Goal: Task Accomplishment & Management: Manage account settings

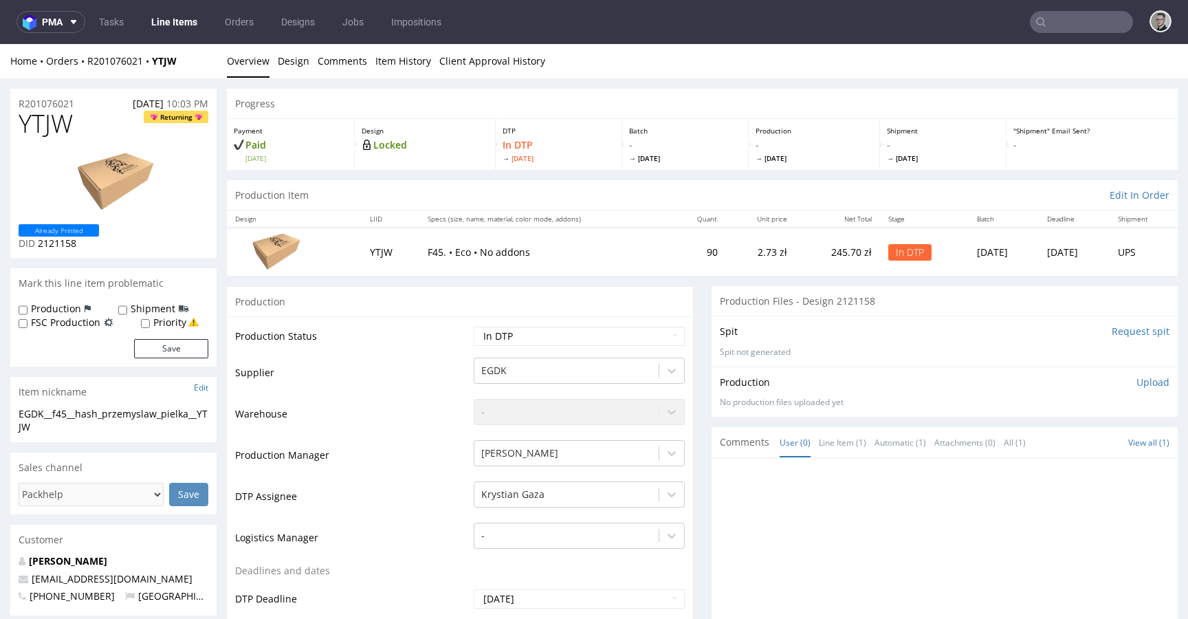
click at [1140, 385] on p "Upload" at bounding box center [1153, 382] width 33 height 14
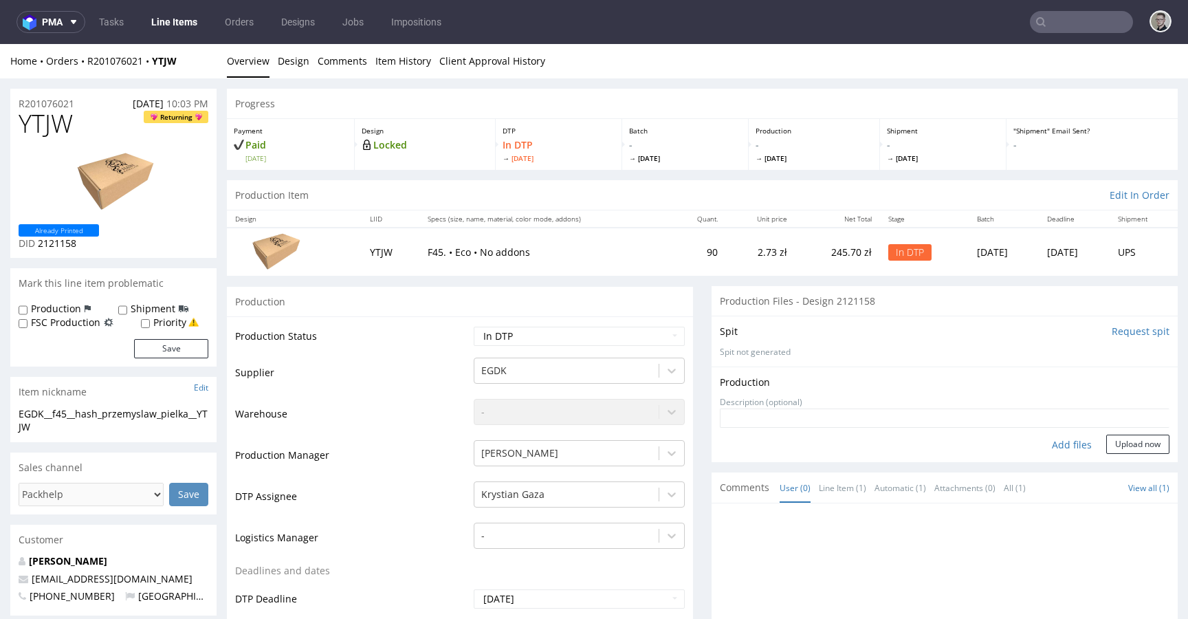
click at [1047, 443] on div "Add files" at bounding box center [1072, 445] width 69 height 21
type input "C:\fakepath\EGDK__f45__hash_przemyslaw_pielka__YTJW__d2121158__oR201076021__out…"
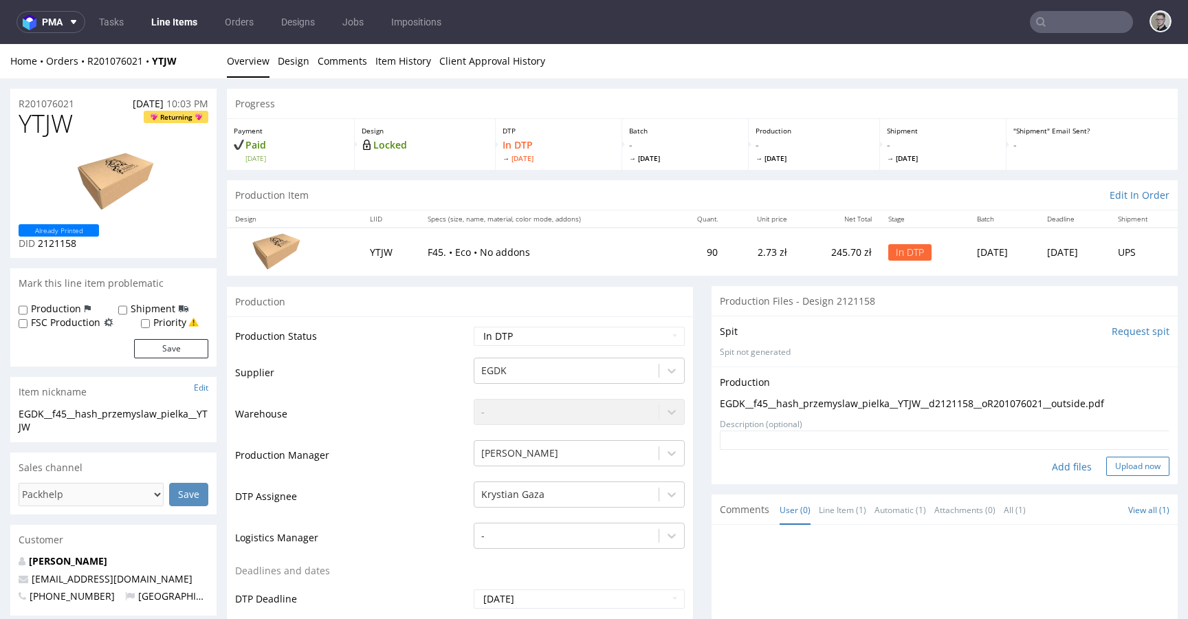
click at [1136, 464] on button "Upload now" at bounding box center [1138, 466] width 63 height 19
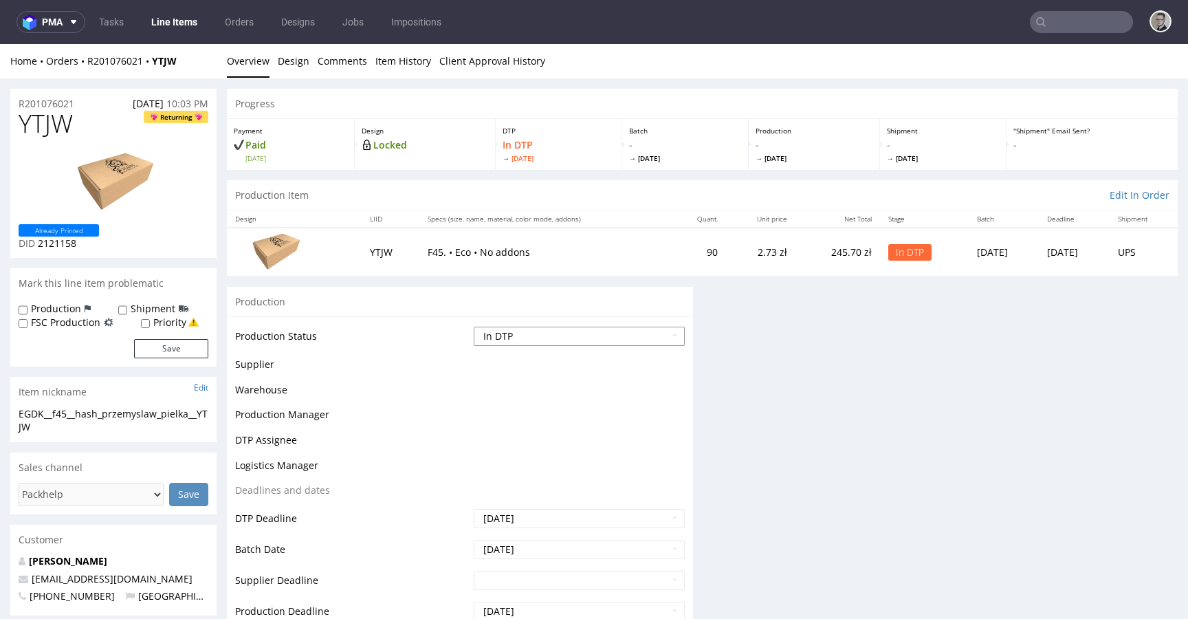
click at [560, 331] on select "Waiting for Artwork Waiting for Diecut Waiting for Mockup Waiting for DTP Waiti…" at bounding box center [579, 336] width 211 height 19
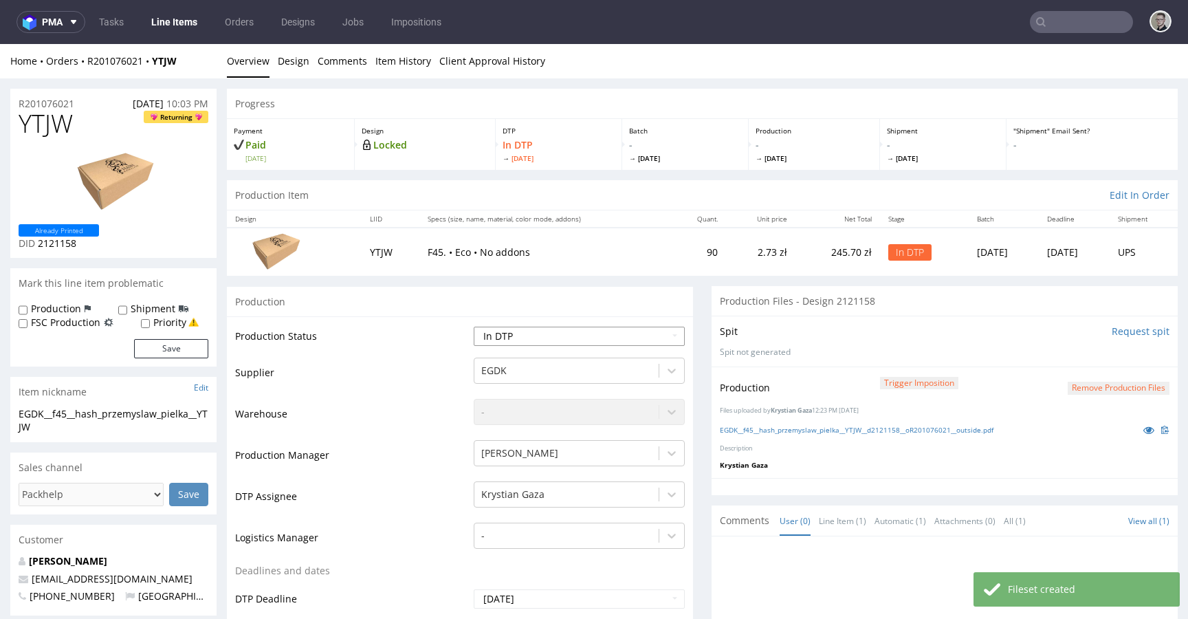
select select "dtp_production_ready"
click at [474, 327] on select "Waiting for Artwork Waiting for Diecut Waiting for Mockup Waiting for DTP Waiti…" at bounding box center [579, 336] width 211 height 19
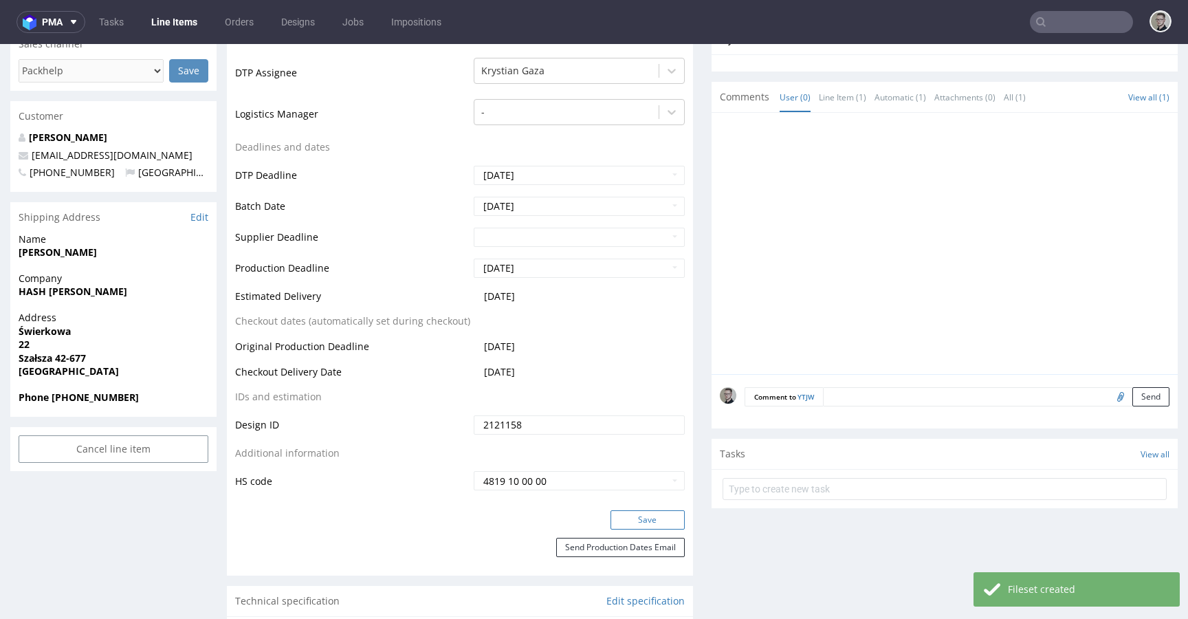
click at [653, 517] on button "Save" at bounding box center [648, 519] width 74 height 19
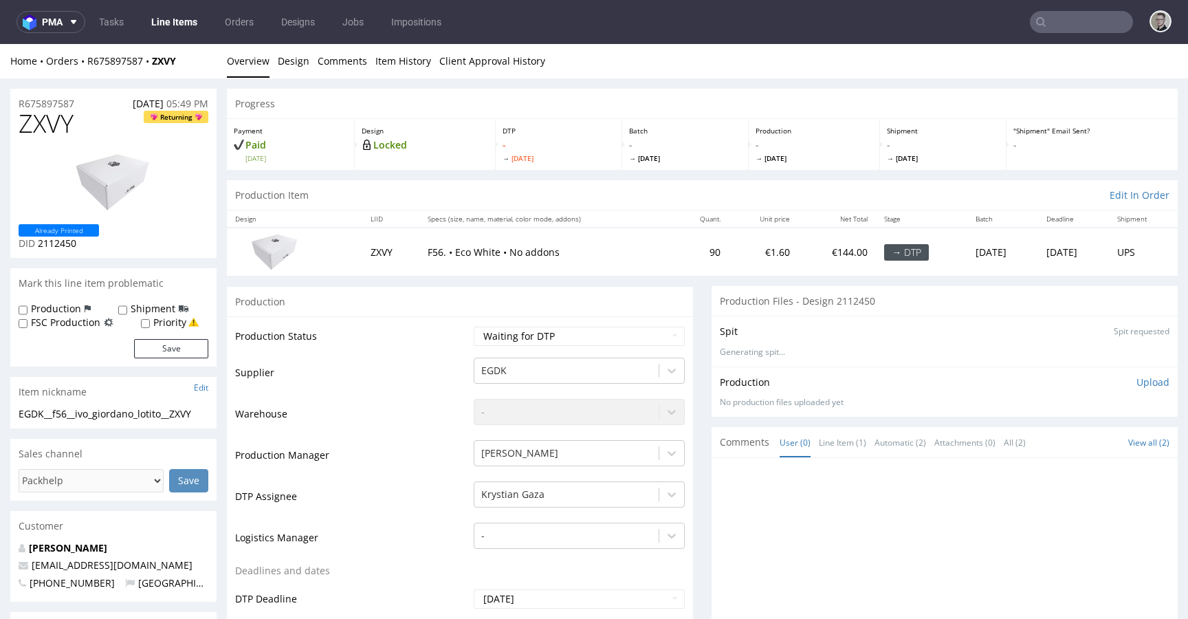
click at [441, 259] on td "F56. • Eco White • No addons" at bounding box center [547, 251] width 254 height 47
click at [587, 334] on select "Waiting for Artwork Waiting for Diecut Waiting for Mockup Waiting for DTP Waiti…" at bounding box center [579, 336] width 211 height 19
select select "dtp_in_process"
click at [474, 327] on select "Waiting for Artwork Waiting for Diecut Waiting for Mockup Waiting for DTP Waiti…" at bounding box center [579, 336] width 211 height 19
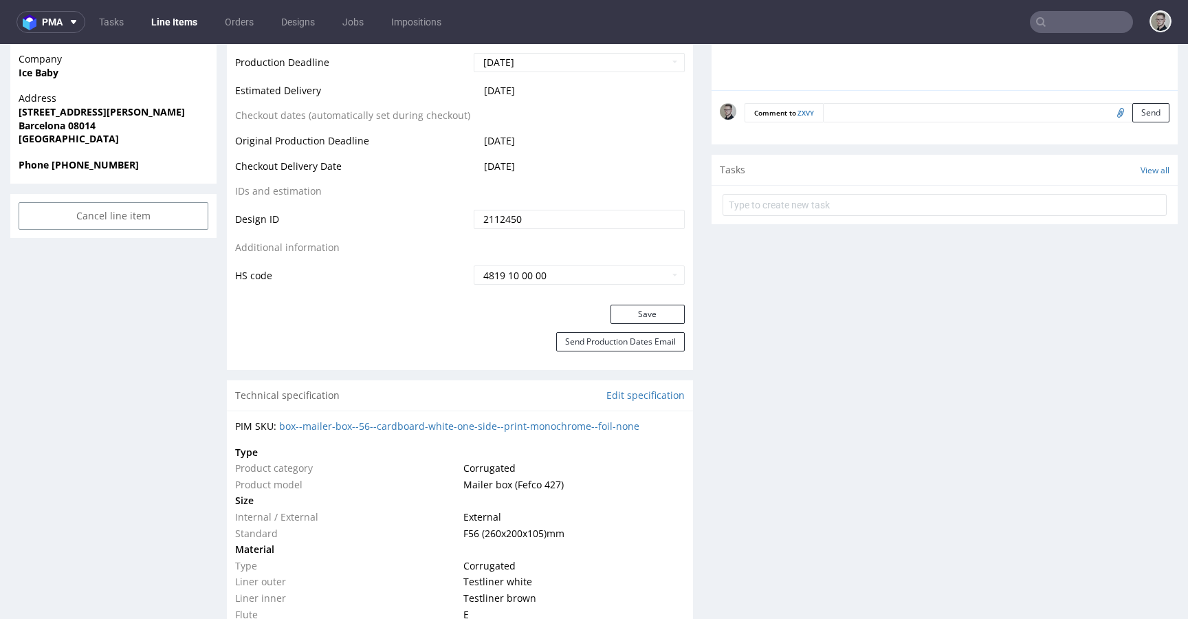
scroll to position [640, 0]
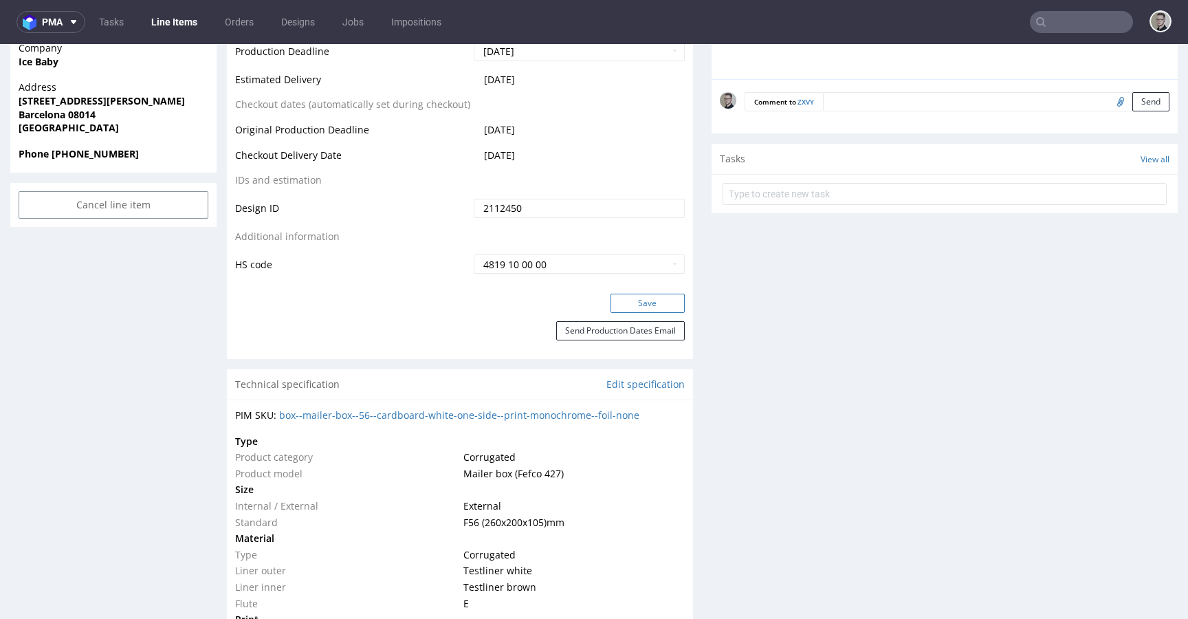
click at [666, 306] on button "Save" at bounding box center [648, 303] width 74 height 19
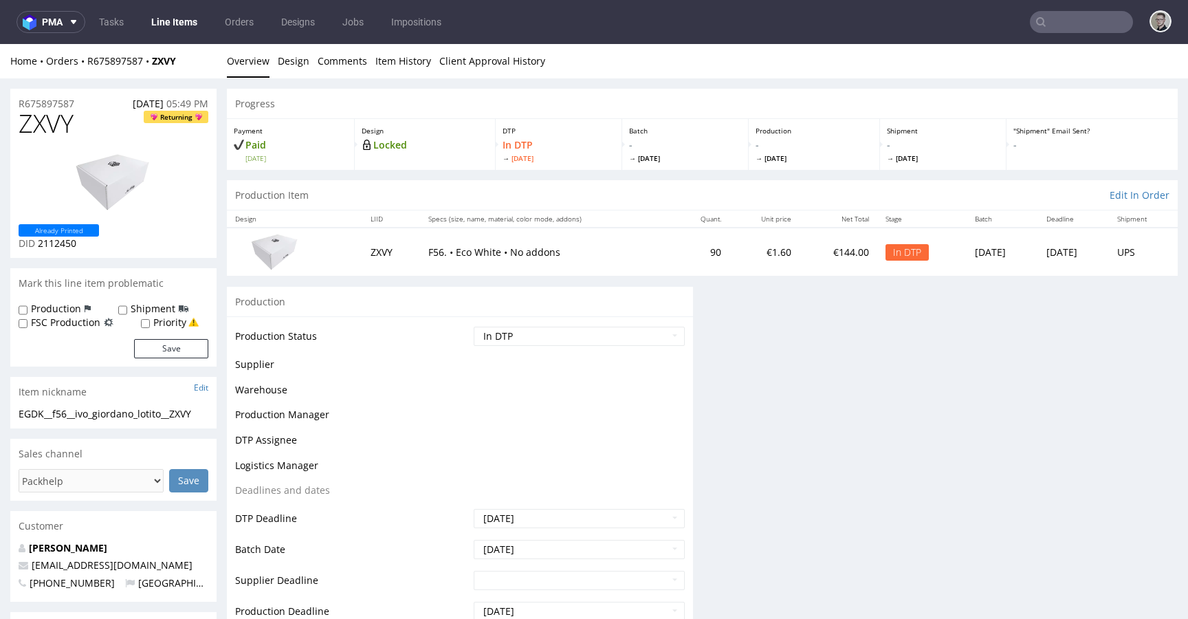
scroll to position [0, 0]
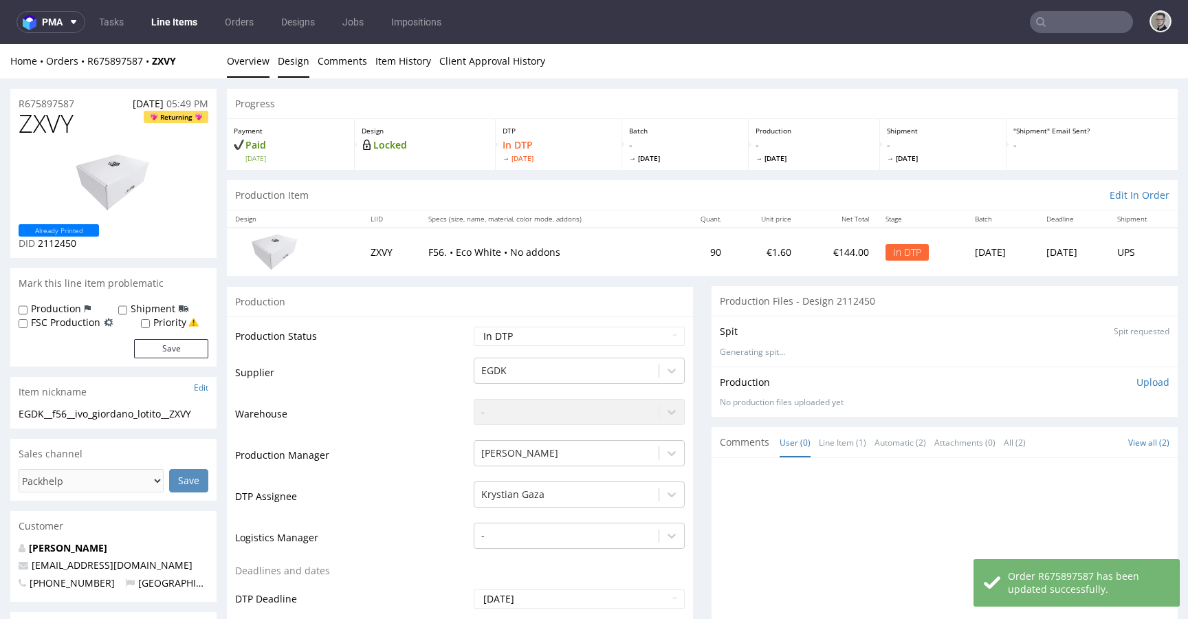
click at [294, 57] on link "Design" at bounding box center [294, 61] width 32 height 34
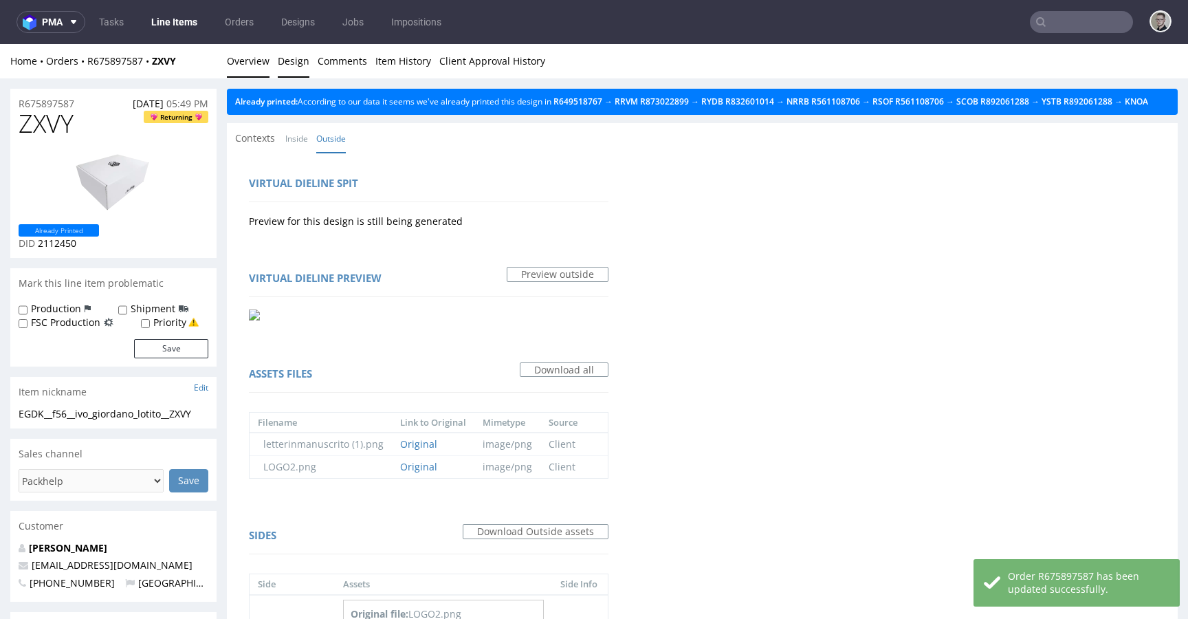
click at [255, 63] on link "Overview" at bounding box center [248, 61] width 43 height 34
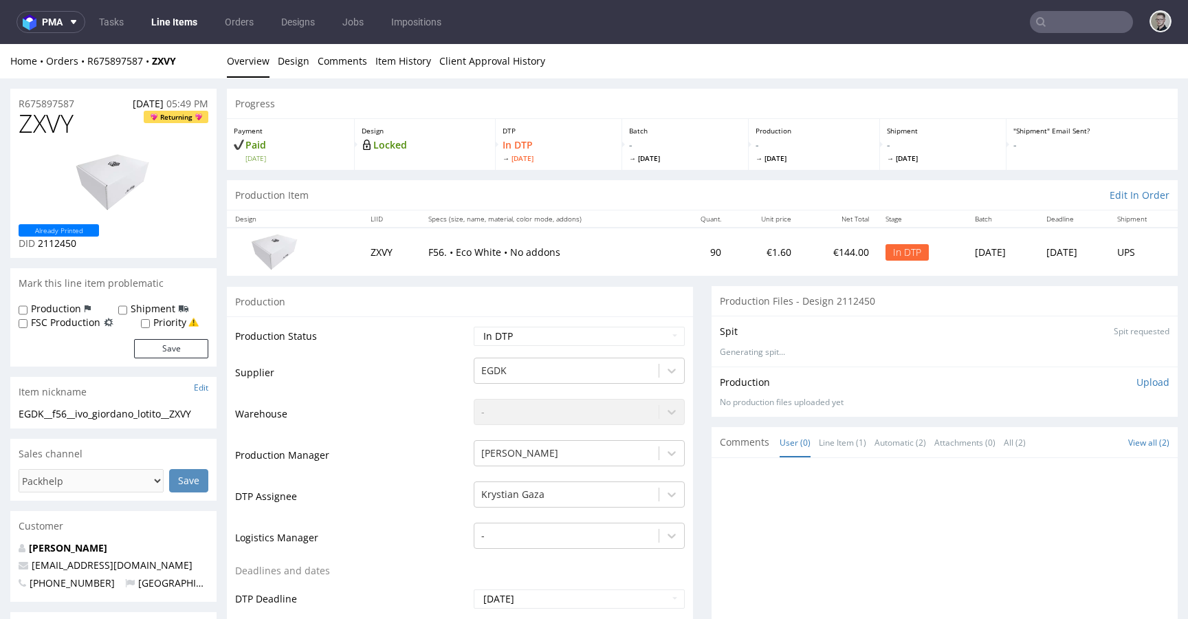
click at [96, 417] on div "EGDK__f56__ivo_giordano_lotito__ZXVY" at bounding box center [114, 414] width 190 height 14
copy div "EGDK__f56__ivo_giordano_lotito__ZXVY"
copy p "R675897587"
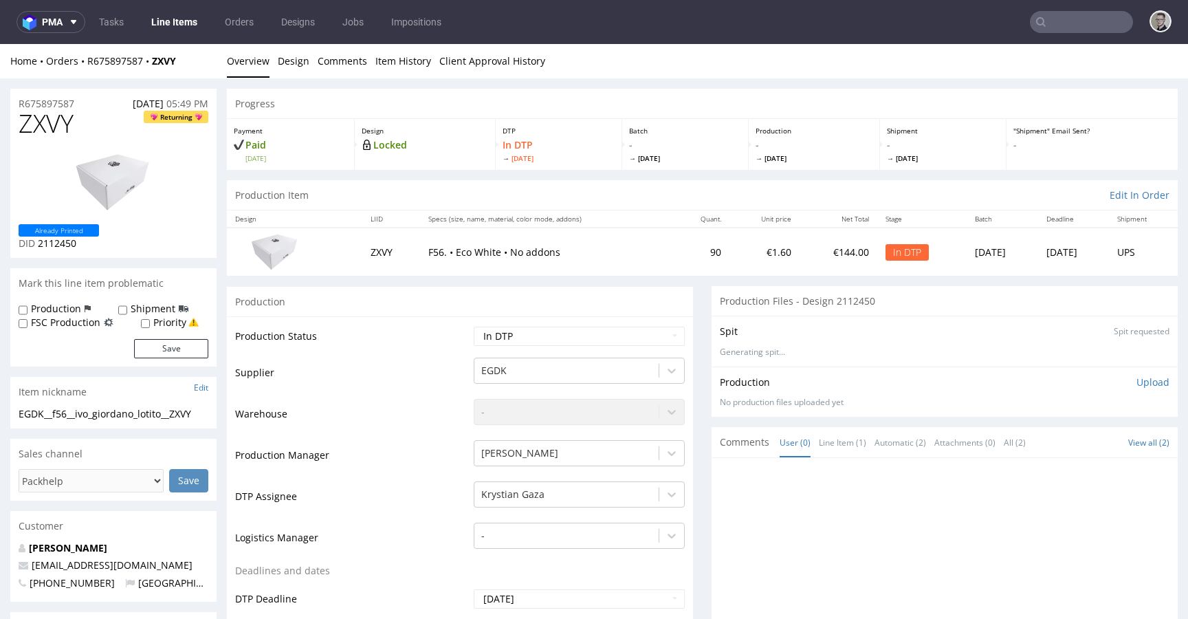
click at [1142, 384] on p "Upload" at bounding box center [1153, 382] width 33 height 14
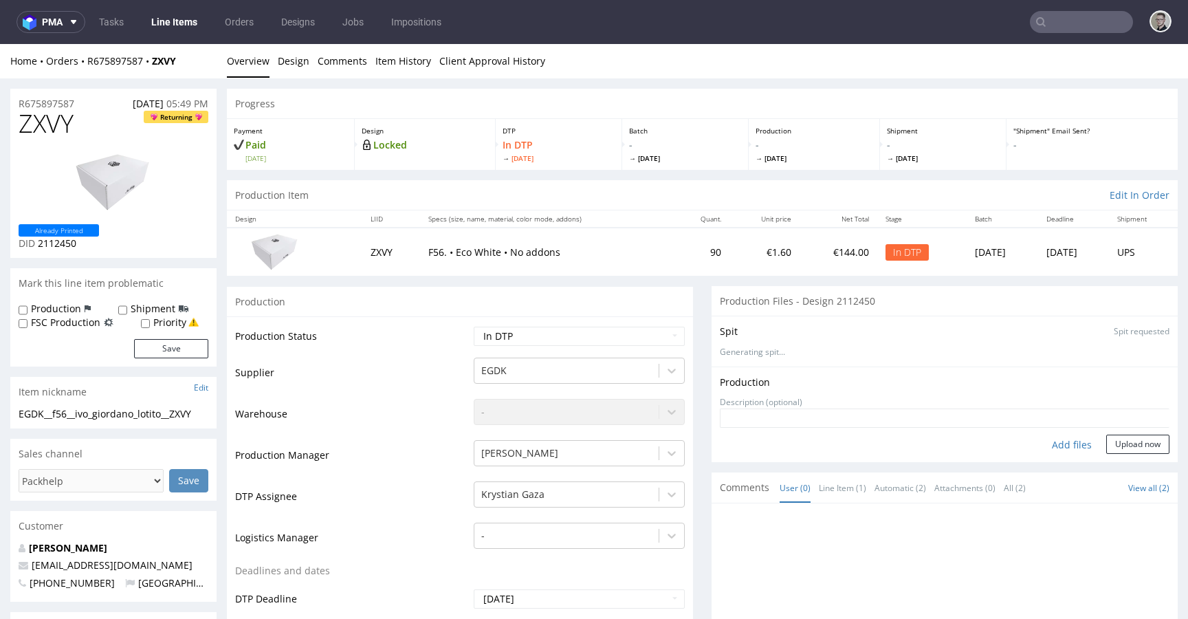
click at [1063, 442] on div "Add files" at bounding box center [1072, 445] width 69 height 21
type input "C:\fakepath\EGDK__f56__ivo_giordano_lotito__ZXVY__d2112450__oR675897587__outsid…"
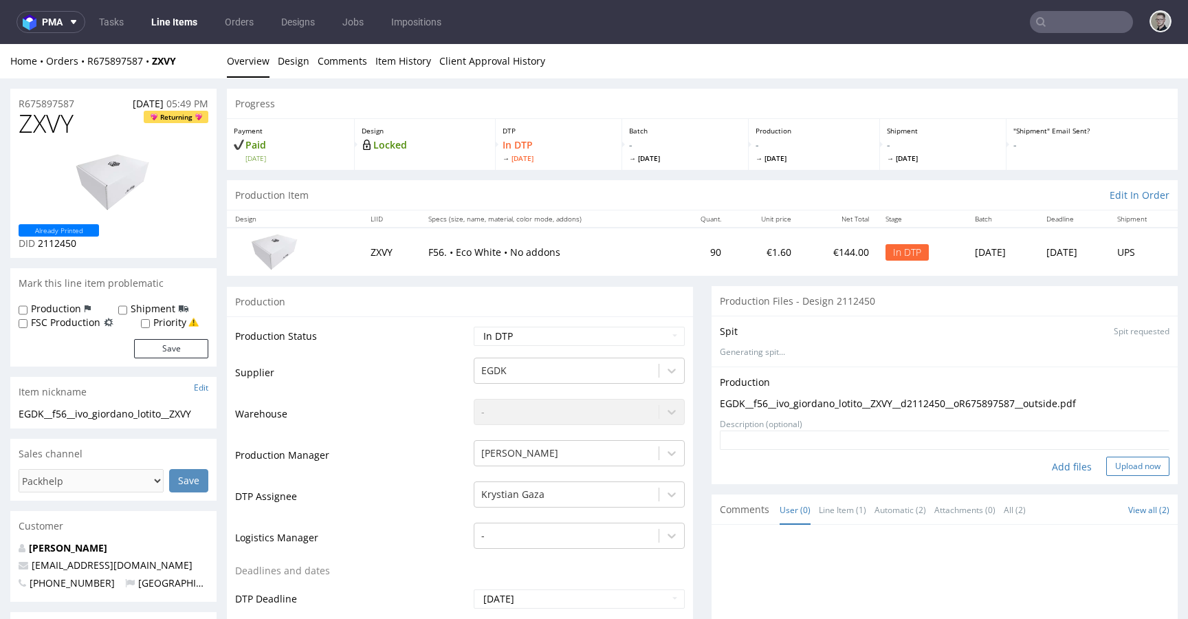
click at [1122, 473] on button "Upload now" at bounding box center [1138, 466] width 63 height 19
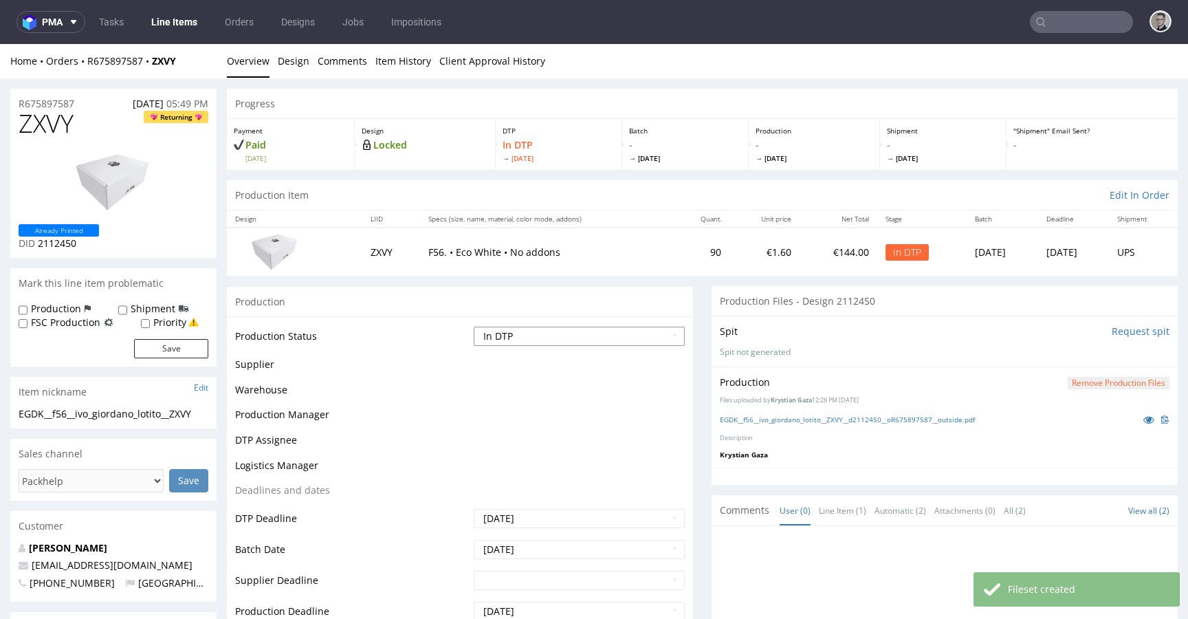
click at [574, 335] on select "Waiting for Artwork Waiting for Diecut Waiting for Mockup Waiting for DTP Waiti…" at bounding box center [579, 336] width 211 height 19
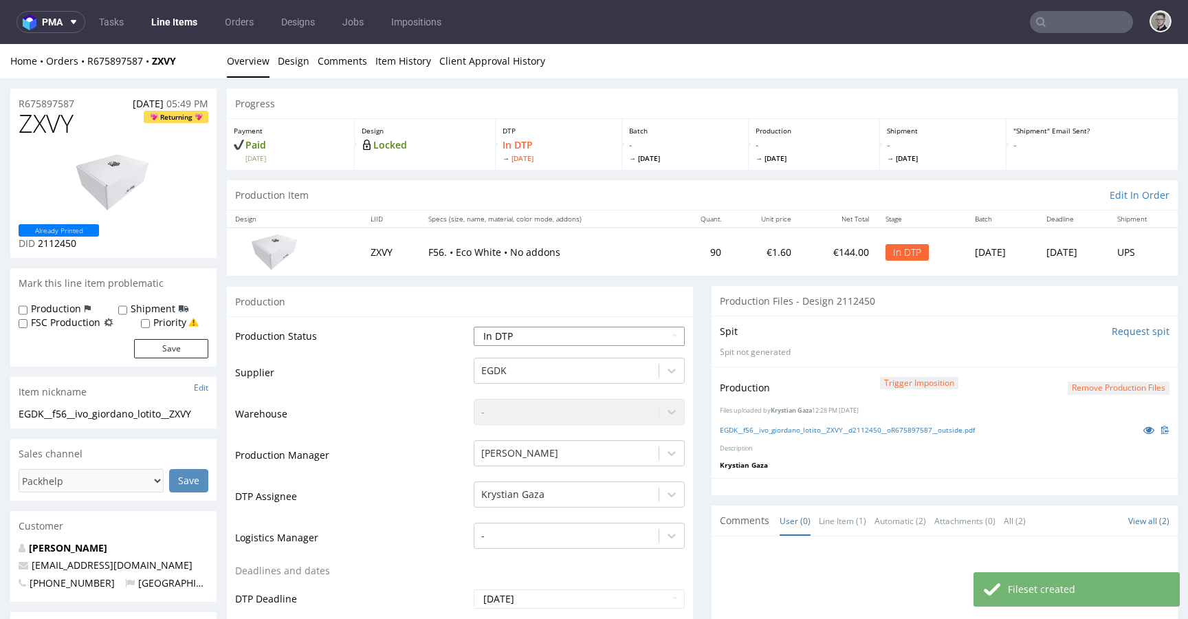
select select "dtp_production_ready"
click at [474, 327] on select "Waiting for Artwork Waiting for Diecut Waiting for Mockup Waiting for DTP Waiti…" at bounding box center [579, 336] width 211 height 19
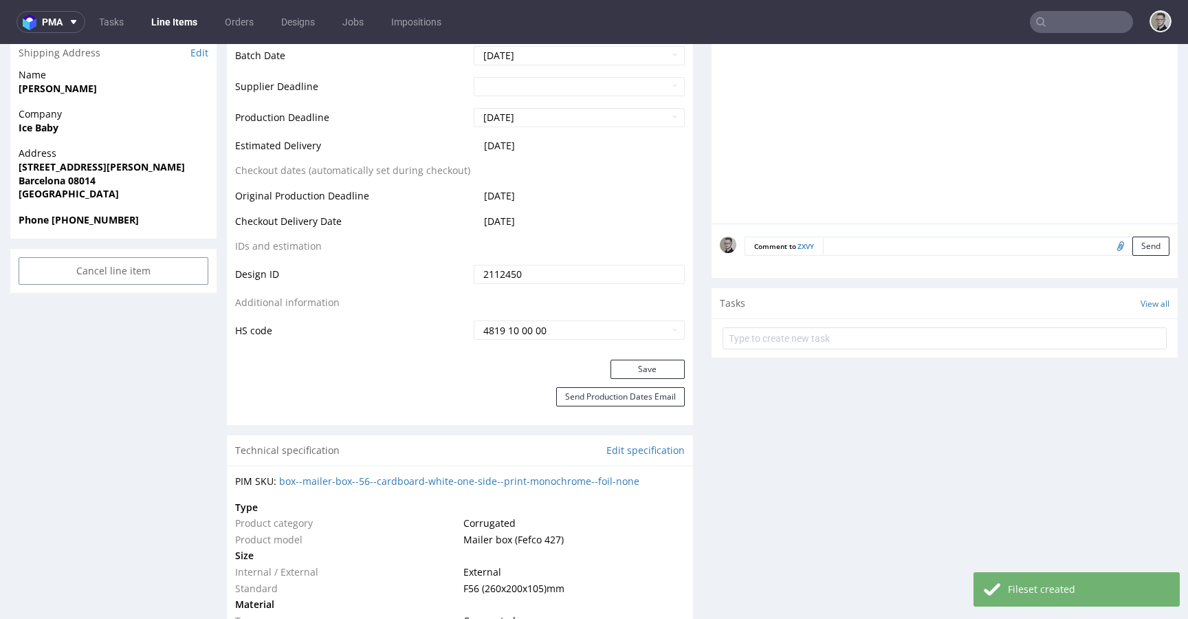
scroll to position [631, 0]
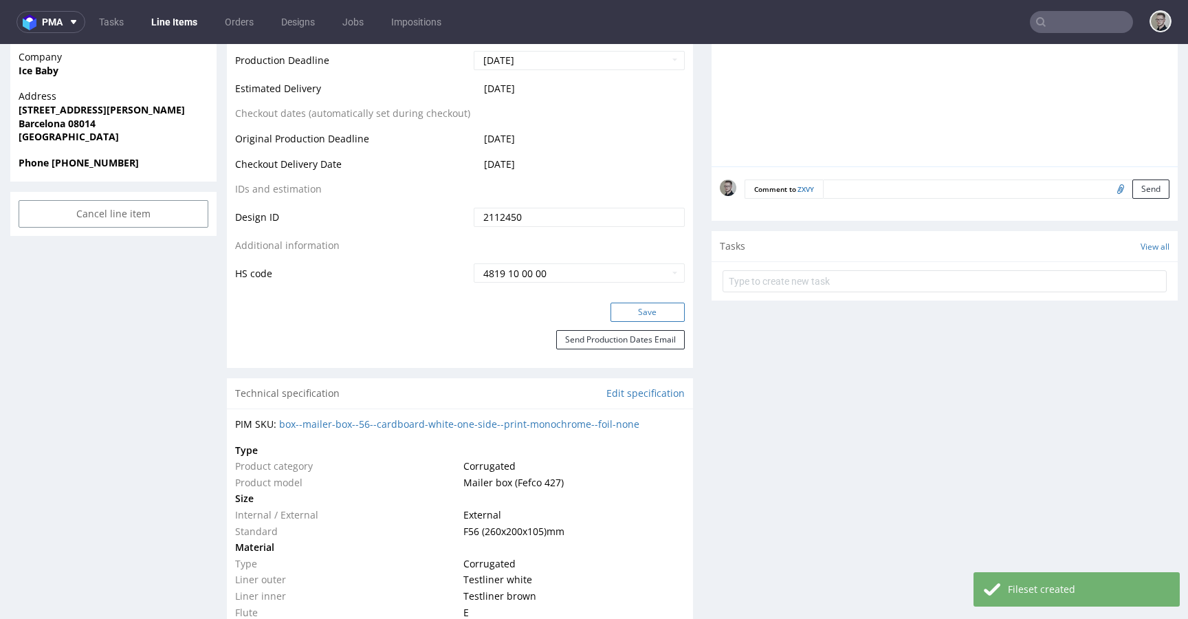
drag, startPoint x: 657, startPoint y: 315, endPoint x: 656, endPoint y: 305, distance: 9.7
click at [657, 316] on button "Save" at bounding box center [648, 312] width 74 height 19
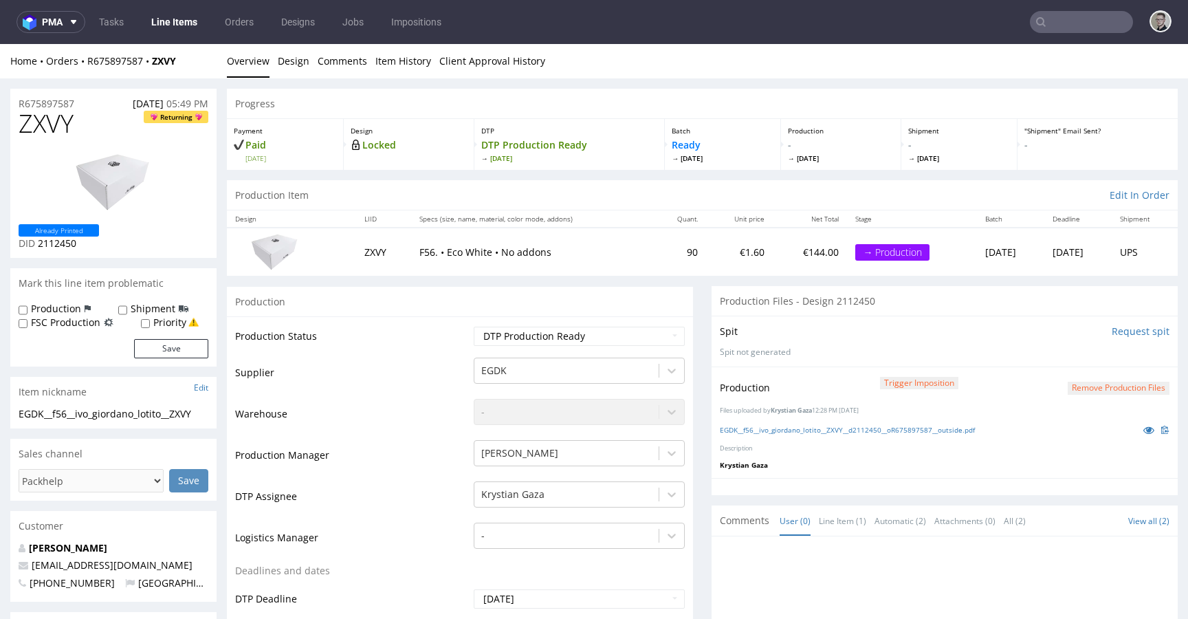
scroll to position [0, 0]
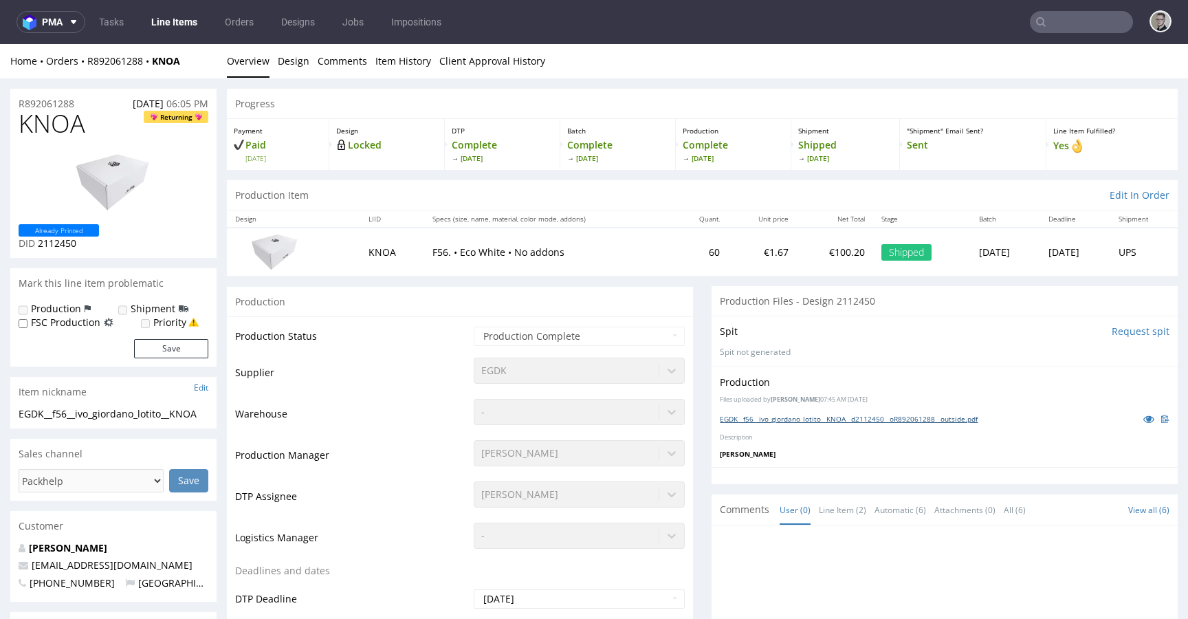
click at [838, 415] on link "EGDK__f56__ivo_giordano_lotito__KNOA__d2112450__oR892061288__outside.pdf" at bounding box center [849, 419] width 258 height 10
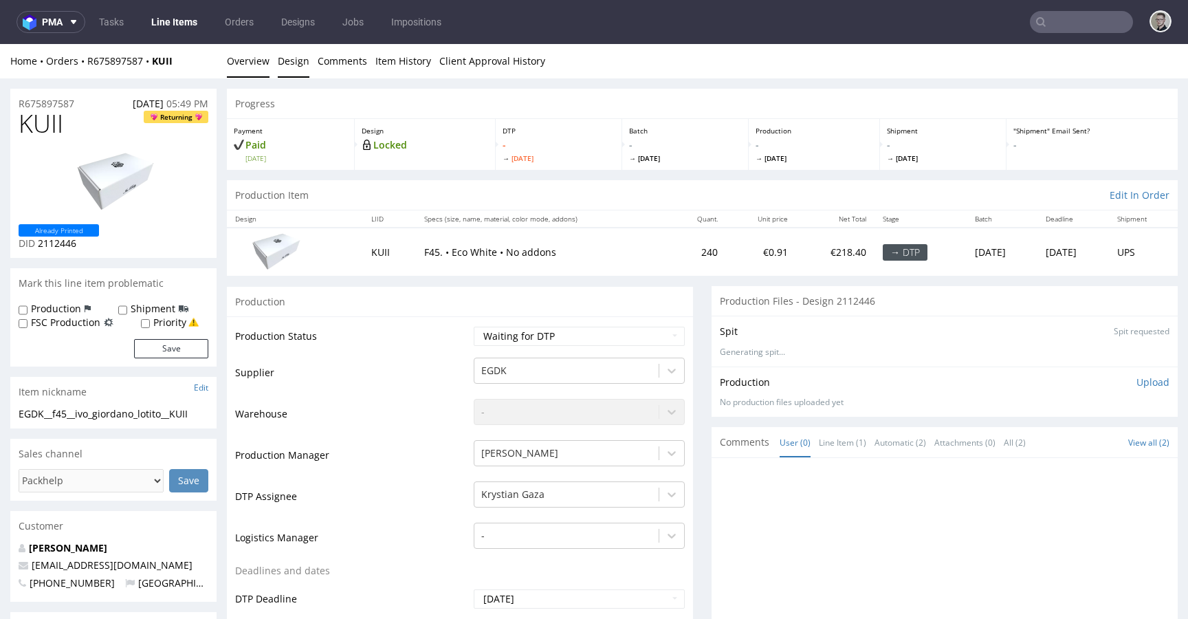
click at [292, 58] on link "Design" at bounding box center [294, 61] width 32 height 34
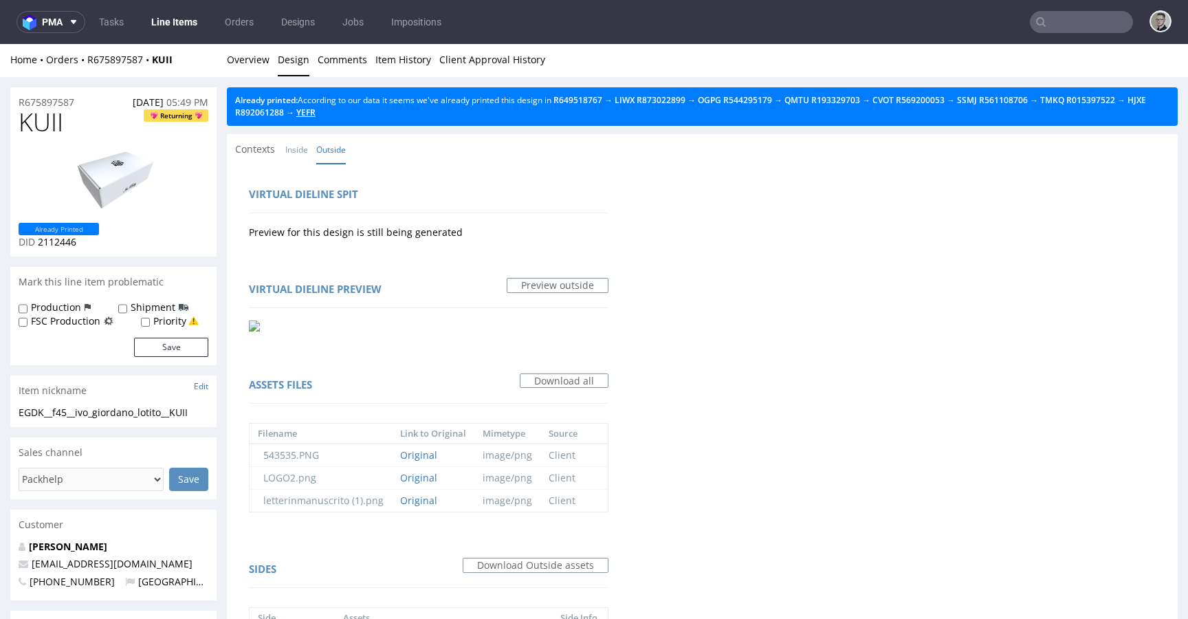
scroll to position [3, 0]
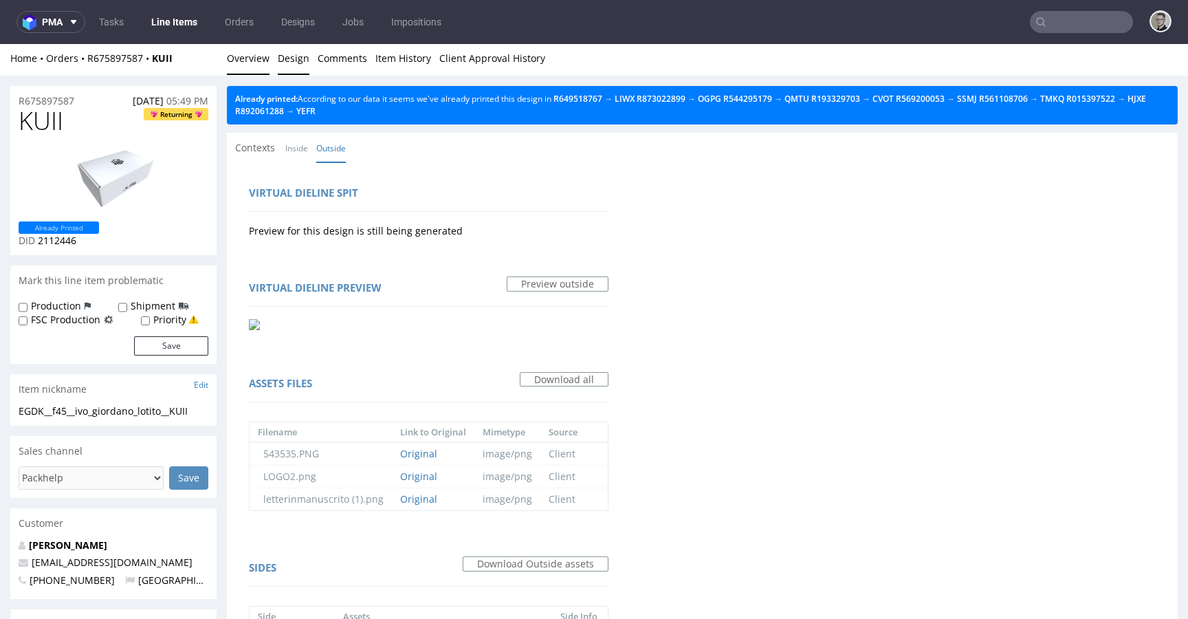
drag, startPoint x: 247, startPoint y: 62, endPoint x: 554, endPoint y: 45, distance: 307.9
click at [247, 62] on link "Overview" at bounding box center [248, 58] width 43 height 34
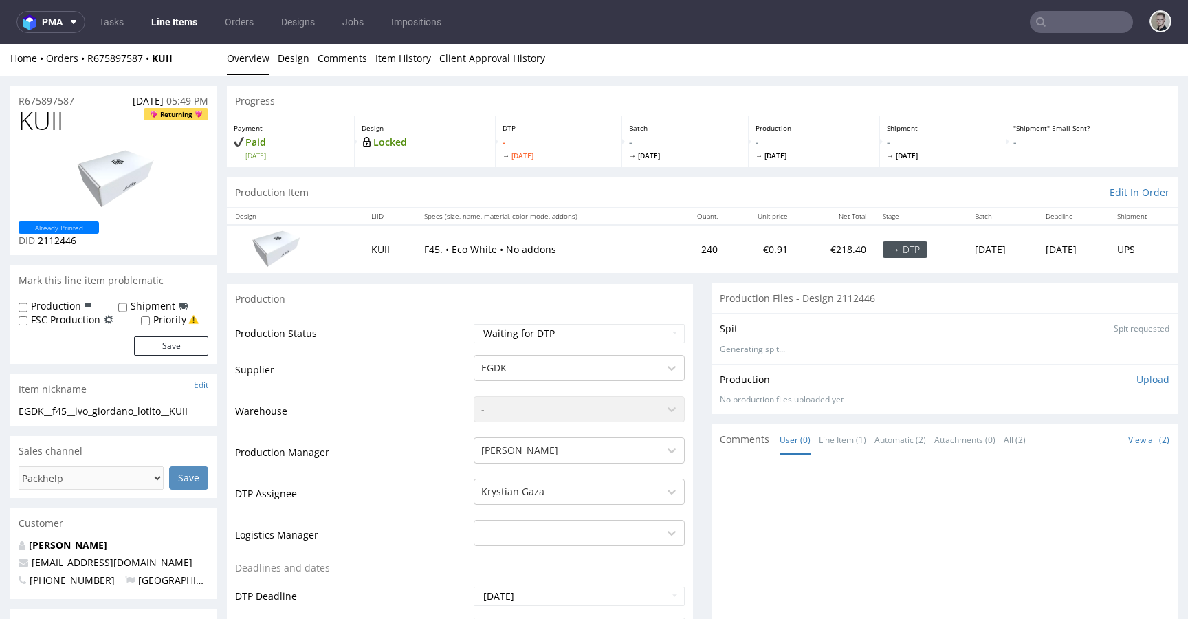
click at [143, 414] on div "EGDK__f45__ivo_giordano_lotito__KUII" at bounding box center [114, 411] width 190 height 14
click at [144, 414] on div "EGDK__f45__ivo_giordano_lotito__KUII" at bounding box center [114, 411] width 190 height 14
copy div "EGDK__f45__ivo_giordano_lotito__KUII"
drag, startPoint x: 89, startPoint y: 96, endPoint x: 0, endPoint y: 74, distance: 92.1
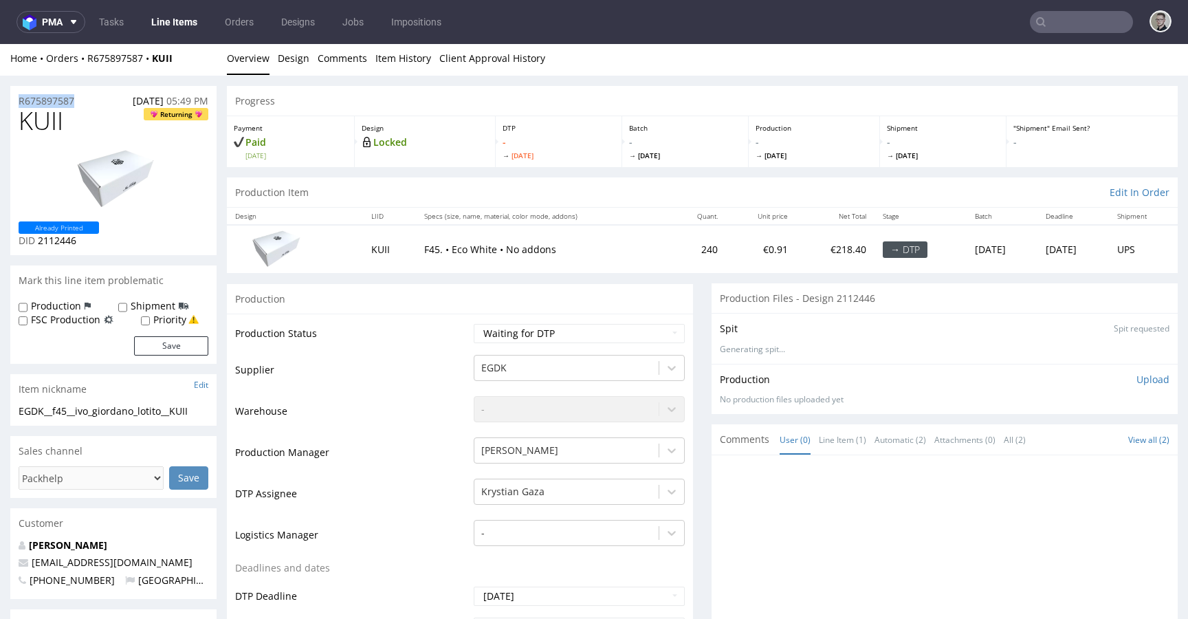
copy div "Overview Design Comments Item History Client Approval History R675897587"
click at [496, 336] on select "Waiting for Artwork Waiting for Diecut Waiting for Mockup Waiting for DTP Waiti…" at bounding box center [579, 333] width 211 height 19
select select "dtp_in_process"
click at [474, 324] on select "Waiting for Artwork Waiting for Diecut Waiting for Mockup Waiting for DTP Waiti…" at bounding box center [579, 333] width 211 height 19
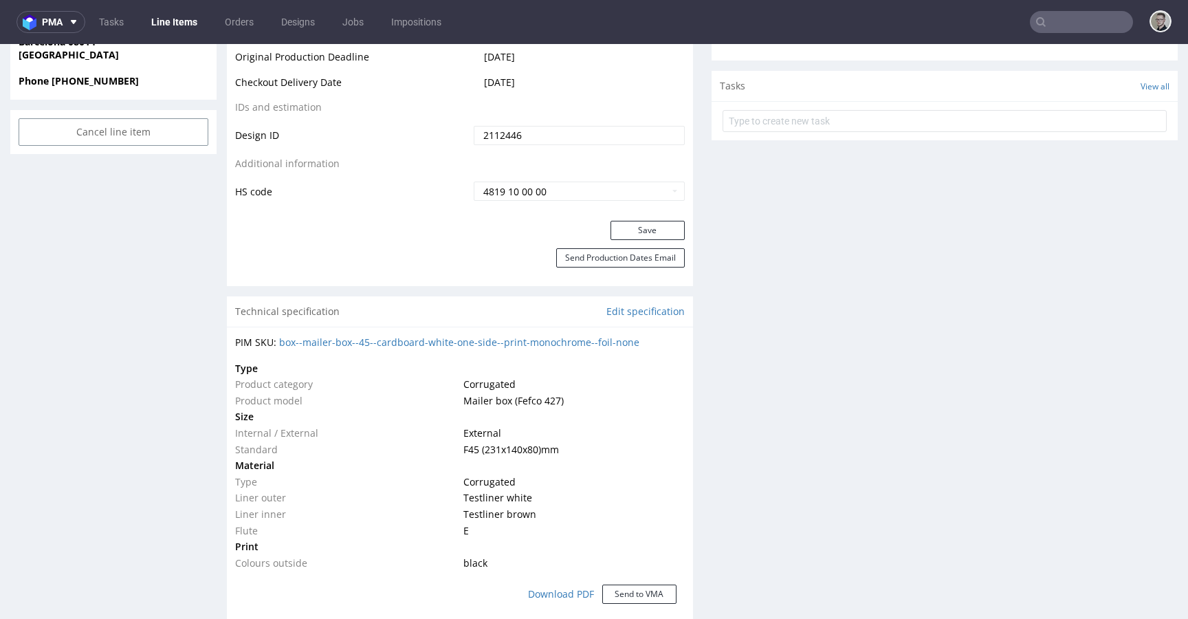
scroll to position [776, 0]
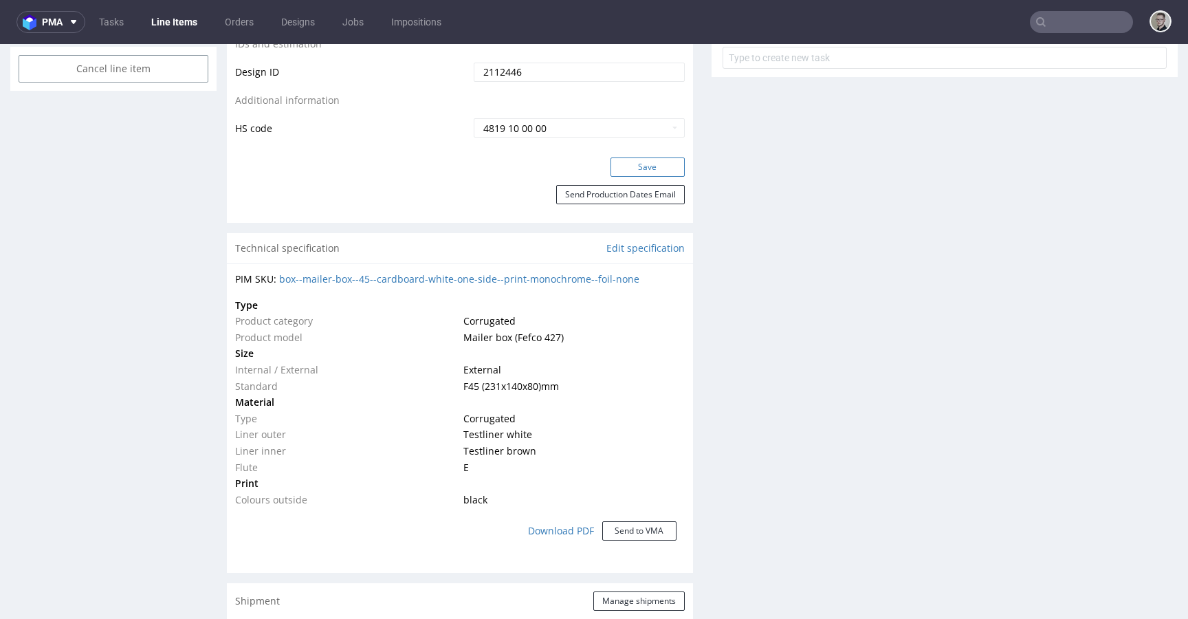
click at [662, 164] on button "Save" at bounding box center [648, 166] width 74 height 19
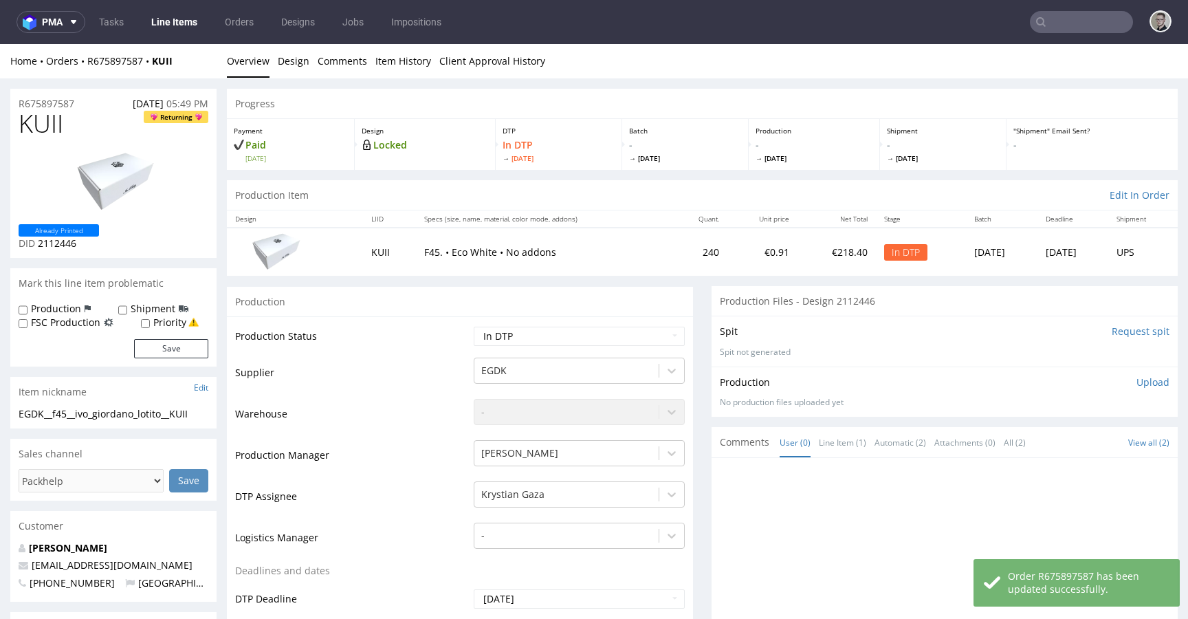
scroll to position [0, 0]
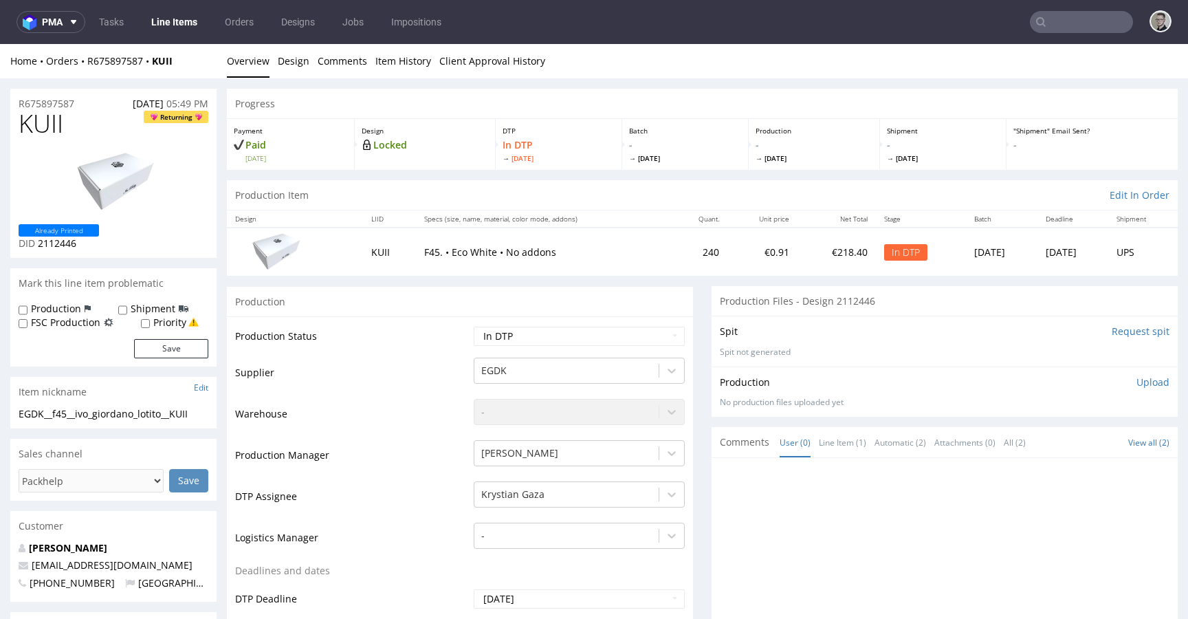
click at [1137, 380] on p "Upload" at bounding box center [1153, 382] width 33 height 14
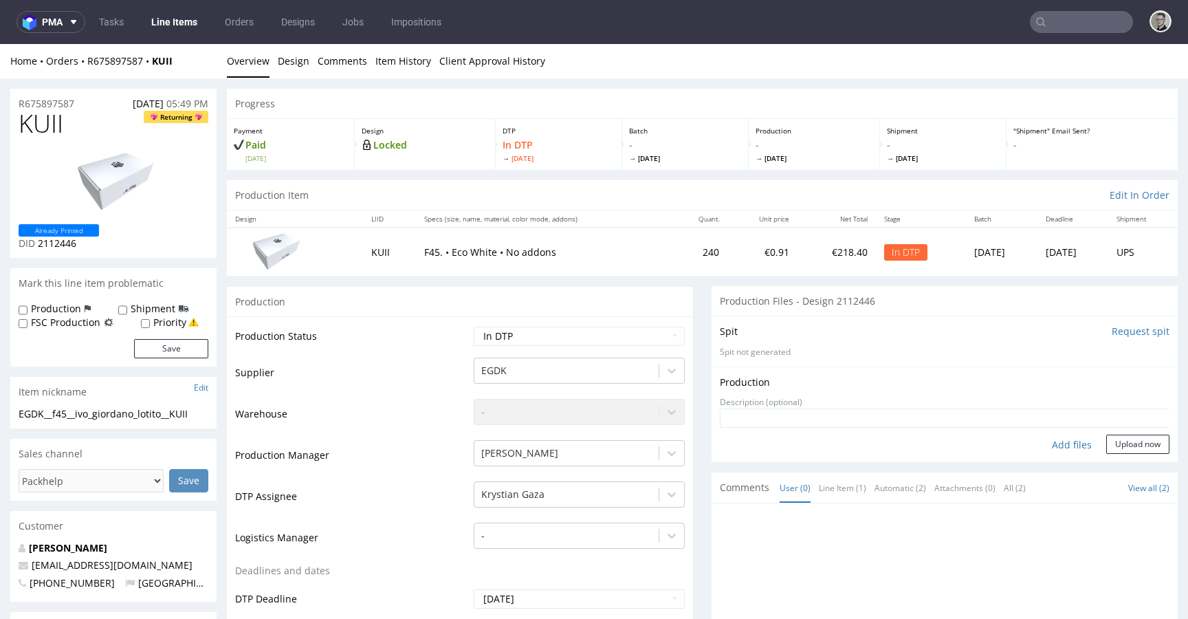
click at [1059, 442] on div "Add files" at bounding box center [1072, 445] width 69 height 21
type input "C:\fakepath\EGDK__f45__ivo_giordano_lotito__KUII__d2112446__oR675897587__outsid…"
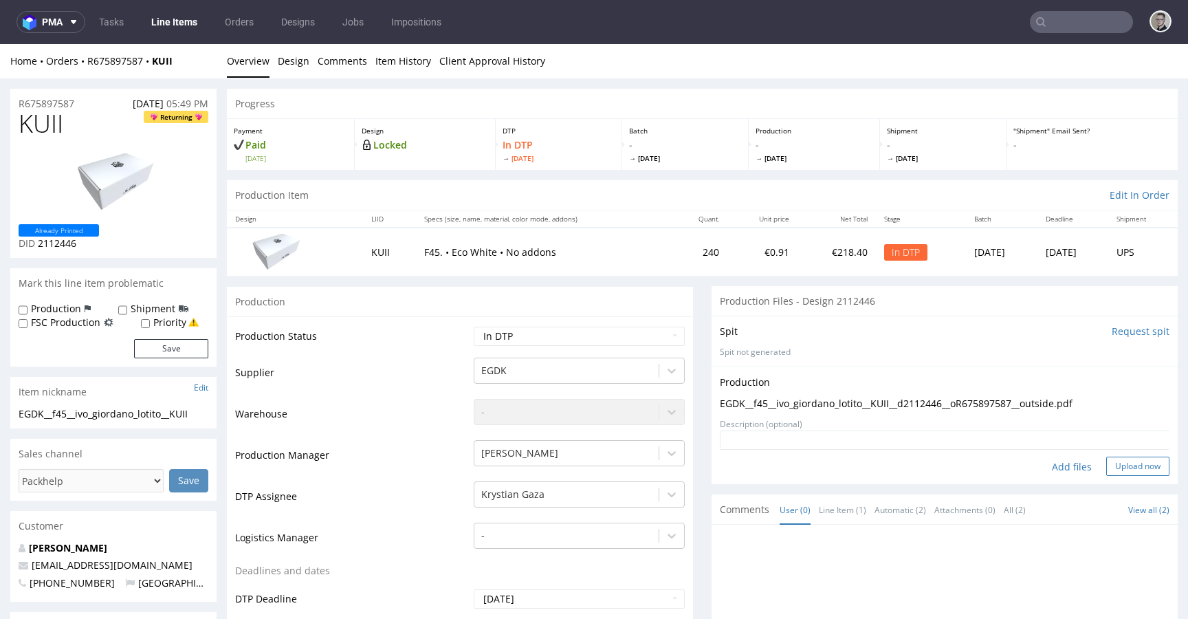
click at [1107, 470] on button "Upload now" at bounding box center [1138, 466] width 63 height 19
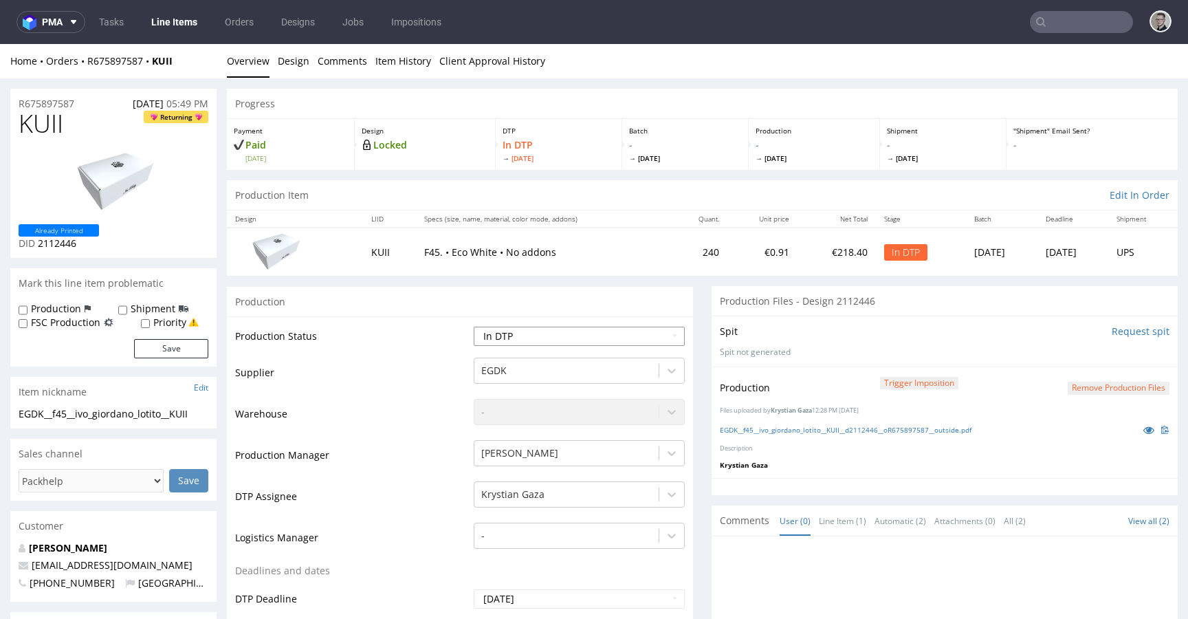
click at [552, 337] on select "Waiting for Artwork Waiting for Diecut Waiting for Mockup Waiting for DTP Waiti…" at bounding box center [579, 336] width 211 height 19
select select "dtp_production_ready"
click at [474, 327] on select "Waiting for Artwork Waiting for Diecut Waiting for Mockup Waiting for DTP Waiti…" at bounding box center [579, 336] width 211 height 19
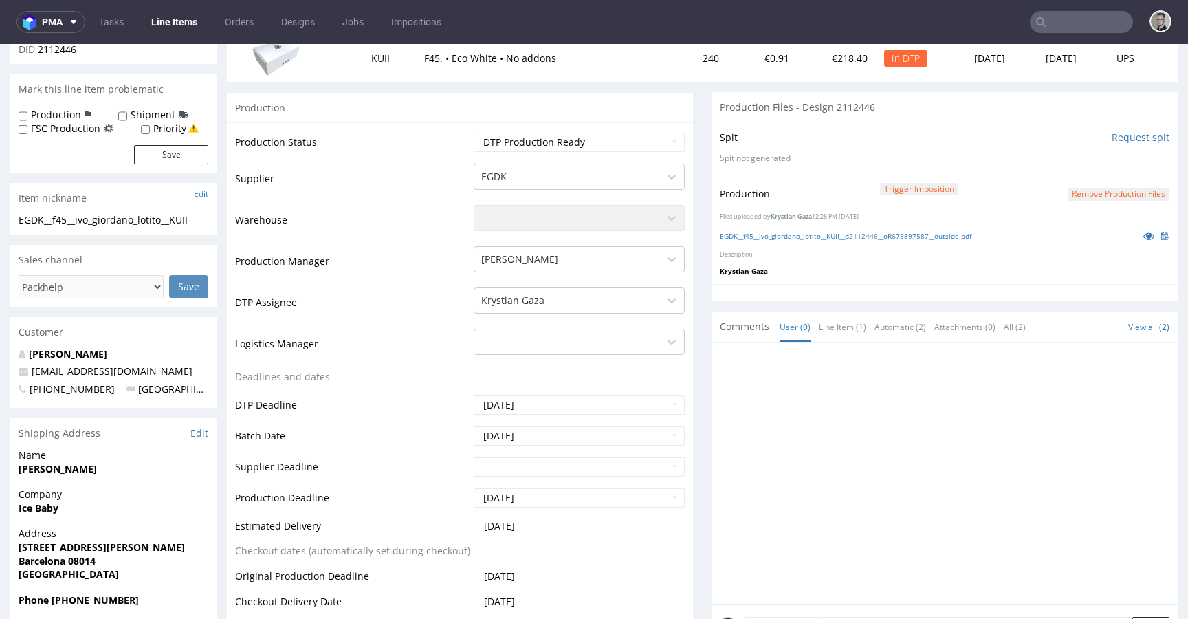
scroll to position [447, 0]
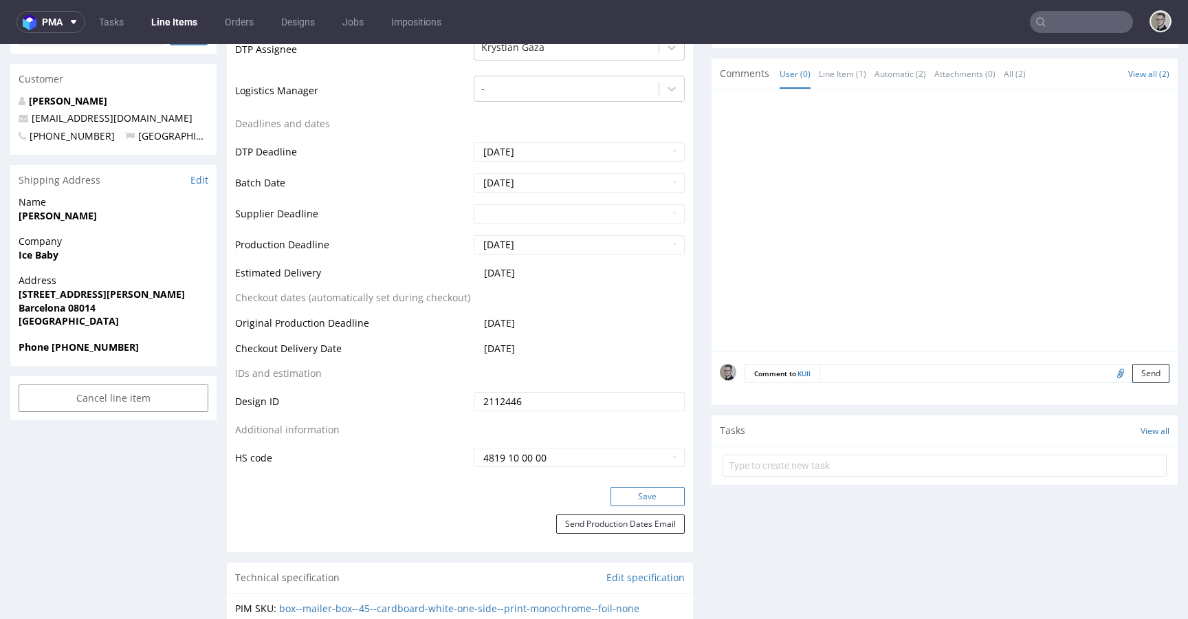
click at [640, 492] on button "Save" at bounding box center [648, 496] width 74 height 19
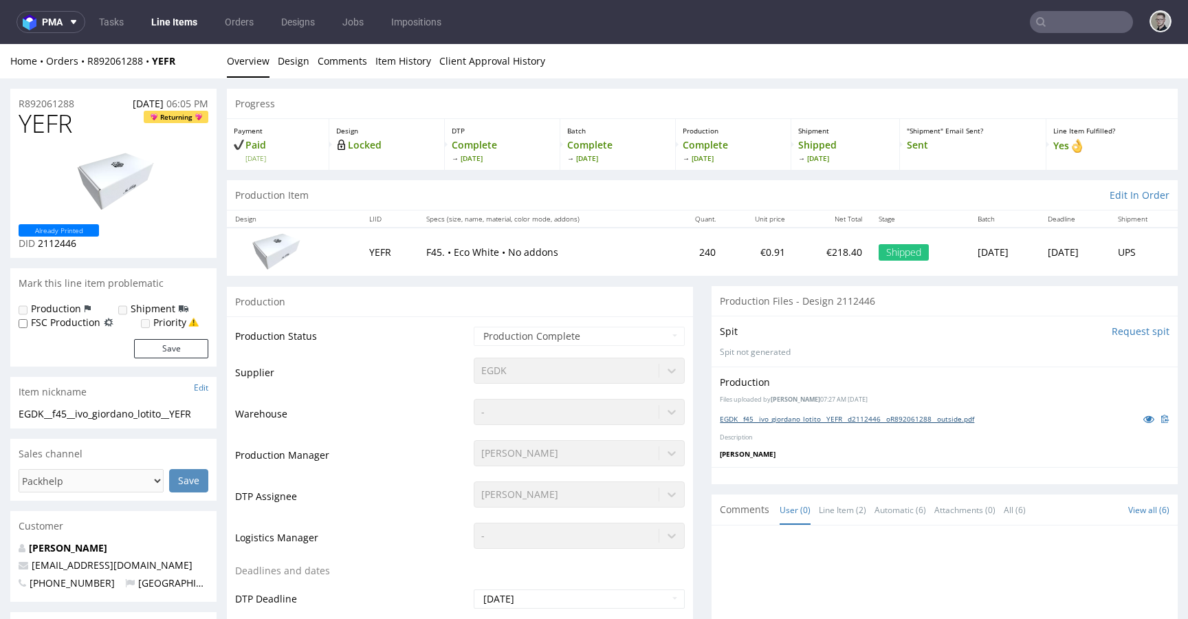
click at [819, 421] on link "EGDK__f45__ivo_giordano_lotito__YEFR__d2112446__oR892061288__outside.pdf" at bounding box center [847, 419] width 254 height 10
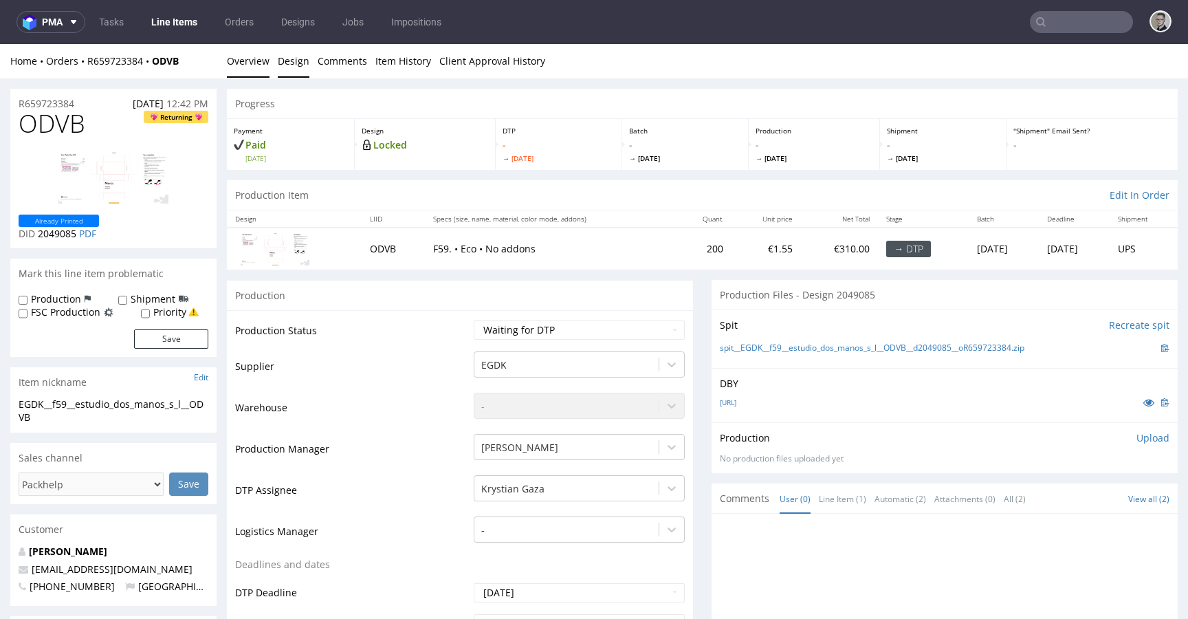
click at [291, 65] on link "Design" at bounding box center [294, 61] width 32 height 34
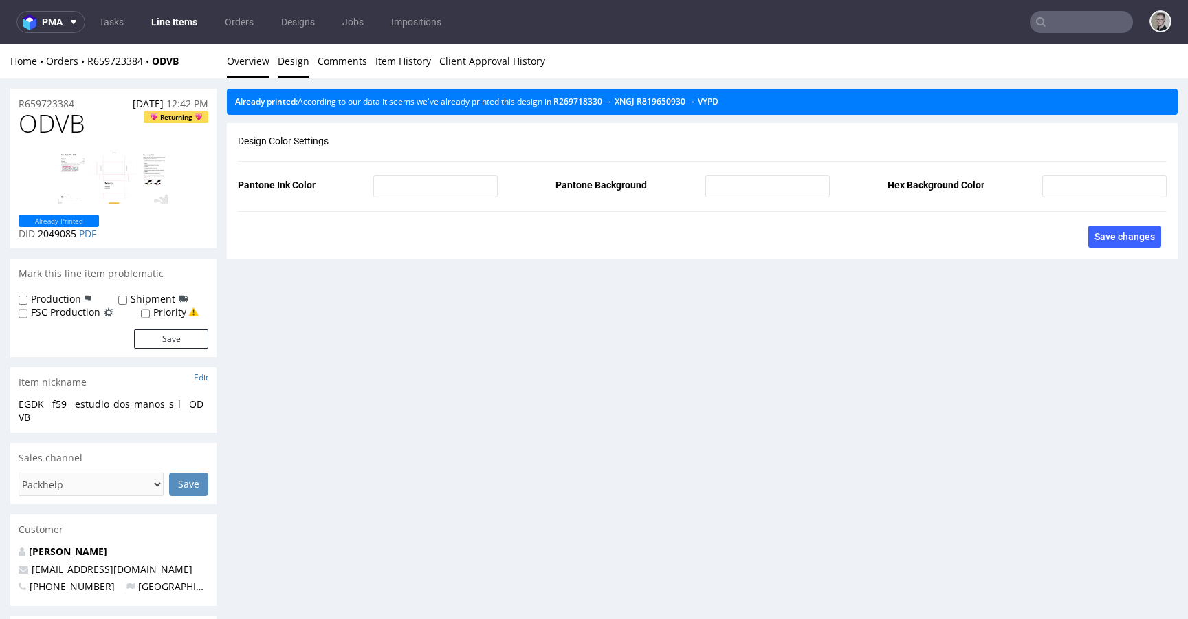
click at [251, 56] on link "Overview" at bounding box center [248, 61] width 43 height 34
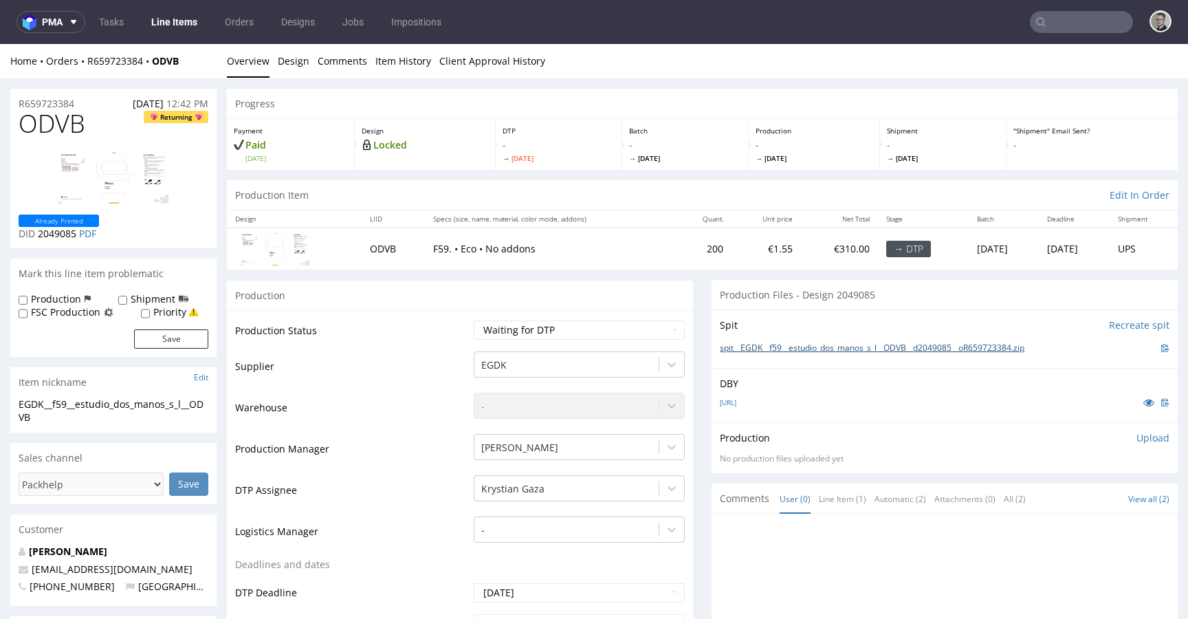
click at [835, 348] on link "spit__EGDK__f59__estudio_dos_manos_s_l__ODVB__d2049085__oR659723384.zip" at bounding box center [872, 348] width 305 height 12
click at [531, 332] on select "Waiting for Artwork Waiting for Diecut Waiting for Mockup Waiting for DTP Waiti…" at bounding box center [579, 329] width 211 height 19
select select "dtp_in_process"
click at [474, 320] on select "Waiting for Artwork Waiting for Diecut Waiting for Mockup Waiting for DTP Waiti…" at bounding box center [579, 329] width 211 height 19
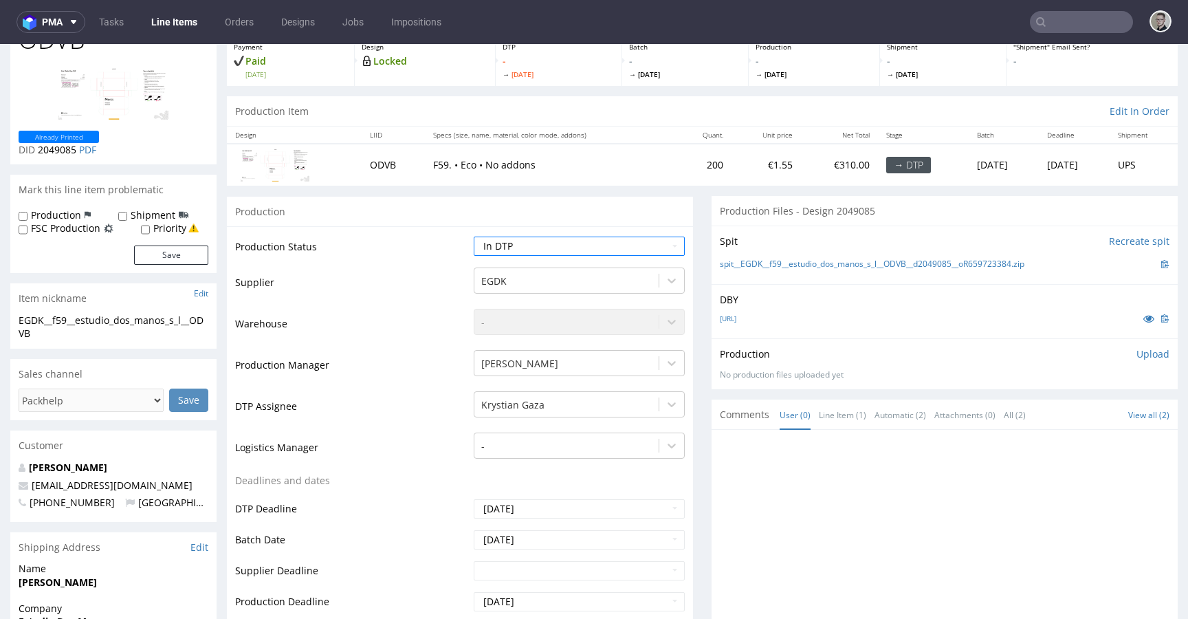
scroll to position [449, 0]
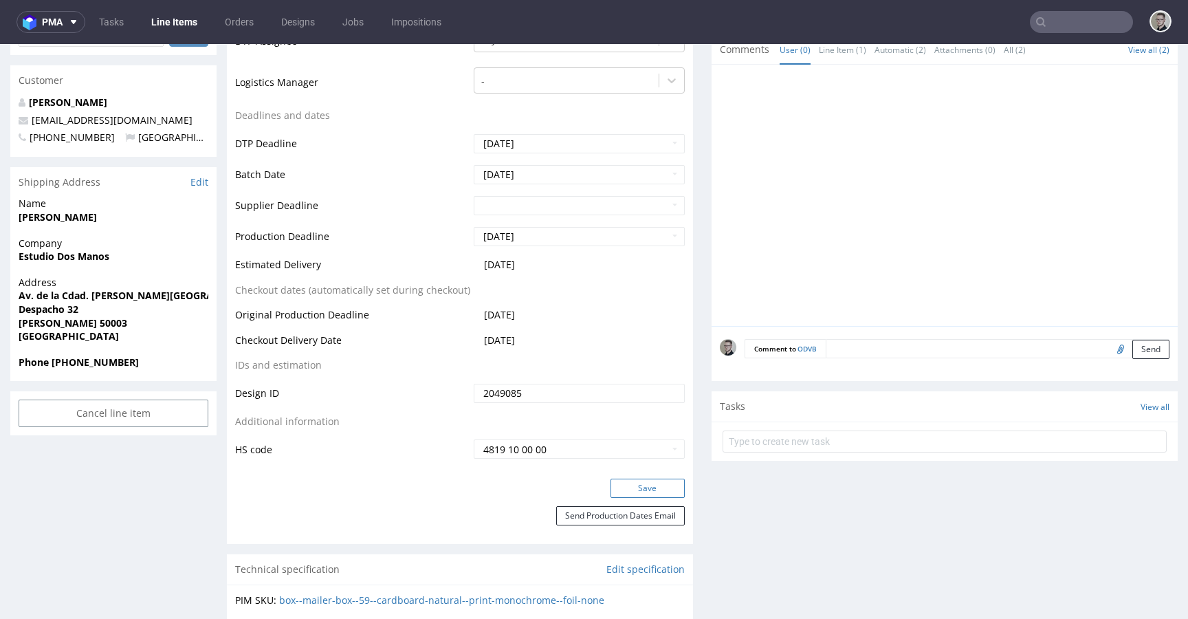
click at [654, 472] on div "Production Status Waiting for Artwork Waiting for Diecut Waiting for Mockup Wai…" at bounding box center [460, 170] width 466 height 618
click at [657, 483] on button "Save" at bounding box center [648, 488] width 74 height 19
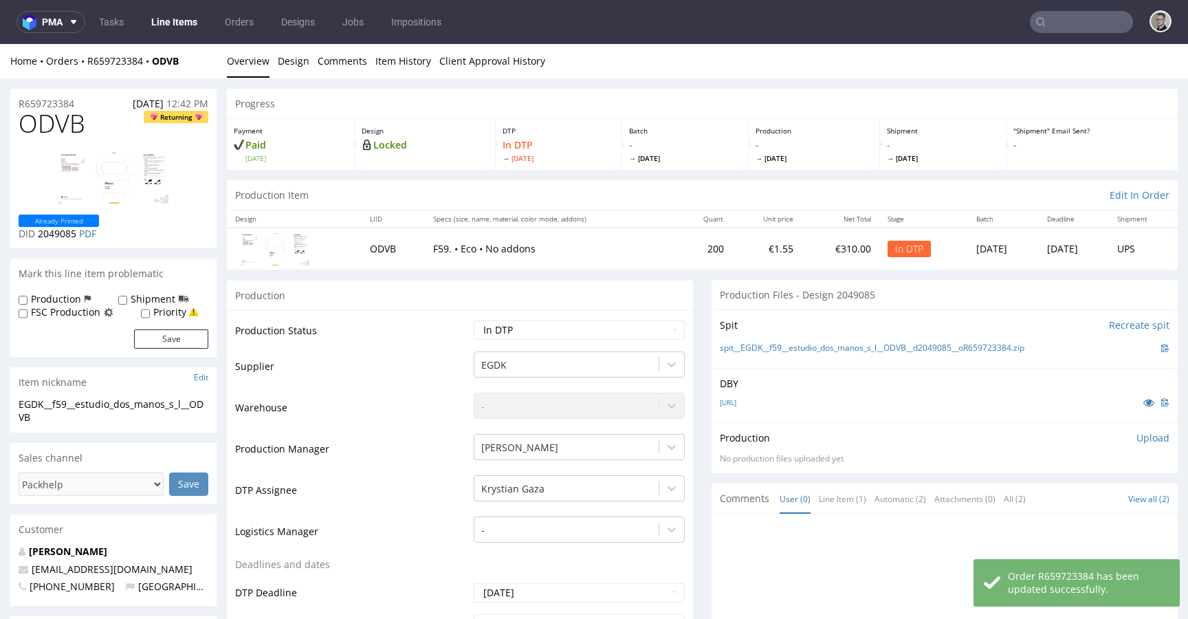
scroll to position [0, 0]
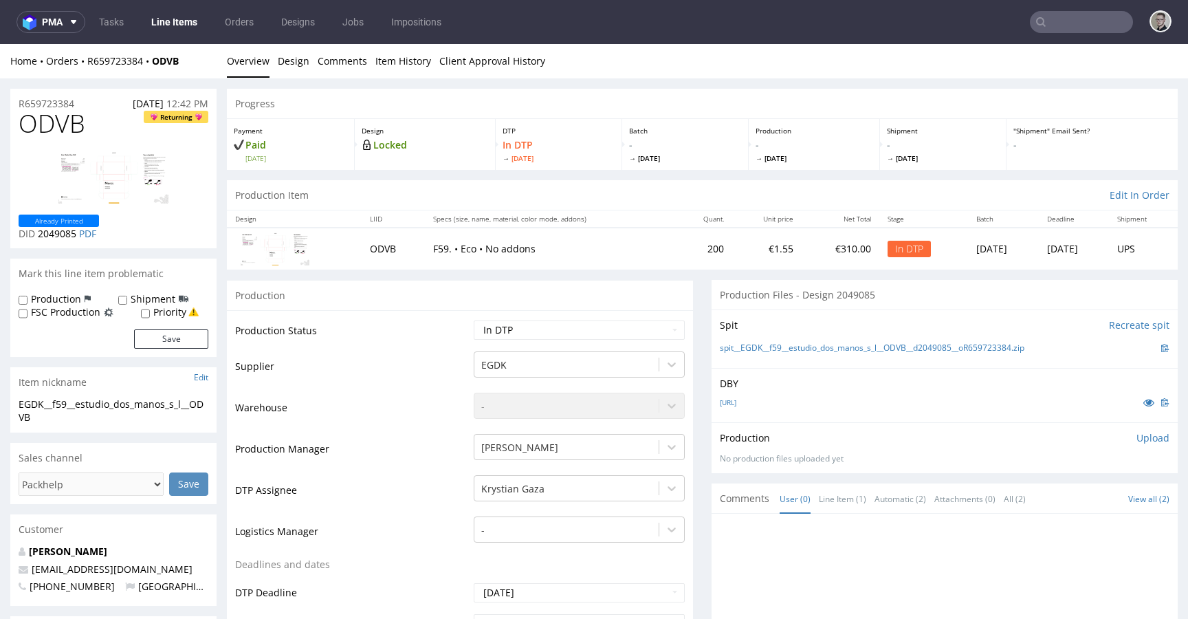
drag, startPoint x: 1136, startPoint y: 442, endPoint x: 1120, endPoint y: 450, distance: 17.8
click at [1137, 442] on p "Upload" at bounding box center [1153, 438] width 33 height 14
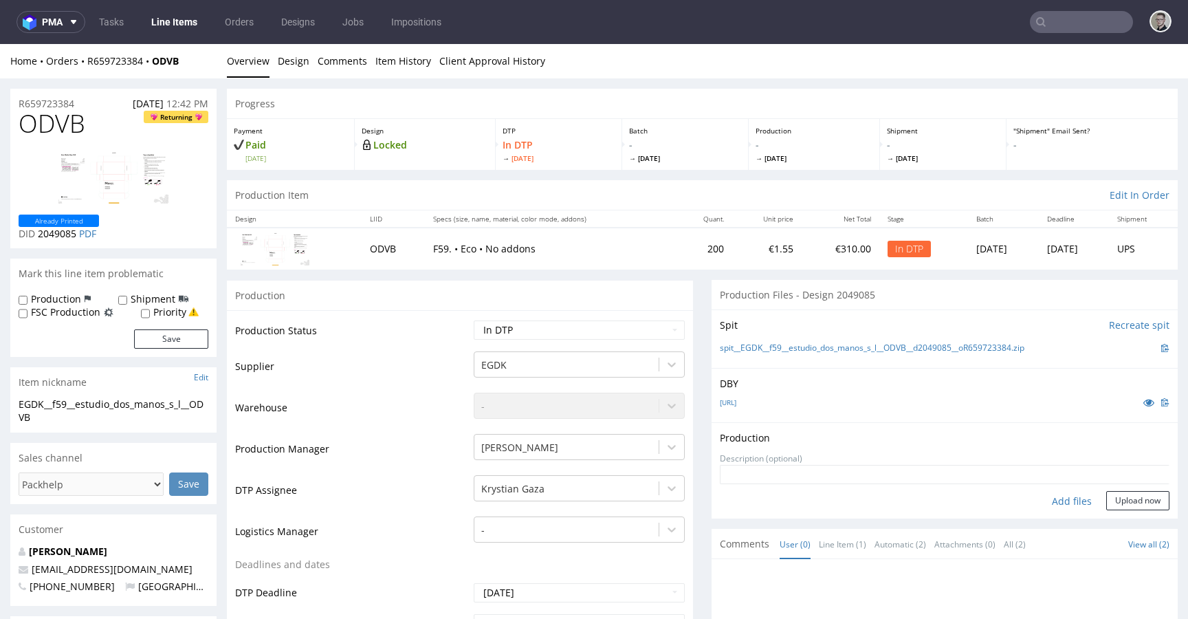
click at [1053, 503] on div "Add files" at bounding box center [1072, 501] width 69 height 21
type input "C:\fakepath\EGDK__f59__estudio_dos_manos_s_l__ODVB__d2049085__oR659723384__late…"
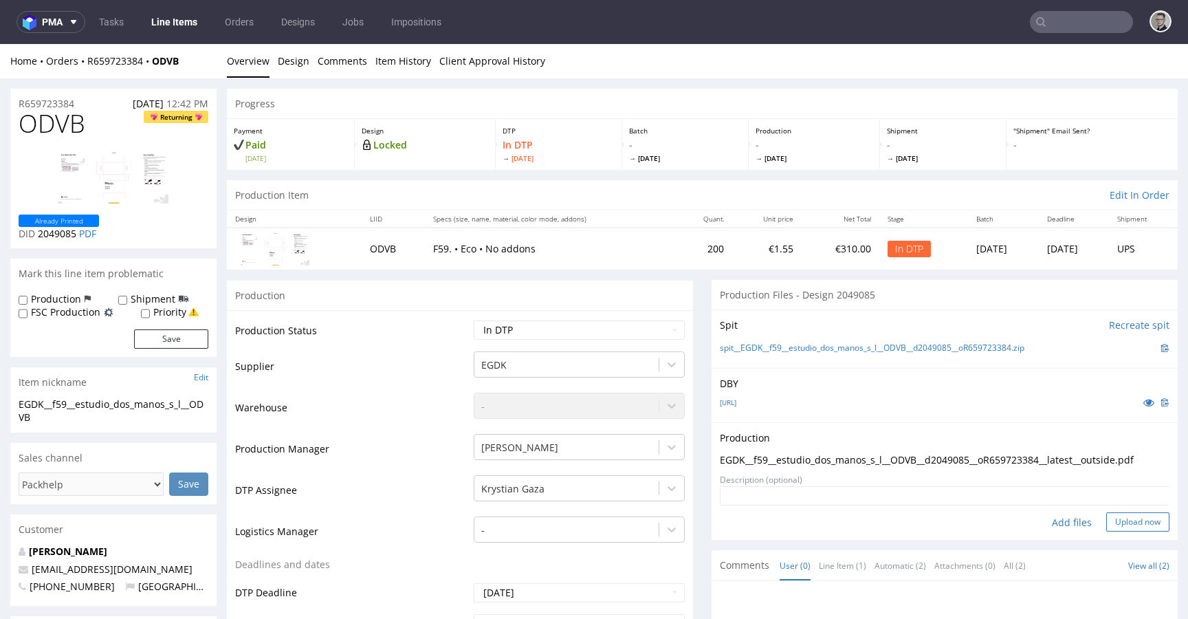
click at [1131, 520] on button "Upload now" at bounding box center [1138, 521] width 63 height 19
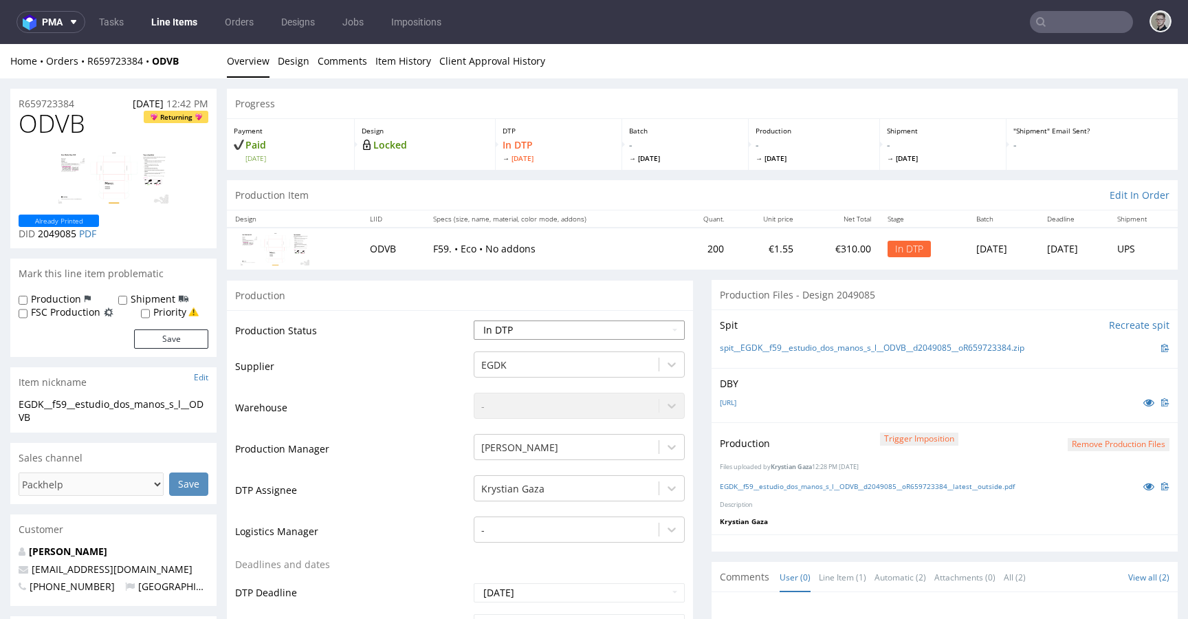
click at [494, 325] on select "Waiting for Artwork Waiting for Diecut Waiting for Mockup Waiting for DTP Waiti…" at bounding box center [579, 329] width 211 height 19
select select "dtp_production_ready"
click at [474, 320] on select "Waiting for Artwork Waiting for Diecut Waiting for Mockup Waiting for DTP Waiti…" at bounding box center [579, 329] width 211 height 19
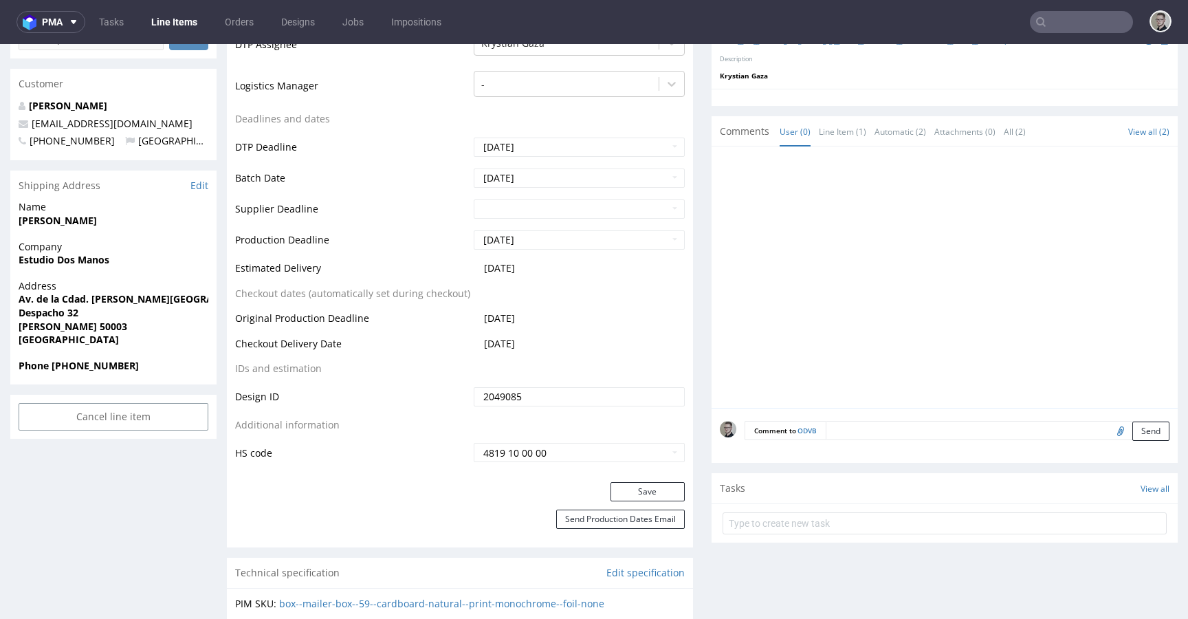
scroll to position [448, 0]
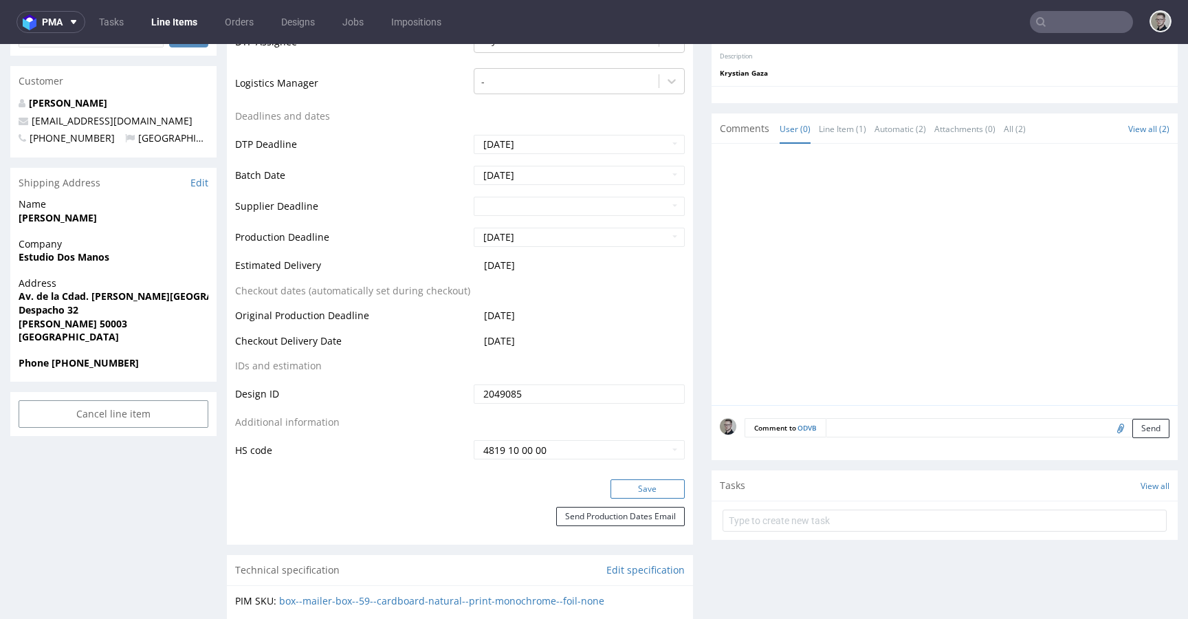
click at [647, 488] on button "Save" at bounding box center [648, 488] width 74 height 19
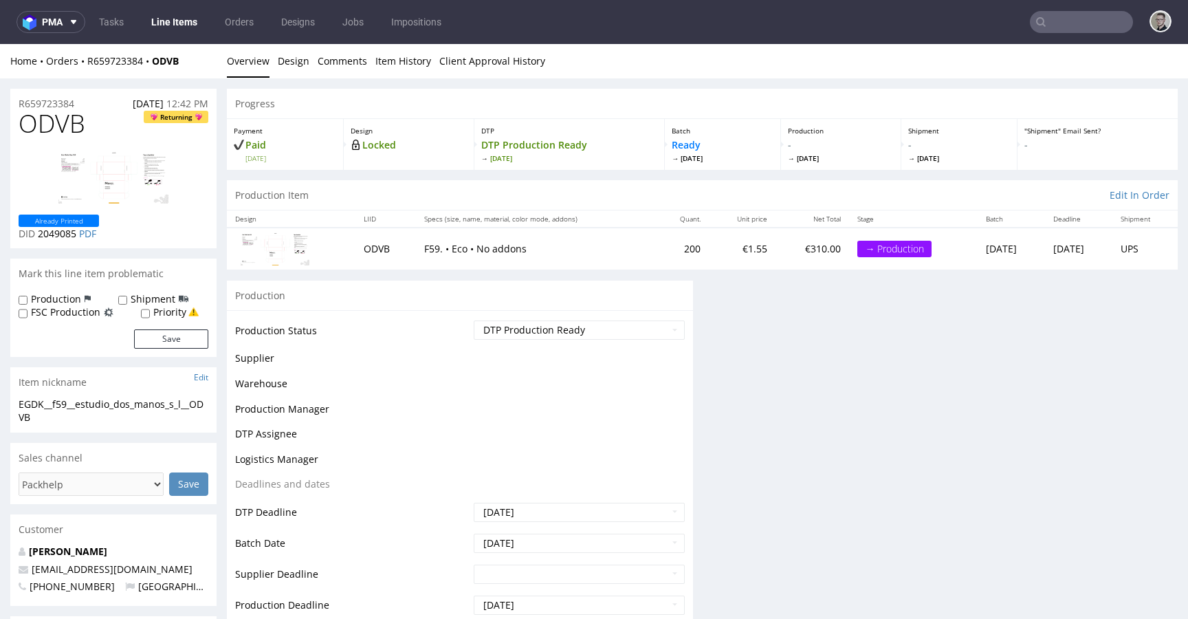
scroll to position [0, 0]
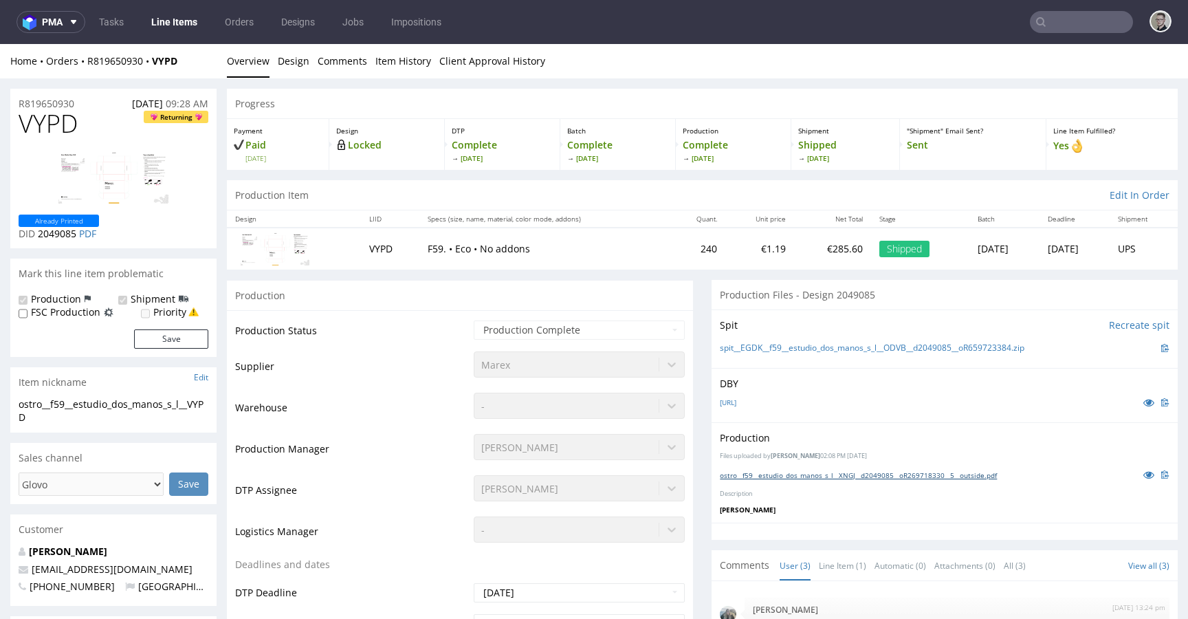
click at [818, 472] on link "ostro__f59__estudio_dos_manos_s_l__XNGJ__d2049085__oR269718330__5__outside.pdf" at bounding box center [858, 475] width 277 height 10
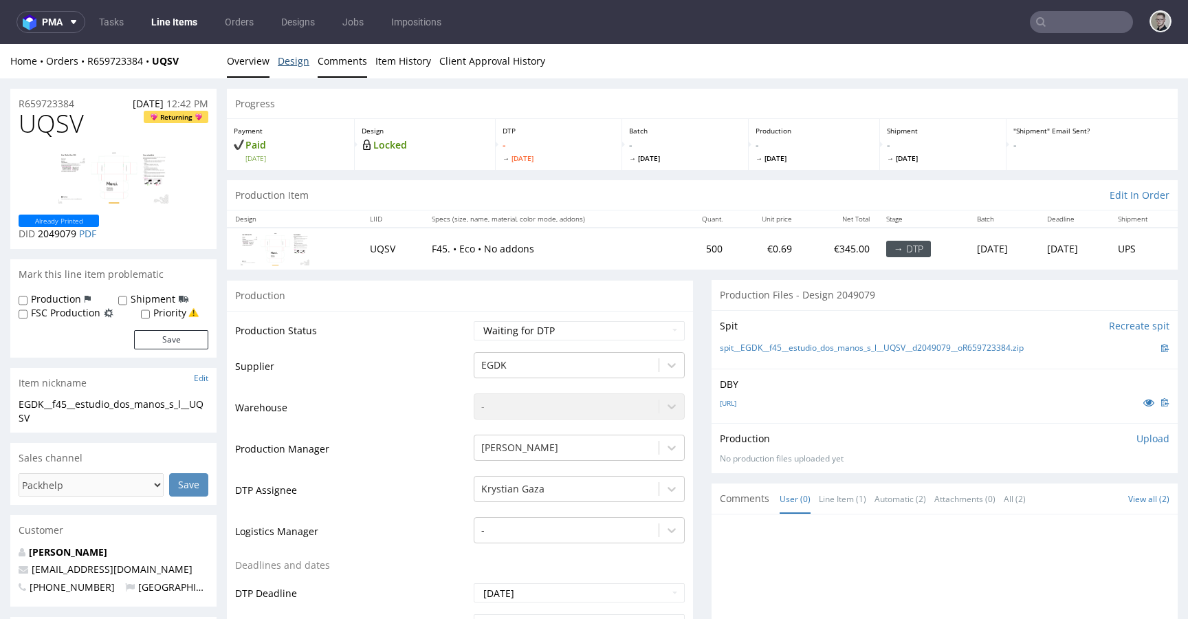
drag, startPoint x: 301, startPoint y: 55, endPoint x: 318, endPoint y: 60, distance: 17.9
click at [301, 55] on link "Design" at bounding box center [294, 61] width 32 height 34
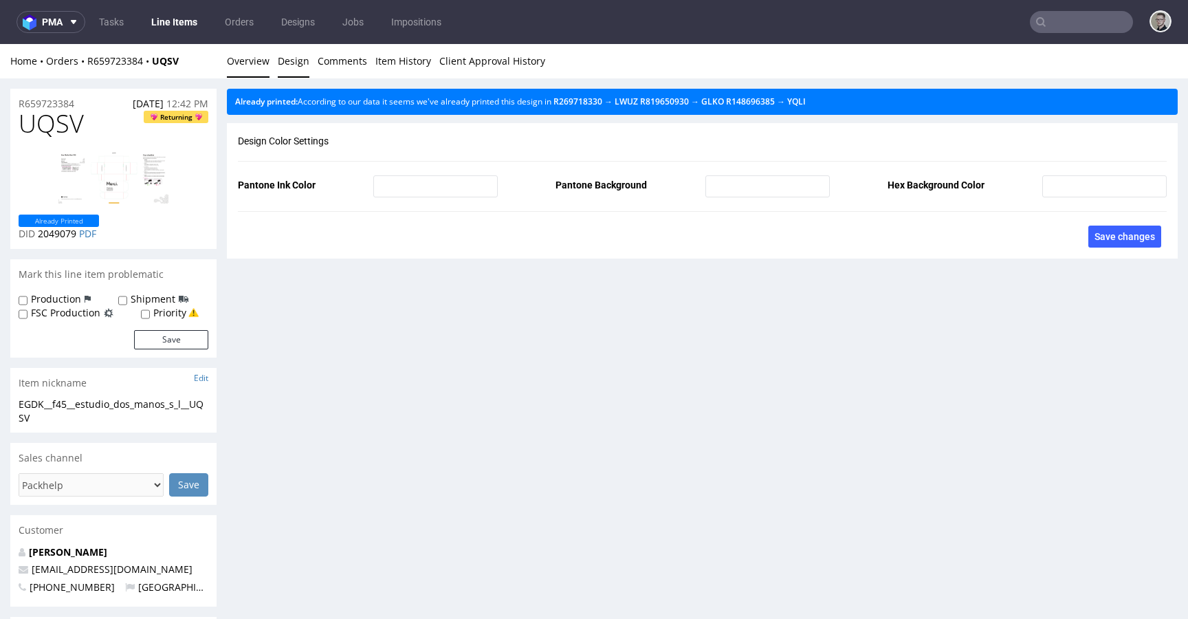
click at [257, 58] on link "Overview" at bounding box center [248, 61] width 43 height 34
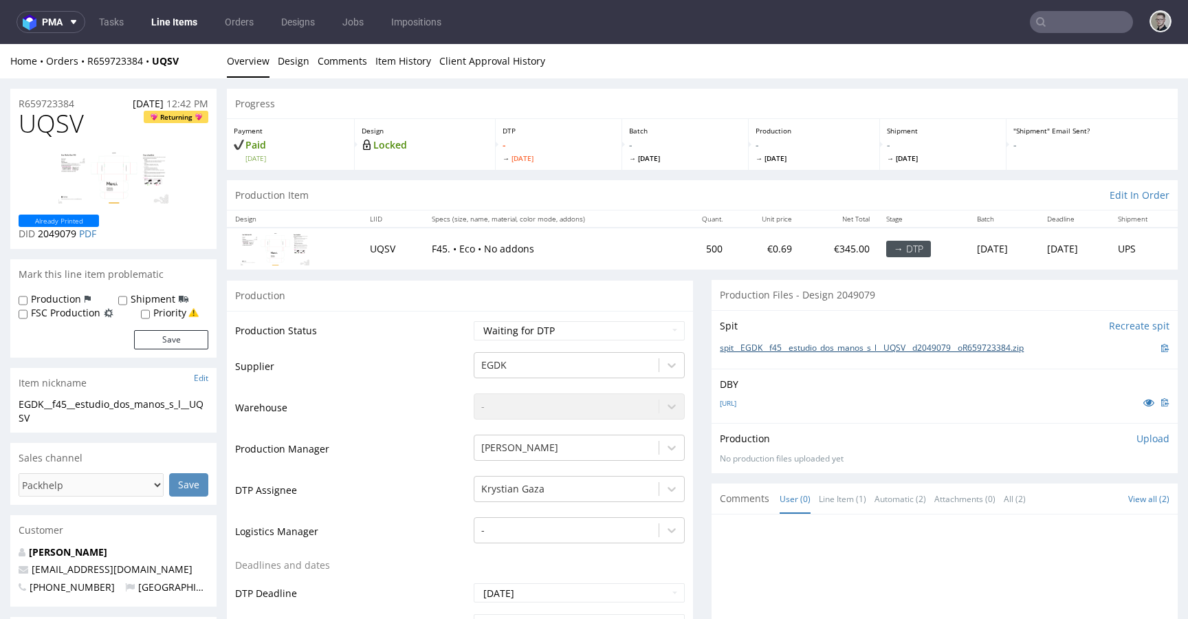
click at [796, 349] on link "spit__EGDK__f45__estudio_dos_manos_s_l__UQSV__d2049079__oR659723384.zip" at bounding box center [872, 348] width 304 height 12
click at [590, 336] on select "Waiting for Artwork Waiting for Diecut Waiting for Mockup Waiting for DTP Waiti…" at bounding box center [579, 330] width 211 height 19
select select "dtp_in_process"
click at [474, 321] on select "Waiting for Artwork Waiting for Diecut Waiting for Mockup Waiting for DTP Waiti…" at bounding box center [579, 330] width 211 height 19
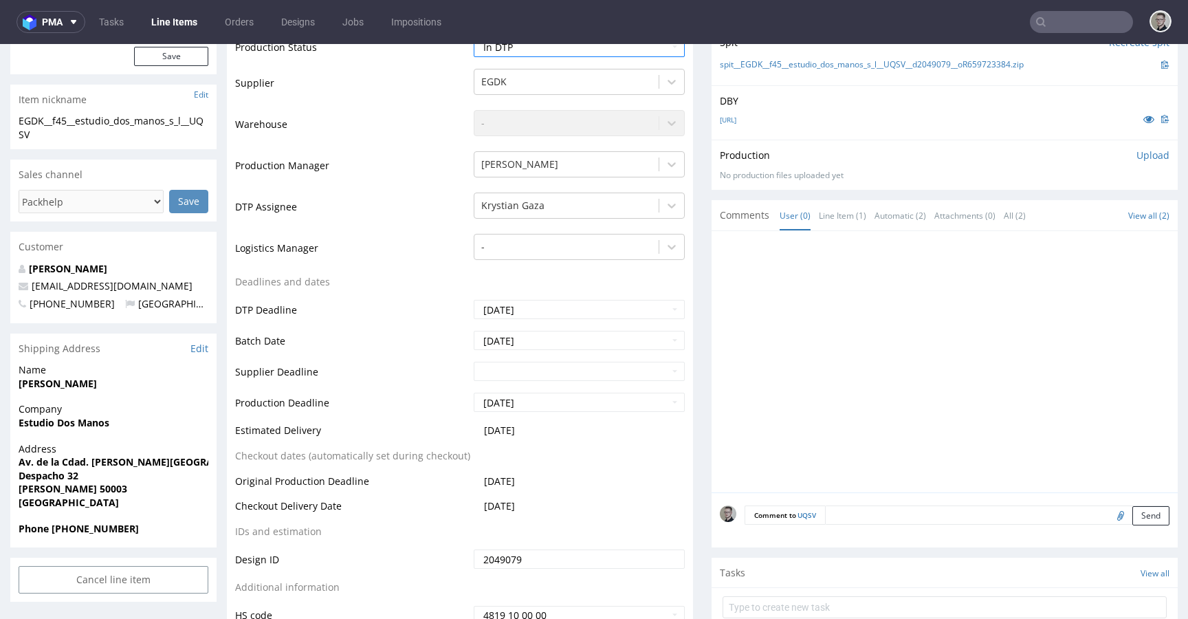
scroll to position [428, 0]
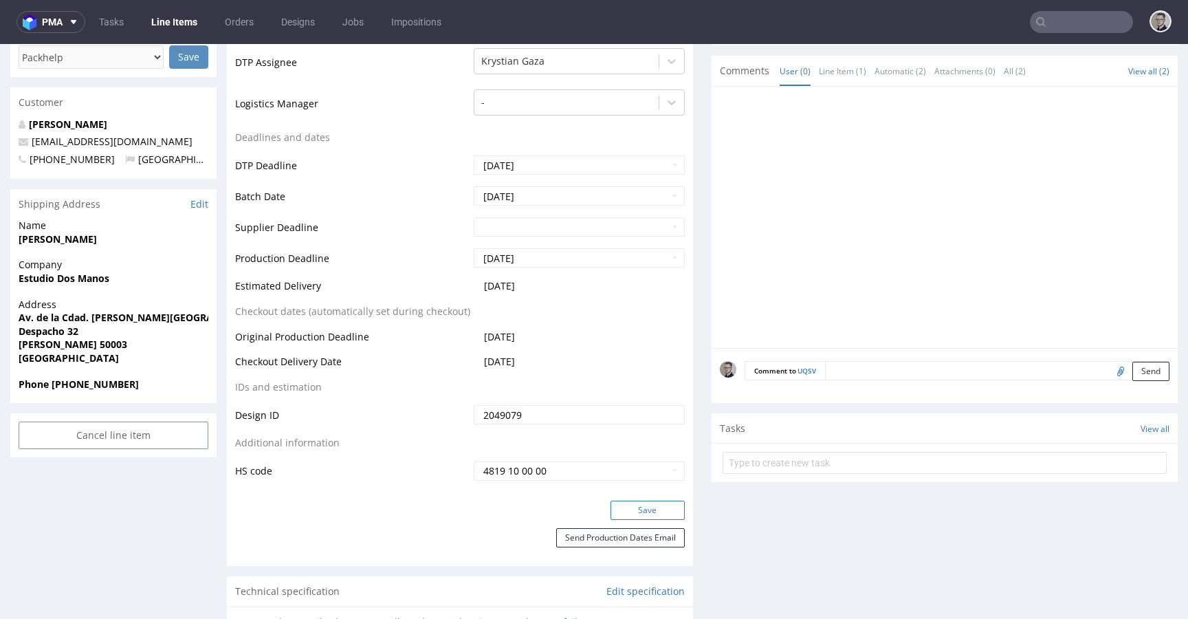
click at [657, 506] on button "Save" at bounding box center [648, 510] width 74 height 19
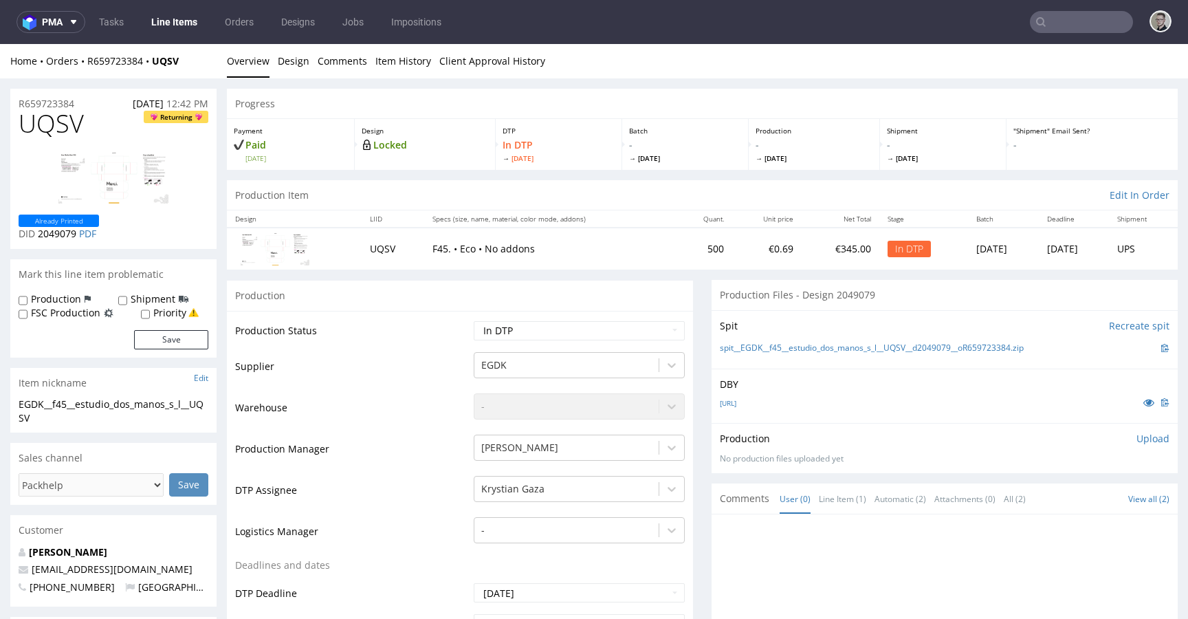
scroll to position [0, 0]
click at [1137, 439] on p "Upload" at bounding box center [1153, 439] width 33 height 14
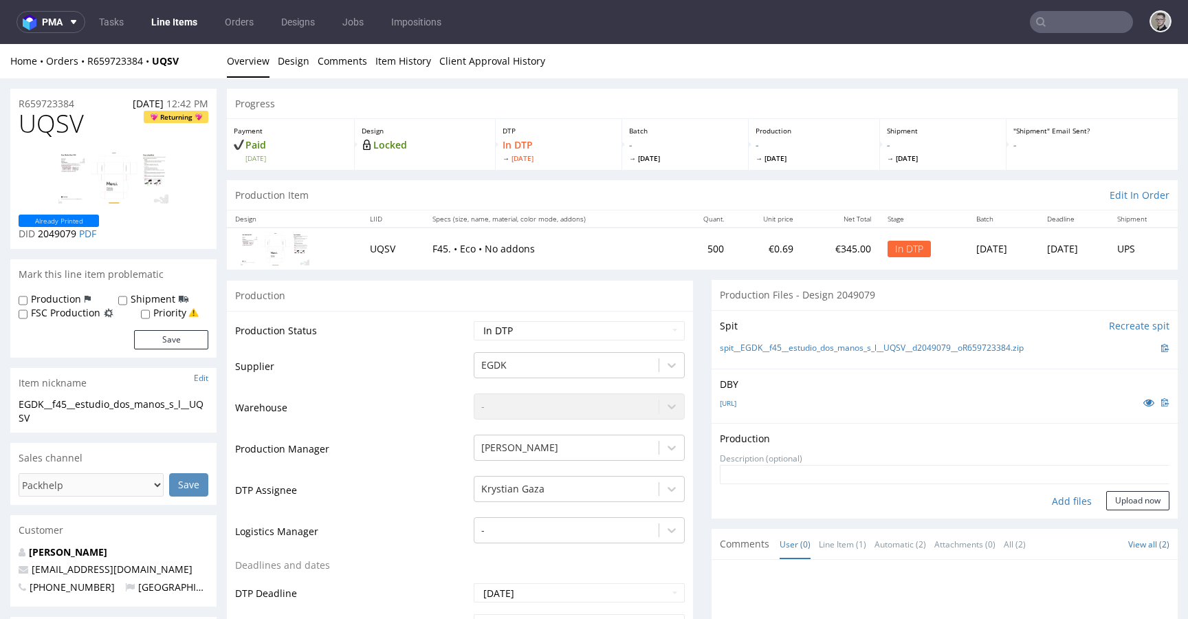
click at [1065, 500] on div "Add files" at bounding box center [1072, 501] width 69 height 21
type input "C:\fakepath\EGDK__f45__estudio_dos_manos_s_l__UQSV__d2049079__oR659723384__late…"
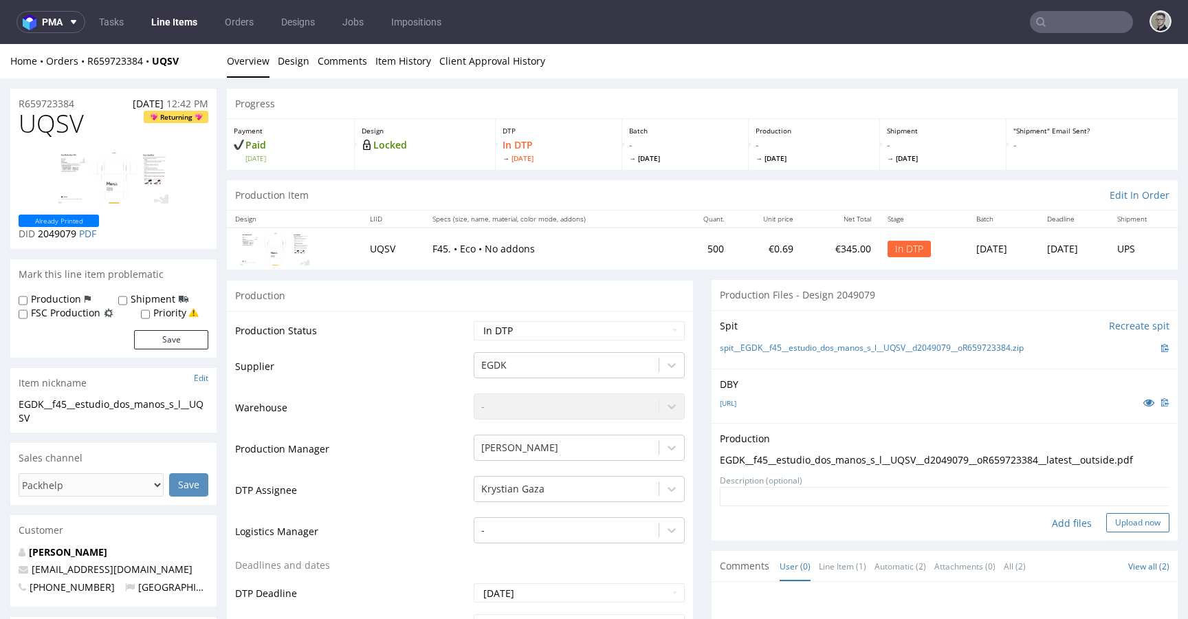
click at [1138, 519] on button "Upload now" at bounding box center [1138, 522] width 63 height 19
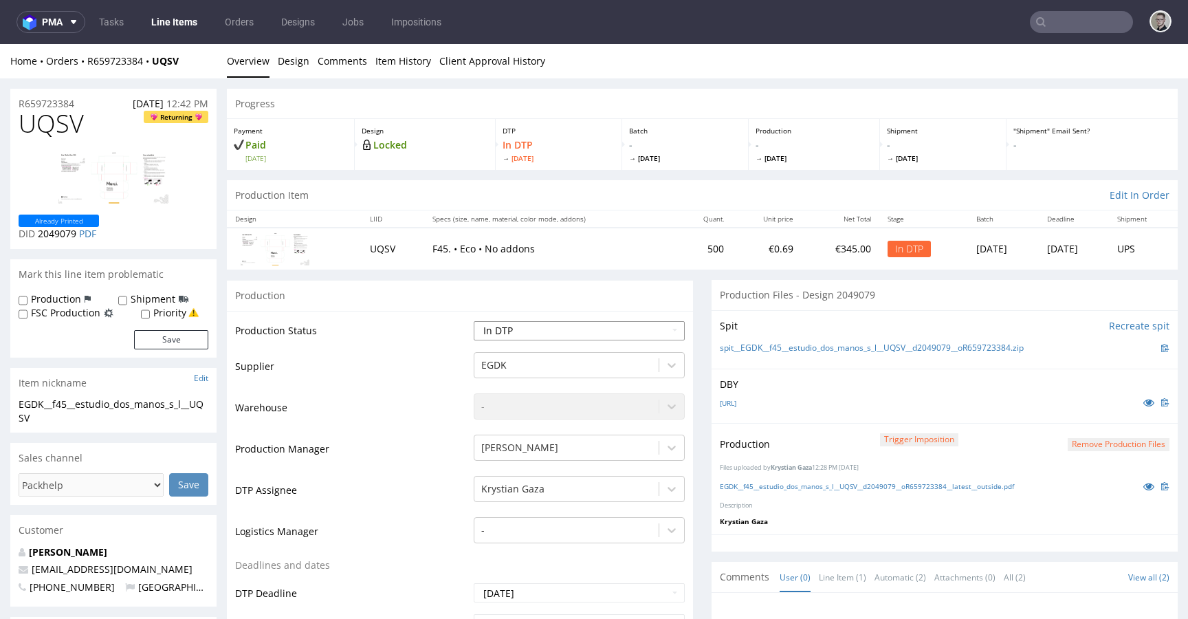
click at [521, 327] on select "Waiting for Artwork Waiting for Diecut Waiting for Mockup Waiting for DTP Waiti…" at bounding box center [579, 330] width 211 height 19
select select "dtp_production_ready"
click at [474, 321] on select "Waiting for Artwork Waiting for Diecut Waiting for Mockup Waiting for DTP Waiti…" at bounding box center [579, 330] width 211 height 19
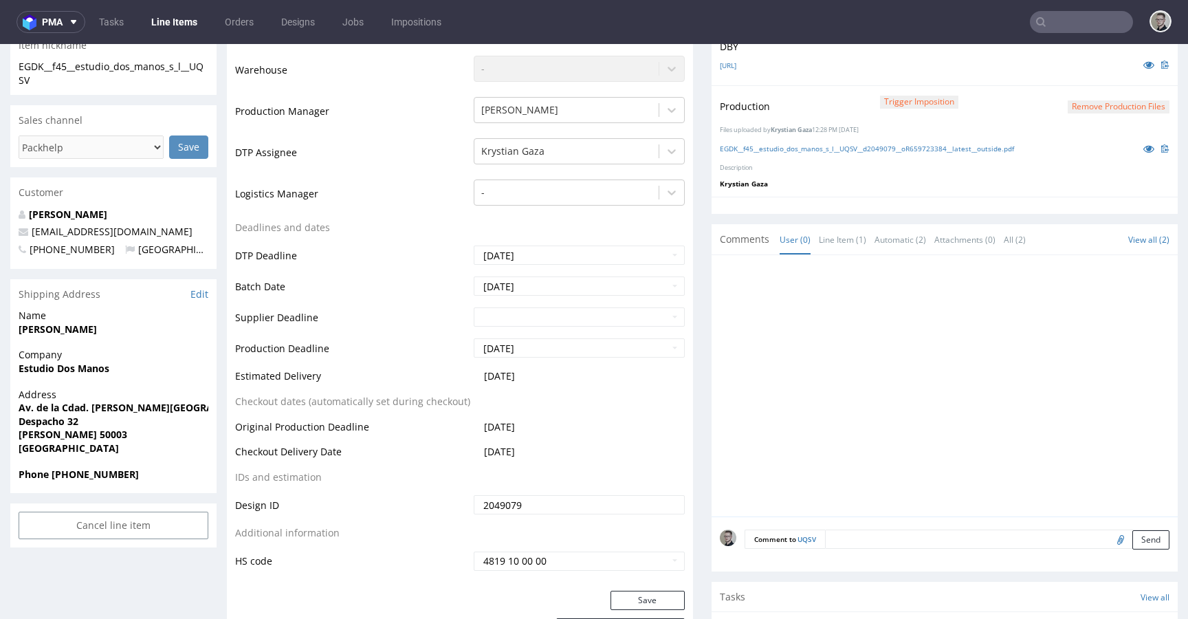
scroll to position [618, 0]
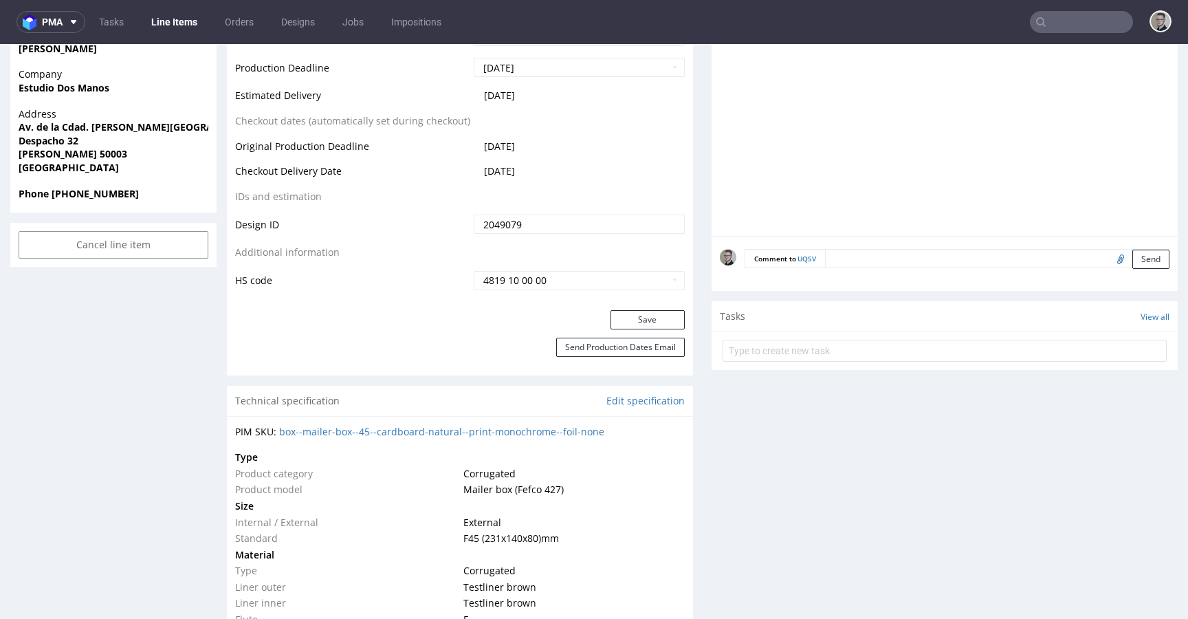
click at [655, 309] on div "Production Status Waiting for Artwork Waiting for Diecut Waiting for Mockup Wai…" at bounding box center [460, 2] width 466 height 618
click at [655, 332] on div "Save" at bounding box center [460, 324] width 466 height 28
click at [661, 323] on button "Save" at bounding box center [648, 319] width 74 height 19
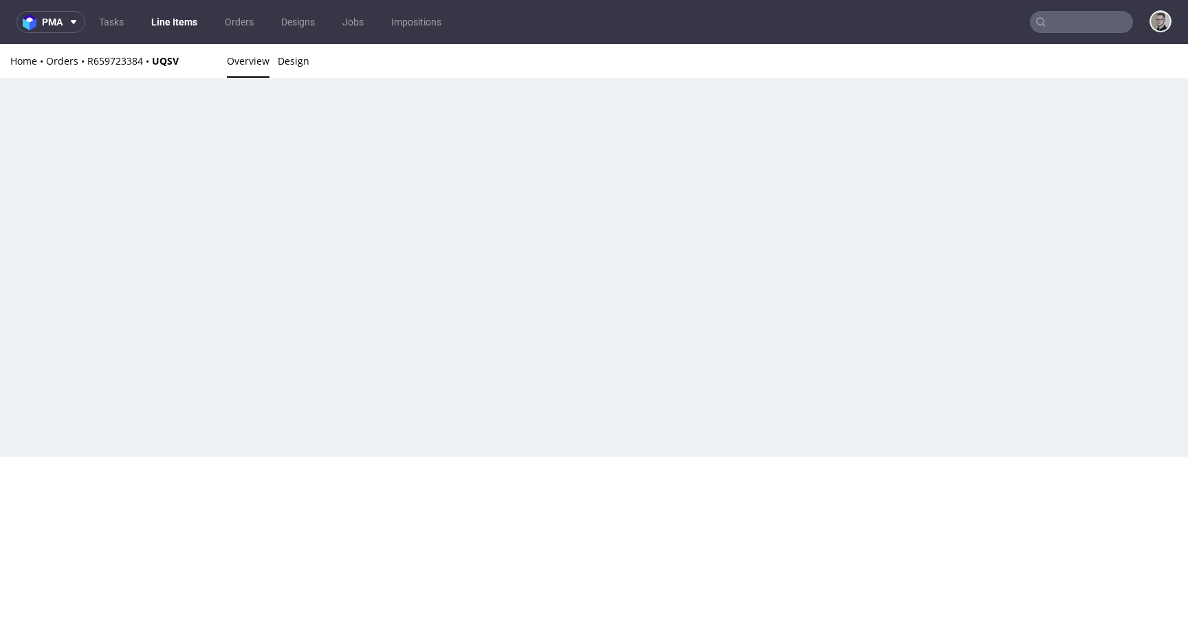
scroll to position [0, 0]
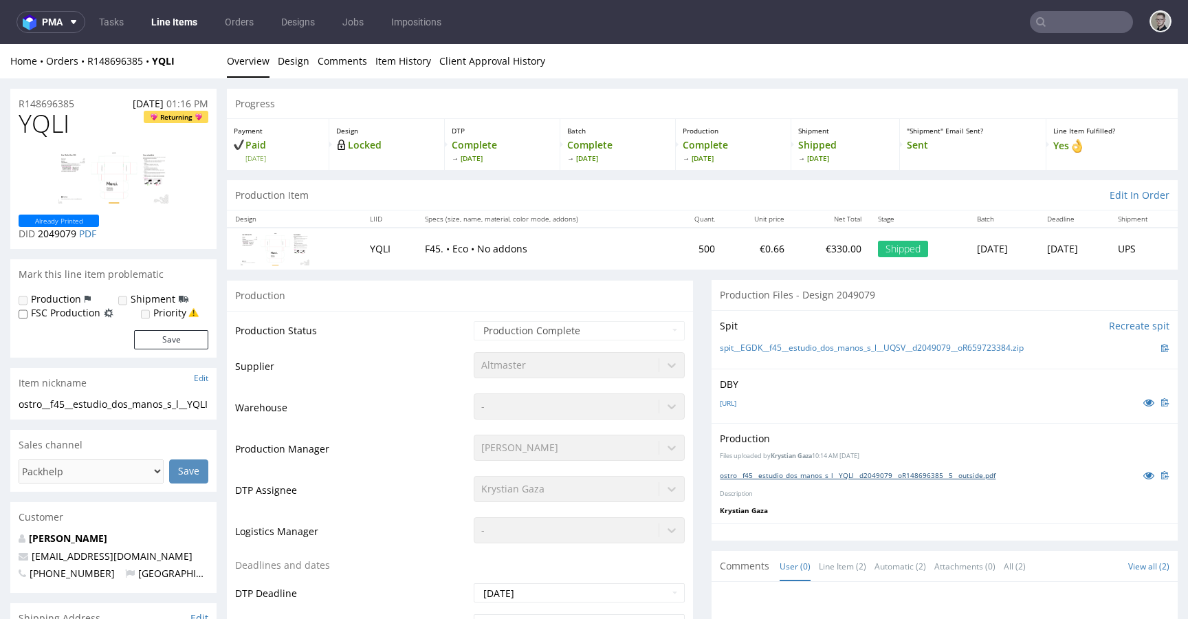
click at [886, 475] on link "ostro__f45__estudio_dos_manos_s_l__YQLI__d2049079__oR148696385__5__outside.pdf" at bounding box center [858, 475] width 276 height 10
click at [294, 67] on link "Design" at bounding box center [294, 61] width 32 height 34
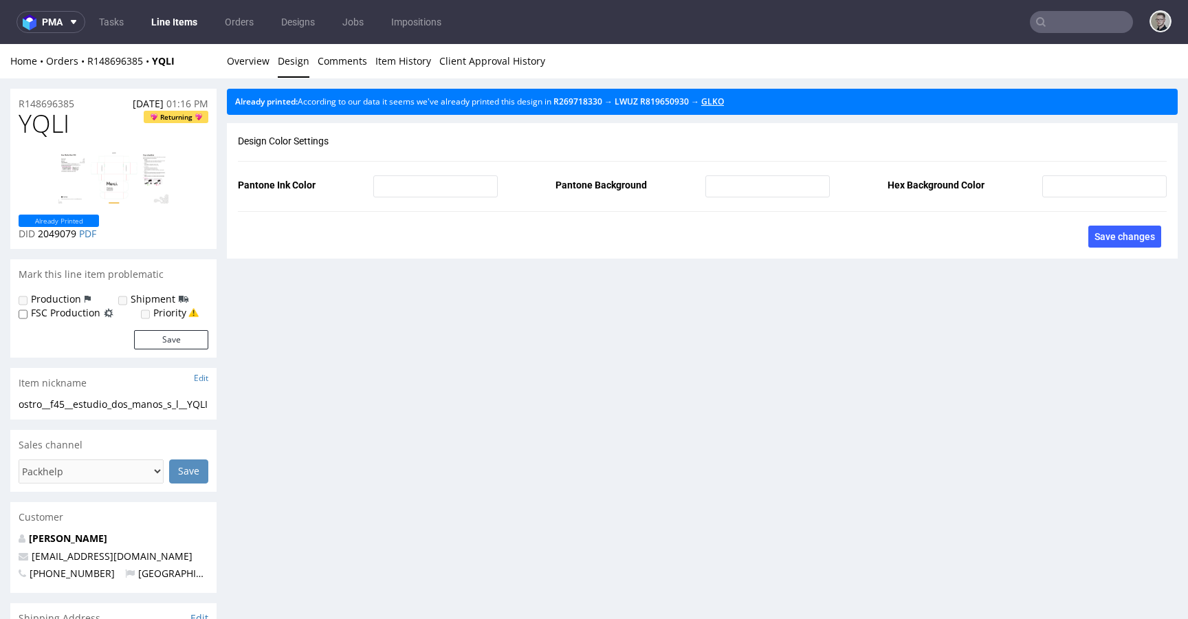
click at [724, 99] on link "GLKO" at bounding box center [712, 102] width 23 height 12
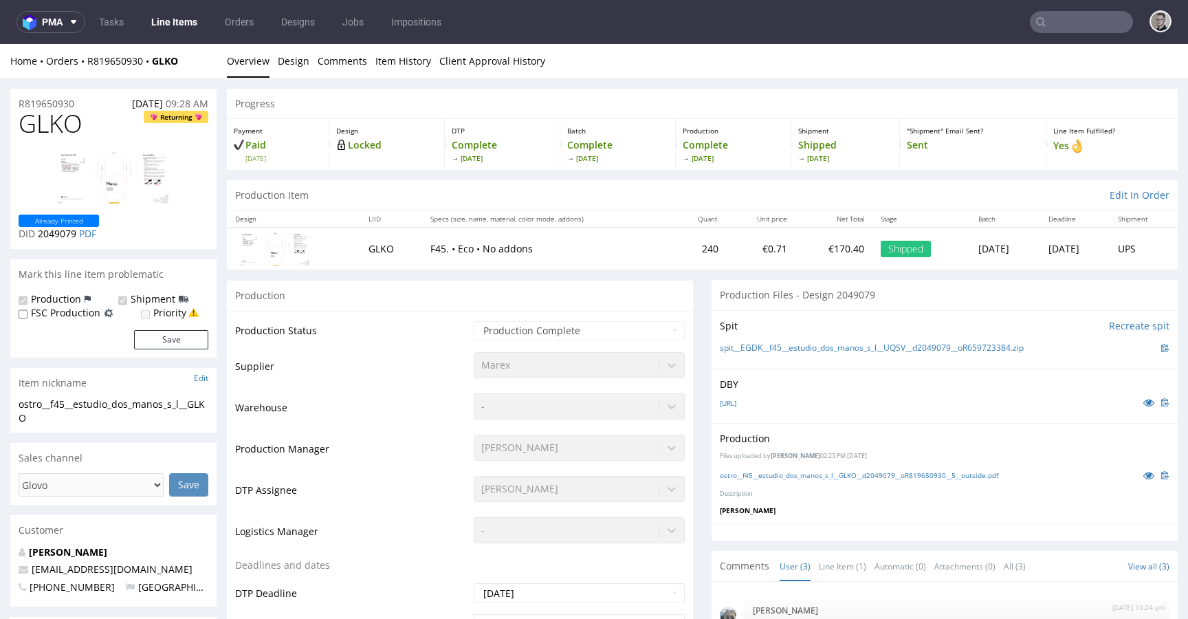
click at [849, 468] on div "ostro__f45__estudio_dos_manos_s_l__GLKO__d2049079__oR819650930__5__outside.pdf" at bounding box center [945, 475] width 450 height 15
click at [852, 475] on link "ostro__f45__estudio_dos_manos_s_l__GLKO__d2049079__oR819650930__5__outside.pdf" at bounding box center [859, 475] width 279 height 10
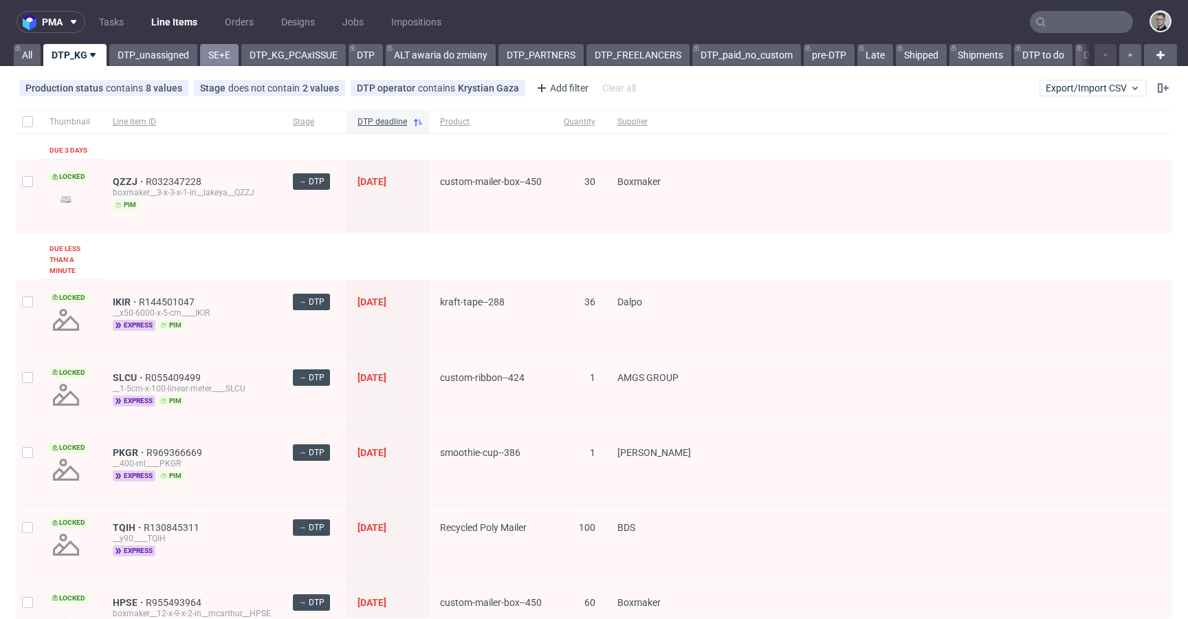
click at [230, 50] on link "SE+E" at bounding box center [219, 55] width 39 height 22
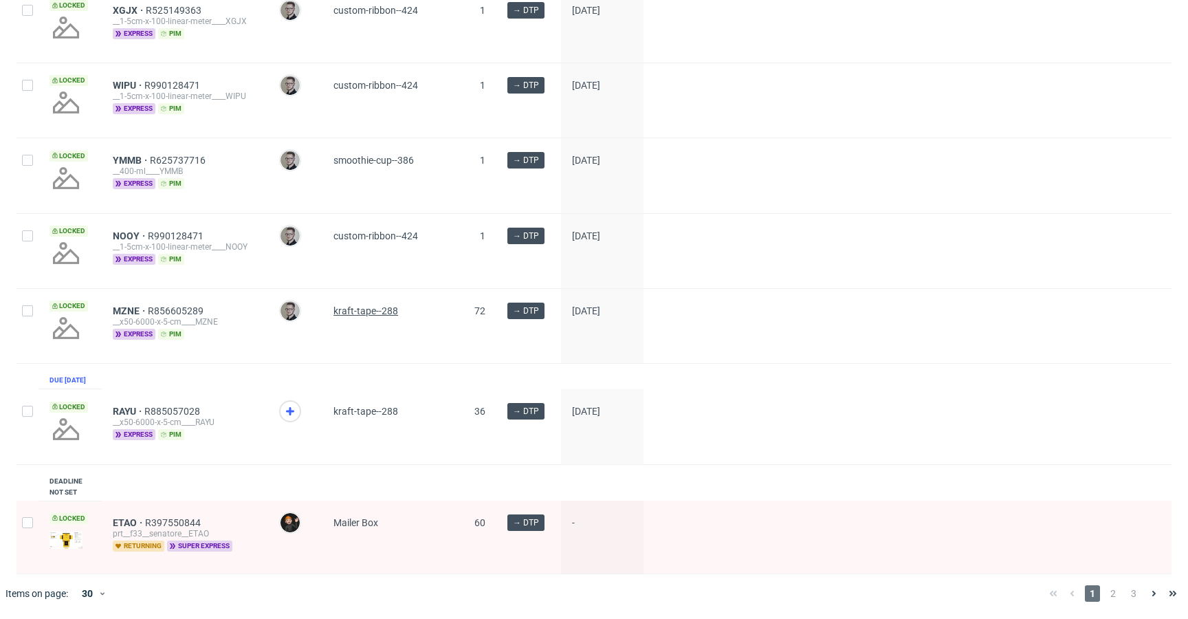
scroll to position [1956, 0]
click at [293, 415] on icon at bounding box center [290, 411] width 17 height 17
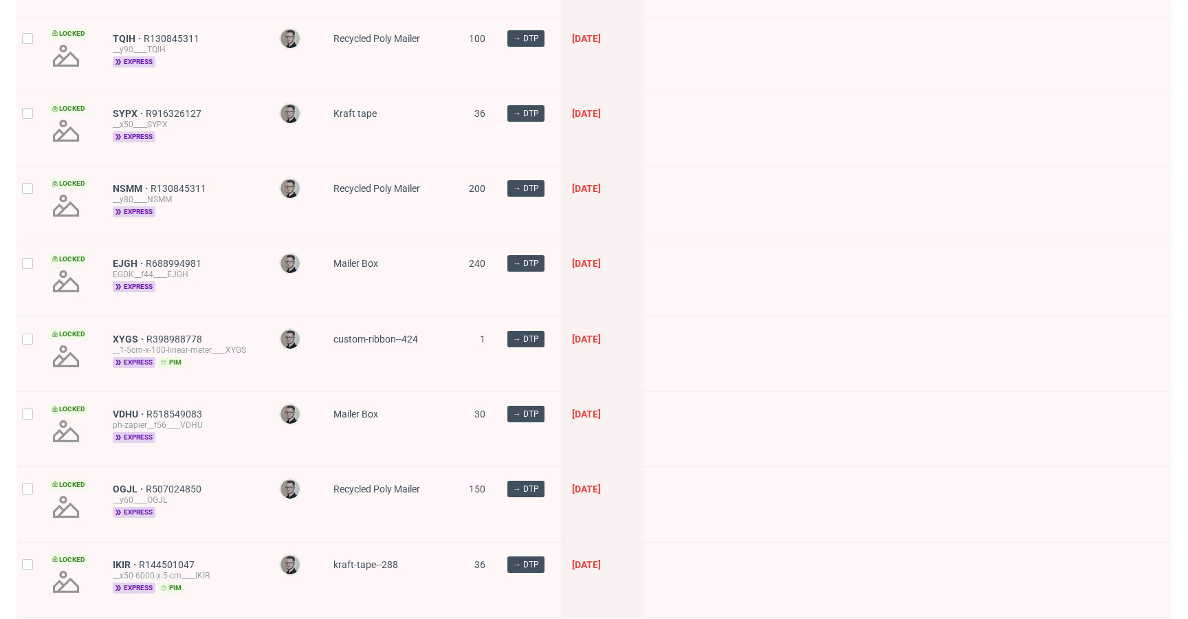
scroll to position [0, 0]
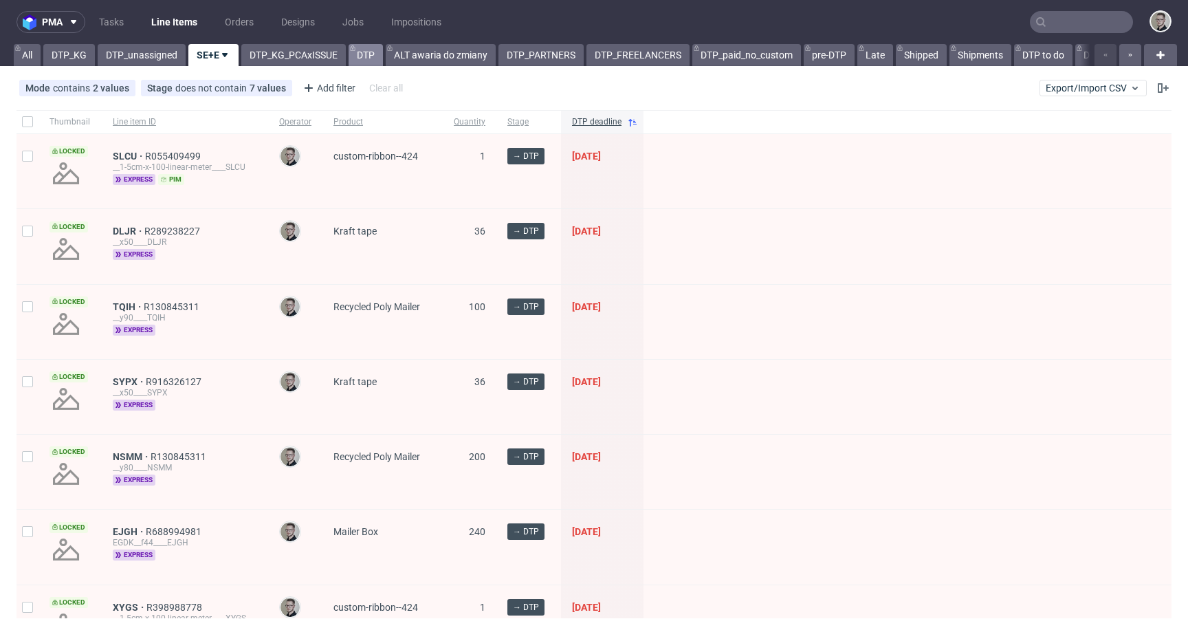
click at [361, 54] on link "DTP" at bounding box center [366, 55] width 34 height 22
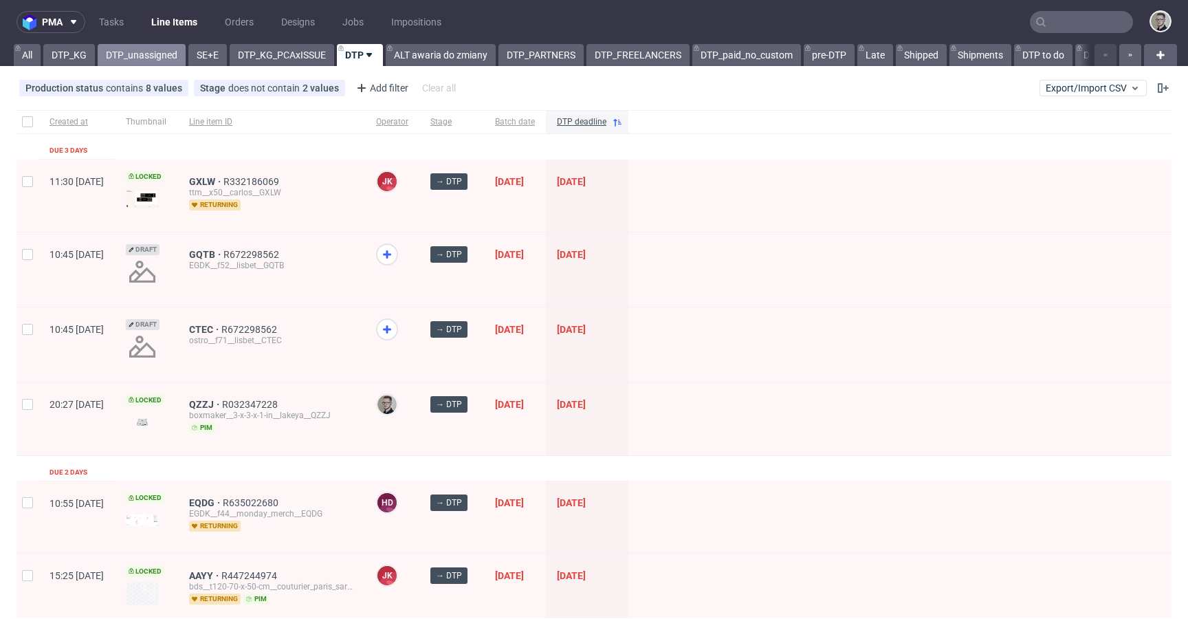
click at [159, 63] on link "DTP_unassigned" at bounding box center [142, 55] width 88 height 22
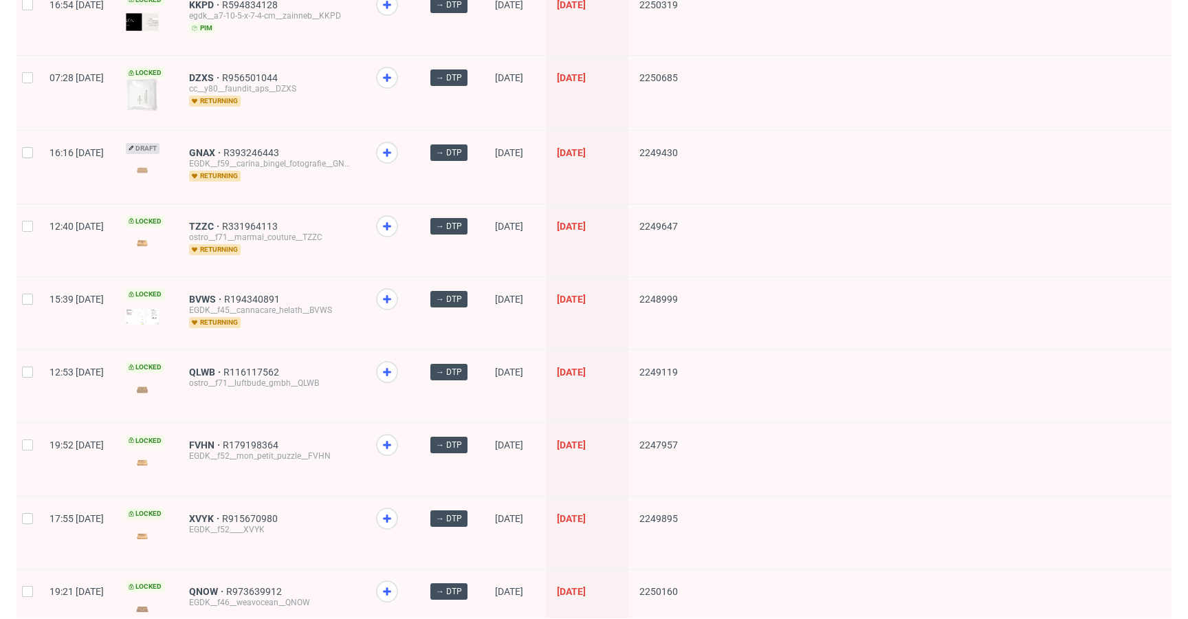
scroll to position [1831, 0]
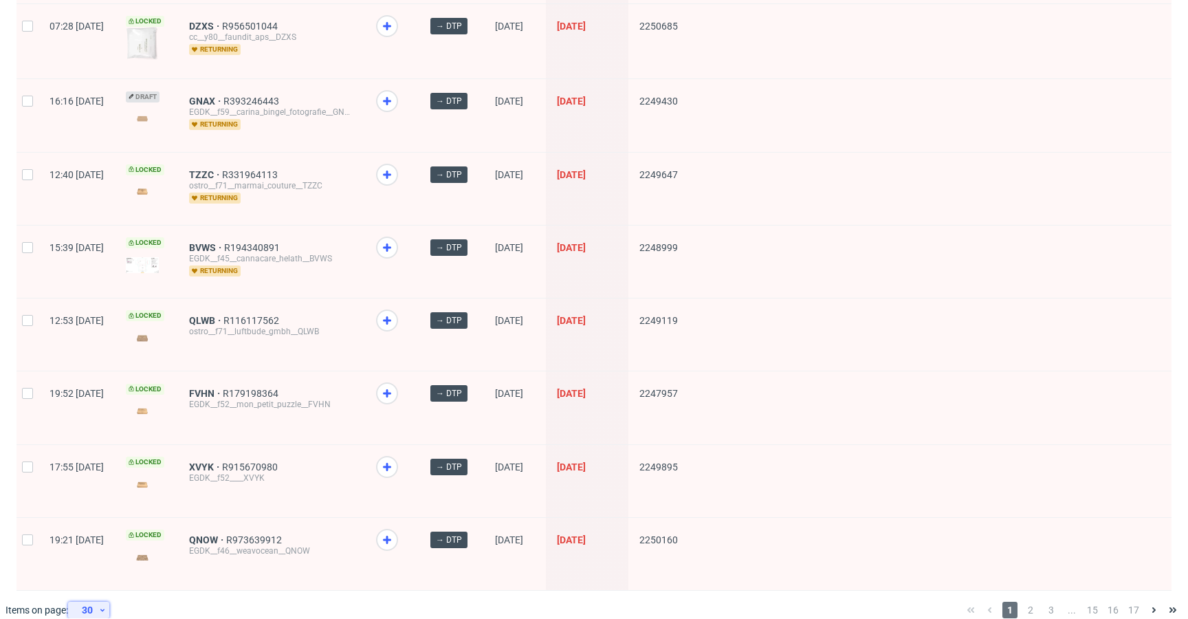
drag, startPoint x: 83, startPoint y: 602, endPoint x: 87, endPoint y: 594, distance: 8.6
click at [83, 602] on div "30" at bounding box center [86, 609] width 25 height 19
click at [95, 534] on div "60" at bounding box center [94, 530] width 28 height 19
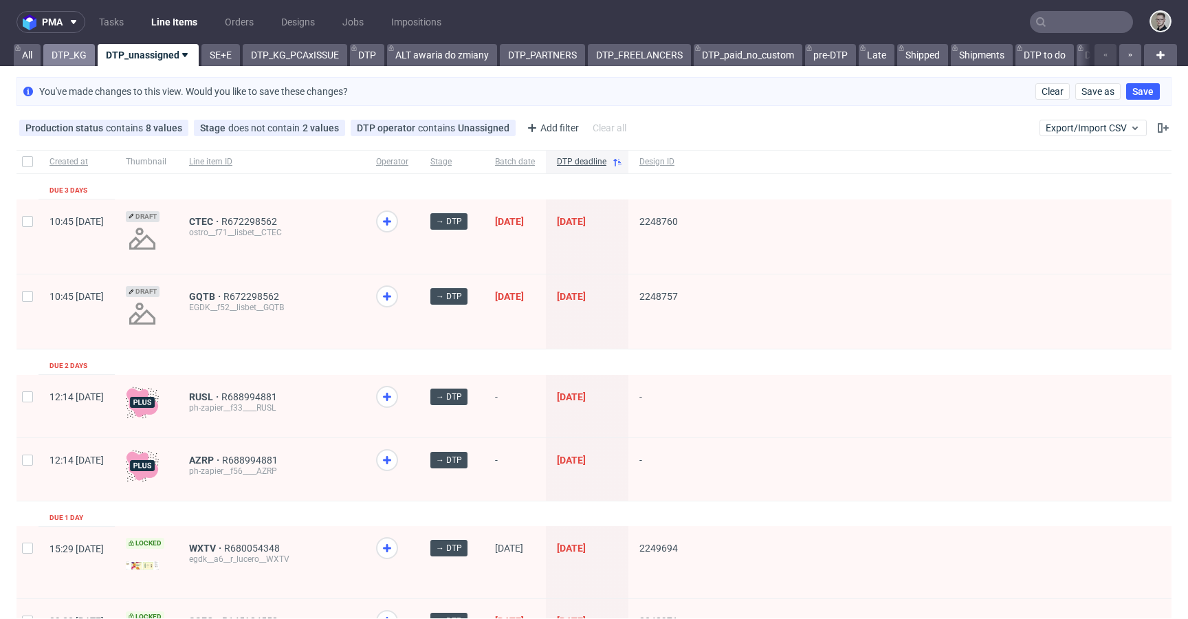
click at [83, 50] on link "DTP_KG" at bounding box center [69, 55] width 52 height 22
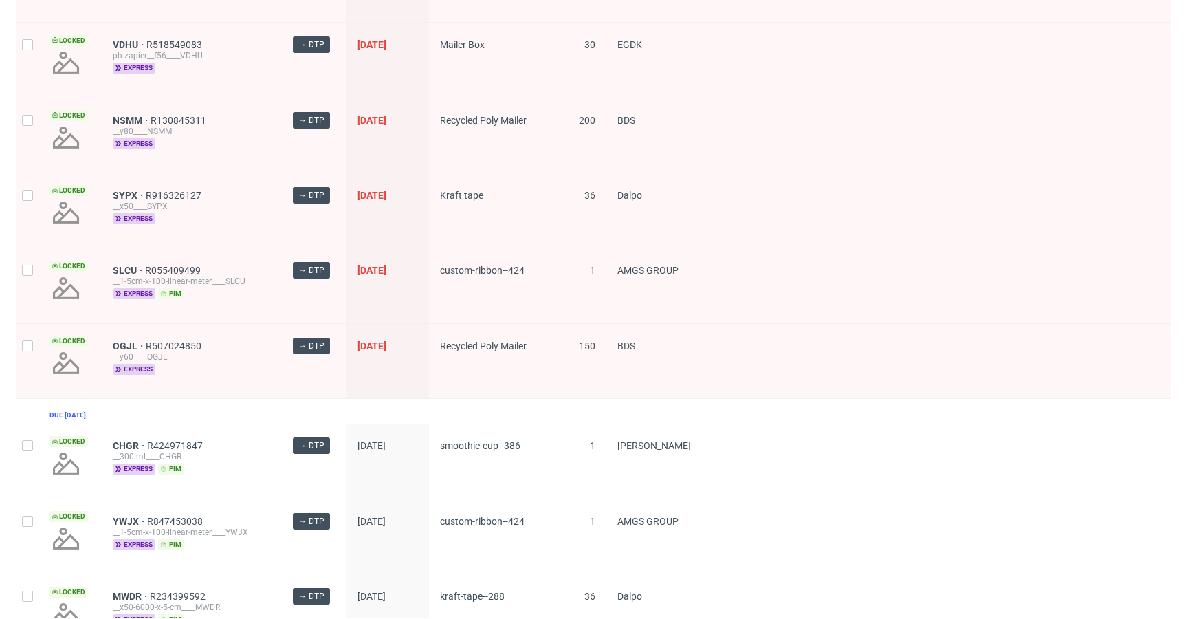
scroll to position [780, 0]
drag, startPoint x: 30, startPoint y: 342, endPoint x: 32, endPoint y: 331, distance: 11.1
click at [30, 342] on input "checkbox" at bounding box center [27, 347] width 11 height 11
checkbox input "true"
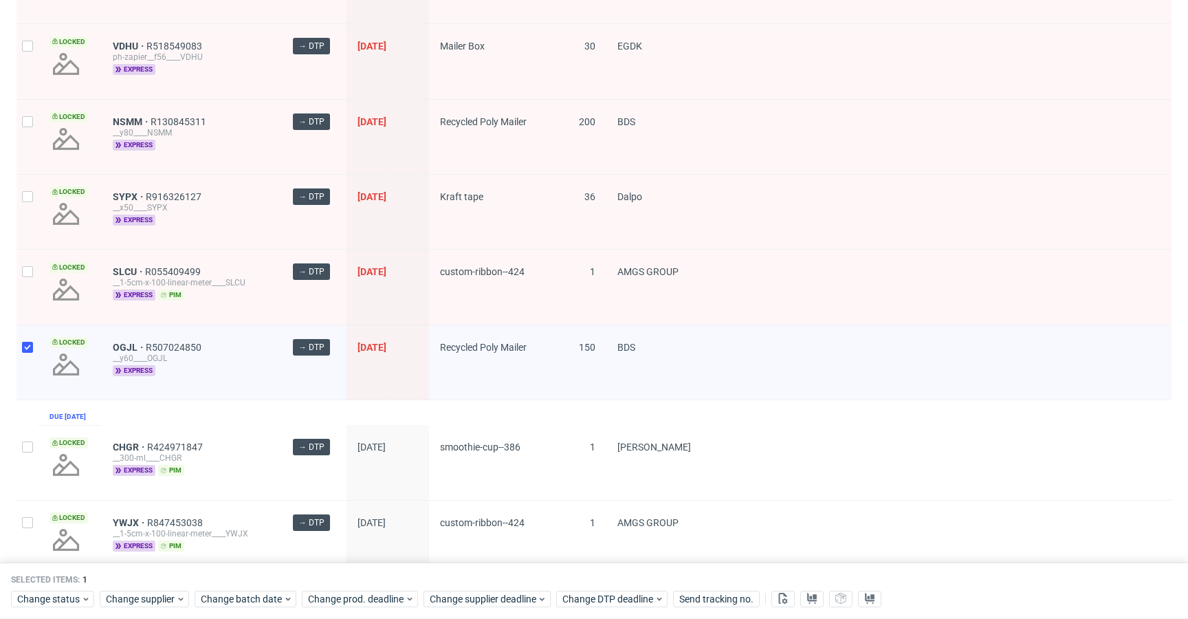
click at [30, 261] on div at bounding box center [28, 287] width 22 height 74
checkbox input "true"
click at [30, 209] on div at bounding box center [28, 212] width 22 height 74
checkbox input "true"
click at [28, 142] on div at bounding box center [28, 137] width 22 height 74
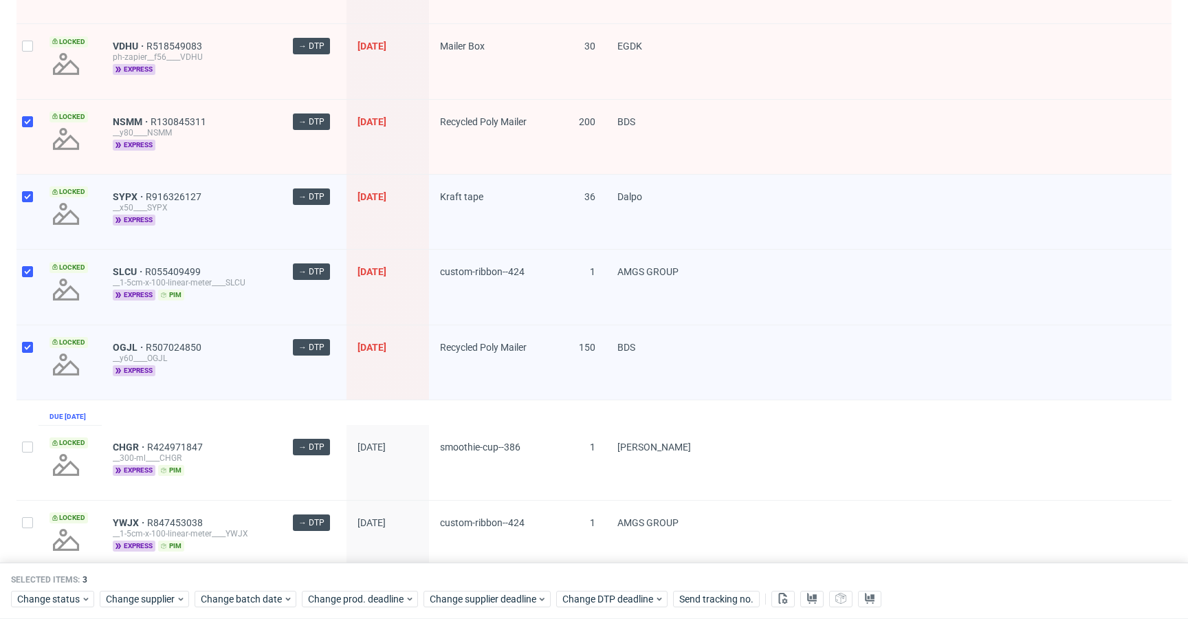
checkbox input "true"
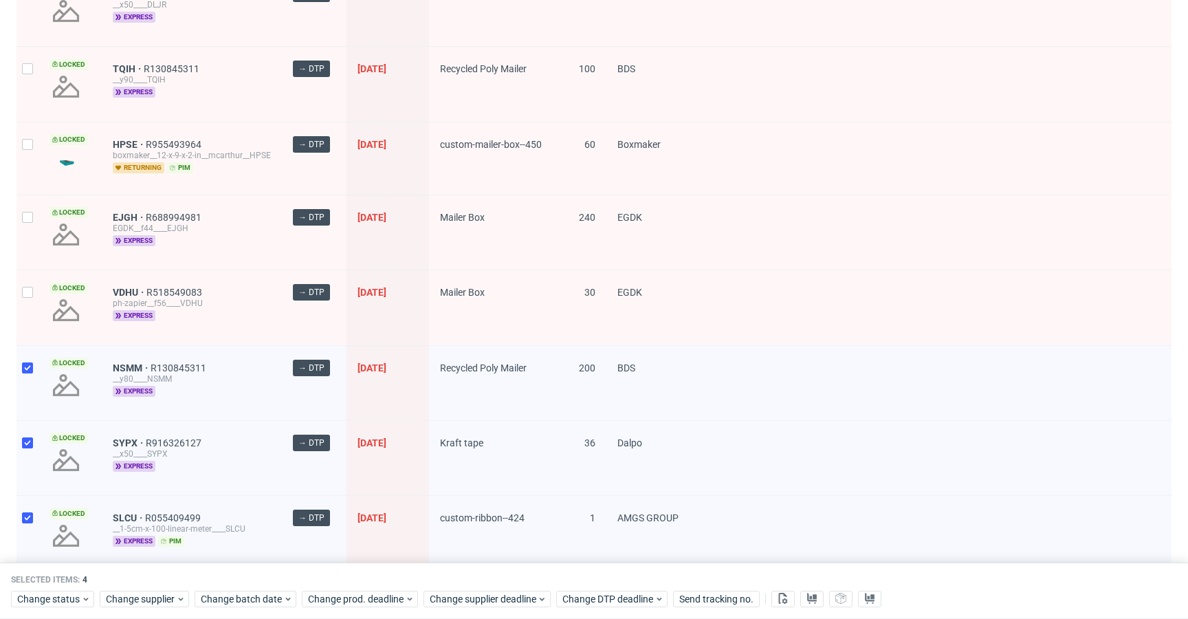
scroll to position [494, 0]
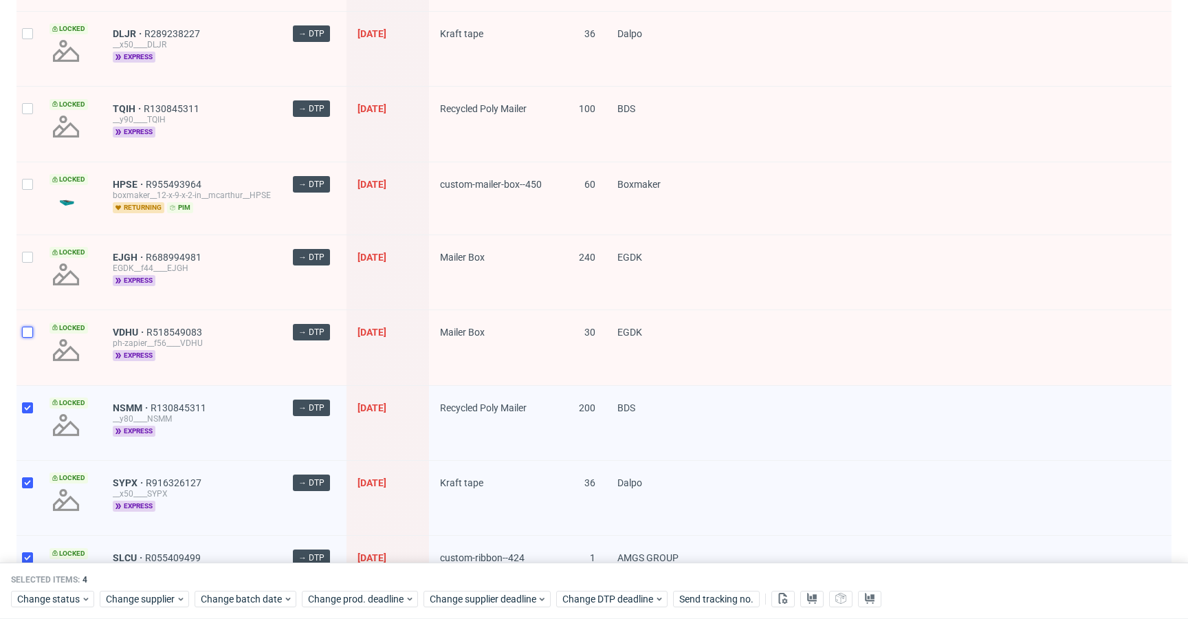
click at [24, 336] on input "checkbox" at bounding box center [27, 332] width 11 height 11
checkbox input "true"
click at [34, 281] on div at bounding box center [28, 272] width 22 height 74
checkbox input "true"
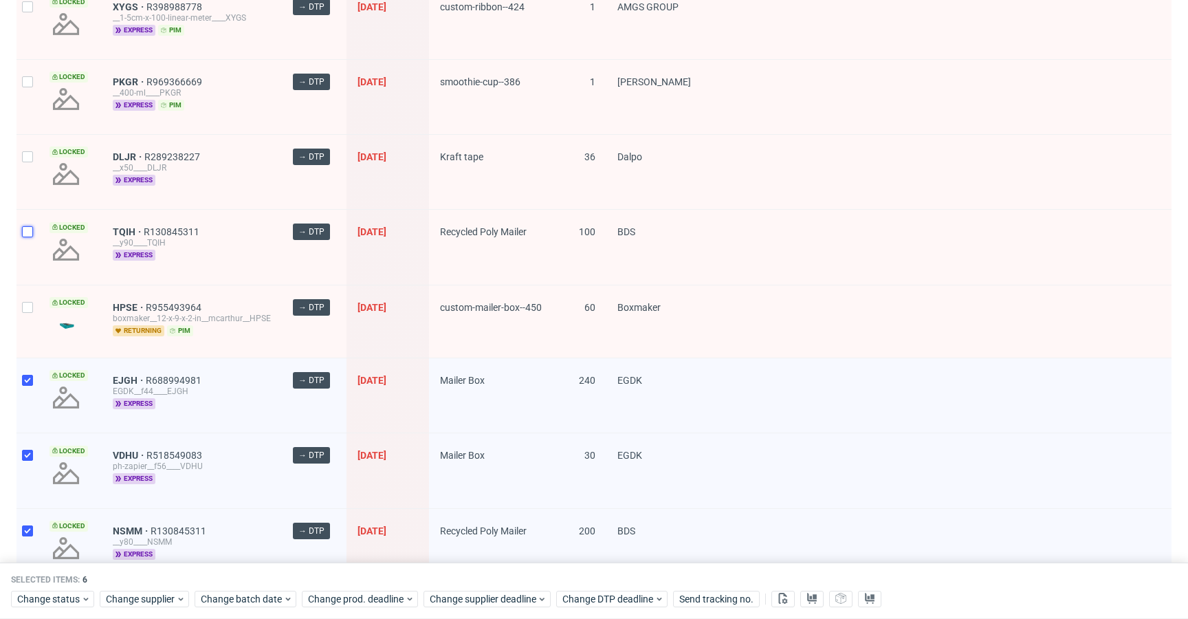
click at [32, 229] on input "checkbox" at bounding box center [27, 231] width 11 height 11
checkbox input "true"
click at [29, 164] on div at bounding box center [28, 172] width 22 height 74
checkbox input "true"
click at [25, 102] on div at bounding box center [28, 97] width 22 height 74
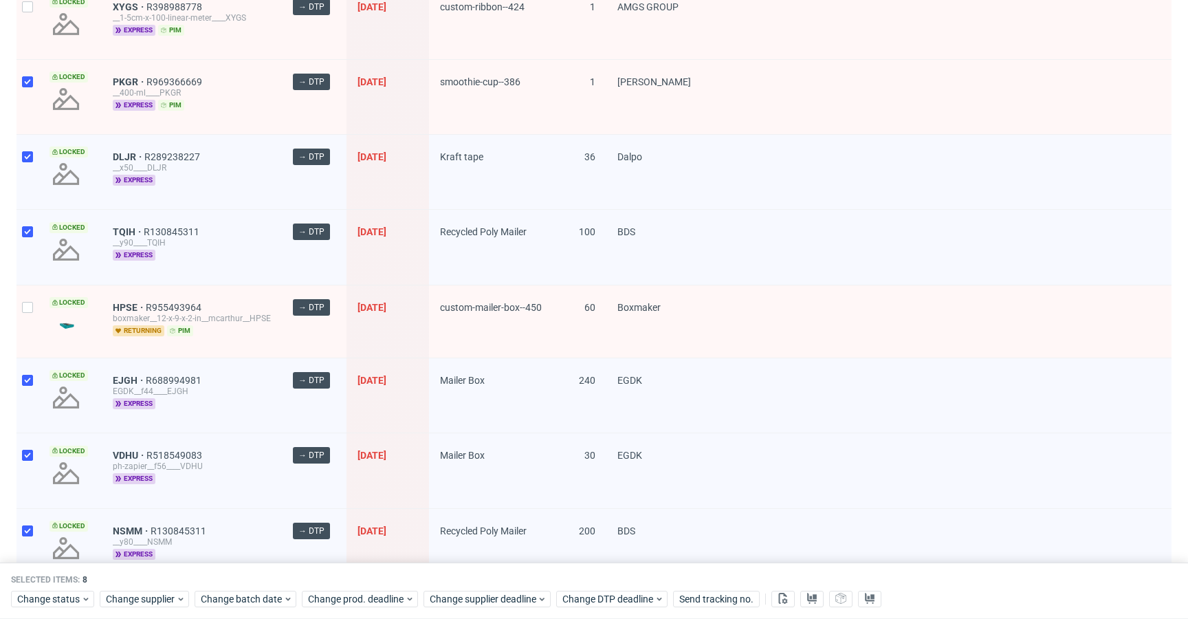
checkbox input "true"
click at [32, 47] on div at bounding box center [28, 22] width 22 height 74
checkbox input "true"
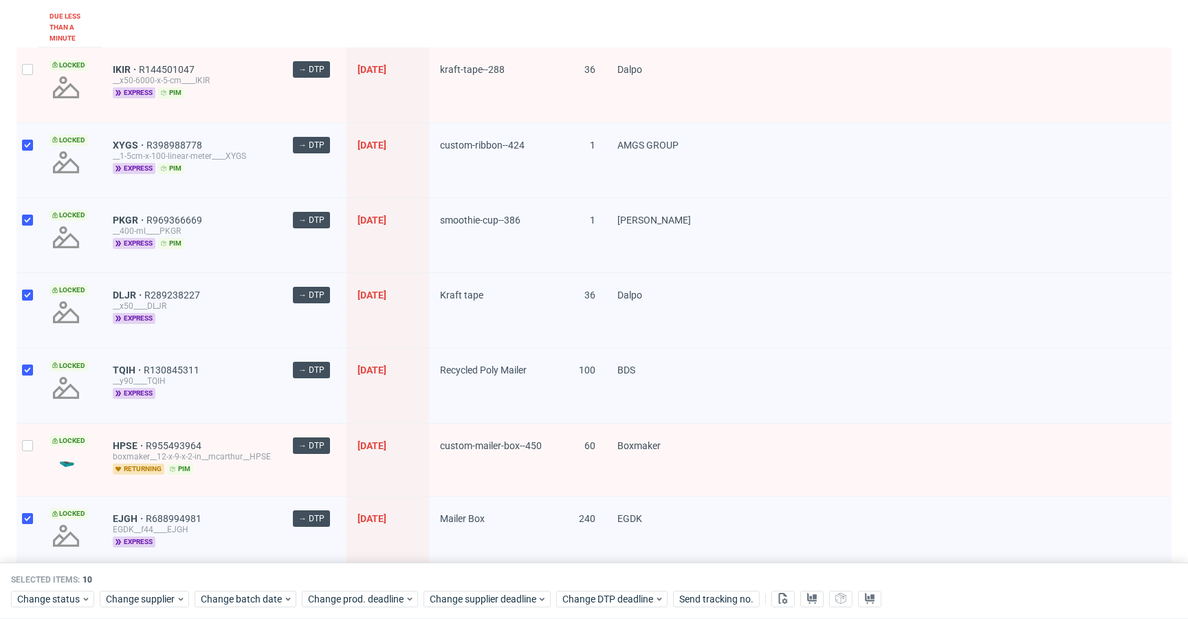
scroll to position [197, 0]
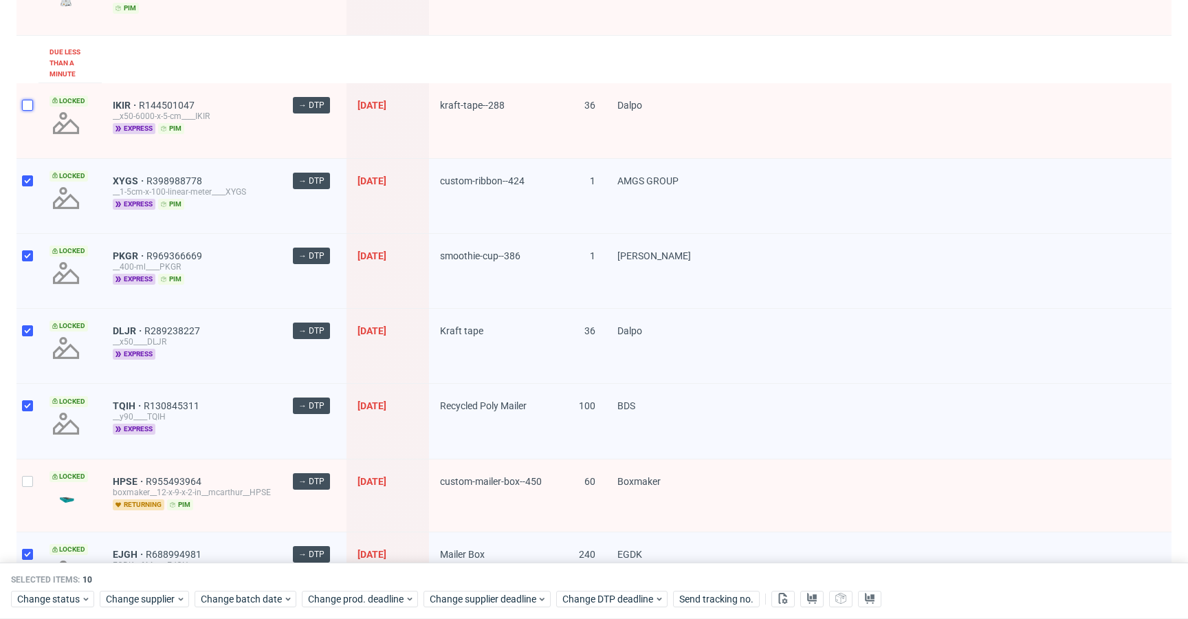
click at [30, 104] on input "checkbox" at bounding box center [27, 105] width 11 height 11
checkbox input "true"
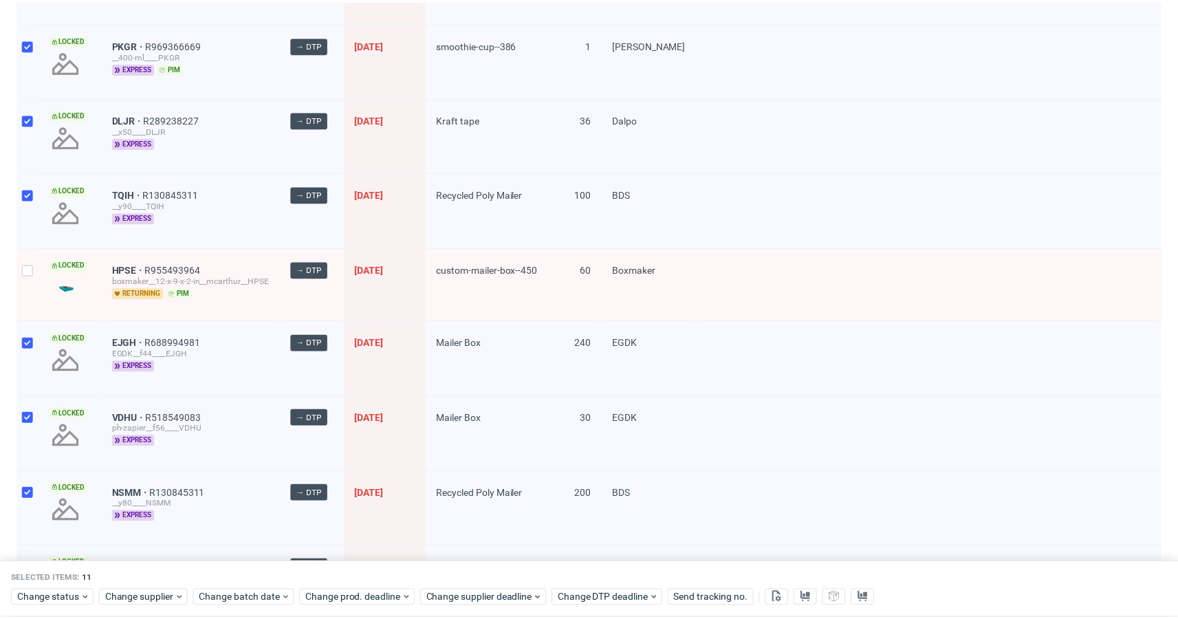
scroll to position [699, 0]
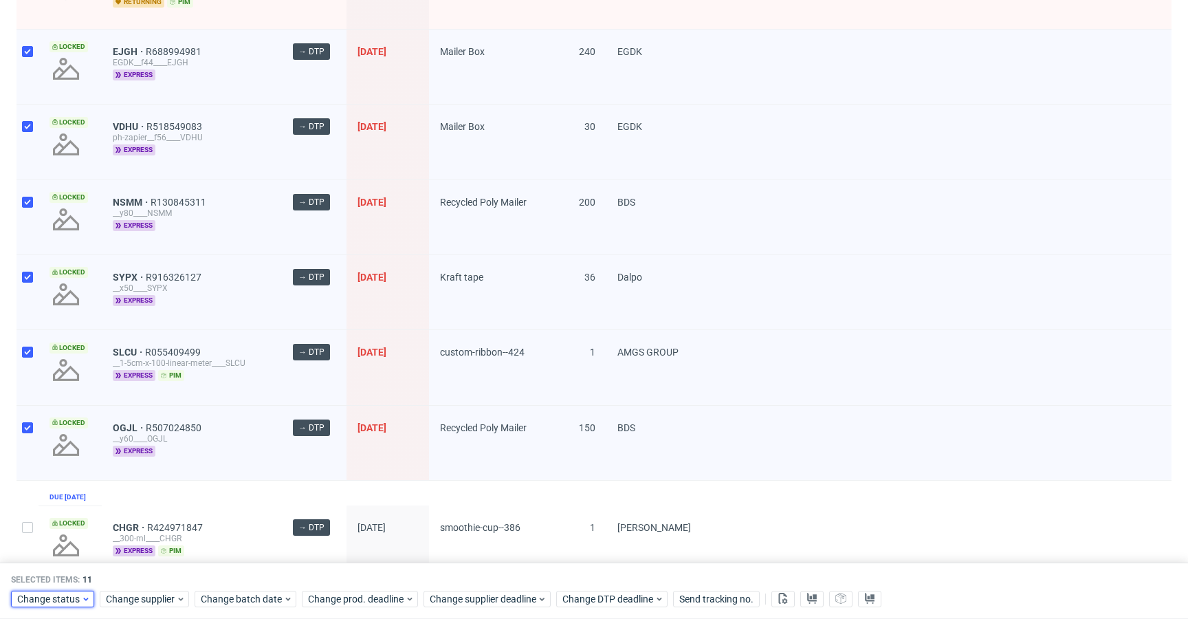
click at [80, 594] on span "Change status" at bounding box center [49, 599] width 64 height 14
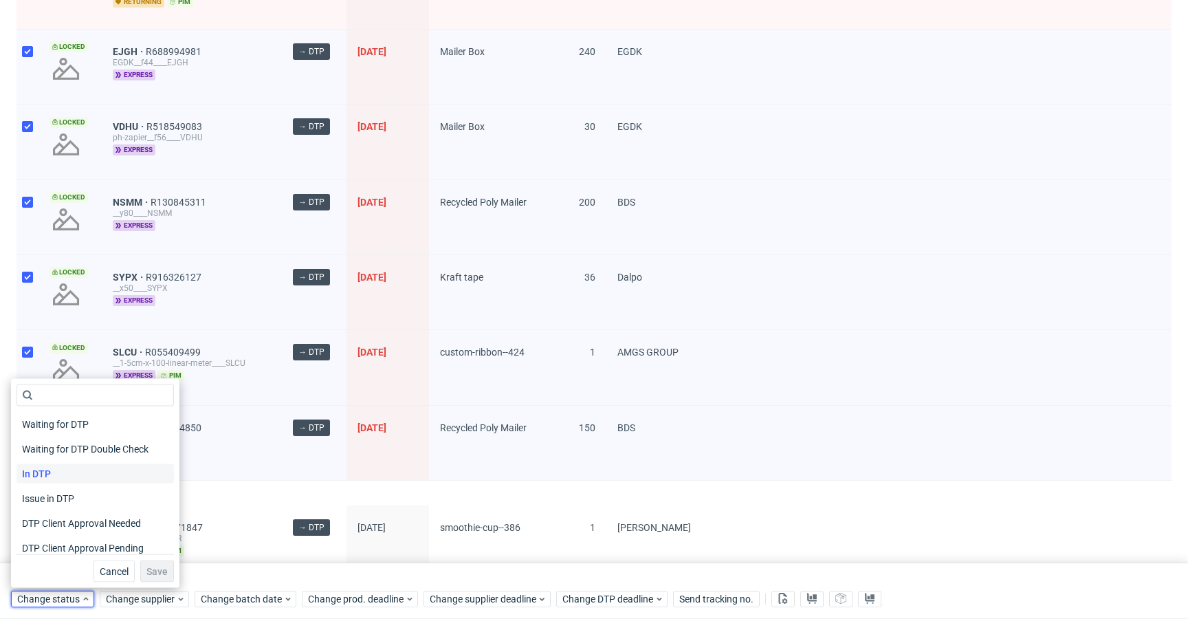
click at [54, 470] on span "In DTP" at bounding box center [37, 473] width 40 height 19
click at [148, 569] on span "Save" at bounding box center [156, 572] width 21 height 10
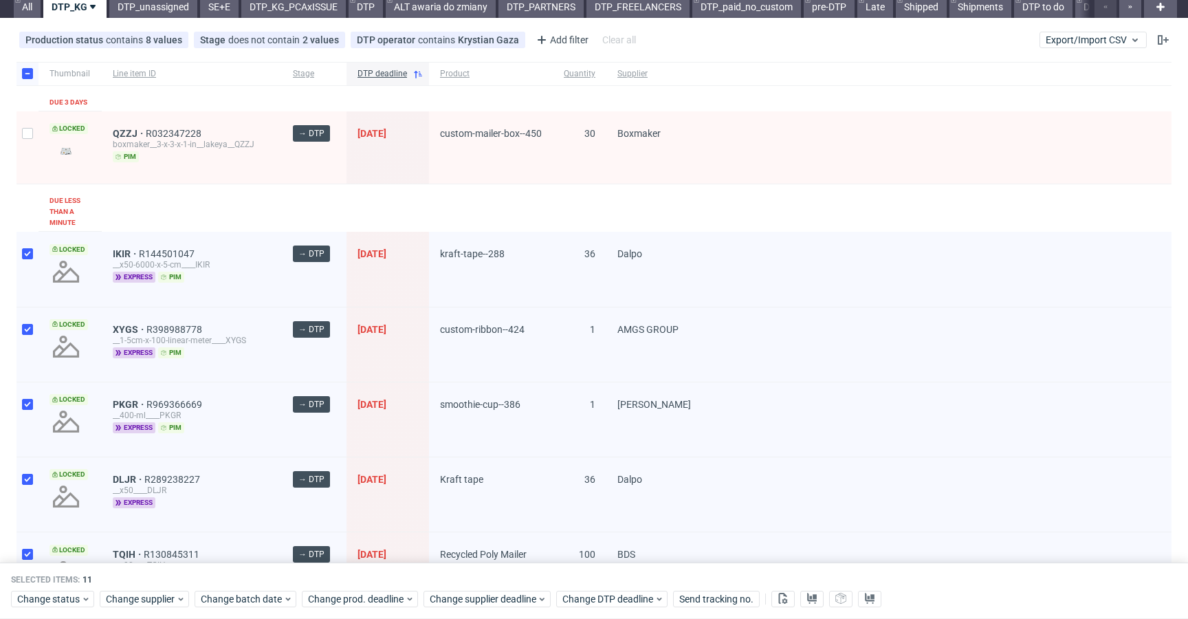
scroll to position [0, 0]
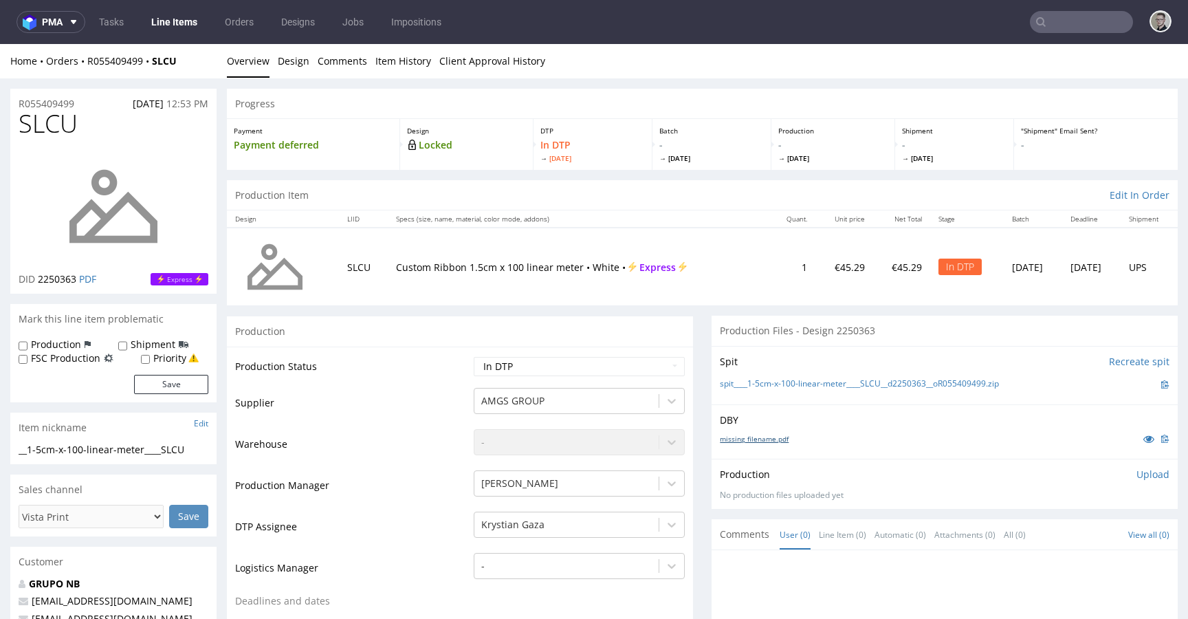
click at [759, 441] on link "missing_filename.pdf" at bounding box center [754, 439] width 69 height 10
click at [824, 379] on link "spit____1-5cm-x-100-linear-meter____SLCU__d2250363__oR055409499.zip" at bounding box center [859, 384] width 279 height 12
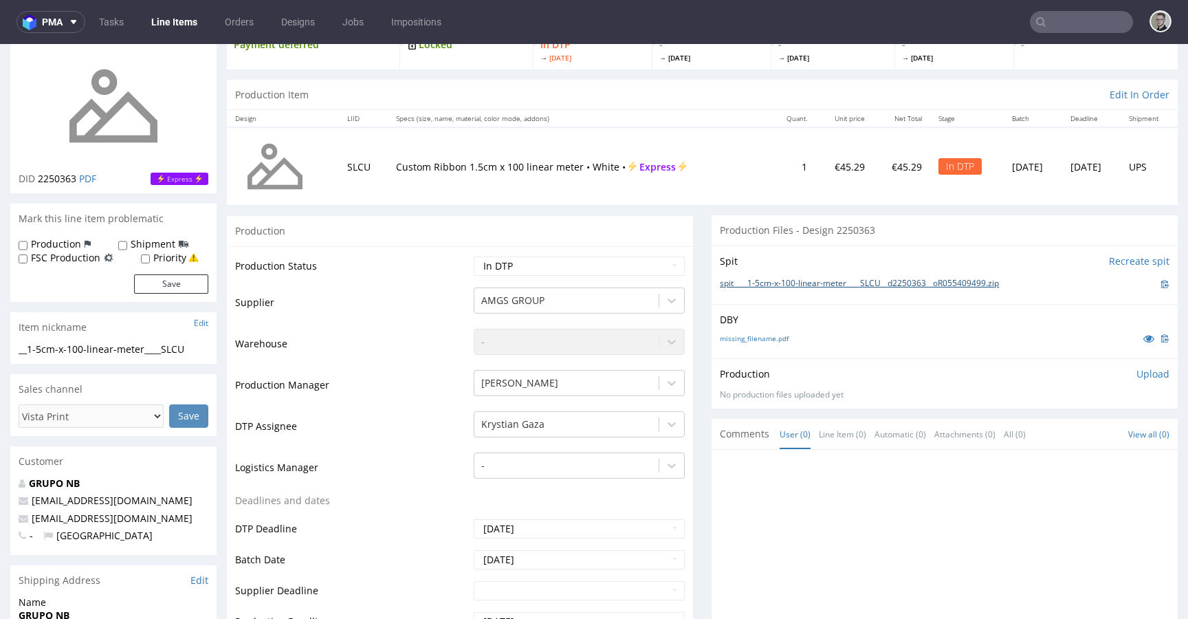
scroll to position [452, 0]
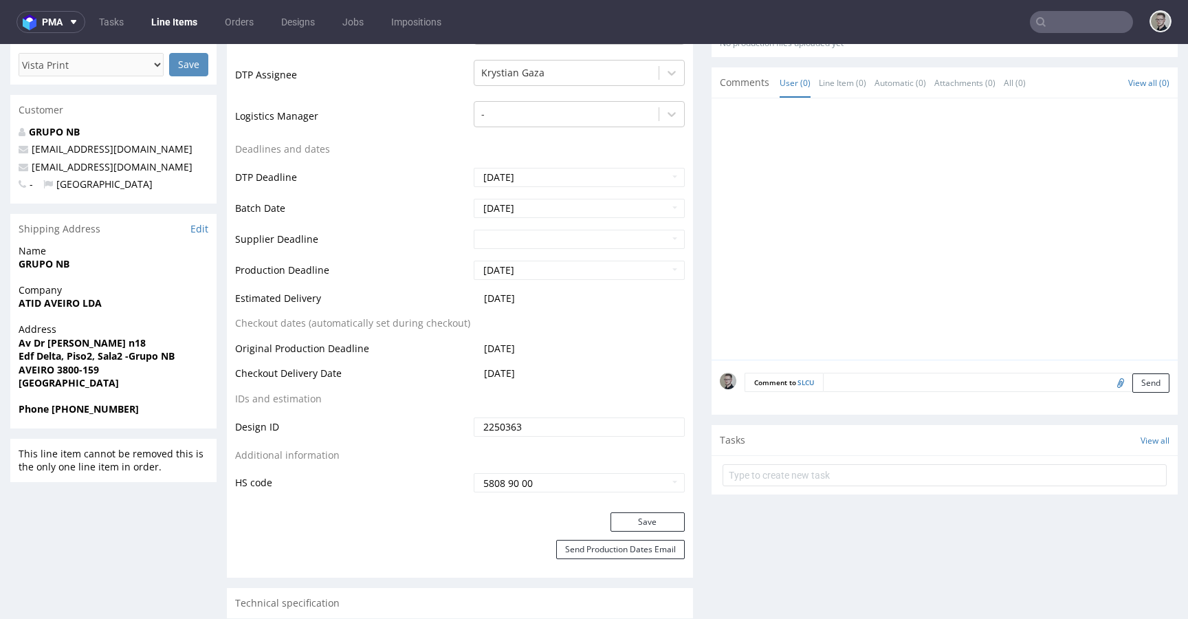
click at [994, 378] on textarea at bounding box center [996, 382] width 347 height 19
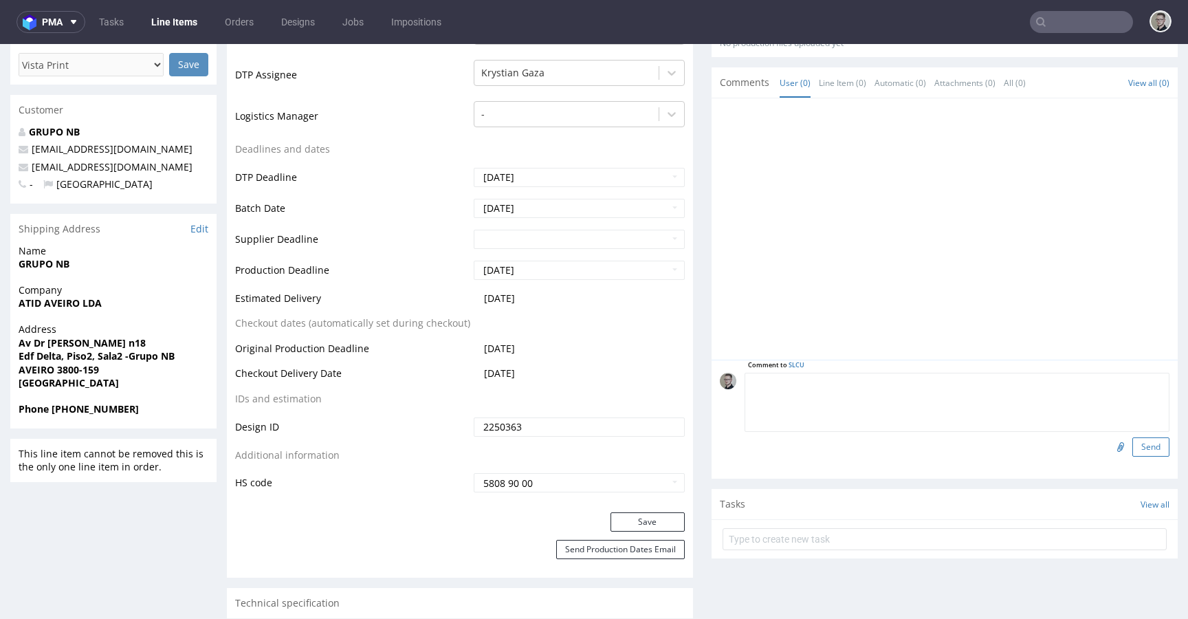
paste textarea "ISSUE: Texts in the design are smaller than minimal 2mm height and some white l…"
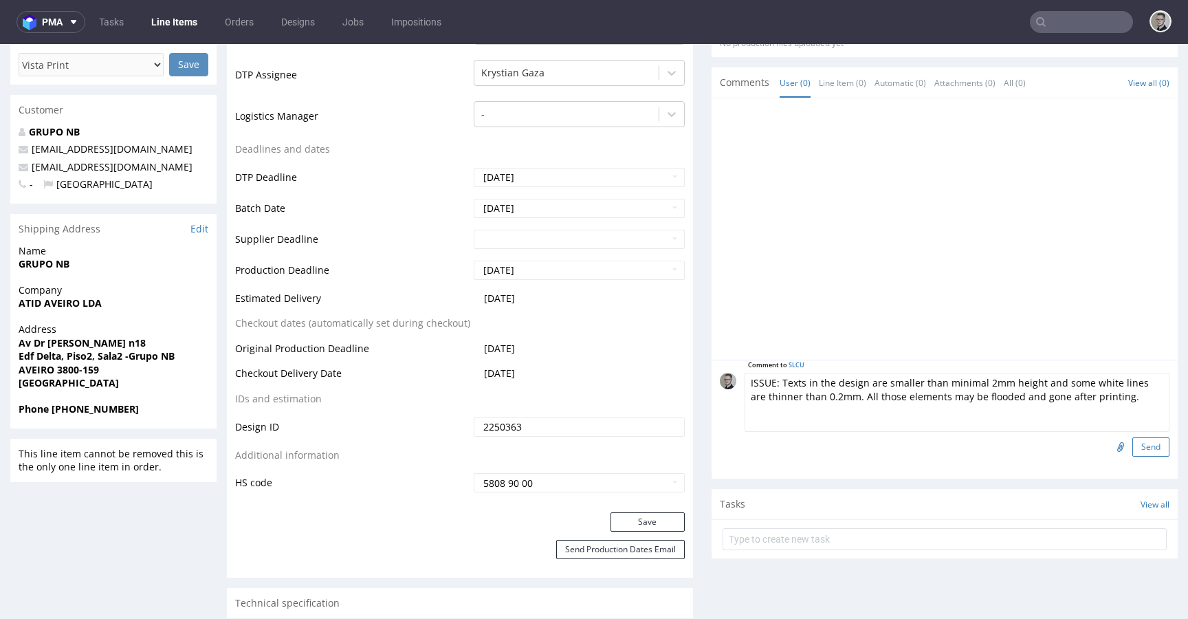
type textarea "ISSUE: Texts in the design are smaller than minimal 2mm height and some white l…"
click at [1137, 448] on button "Send" at bounding box center [1151, 446] width 37 height 19
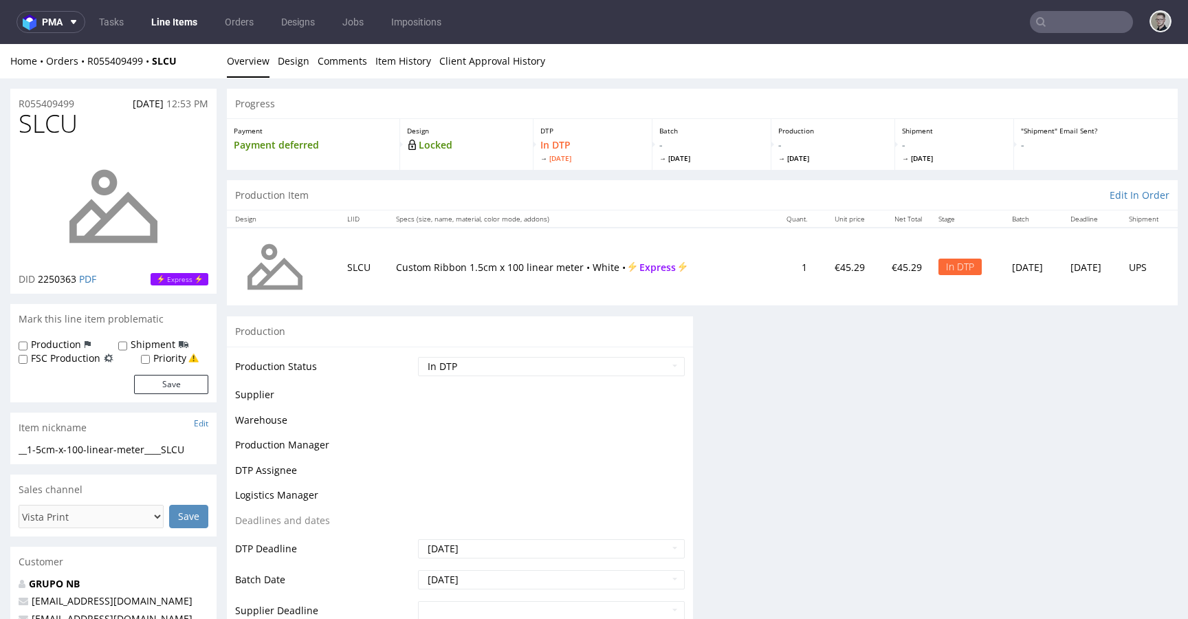
scroll to position [0, 0]
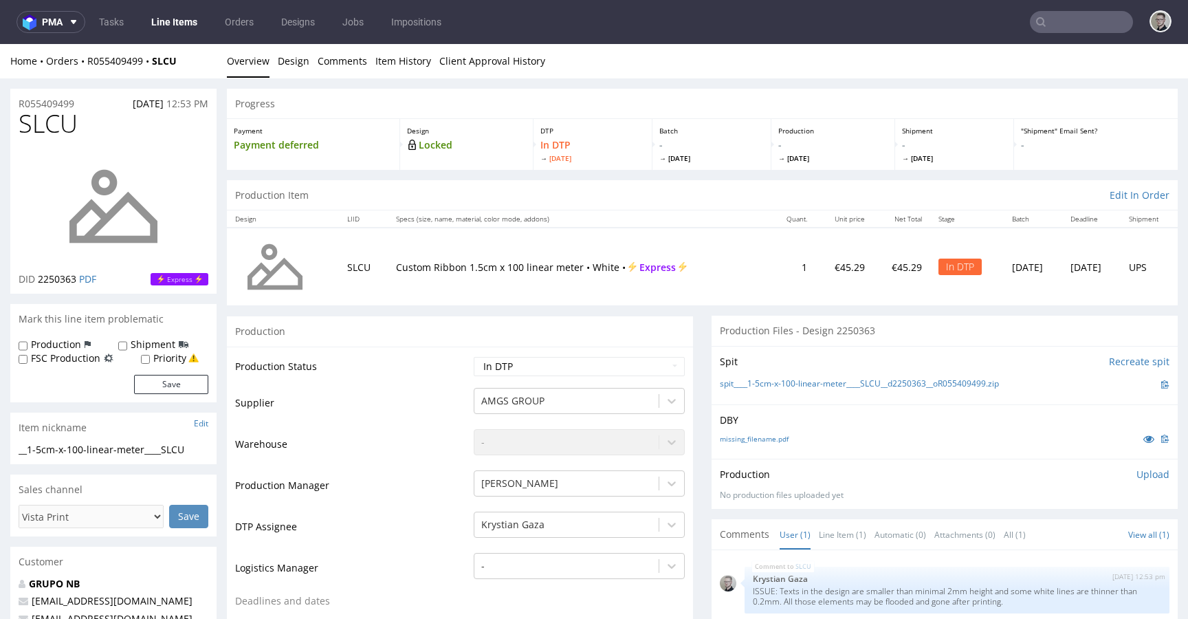
click at [1137, 470] on p "Upload" at bounding box center [1153, 475] width 33 height 14
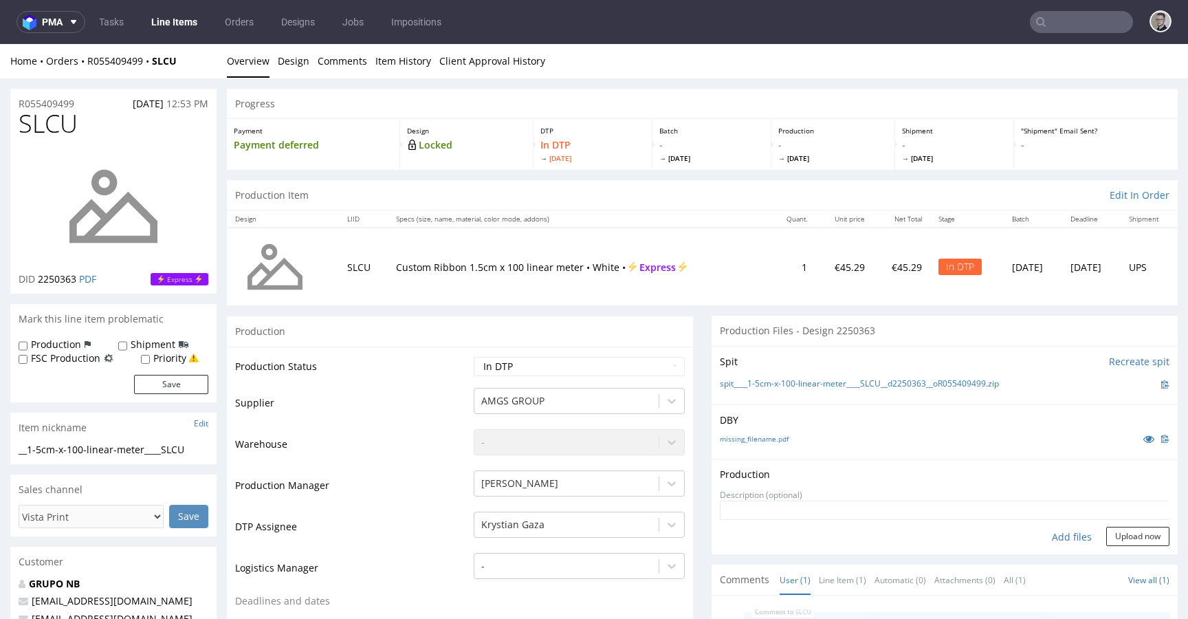
click at [1071, 536] on div "Add files" at bounding box center [1072, 537] width 69 height 21
type input "C:\fakepath\__1-5cm-x-100-linear-meter____SLCU__d2250363__oR055409499__latest__…"
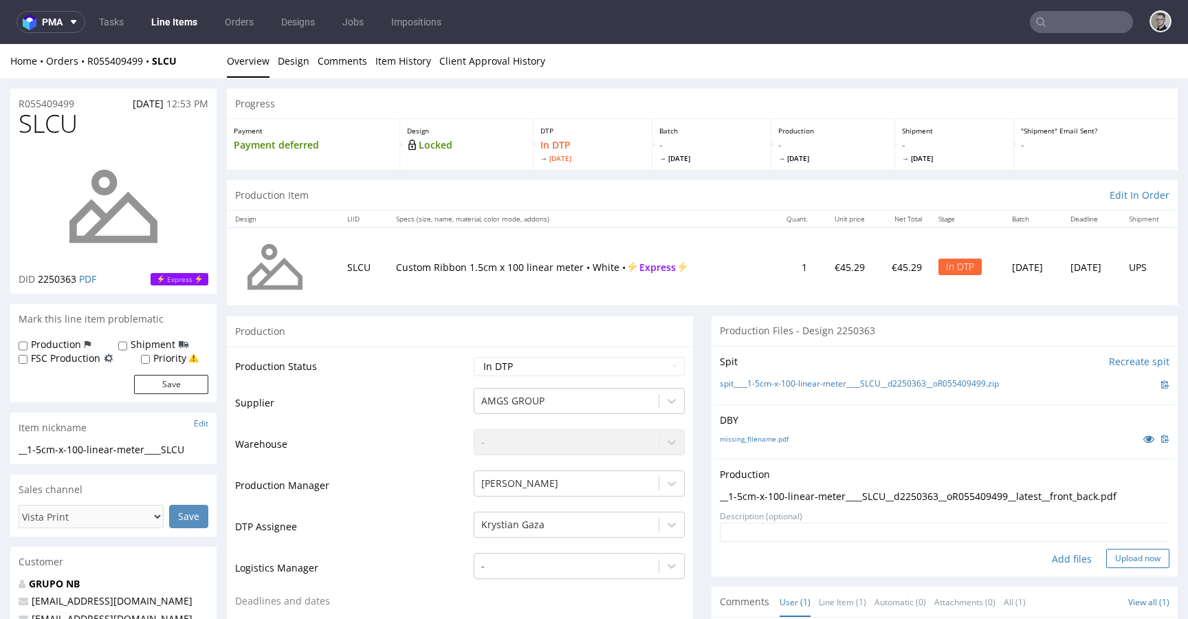
click at [1113, 553] on button "Upload now" at bounding box center [1138, 558] width 63 height 19
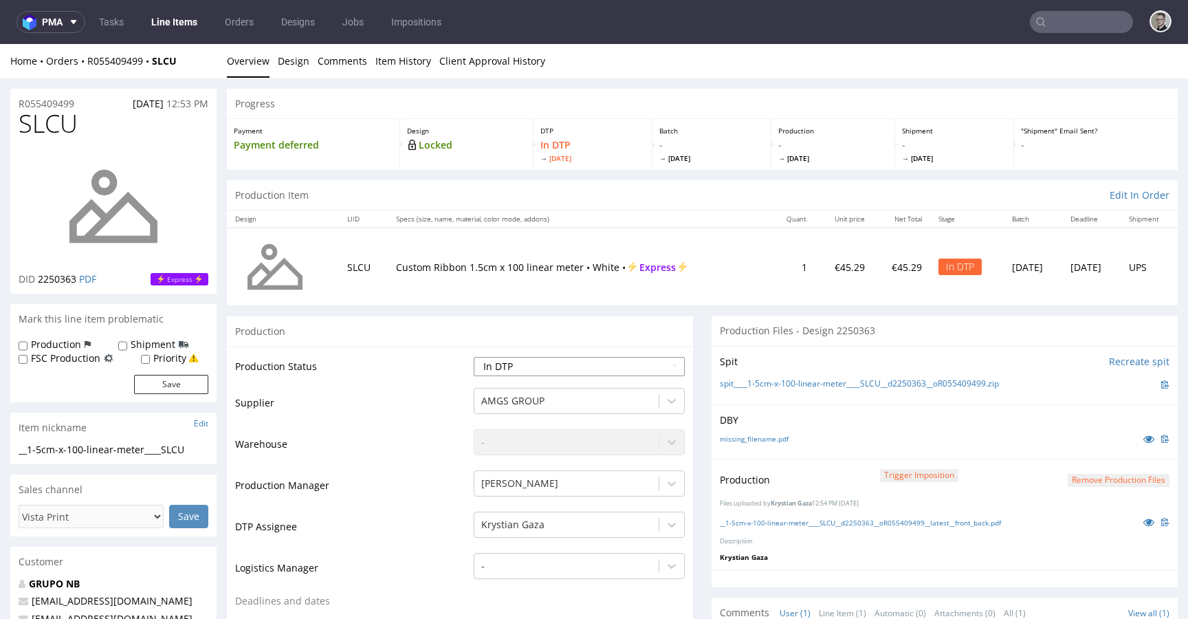
click at [558, 363] on select "Waiting for Artwork Waiting for Diecut Waiting for Mockup Waiting for DTP Waiti…" at bounding box center [579, 366] width 211 height 19
select select "dtp_production_ready"
click at [474, 357] on select "Waiting for Artwork Waiting for Diecut Waiting for Mockup Waiting for DTP Waiti…" at bounding box center [579, 366] width 211 height 19
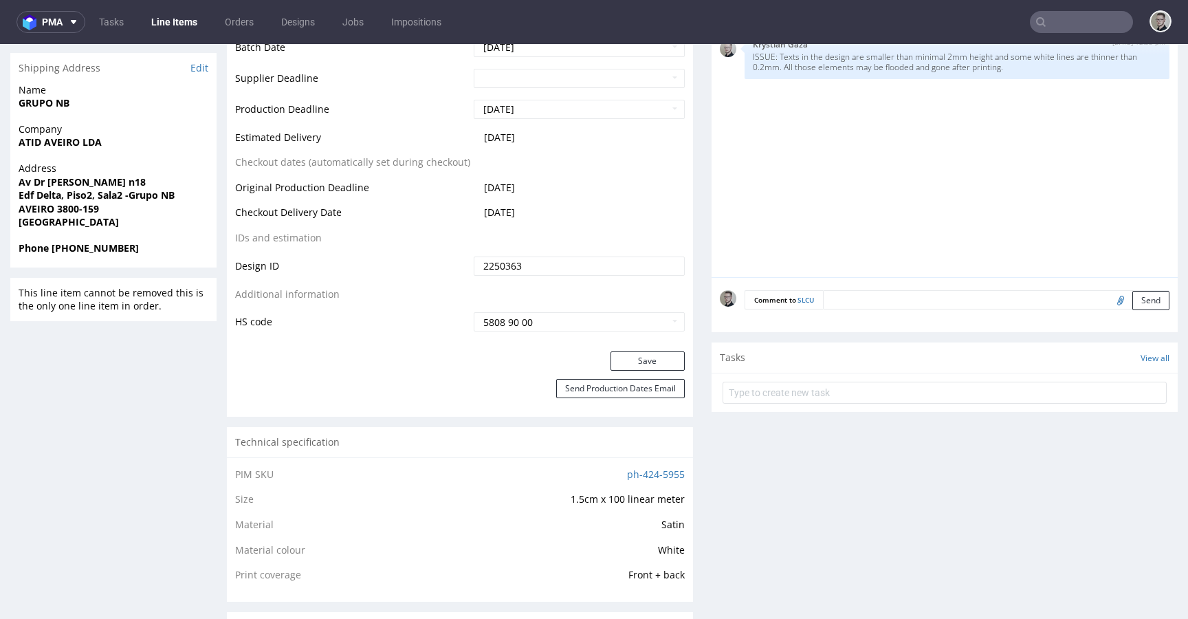
click at [659, 371] on div "Save" at bounding box center [460, 365] width 466 height 28
click at [663, 364] on button "Save" at bounding box center [648, 360] width 74 height 19
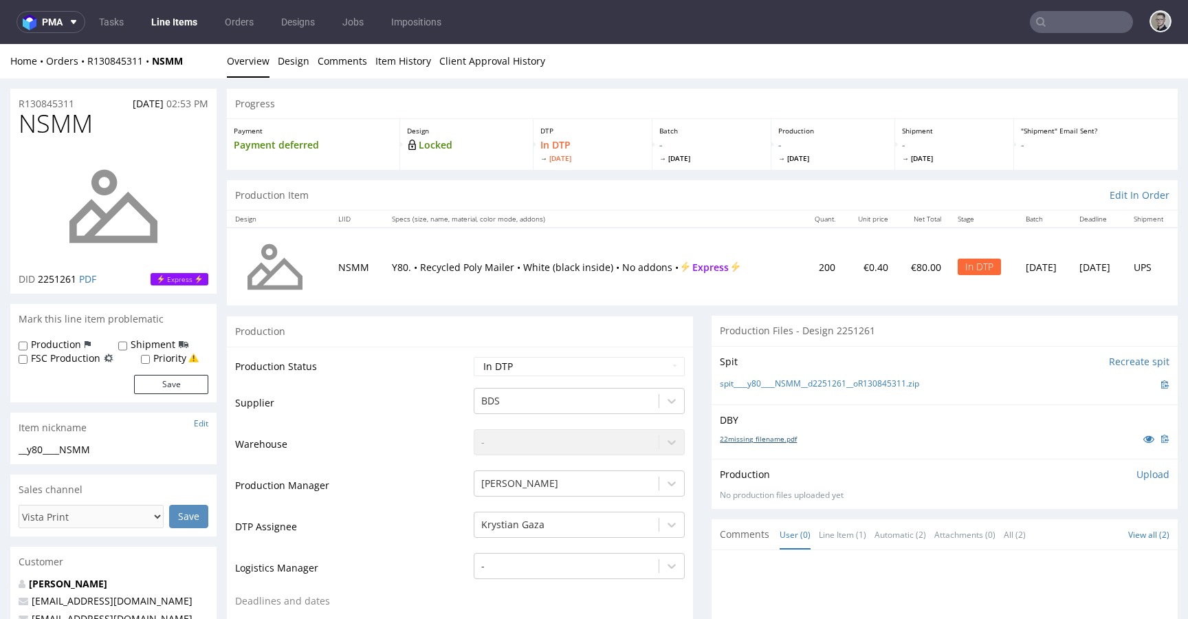
click at [763, 444] on div "22missing_filename.pdf" at bounding box center [945, 438] width 450 height 15
click at [770, 437] on link "22missing_filename.pdf" at bounding box center [758, 439] width 77 height 10
click at [854, 385] on link "spit____y80____NSMM__d2251261__oR130845311.zip" at bounding box center [819, 384] width 199 height 12
click at [1137, 470] on p "Upload" at bounding box center [1153, 475] width 33 height 14
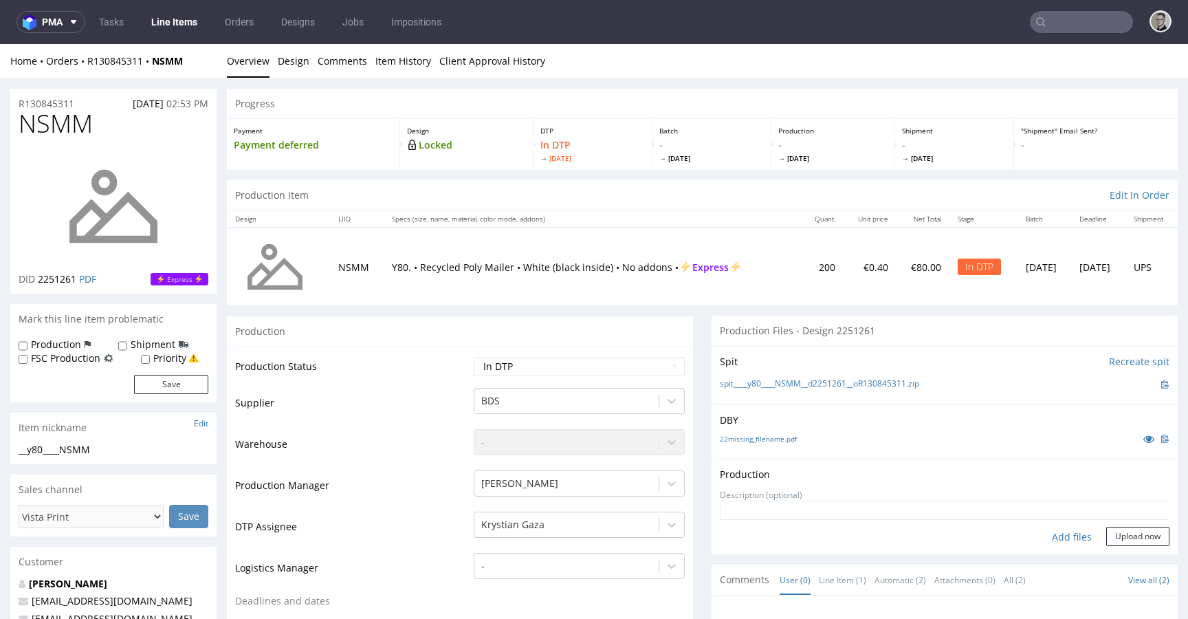
click at [1065, 537] on div "Add files" at bounding box center [1072, 537] width 69 height 21
type input "C:\fakepath\__y80____NSMM__d2251261__oR130845311__latest__outside.pdf"
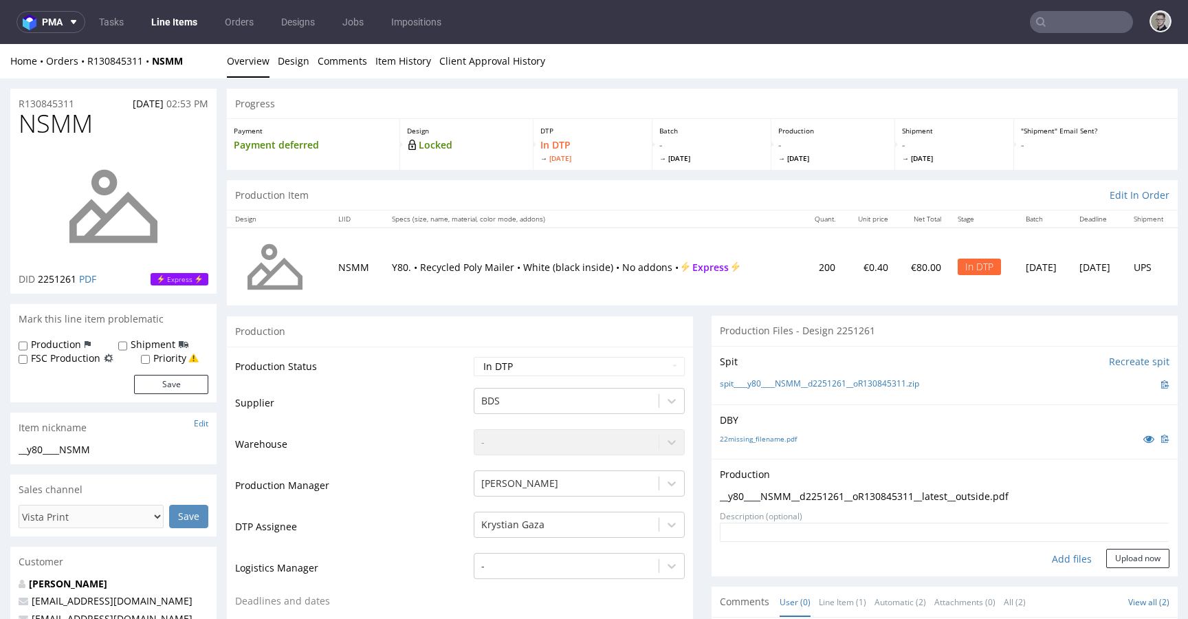
click at [1098, 547] on form "Add files Upload now" at bounding box center [945, 545] width 450 height 45
click at [1107, 557] on button "Upload now" at bounding box center [1138, 558] width 63 height 19
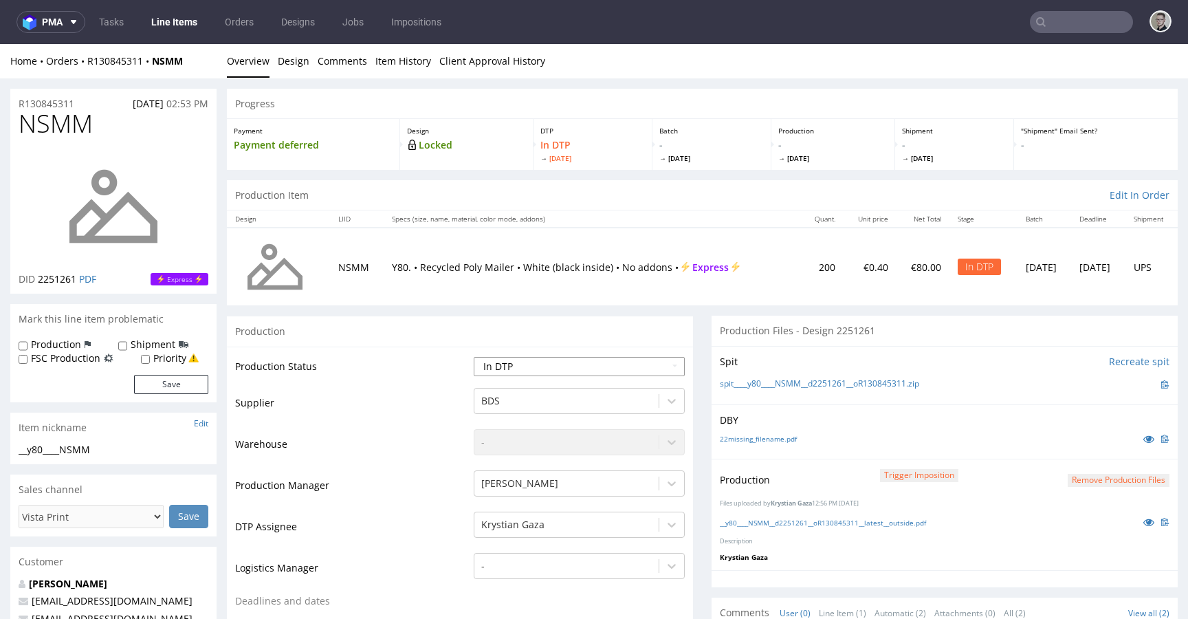
click at [582, 358] on select "Waiting for Artwork Waiting for Diecut Waiting for Mockup Waiting for DTP Waiti…" at bounding box center [579, 366] width 211 height 19
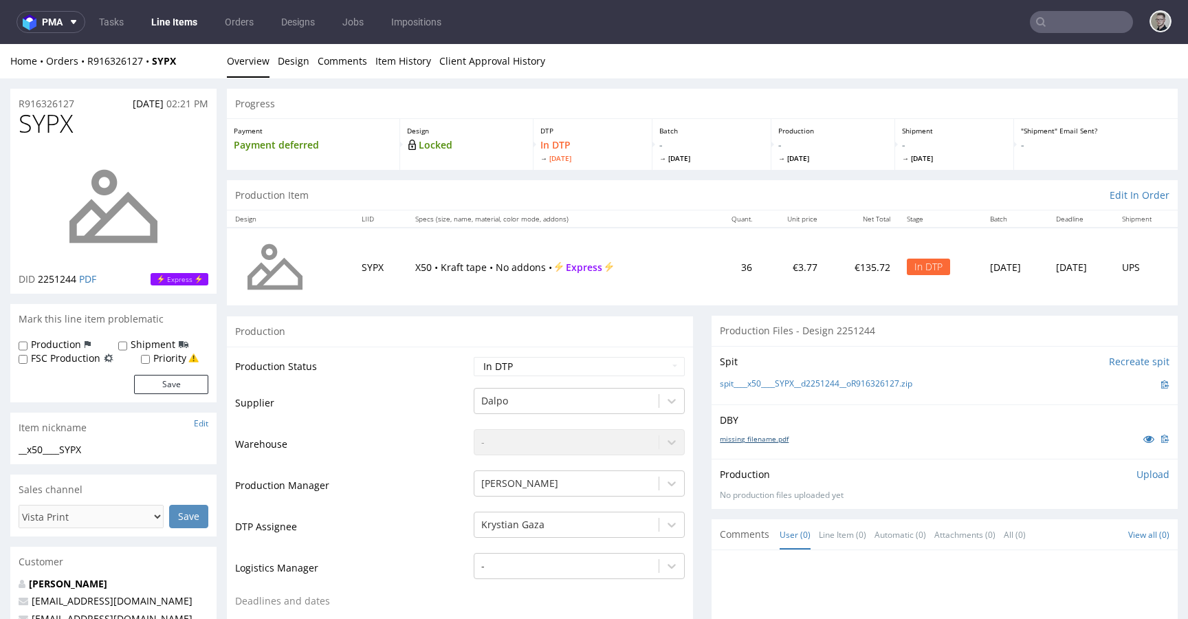
click at [762, 434] on link "missing_filename.pdf" at bounding box center [754, 439] width 69 height 10
click at [833, 382] on link "spit____x50____SYPX__d2251244__oR916326127.zip" at bounding box center [816, 384] width 193 height 12
click at [1135, 481] on div "Production Upload No production files uploaded yet Description (optional) Add f…" at bounding box center [945, 484] width 450 height 33
drag, startPoint x: 1137, startPoint y: 479, endPoint x: 1111, endPoint y: 492, distance: 29.5
click at [1137, 479] on p "Upload" at bounding box center [1153, 475] width 33 height 14
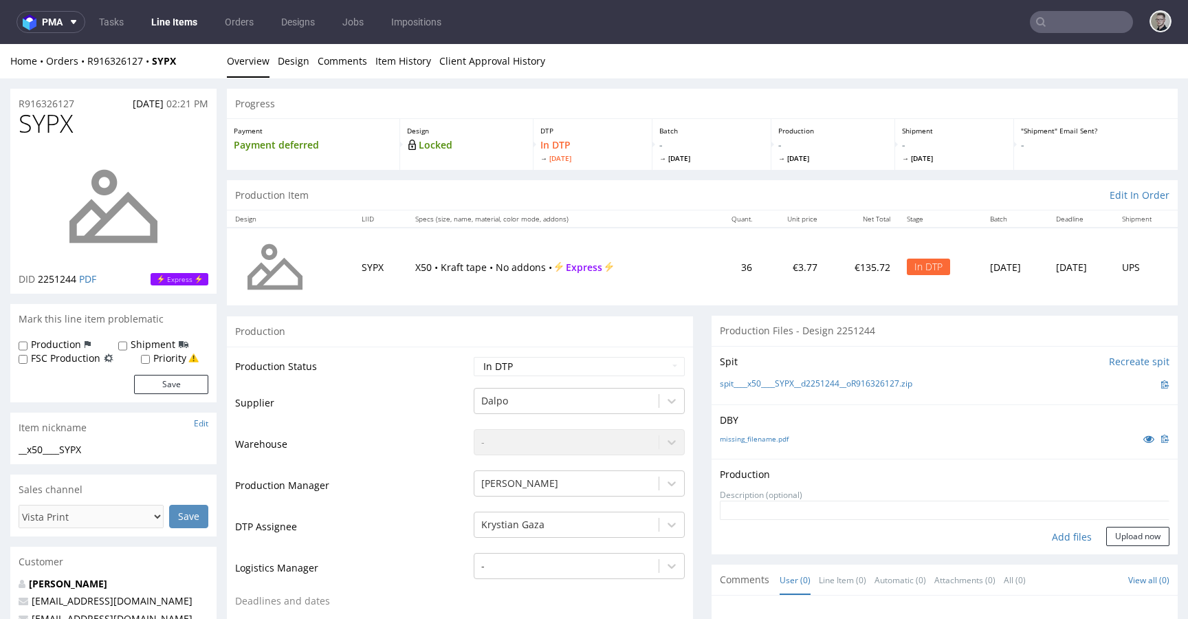
click at [1056, 538] on div "Add files" at bounding box center [1072, 537] width 69 height 21
type input "C:\fakepath\__x50____SYPX__d2251244__oR916326127__latest__outside.pdf"
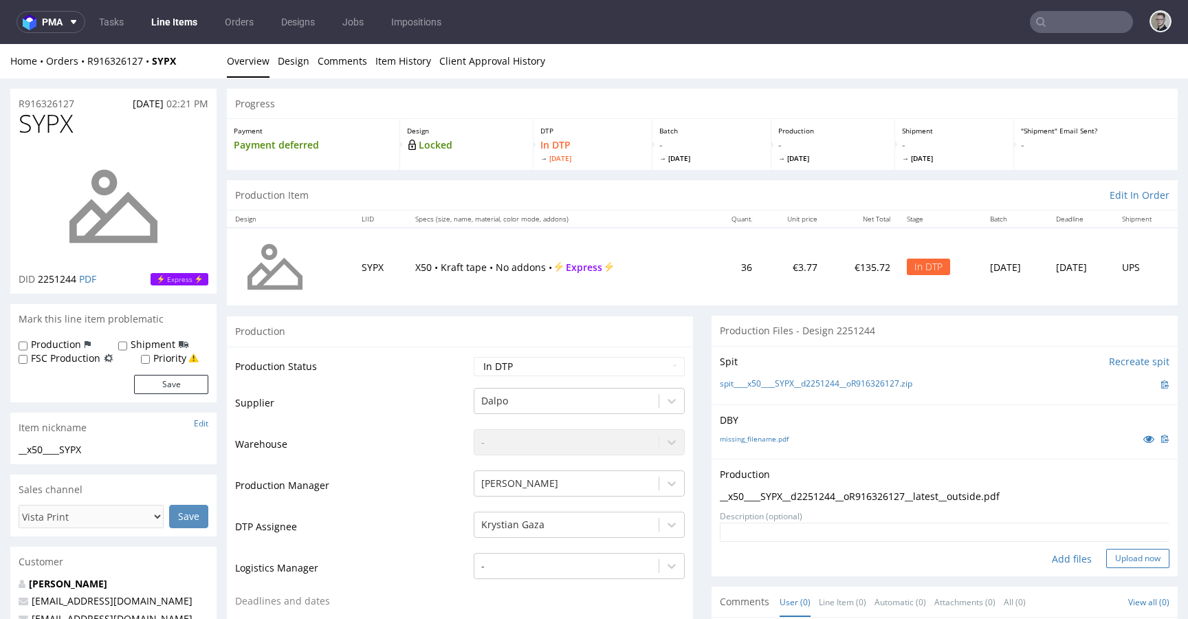
click at [1129, 558] on button "Upload now" at bounding box center [1138, 558] width 63 height 19
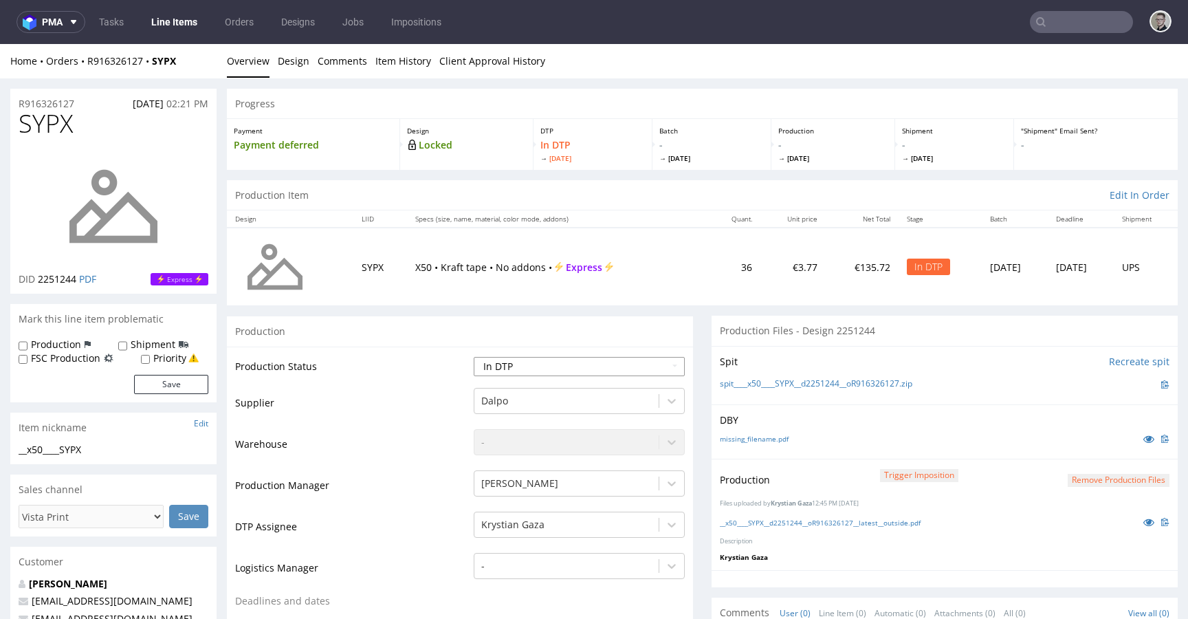
click at [563, 367] on select "Waiting for Artwork Waiting for Diecut Waiting for Mockup Waiting for DTP Waiti…" at bounding box center [579, 366] width 211 height 19
select select "dtp_production_ready"
click at [474, 357] on select "Waiting for Artwork Waiting for Diecut Waiting for Mockup Waiting for DTP Waiti…" at bounding box center [579, 366] width 211 height 19
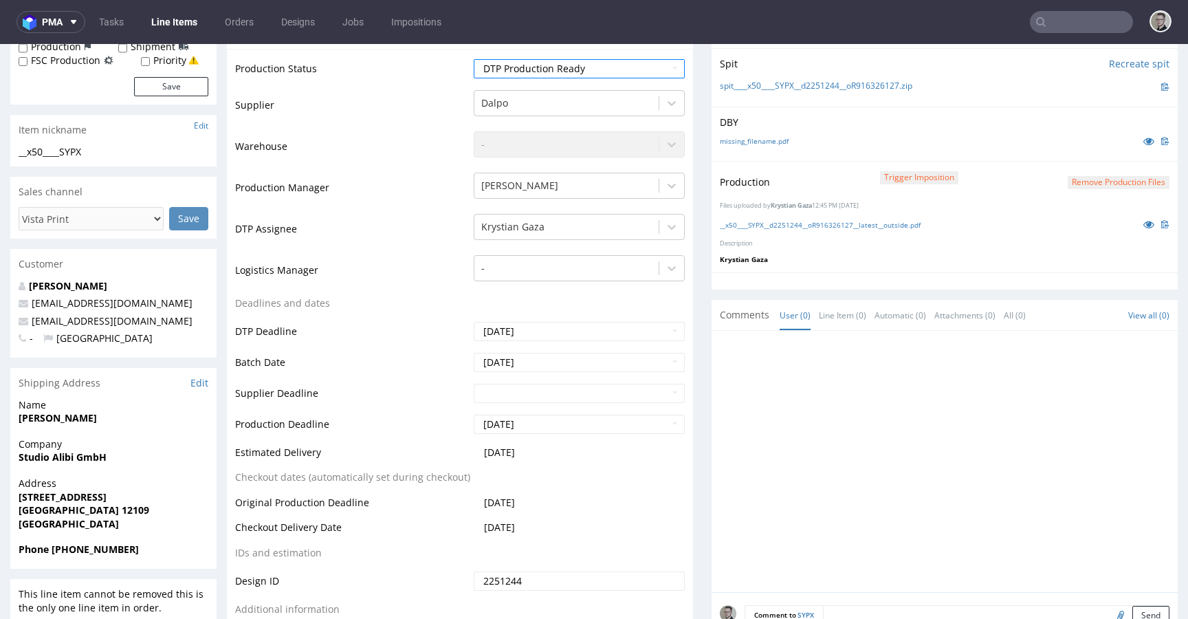
scroll to position [553, 0]
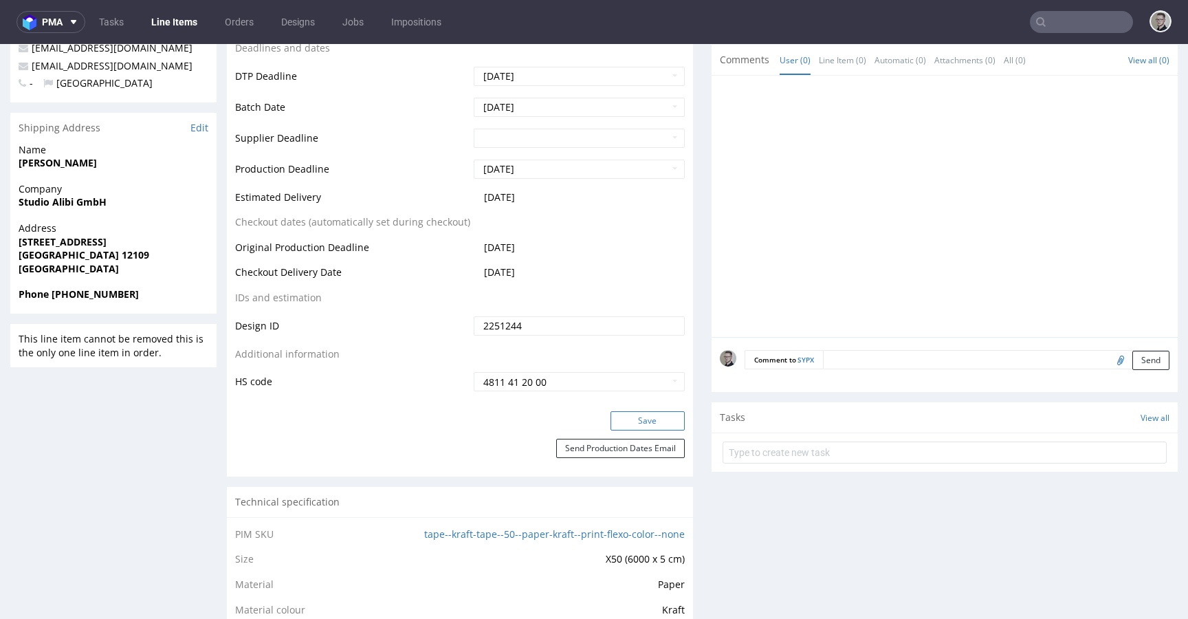
click at [665, 423] on button "Save" at bounding box center [648, 420] width 74 height 19
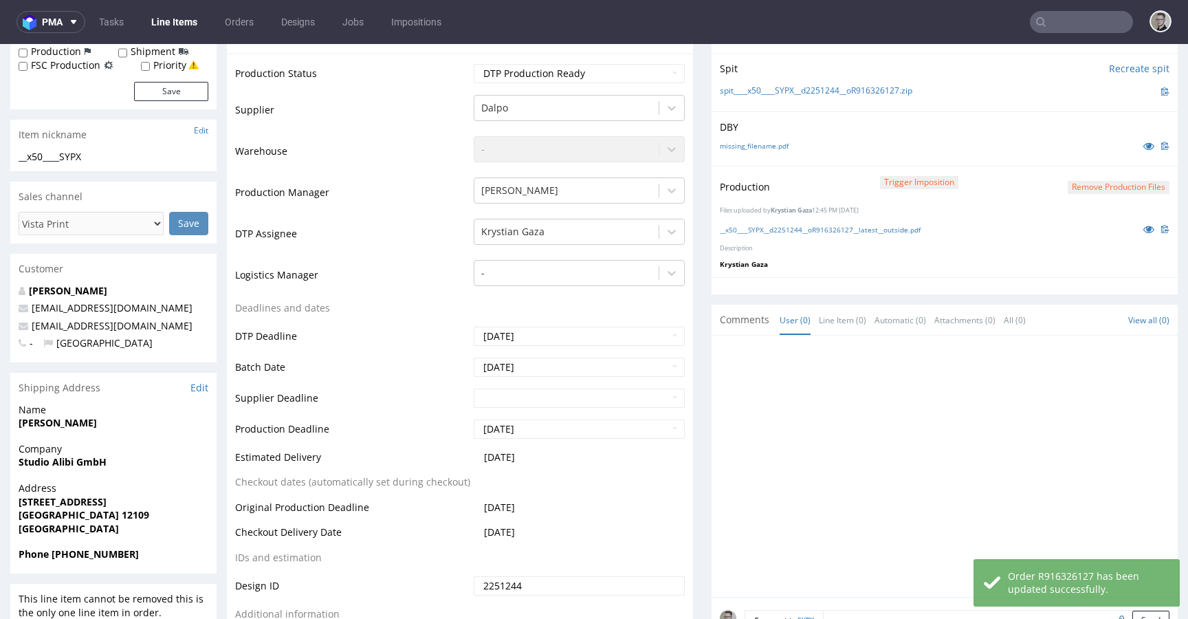
scroll to position [0, 0]
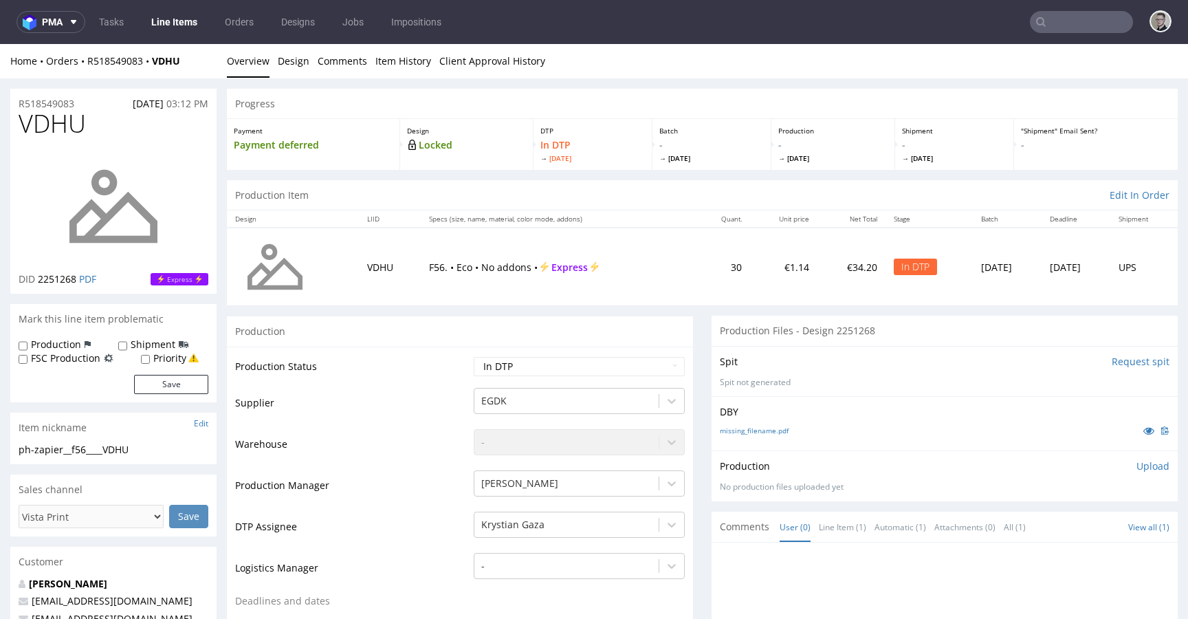
click at [1125, 360] on input "Request spit" at bounding box center [1141, 362] width 58 height 14
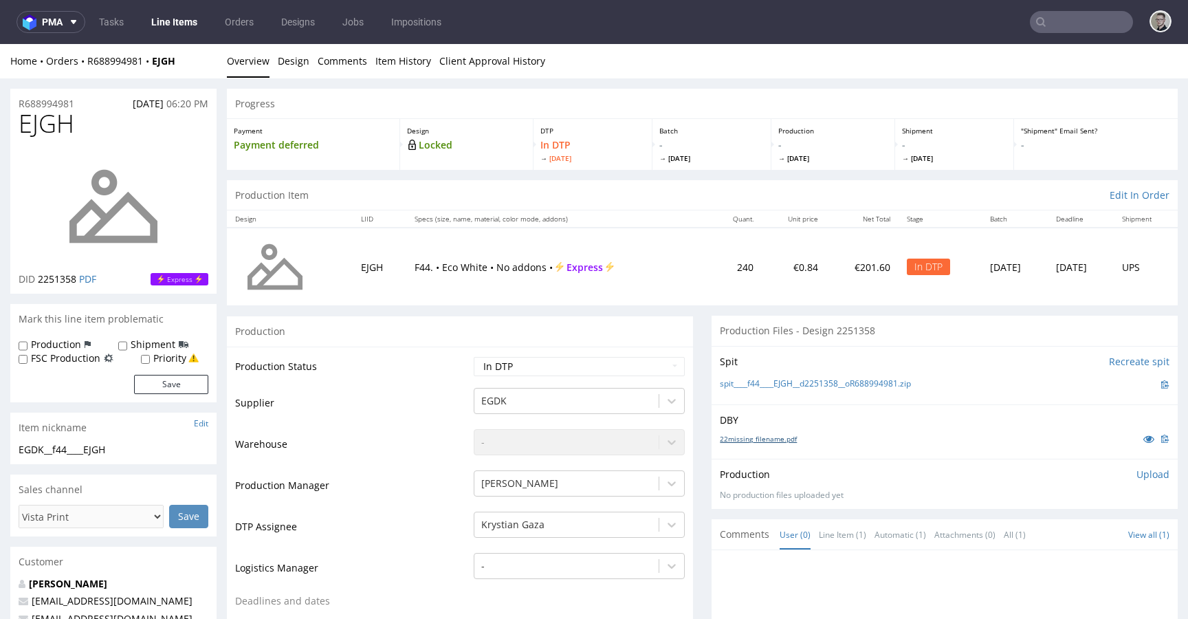
click at [764, 439] on link "22missing_filename.pdf" at bounding box center [758, 439] width 77 height 10
click at [853, 384] on link "spit____f44____EJGH__d2251358__oR688994981.zip" at bounding box center [815, 384] width 191 height 12
click at [1137, 477] on p "Upload" at bounding box center [1153, 475] width 33 height 14
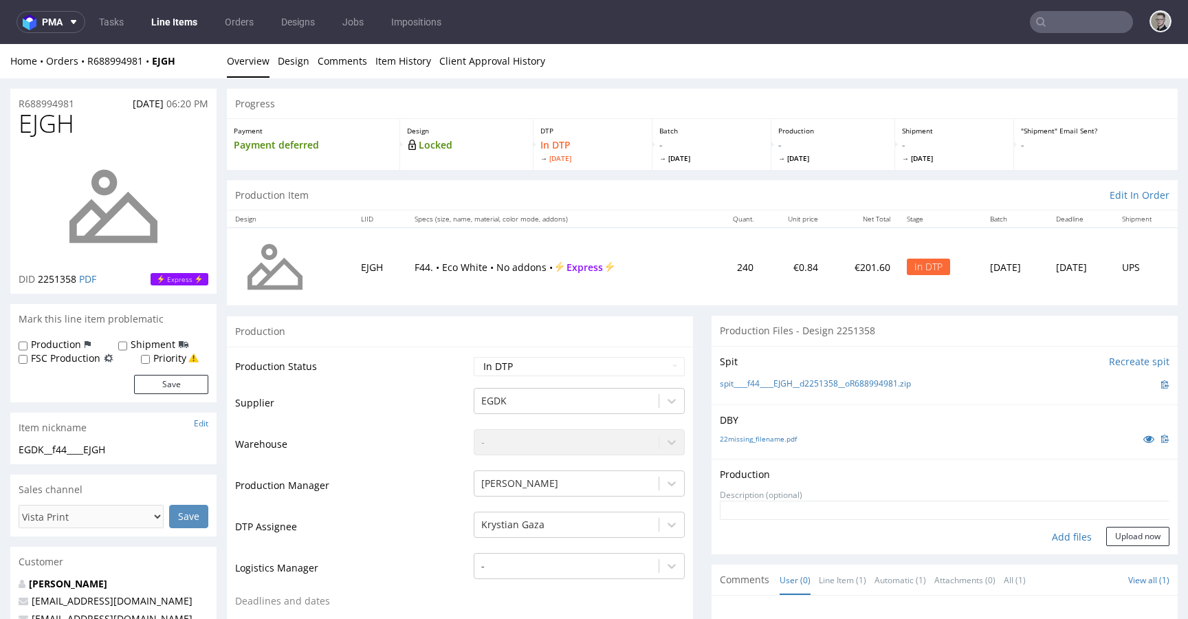
click at [1056, 537] on div "Add files" at bounding box center [1072, 537] width 69 height 21
type input "C:\fakepath\__f44____EJGH__d2251358__oR688994981__latest__outside.pdf"
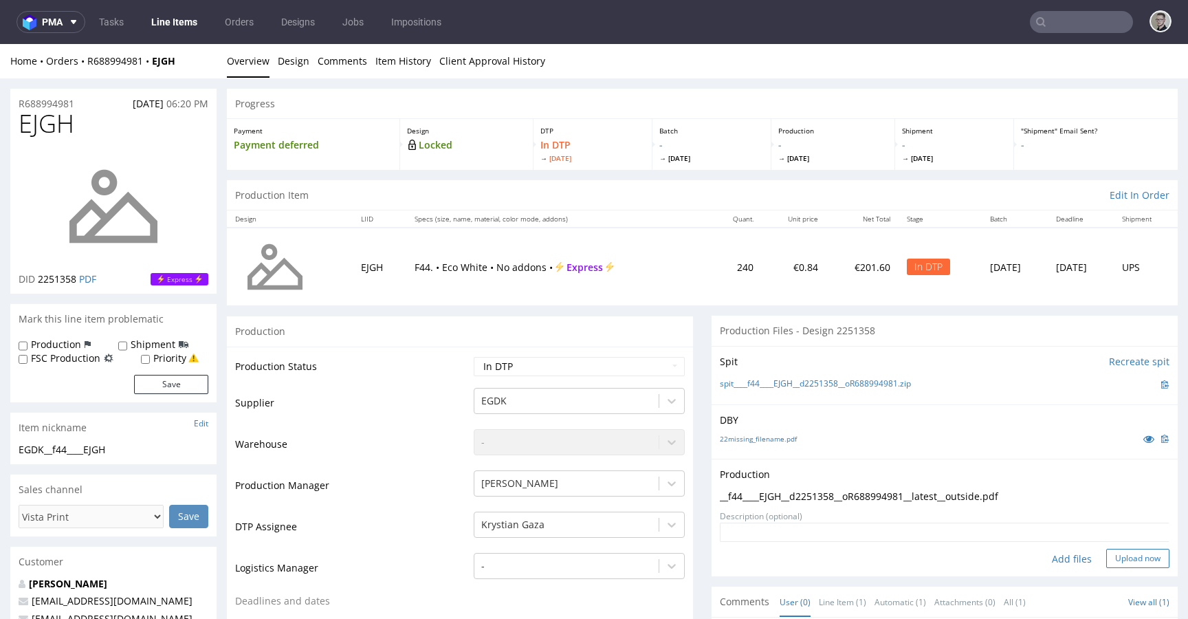
click at [1124, 549] on button "Upload now" at bounding box center [1138, 558] width 63 height 19
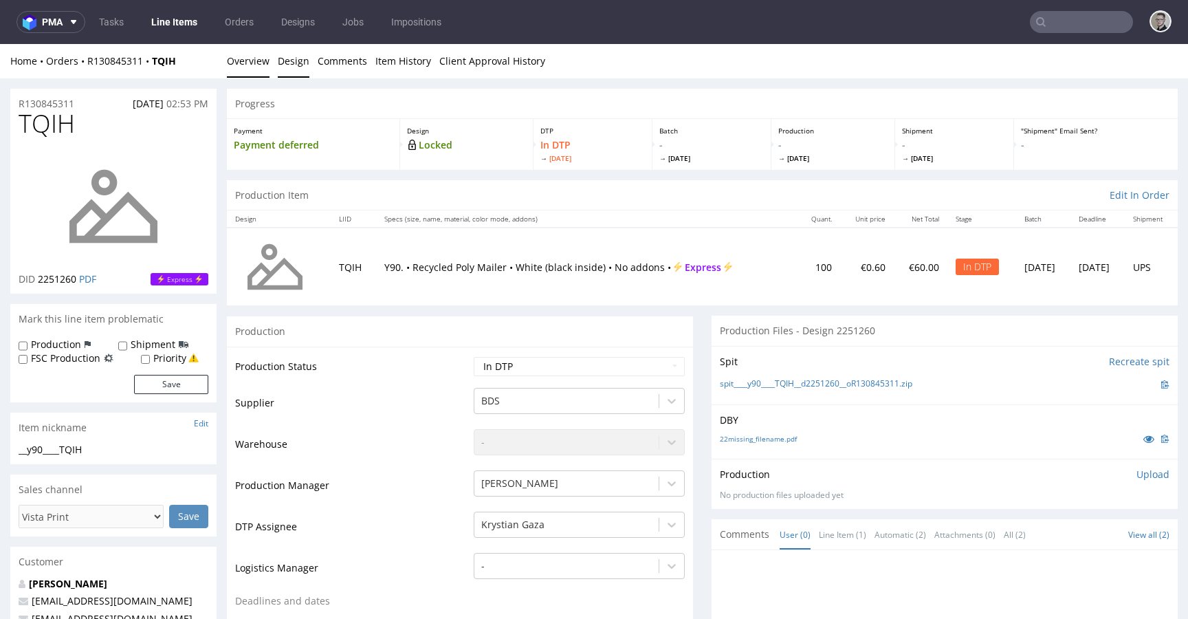
click at [288, 65] on link "Design" at bounding box center [294, 61] width 32 height 34
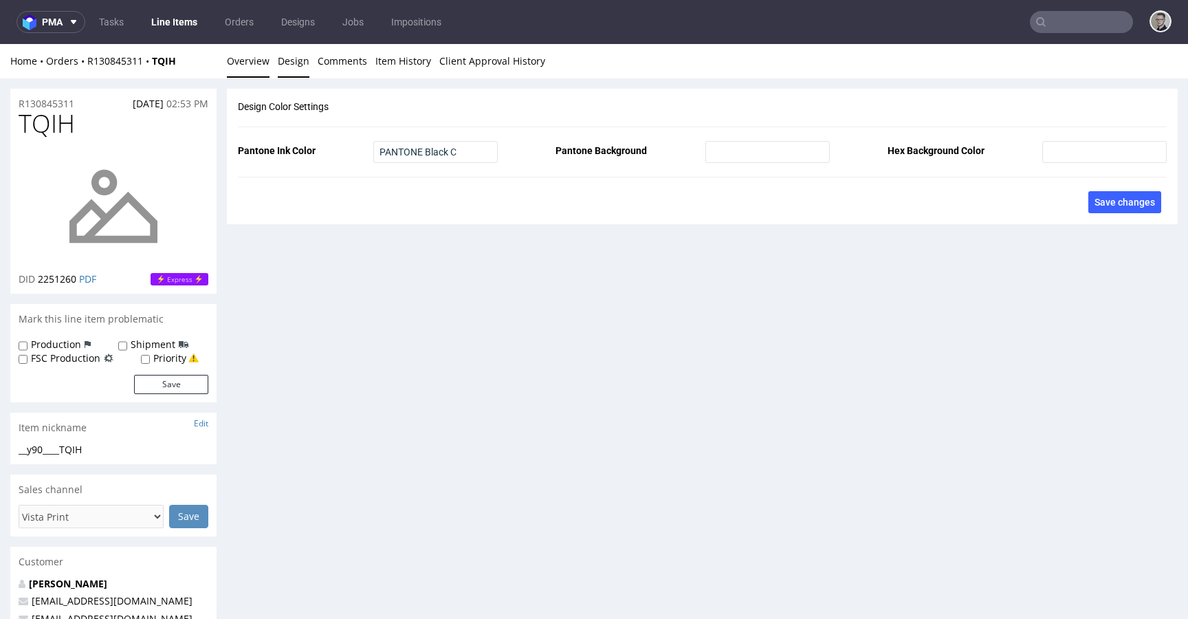
click at [255, 67] on link "Overview" at bounding box center [248, 61] width 43 height 34
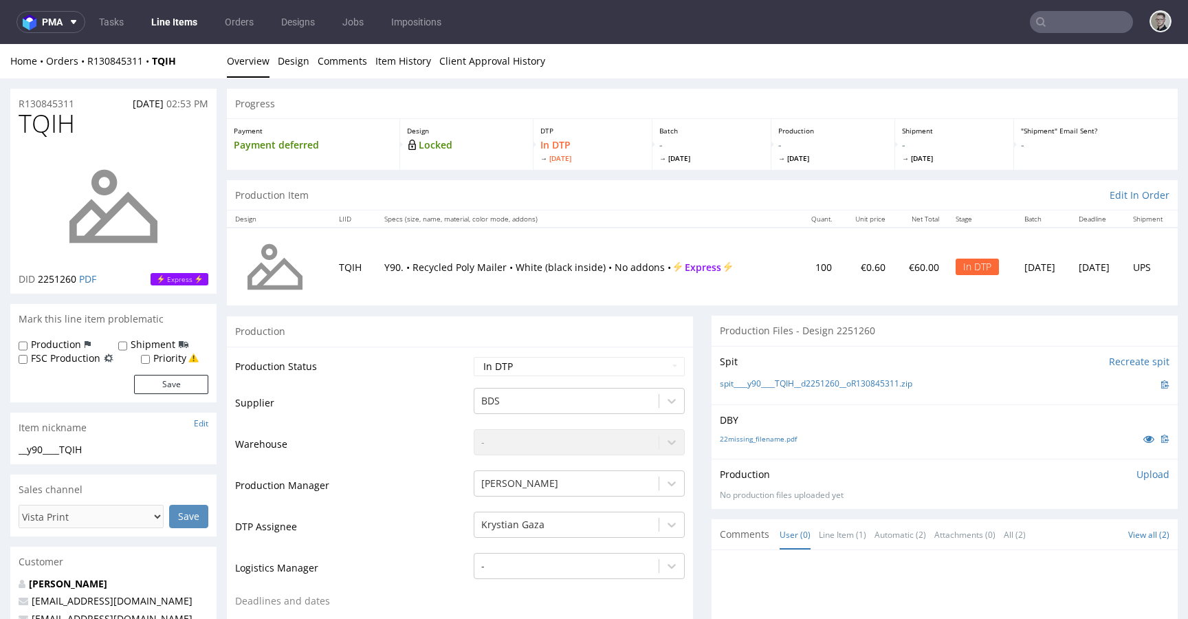
click at [771, 433] on div "22missing_filename.pdf" at bounding box center [945, 438] width 450 height 15
click at [770, 437] on link "22missing_filename.pdf" at bounding box center [758, 439] width 77 height 10
click at [819, 384] on link "spit____y90____TQIH__d2251260__oR130845311.zip" at bounding box center [816, 384] width 193 height 12
click at [1143, 480] on p "Upload" at bounding box center [1153, 475] width 33 height 14
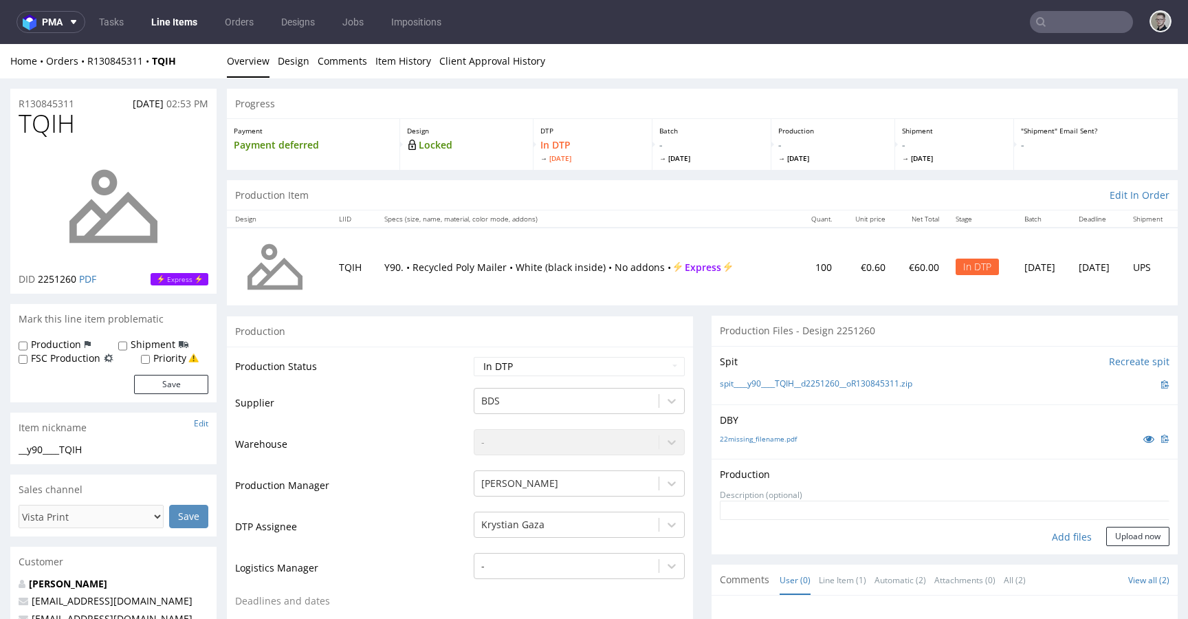
click at [1052, 535] on div "Add files" at bounding box center [1072, 537] width 69 height 21
type input "C:\fakepath\__y90____TQIH__d2251260__oR130845311__latest__outside.pdf"
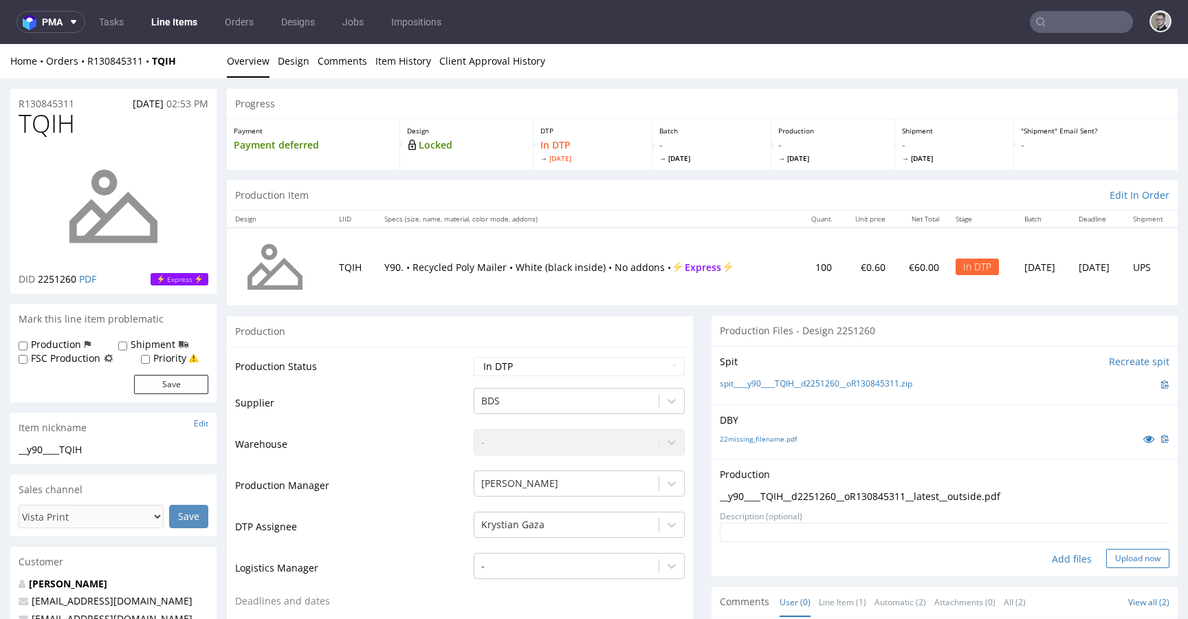
click at [1135, 557] on button "Upload now" at bounding box center [1138, 558] width 63 height 19
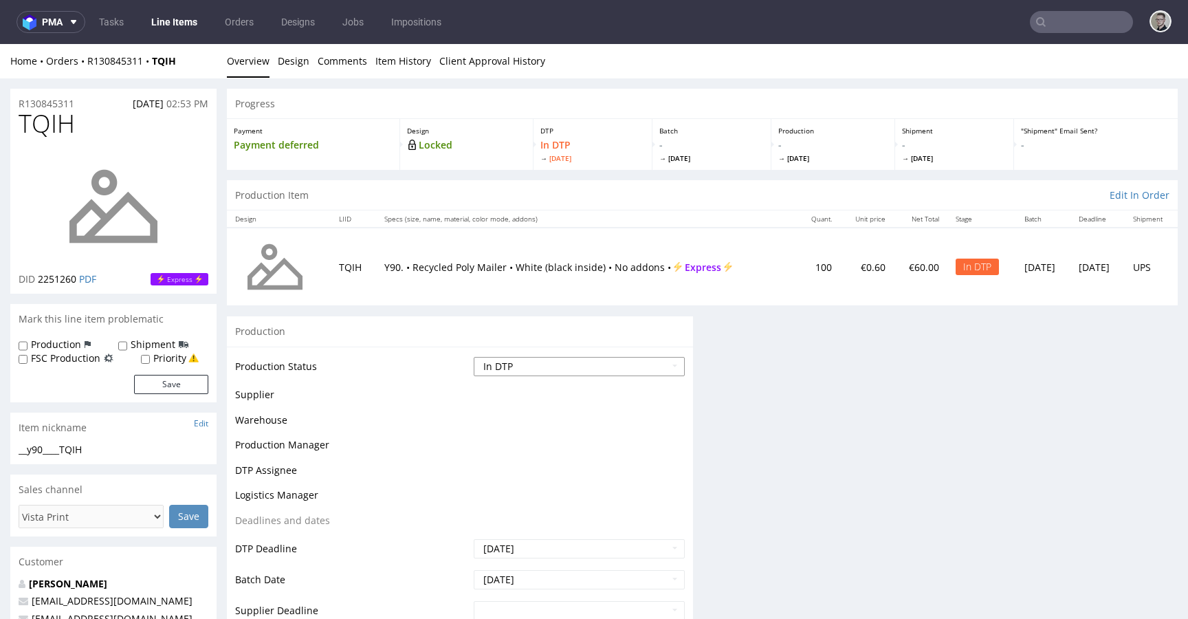
click at [530, 366] on select "Waiting for Artwork Waiting for Diecut Waiting for Mockup Waiting for DTP Waiti…" at bounding box center [579, 366] width 211 height 19
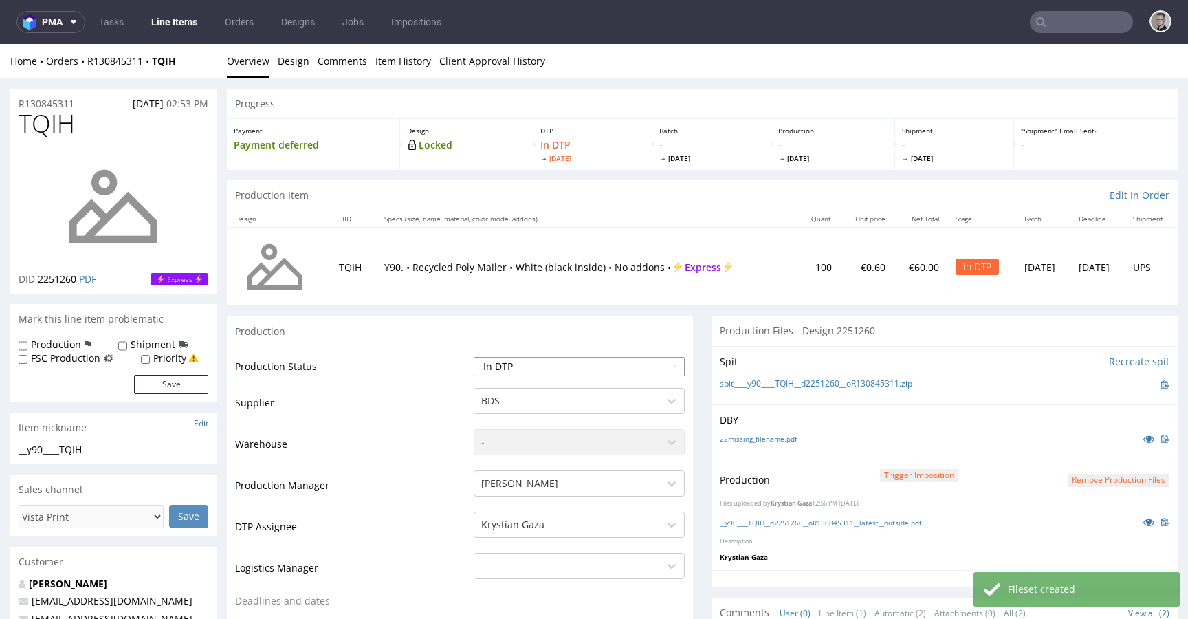
select select "dtp_production_ready"
click at [474, 357] on select "Waiting for Artwork Waiting for Diecut Waiting for Mockup Waiting for DTP Waiti…" at bounding box center [579, 366] width 211 height 19
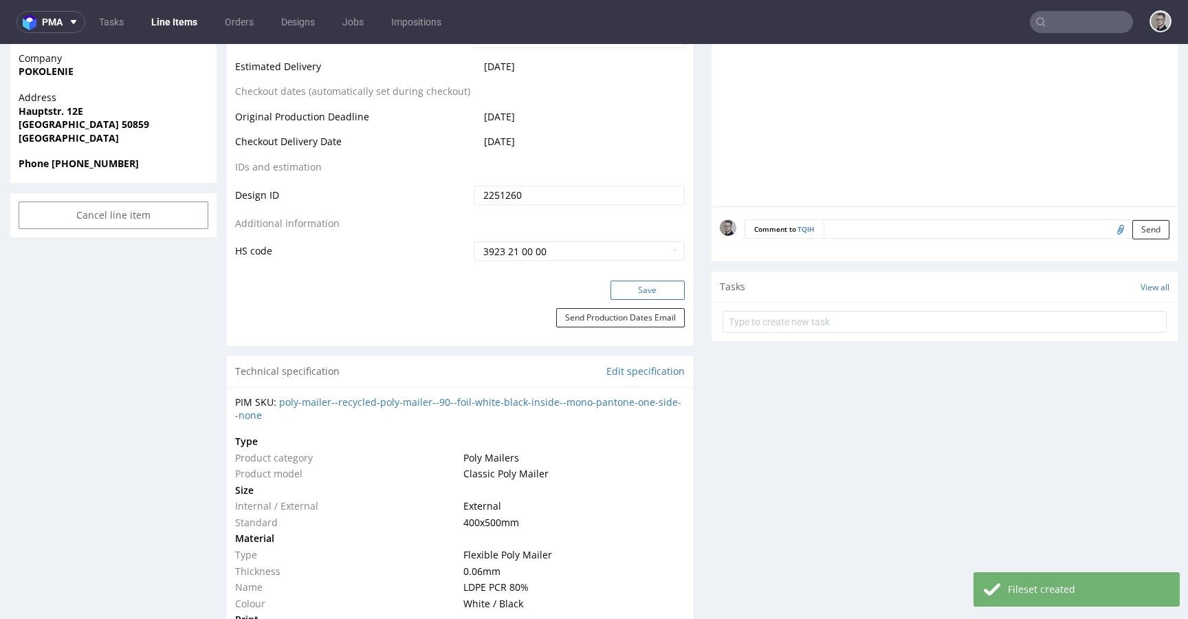
click at [663, 292] on button "Save" at bounding box center [648, 290] width 74 height 19
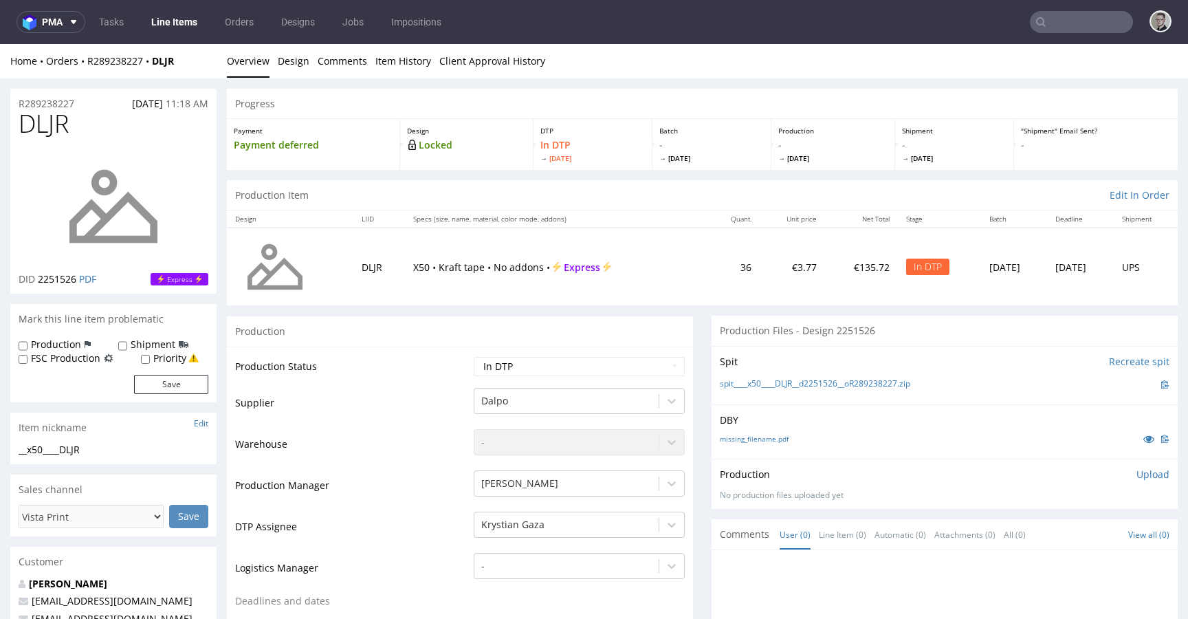
click at [649, 95] on div "Progress" at bounding box center [702, 104] width 951 height 30
click at [757, 436] on link "missing_filename.pdf" at bounding box center [754, 439] width 69 height 10
click at [822, 386] on link "spit____x50____DLJR__d2251526__oR289238227.zip" at bounding box center [815, 384] width 190 height 12
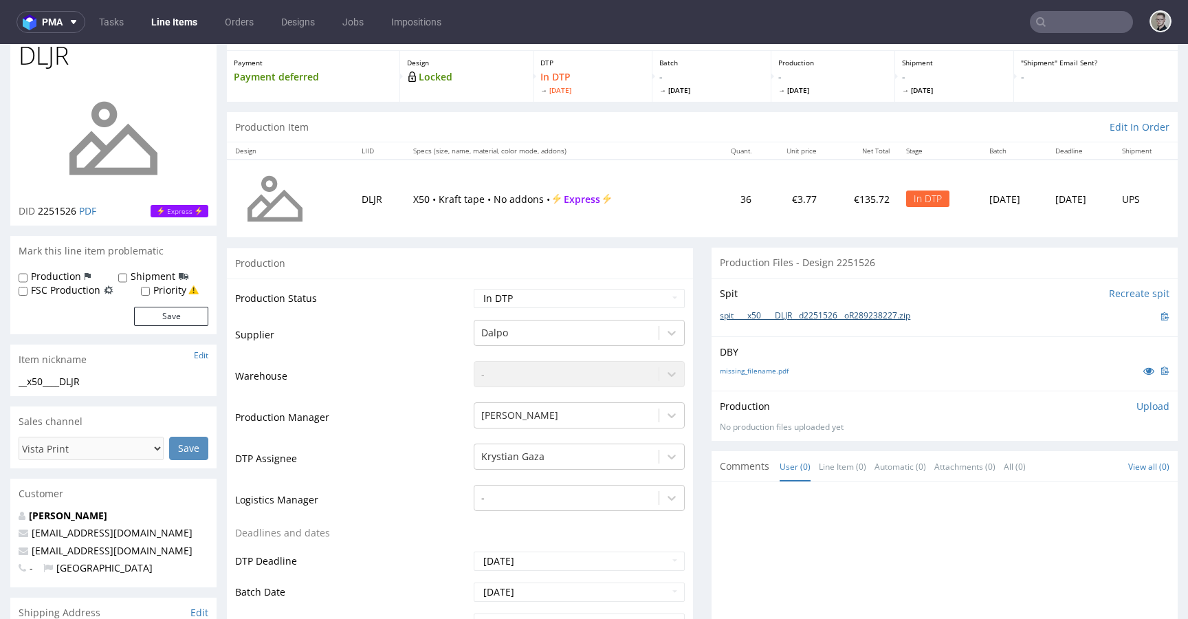
scroll to position [611, 0]
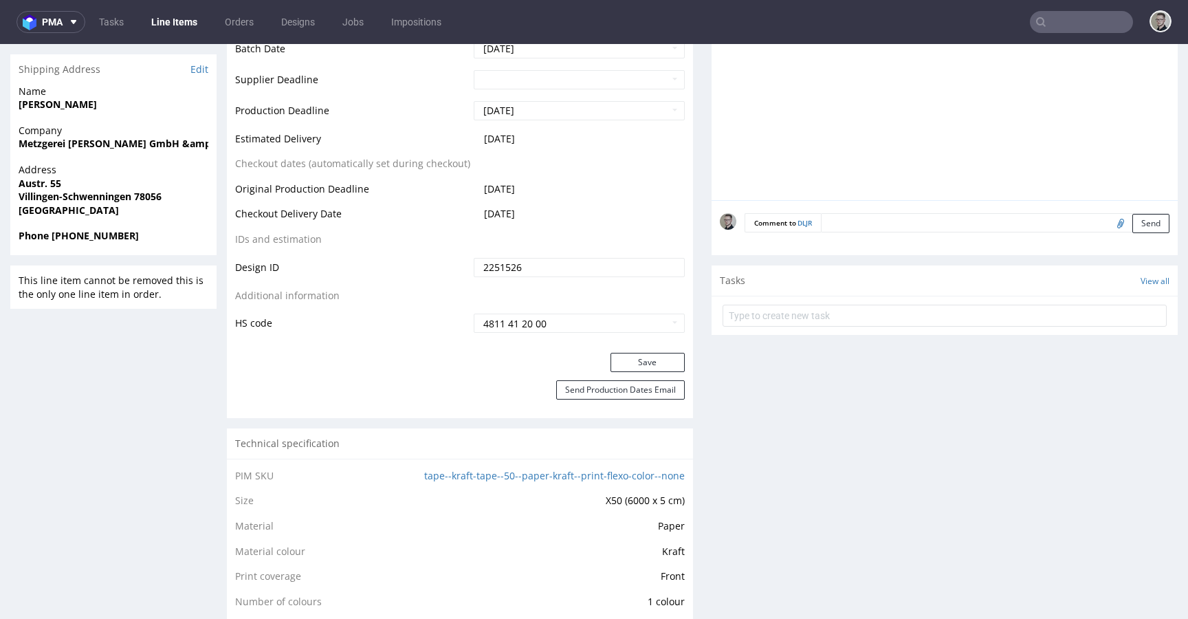
click at [966, 230] on textarea at bounding box center [995, 222] width 349 height 19
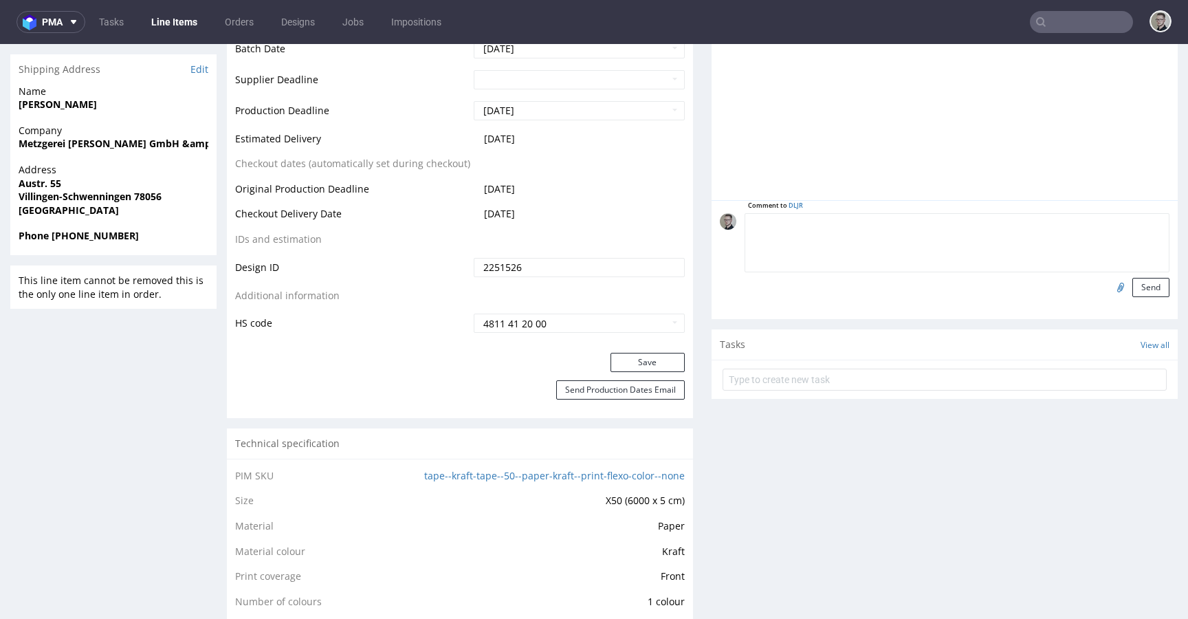
paste textarea "ISSUE: Texts in the design are smaller than minimal 2mm height and some white l…"
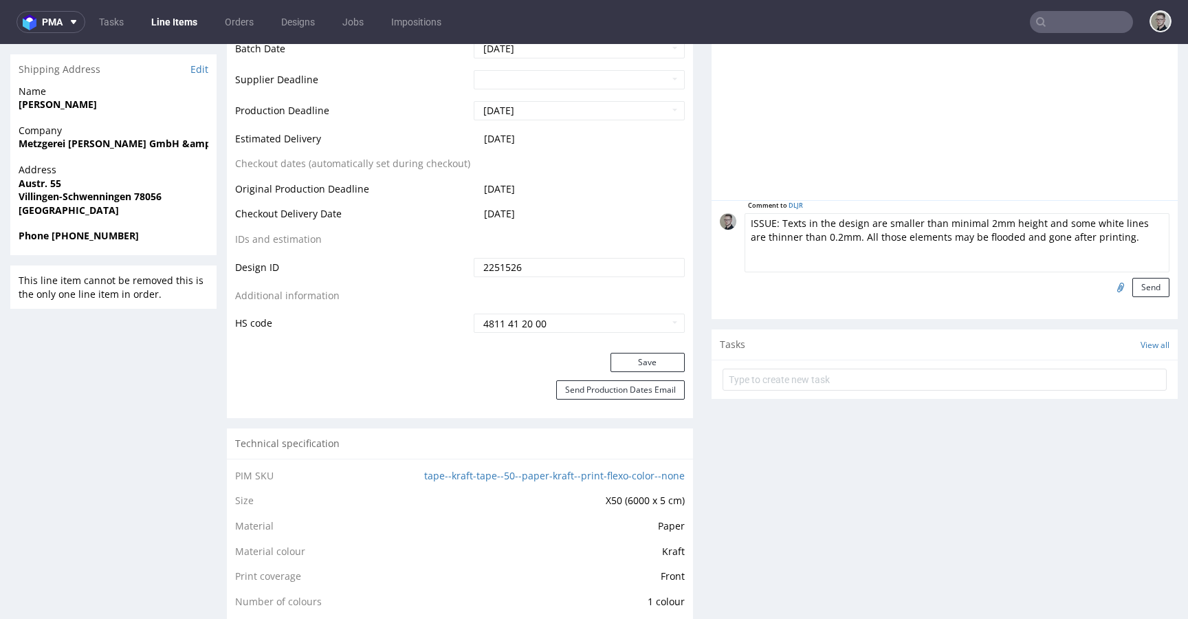
scroll to position [54, 0]
type textarea "ISSUE: Texts in the design are smaller than minimal 2mm height and some white l…"
click at [1139, 287] on button "Send" at bounding box center [1151, 287] width 37 height 19
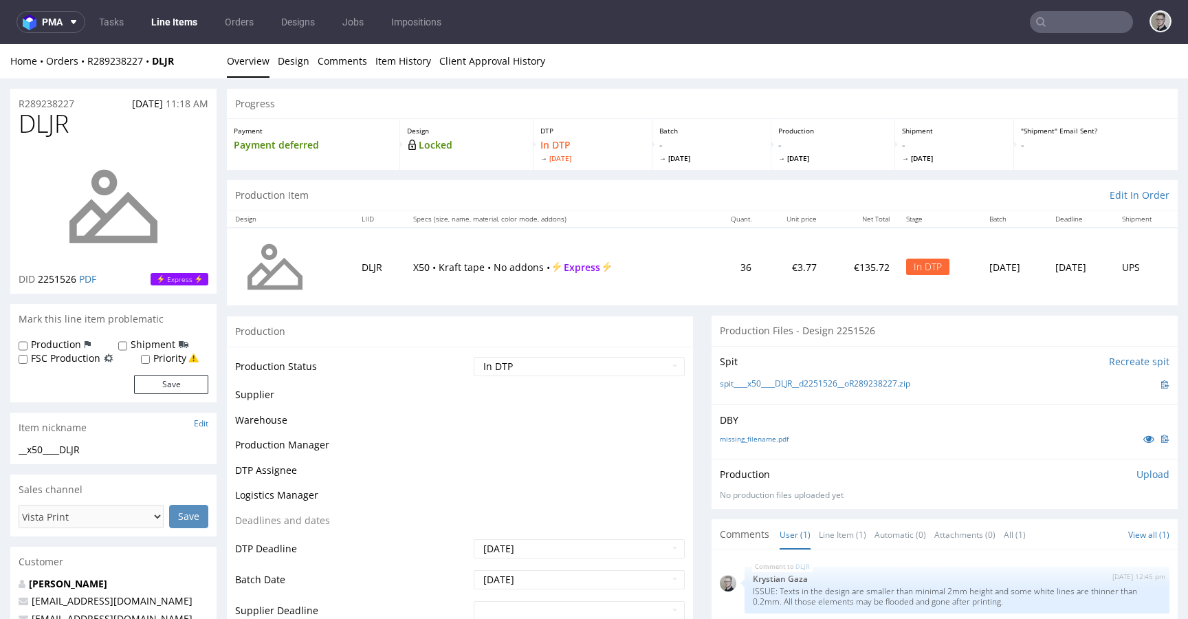
scroll to position [0, 0]
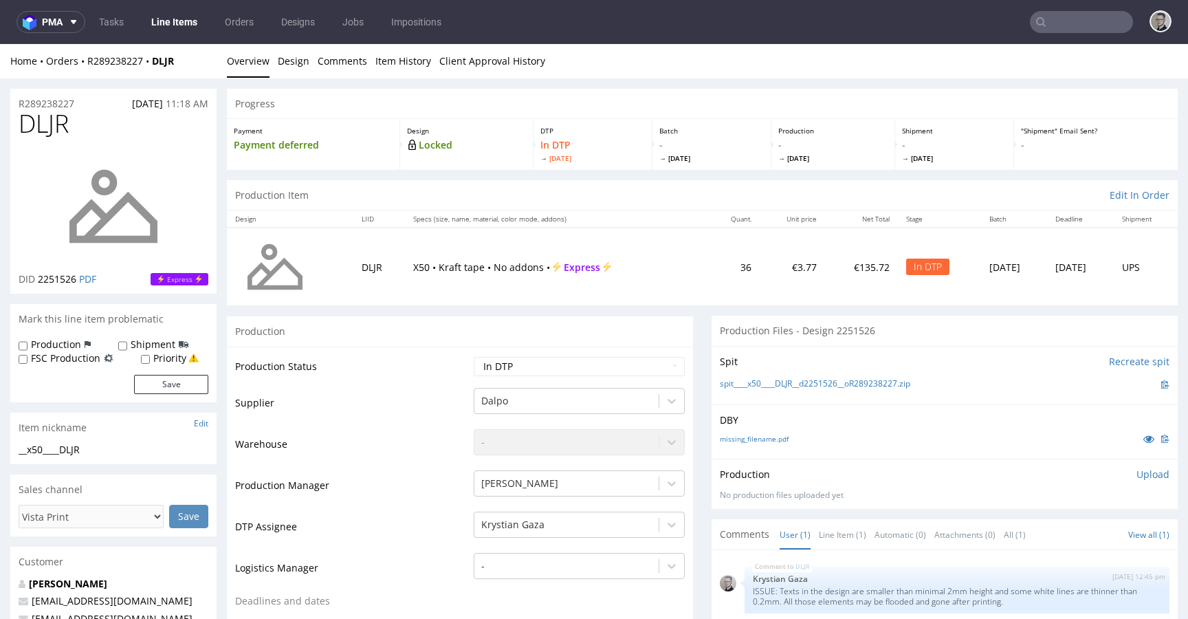
click at [1137, 476] on p "Upload" at bounding box center [1153, 475] width 33 height 14
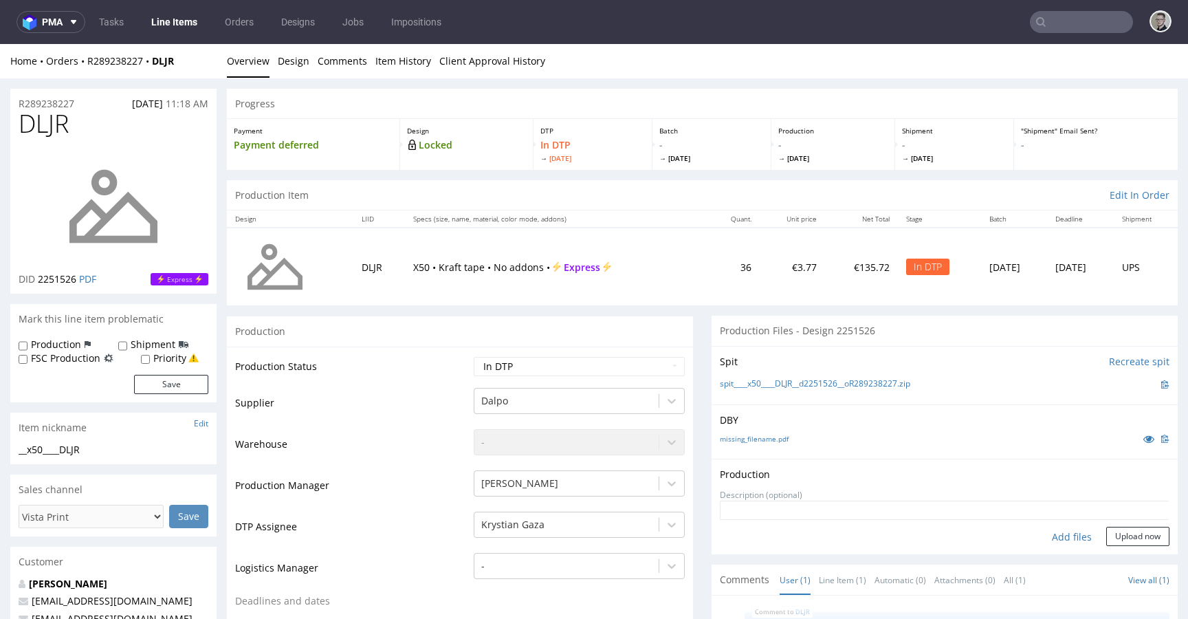
click at [1067, 532] on div "Add files" at bounding box center [1072, 537] width 69 height 21
type input "C:\fakepath\__x50____DLJR__d2251526__oR289238227__latest__outside.pdf"
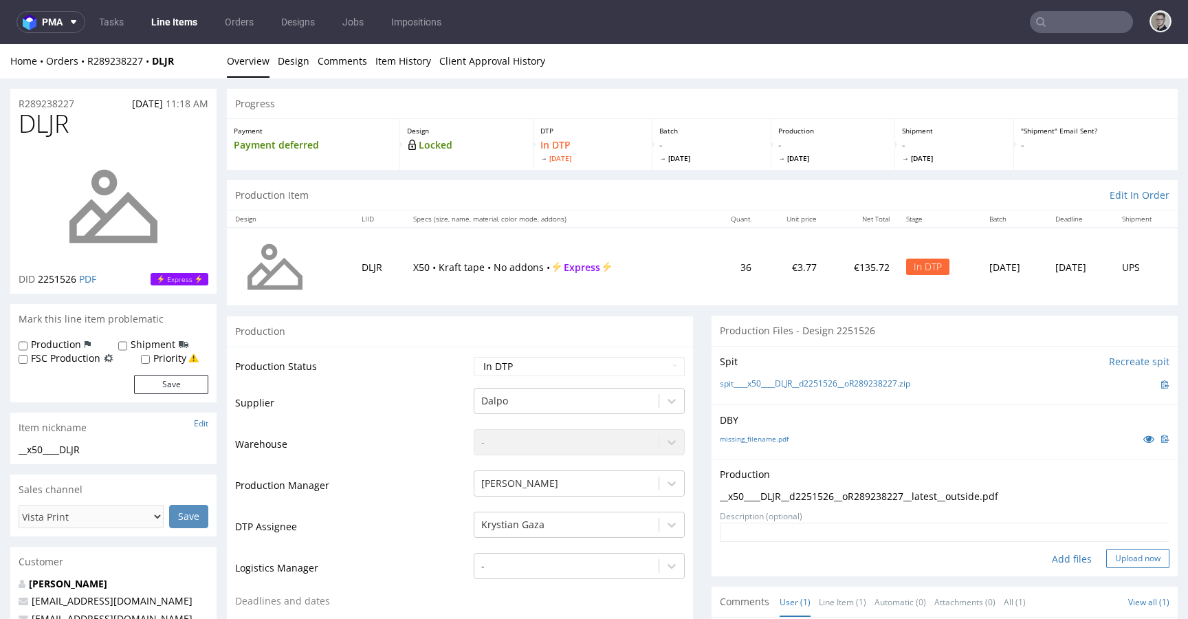
click at [1138, 552] on button "Upload now" at bounding box center [1138, 558] width 63 height 19
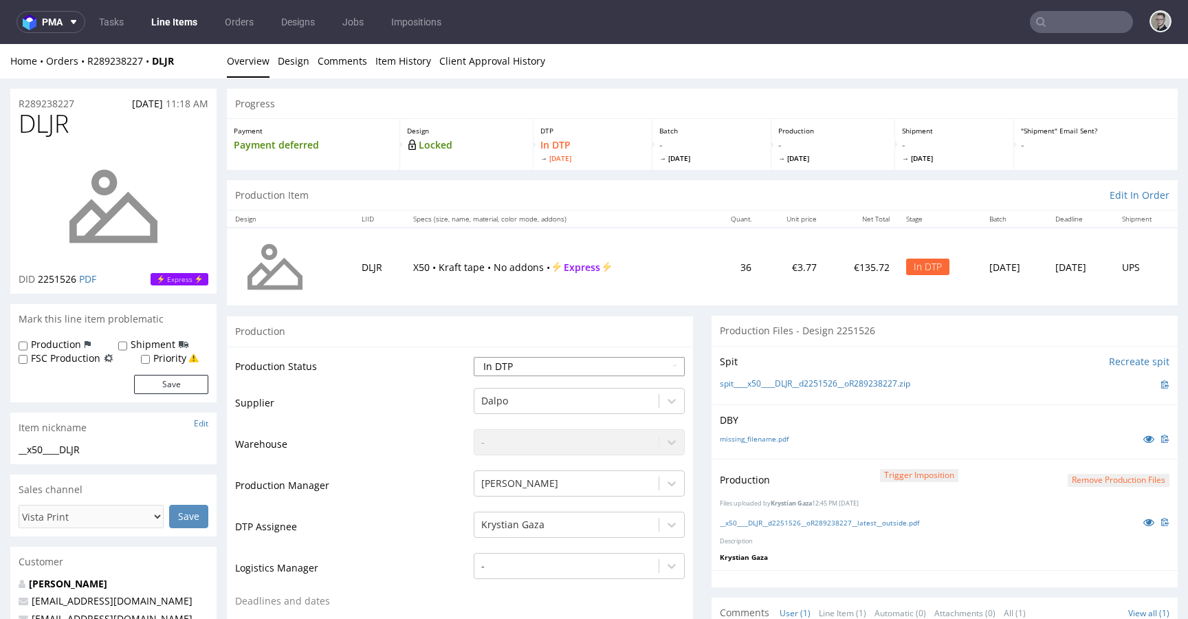
click at [569, 363] on select "Waiting for Artwork Waiting for Diecut Waiting for Mockup Waiting for DTP Waiti…" at bounding box center [579, 366] width 211 height 19
select select "dtp_production_ready"
click at [474, 357] on select "Waiting for Artwork Waiting for Diecut Waiting for Mockup Waiting for DTP Waiti…" at bounding box center [579, 366] width 211 height 19
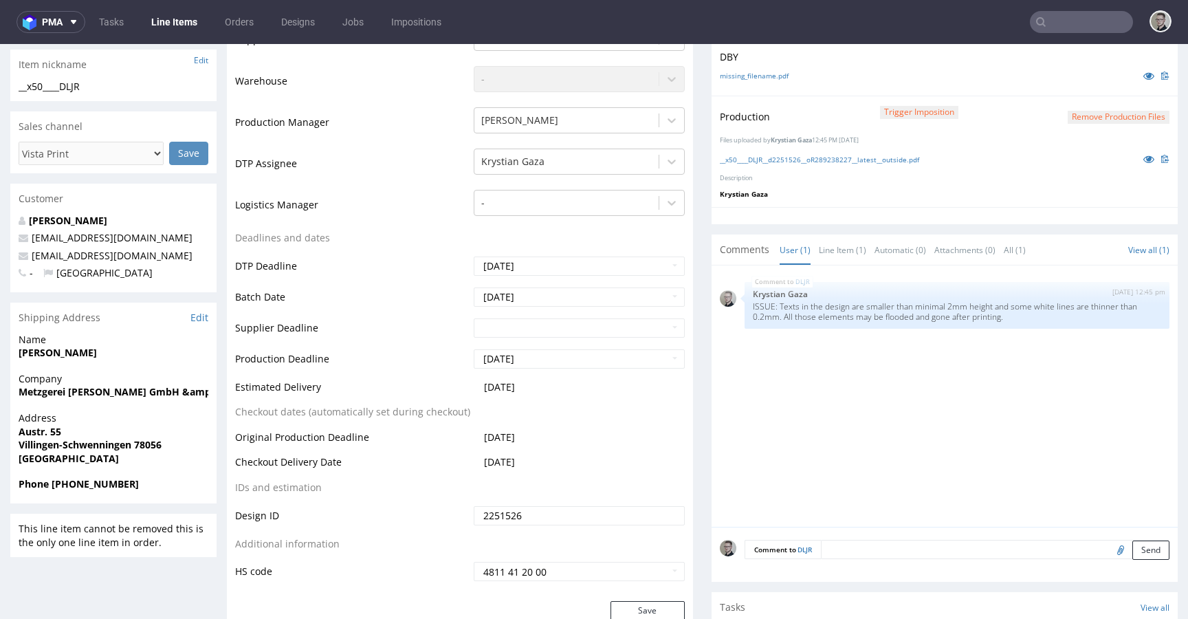
scroll to position [427, 0]
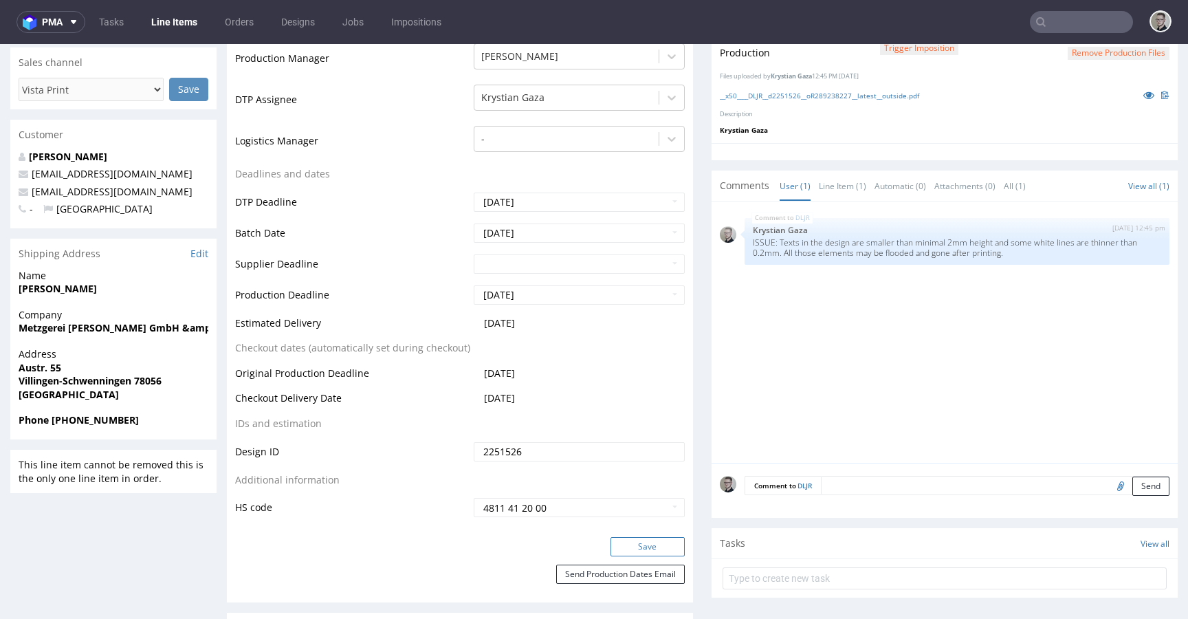
click at [653, 546] on button "Save" at bounding box center [648, 546] width 74 height 19
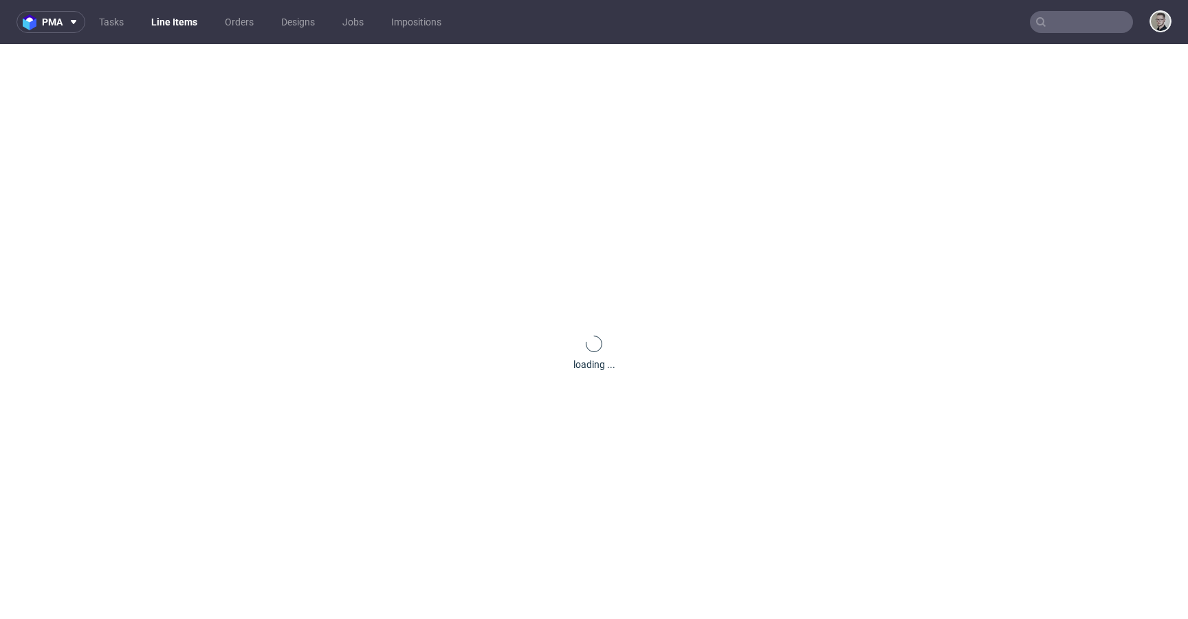
scroll to position [0, 0]
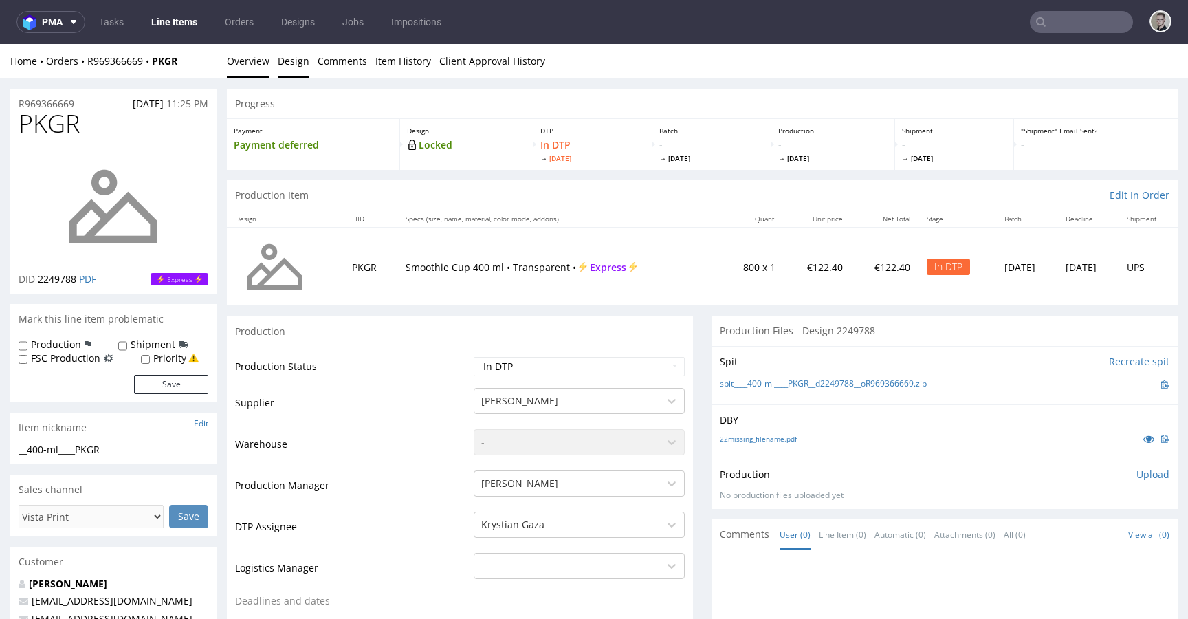
click at [287, 49] on link "Design" at bounding box center [294, 61] width 32 height 34
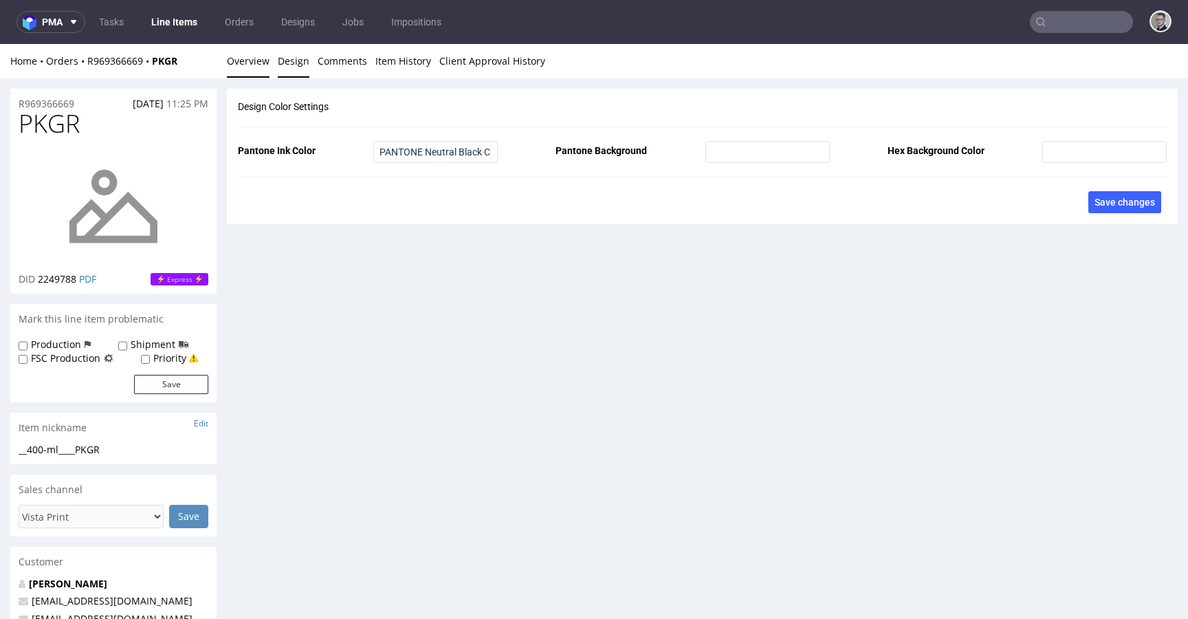
click at [261, 61] on link "Overview" at bounding box center [248, 61] width 43 height 34
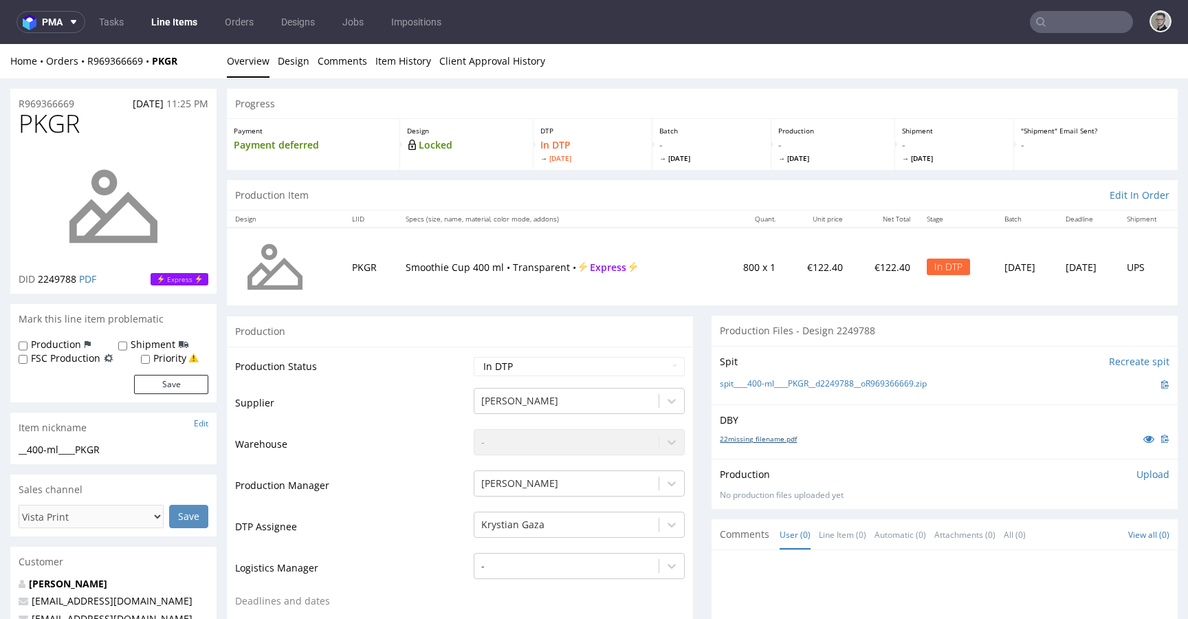
click at [755, 437] on link "22missing_filename.pdf" at bounding box center [758, 439] width 77 height 10
click at [816, 373] on div "Spit Recreate spit spit____400-ml____PKGR__d2249788__oR969366669.zip" at bounding box center [945, 375] width 466 height 58
click at [822, 380] on link "spit____400-ml____PKGR__d2249788__oR969366669.zip" at bounding box center [823, 384] width 207 height 12
click at [1137, 474] on p "Upload" at bounding box center [1153, 475] width 33 height 14
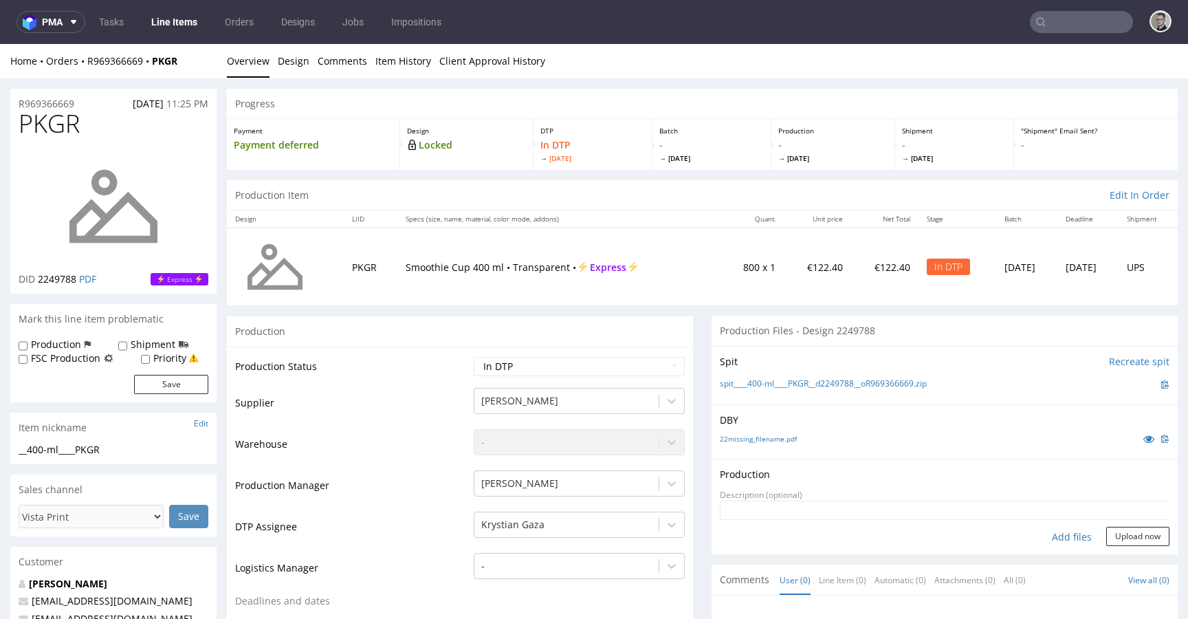
click at [1067, 532] on div "Add files" at bounding box center [1072, 537] width 69 height 21
type input "C:\fakepath\__400-ml____PKGR__d2249788__oR969366669__latest__front.pdf"
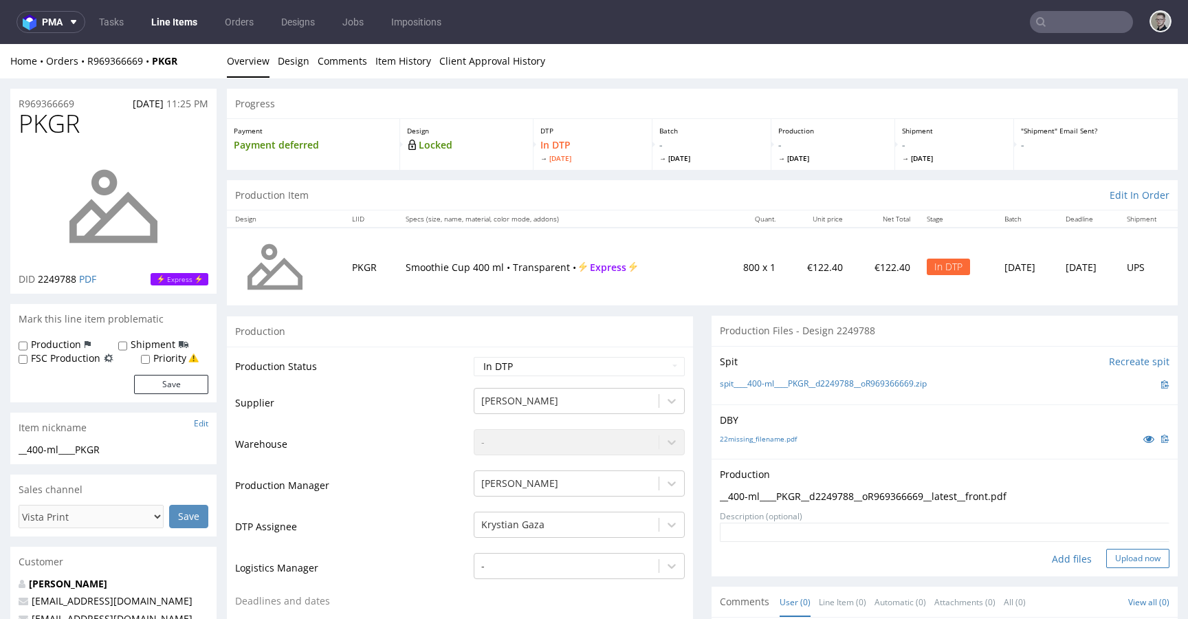
click at [1140, 563] on button "Upload now" at bounding box center [1138, 558] width 63 height 19
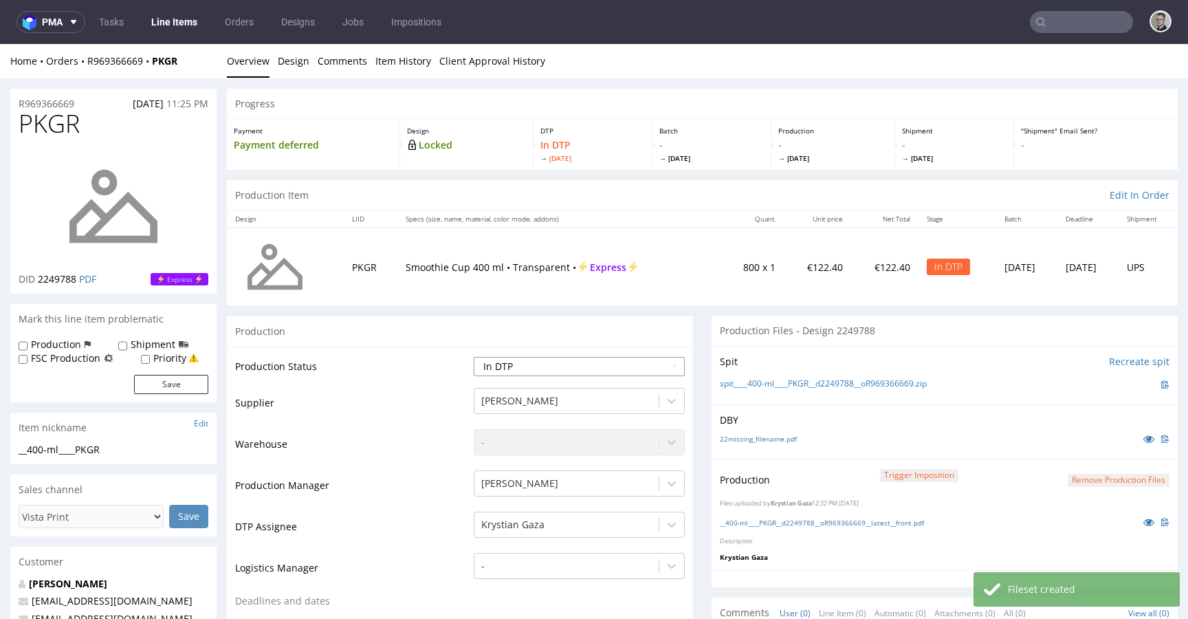
click at [585, 369] on select "Waiting for Artwork Waiting for Diecut Waiting for Mockup Waiting for DTP Waiti…" at bounding box center [579, 366] width 211 height 19
select select "dtp_production_ready"
click at [474, 357] on select "Waiting for Artwork Waiting for Diecut Waiting for Mockup Waiting for DTP Waiti…" at bounding box center [579, 366] width 211 height 19
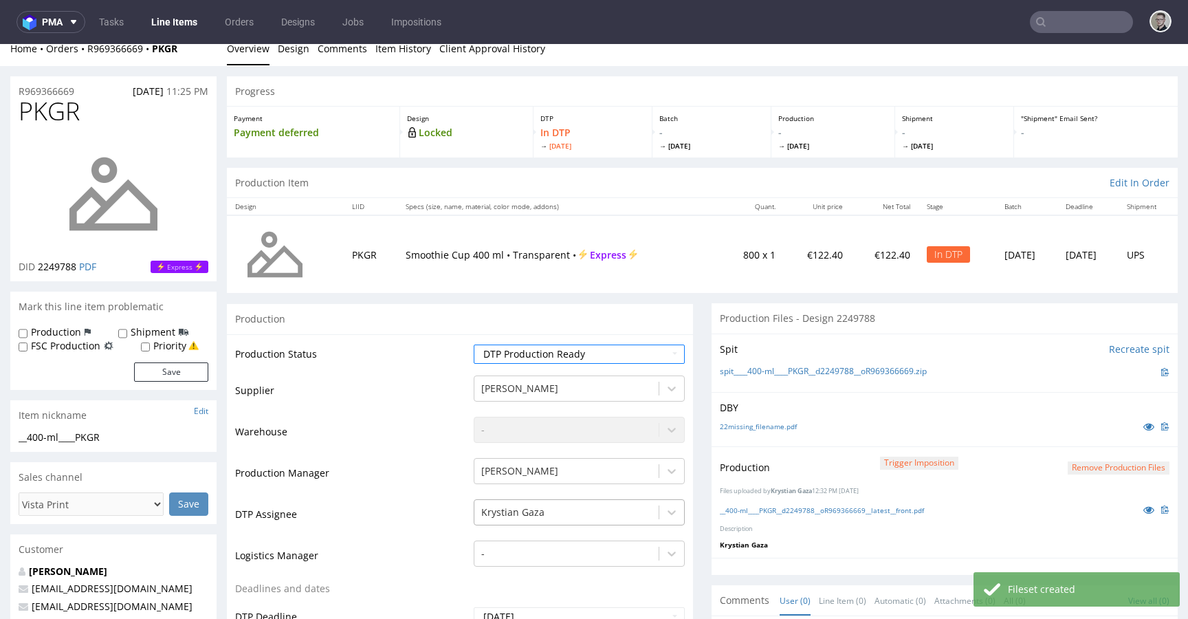
scroll to position [408, 0]
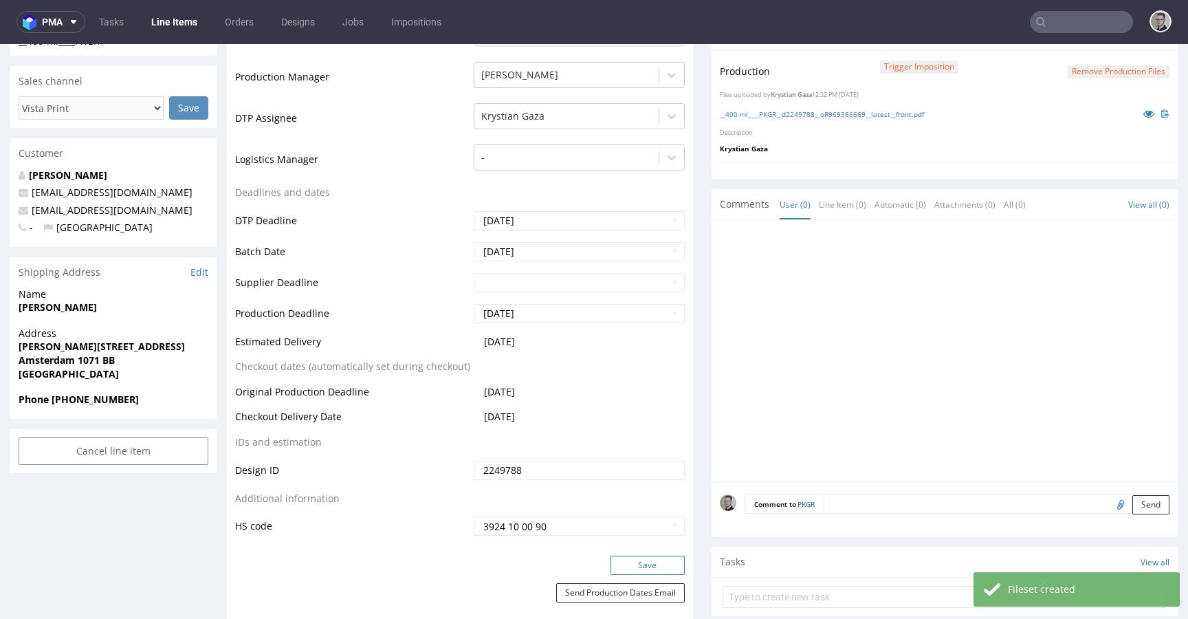
click at [651, 566] on button "Save" at bounding box center [648, 565] width 74 height 19
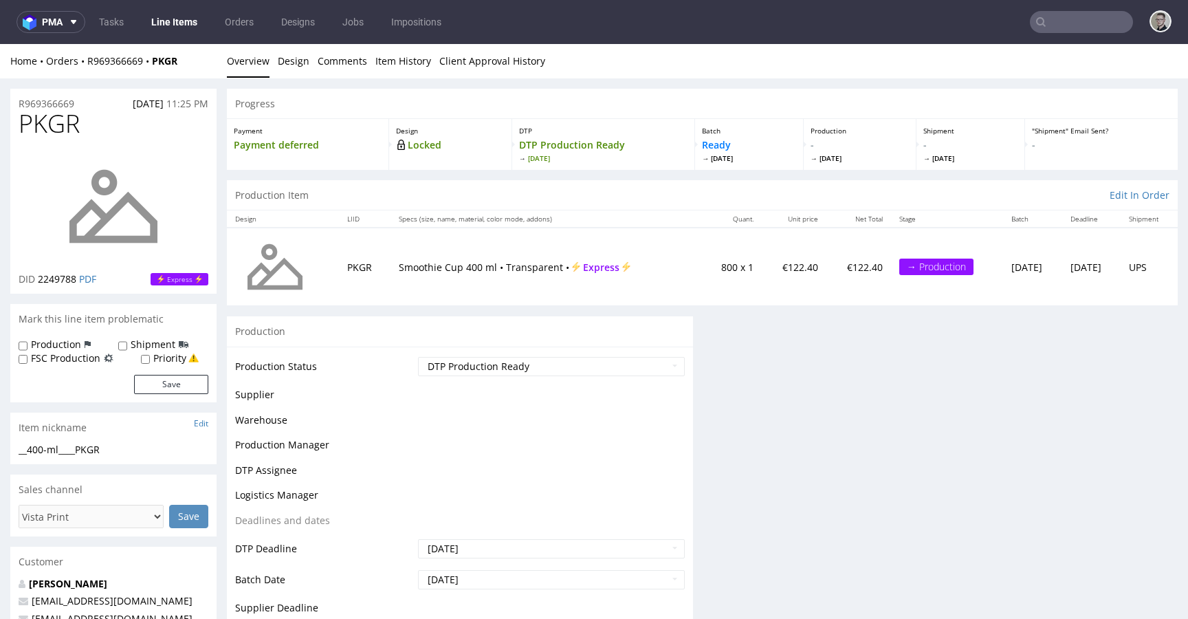
scroll to position [0, 0]
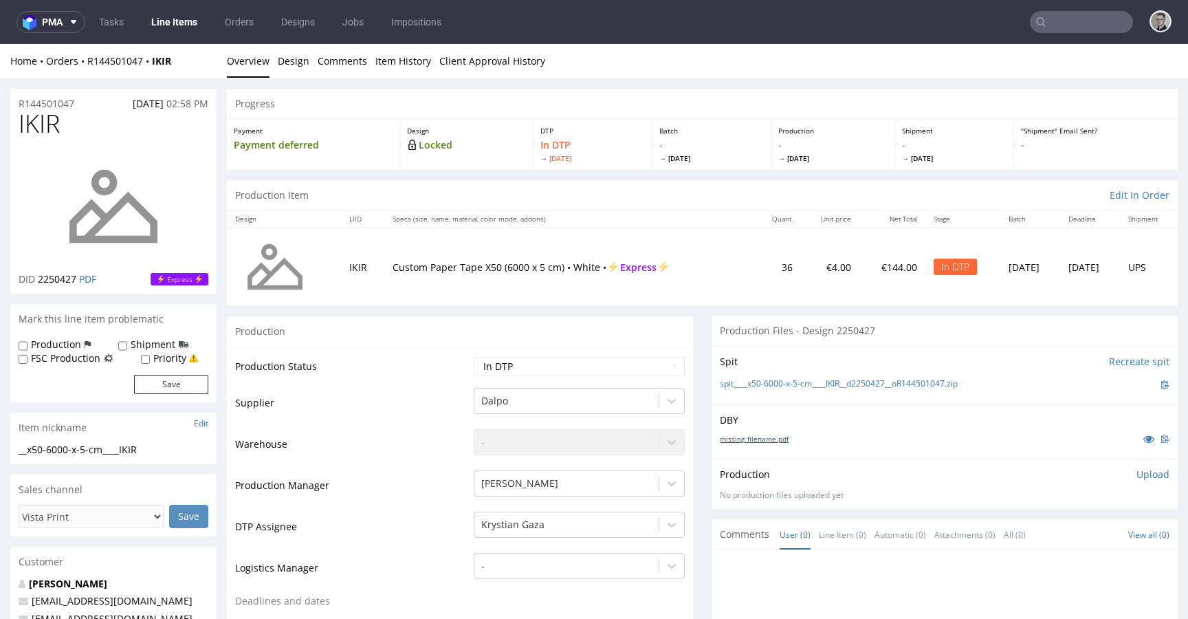
click at [767, 439] on link "missing_filename.pdf" at bounding box center [754, 439] width 69 height 10
click at [885, 381] on link "spit____x50-6000-x-5-cm____IKIR__d2250427__oR144501047.zip" at bounding box center [839, 384] width 238 height 12
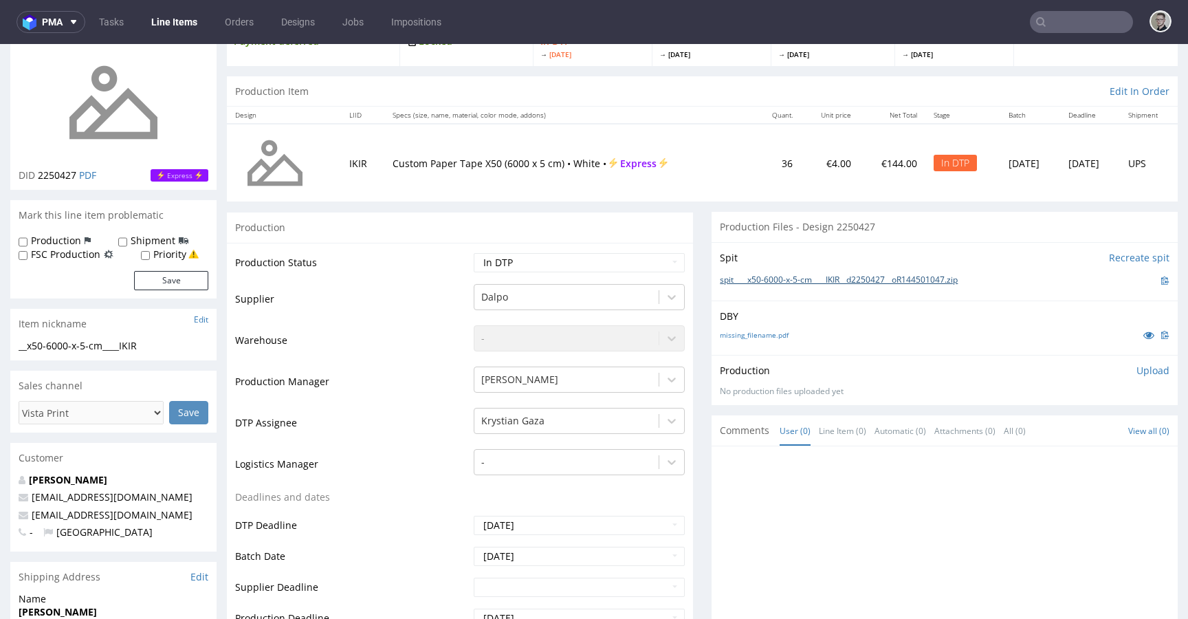
scroll to position [111, 0]
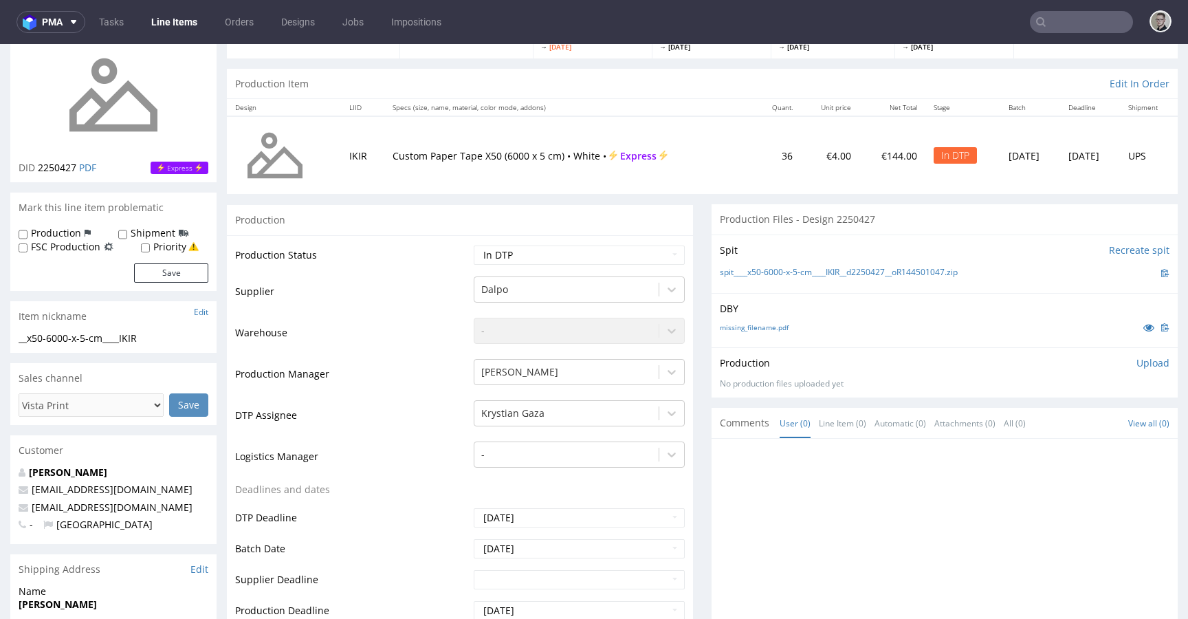
click at [1137, 360] on p "Upload" at bounding box center [1153, 363] width 33 height 14
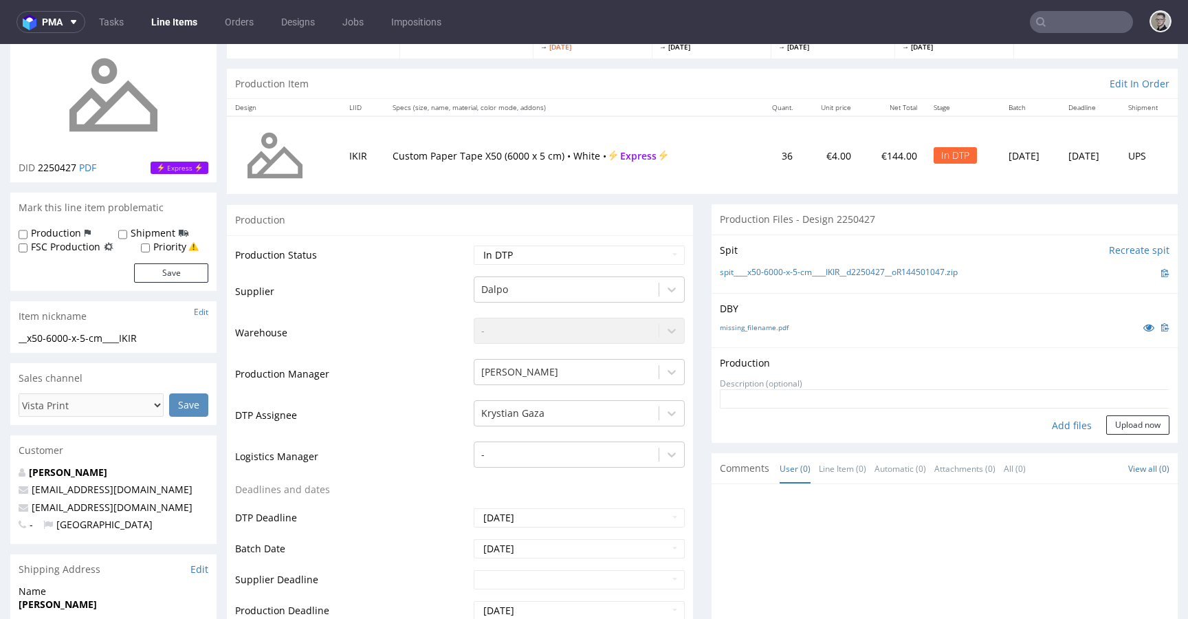
click at [1058, 427] on div "Add files" at bounding box center [1072, 425] width 69 height 21
type input "C:\fakepath\__x50-6000-x-5-cm____IKIR__d2250427__oR144501047__latest__outside.p…"
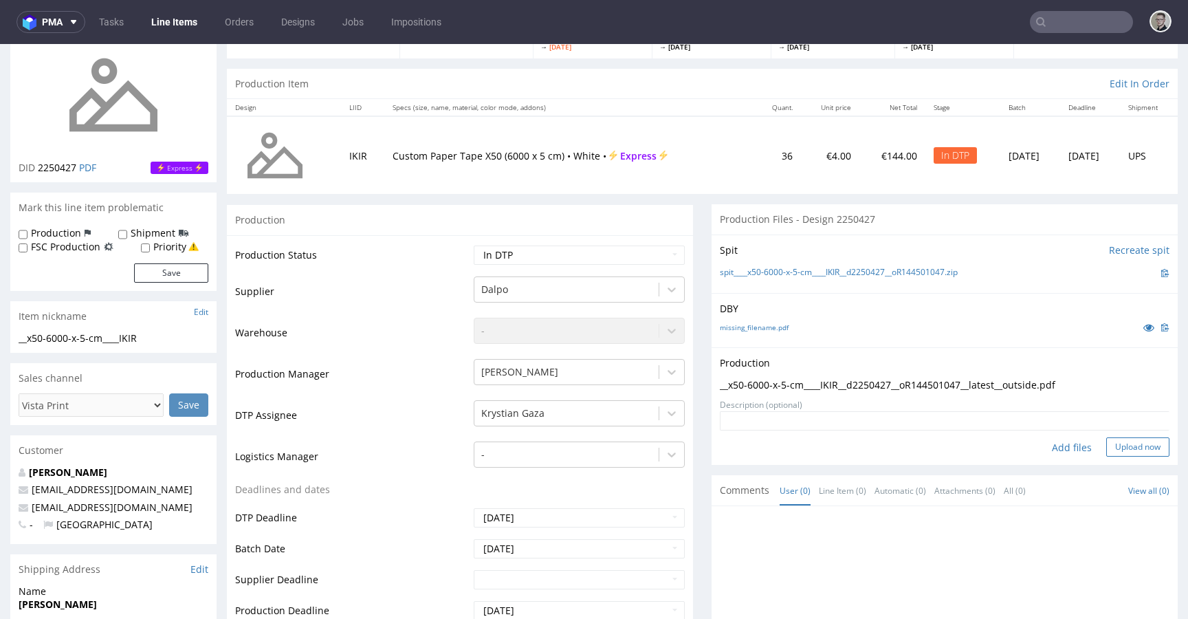
click at [1126, 448] on button "Upload now" at bounding box center [1138, 446] width 63 height 19
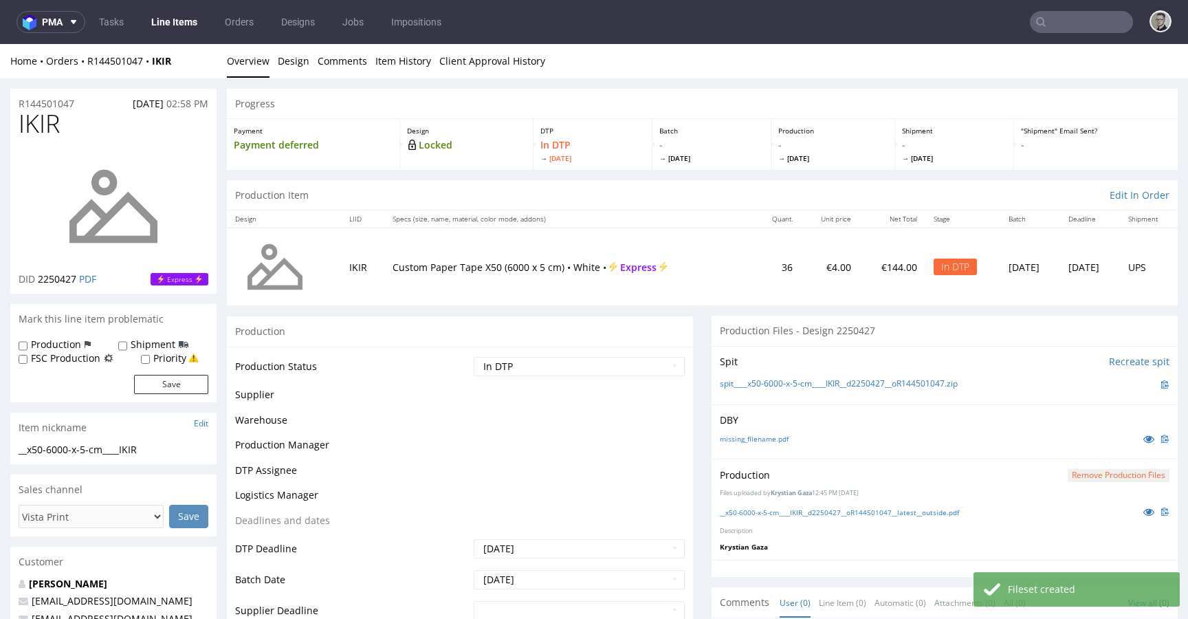
scroll to position [0, 0]
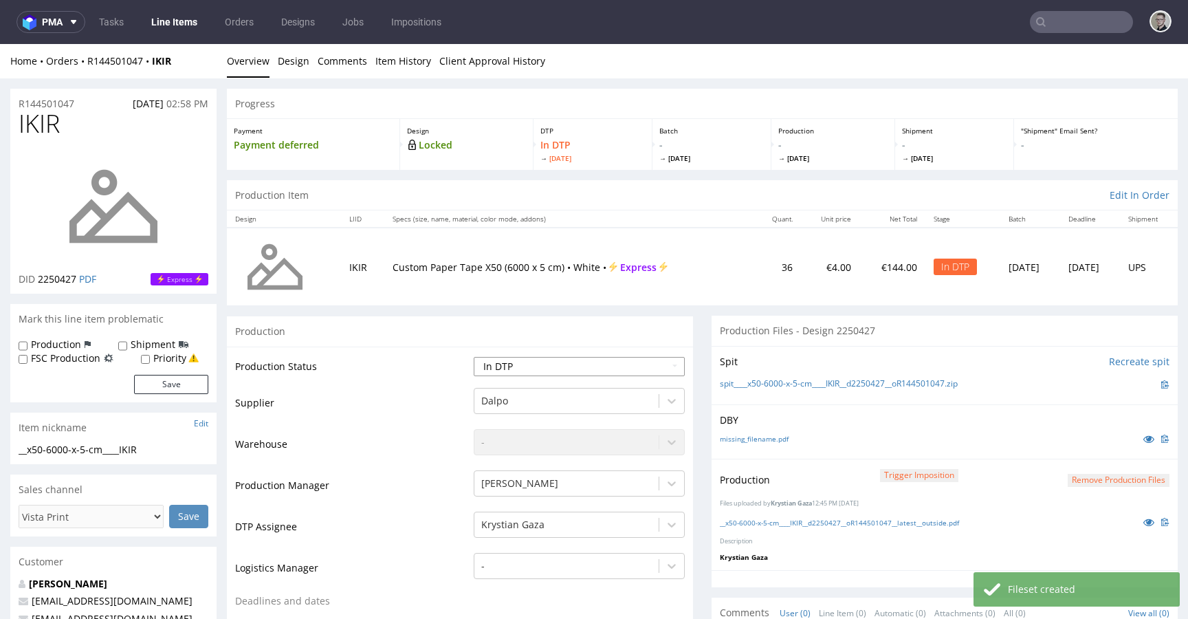
click at [573, 366] on select "Waiting for Artwork Waiting for Diecut Waiting for Mockup Waiting for DTP Waiti…" at bounding box center [579, 366] width 211 height 19
select select "dtp_production_ready"
click at [474, 357] on select "Waiting for Artwork Waiting for Diecut Waiting for Mockup Waiting for DTP Waiti…" at bounding box center [579, 366] width 211 height 19
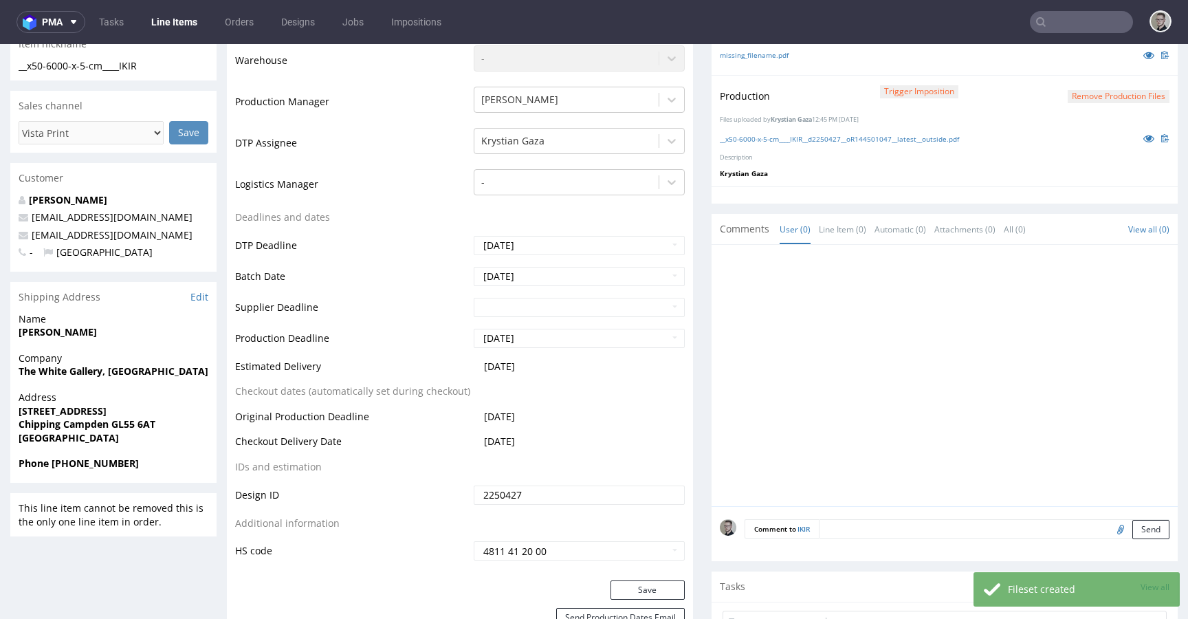
scroll to position [386, 0]
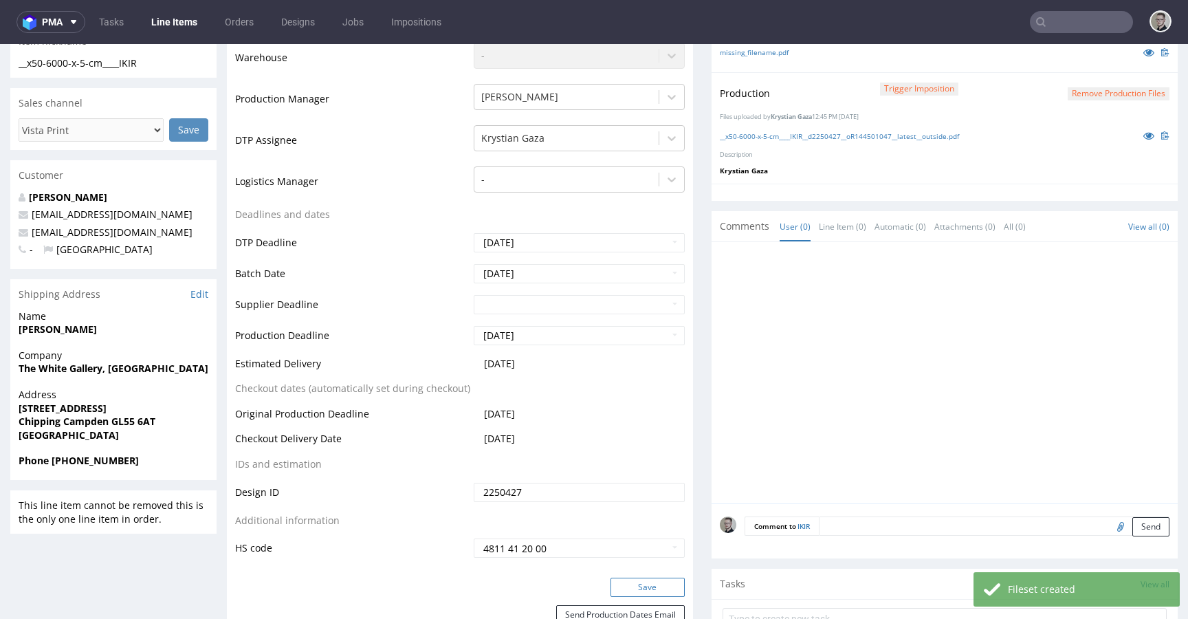
click at [654, 589] on button "Save" at bounding box center [648, 587] width 74 height 19
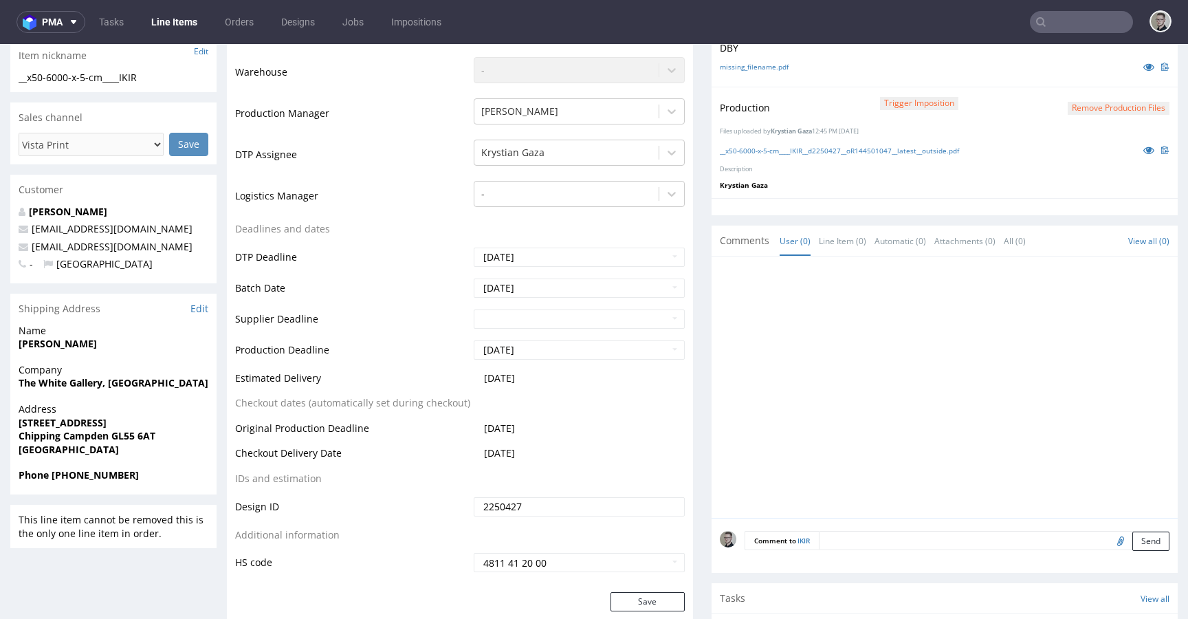
scroll to position [0, 0]
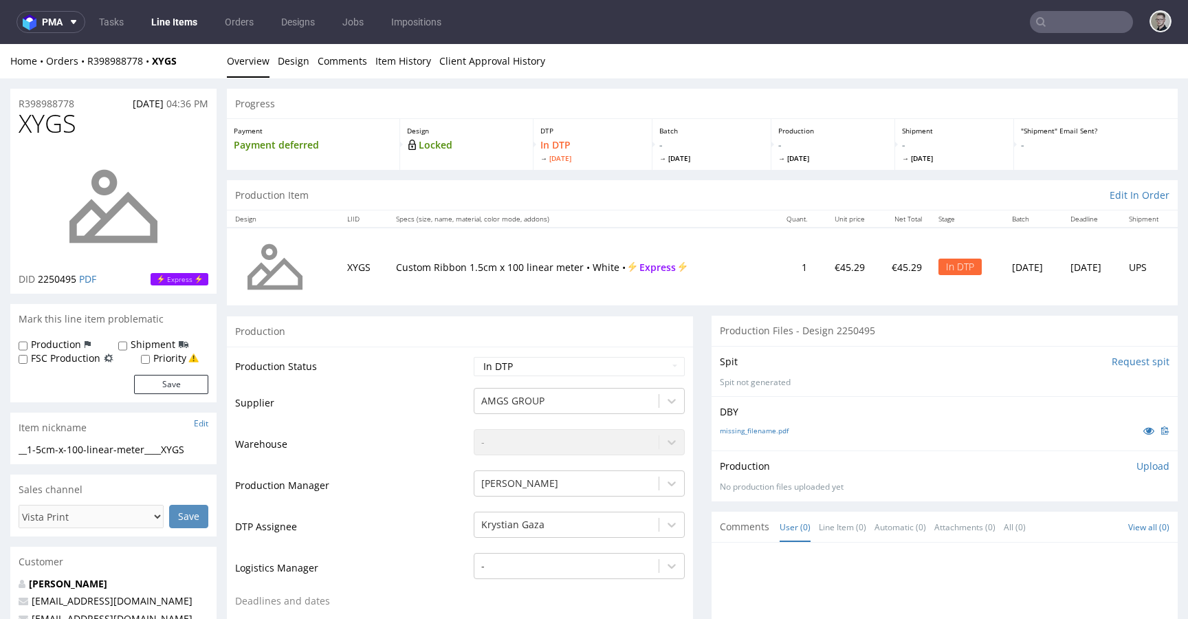
click at [1112, 363] on input "Request spit" at bounding box center [1141, 362] width 58 height 14
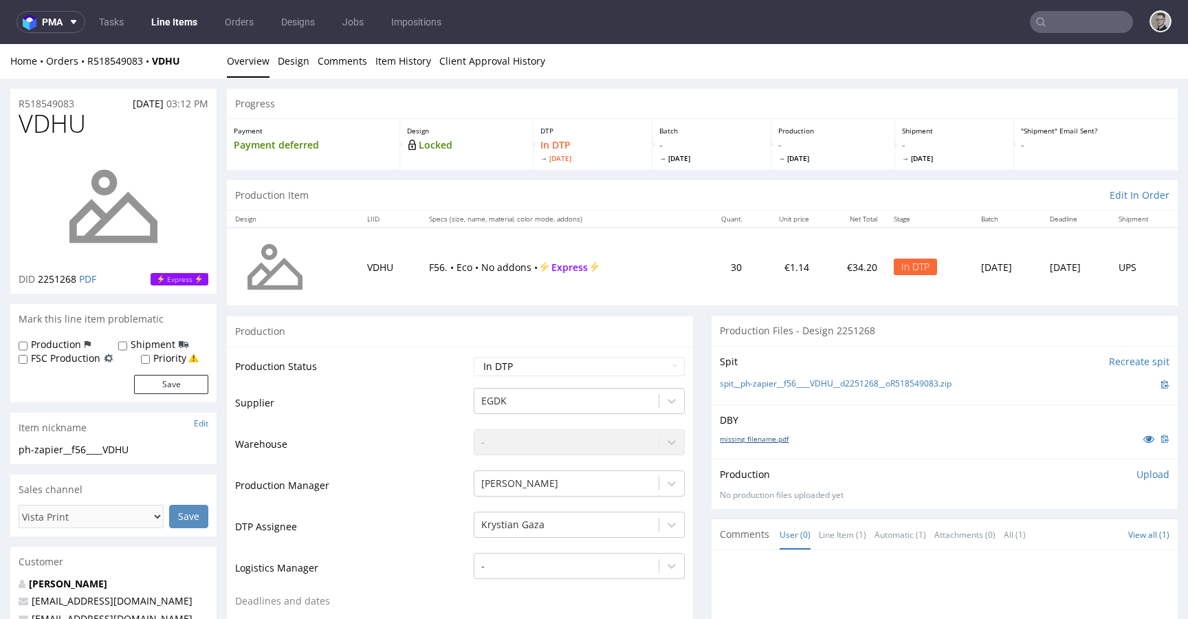
click at [761, 435] on link "missing_filename.pdf" at bounding box center [754, 439] width 69 height 10
click at [848, 383] on link "spit__ph-zapier__f56____VDHU__d2251268__oR518549083.zip" at bounding box center [836, 384] width 232 height 12
click at [1131, 482] on div "Production Upload No production files uploaded yet Description (optional) Add f…" at bounding box center [945, 484] width 450 height 33
click at [1137, 477] on p "Upload" at bounding box center [1153, 475] width 33 height 14
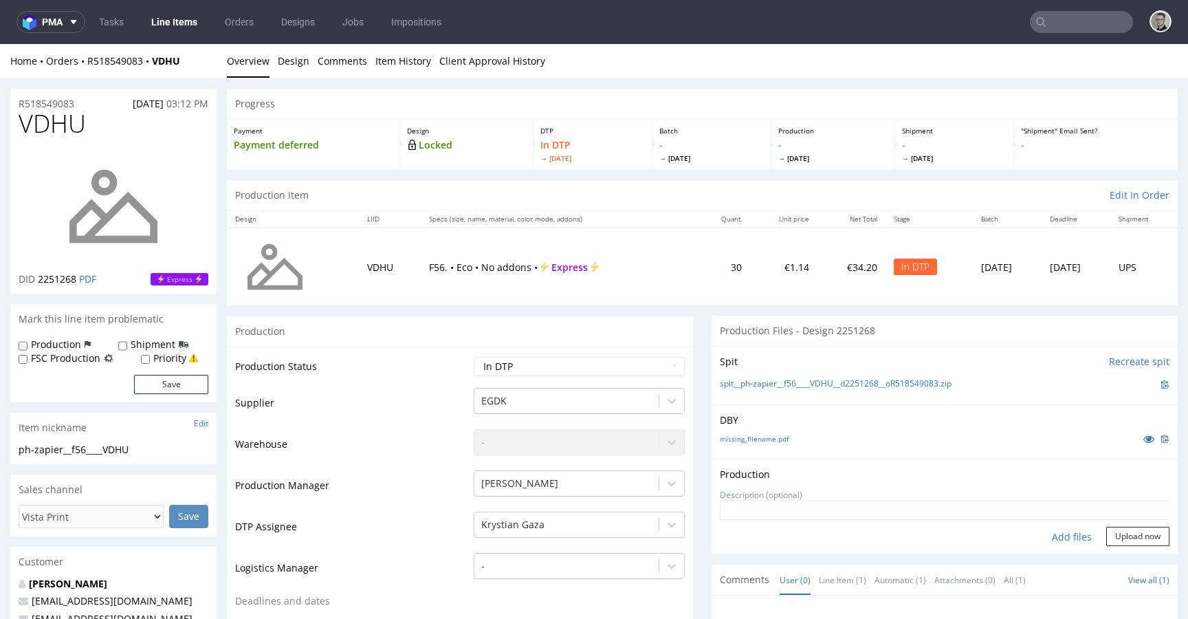
click at [1065, 538] on div "Add files" at bounding box center [1072, 537] width 69 height 21
type input "C:\fakepath\ph-zapier__f56____VDHU__d2251268__oR518549083__latest__outside.pdf"
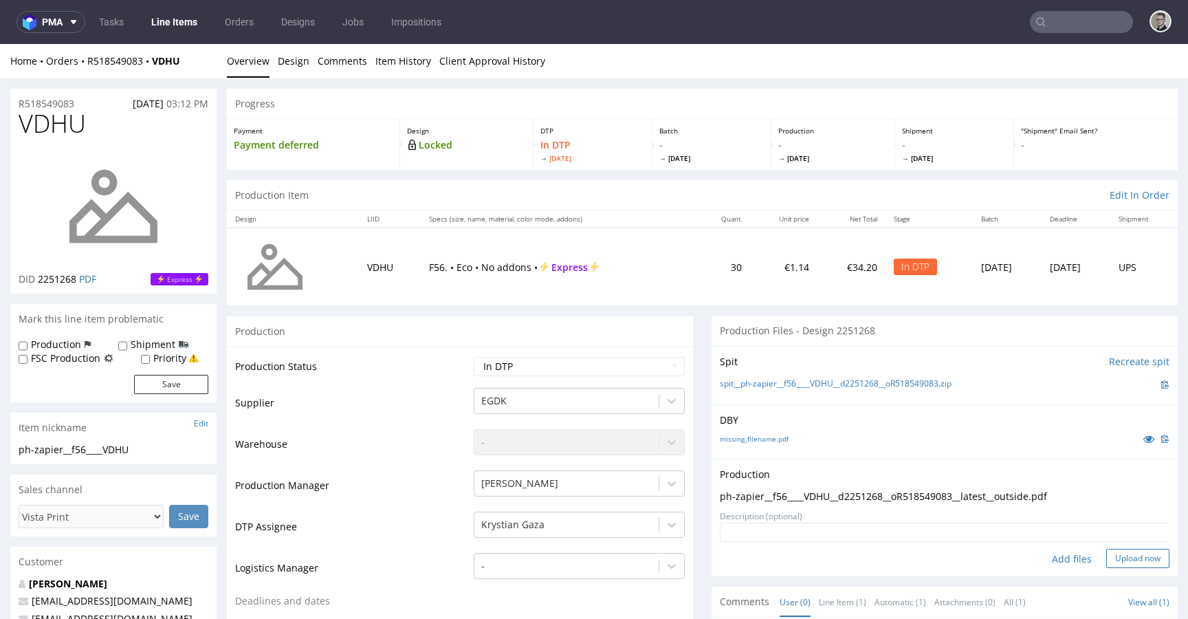
click at [1131, 560] on button "Upload now" at bounding box center [1138, 558] width 63 height 19
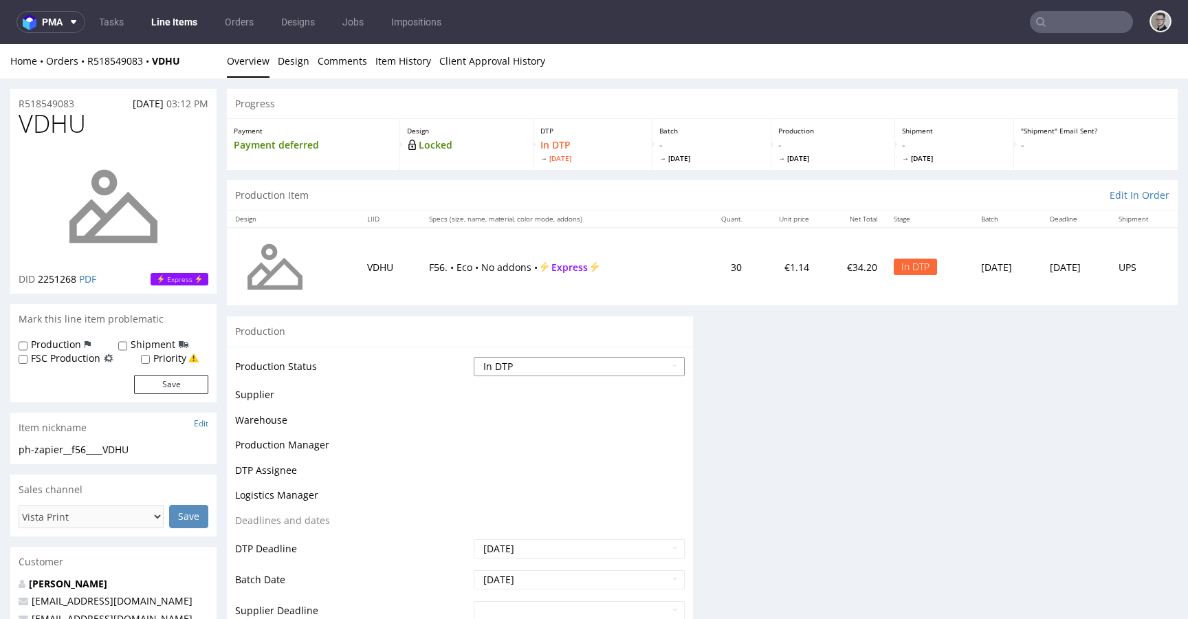
click at [561, 368] on select "Waiting for Artwork Waiting for Diecut Waiting for Mockup Waiting for DTP Waiti…" at bounding box center [579, 366] width 211 height 19
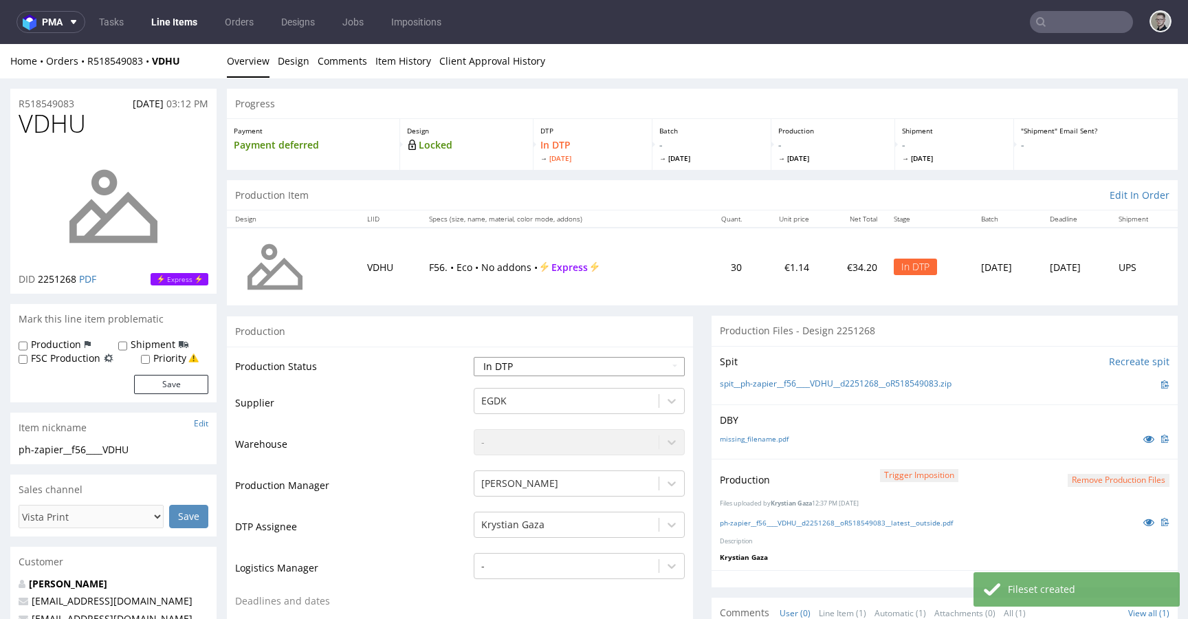
select select "dtp_production_ready"
click at [474, 357] on select "Waiting for Artwork Waiting for Diecut Waiting for Mockup Waiting for DTP Waiti…" at bounding box center [579, 366] width 211 height 19
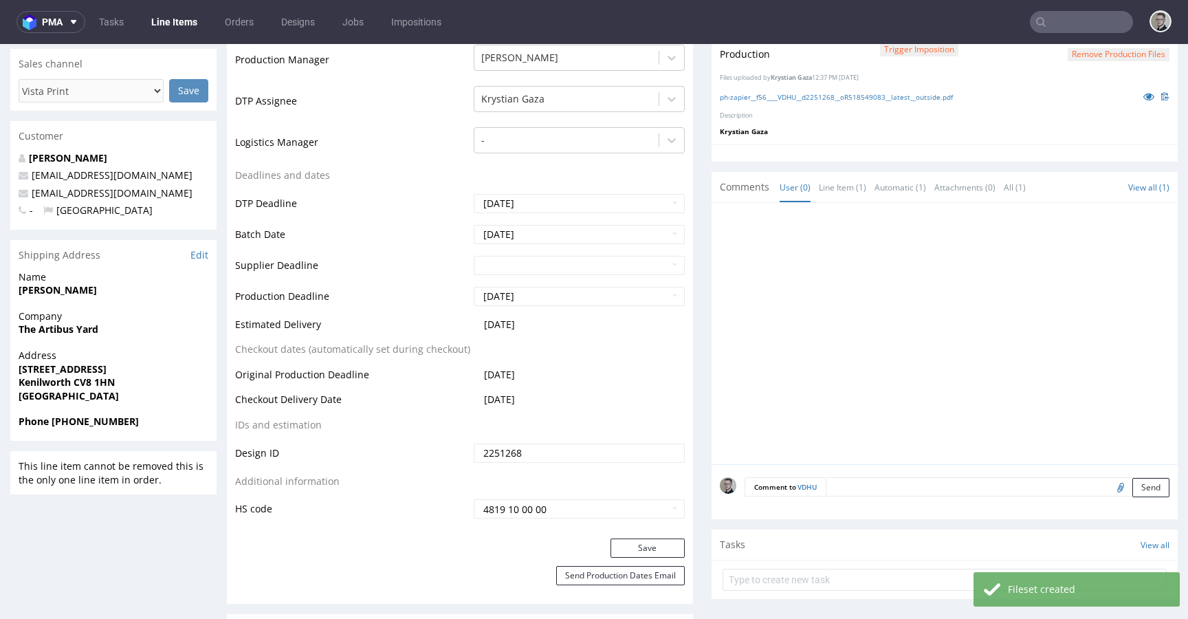
scroll to position [435, 0]
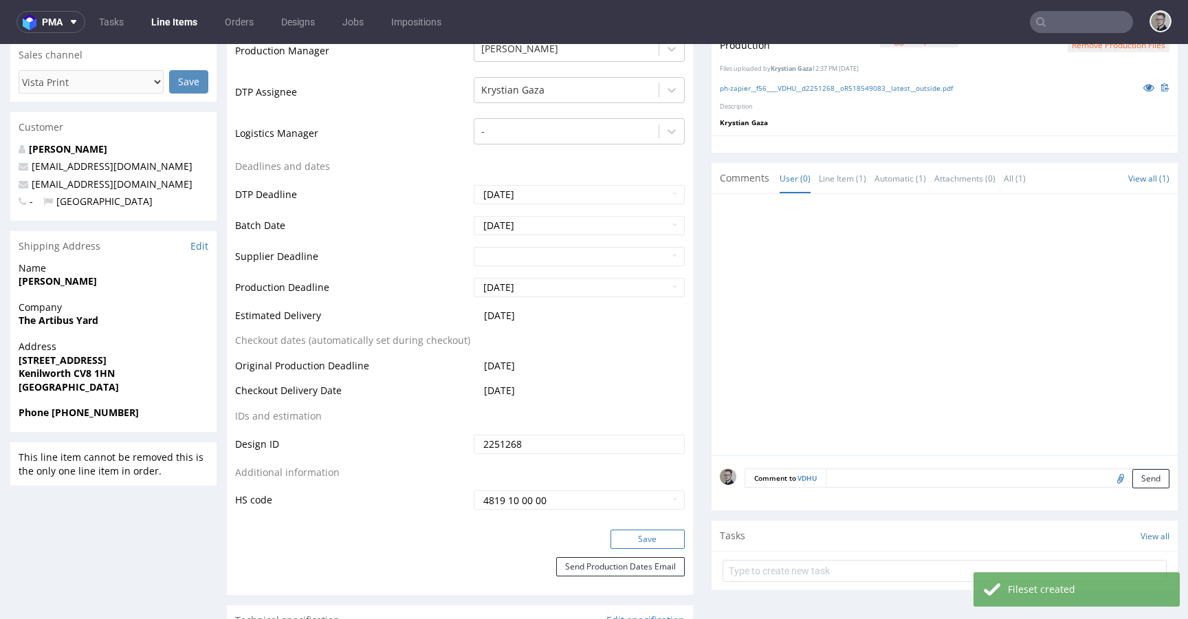
click at [657, 535] on button "Save" at bounding box center [648, 539] width 74 height 19
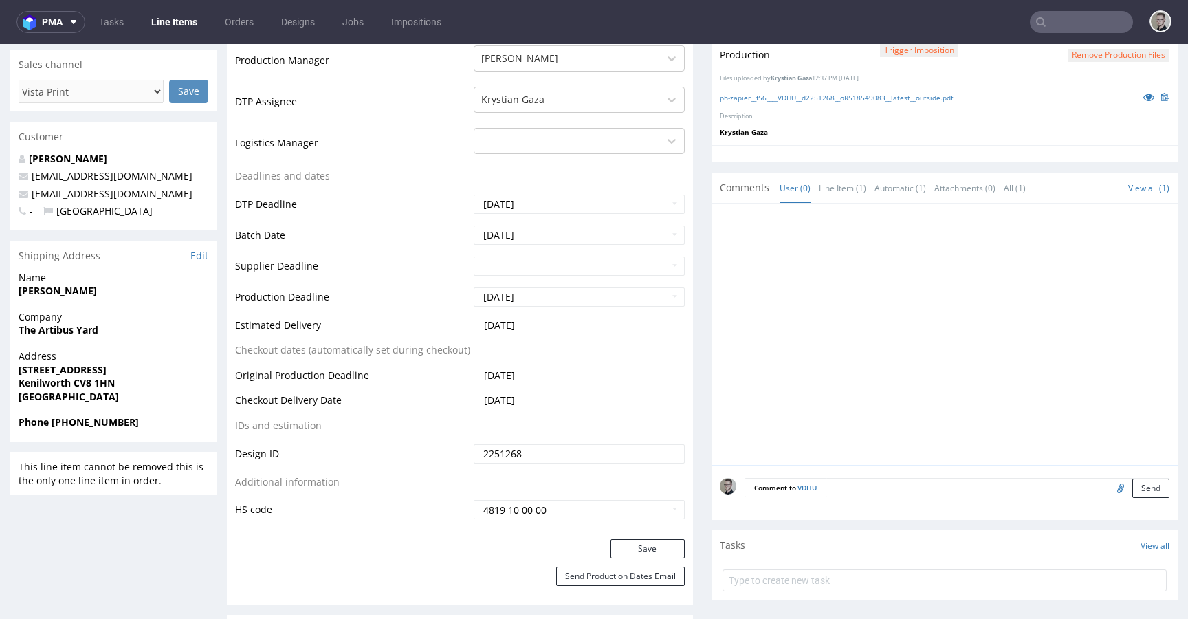
scroll to position [0, 0]
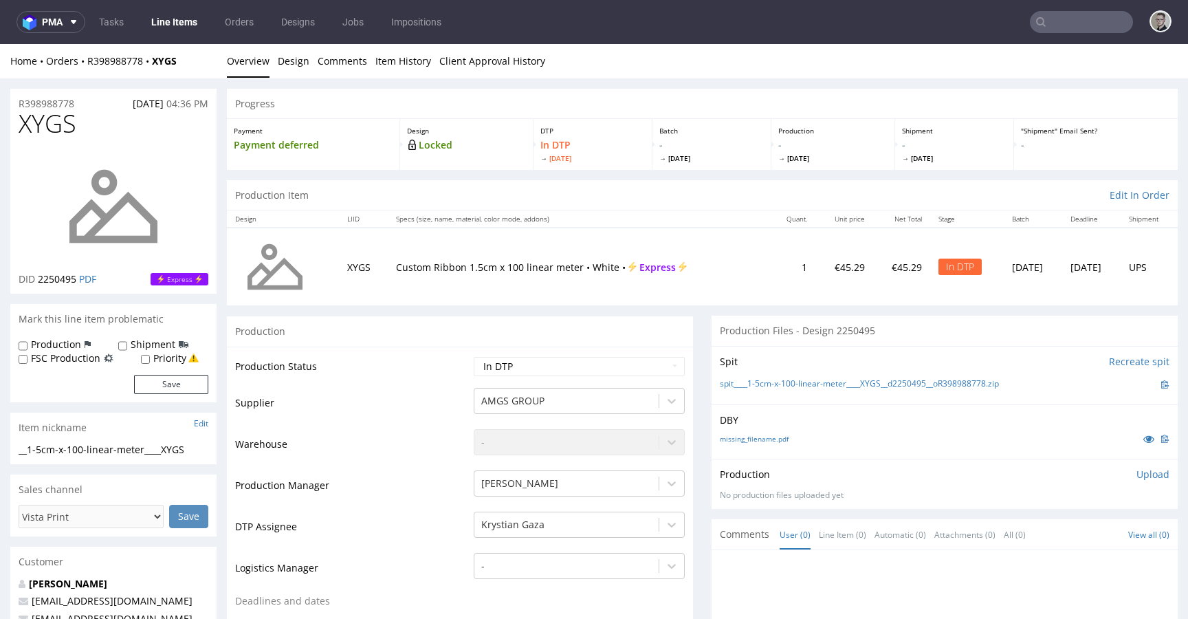
click at [773, 444] on div "missing_filename.pdf" at bounding box center [945, 438] width 450 height 15
click at [774, 439] on link "missing_filename.pdf" at bounding box center [754, 439] width 69 height 10
click at [856, 386] on link "spit____1-5cm-x-100-linear-meter____XYGS__d2250495__oR398988778.zip" at bounding box center [859, 384] width 279 height 12
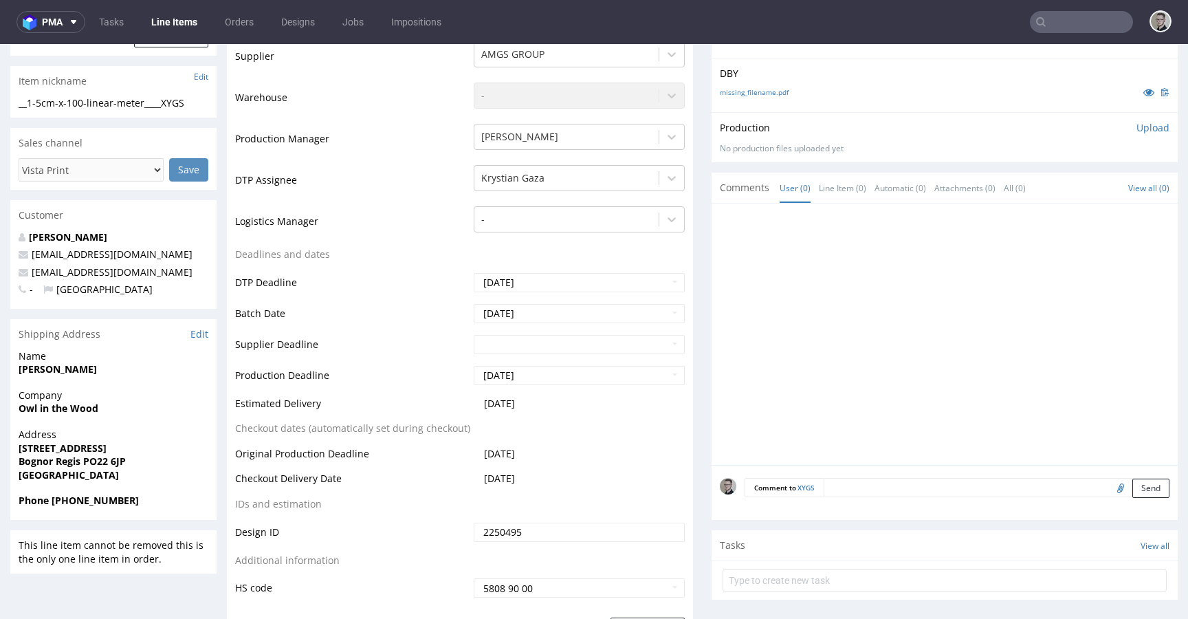
scroll to position [390, 0]
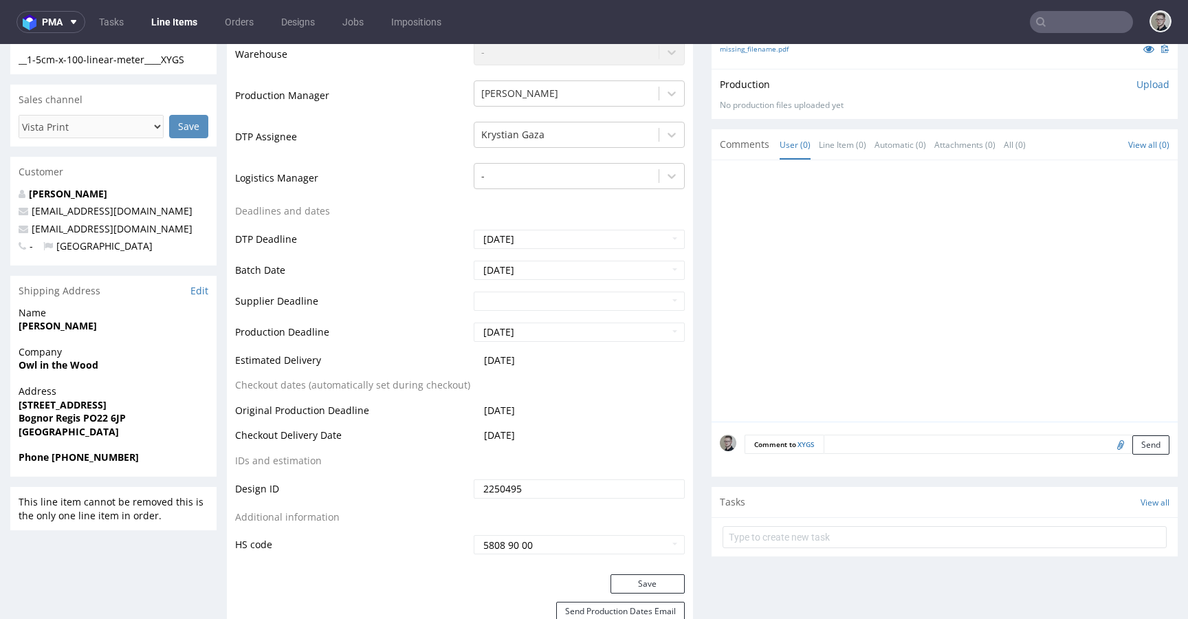
click at [942, 445] on textarea at bounding box center [997, 444] width 346 height 19
paste textarea "ISSUE: Texts in the design are smaller than minimal 2mm height and some white l…"
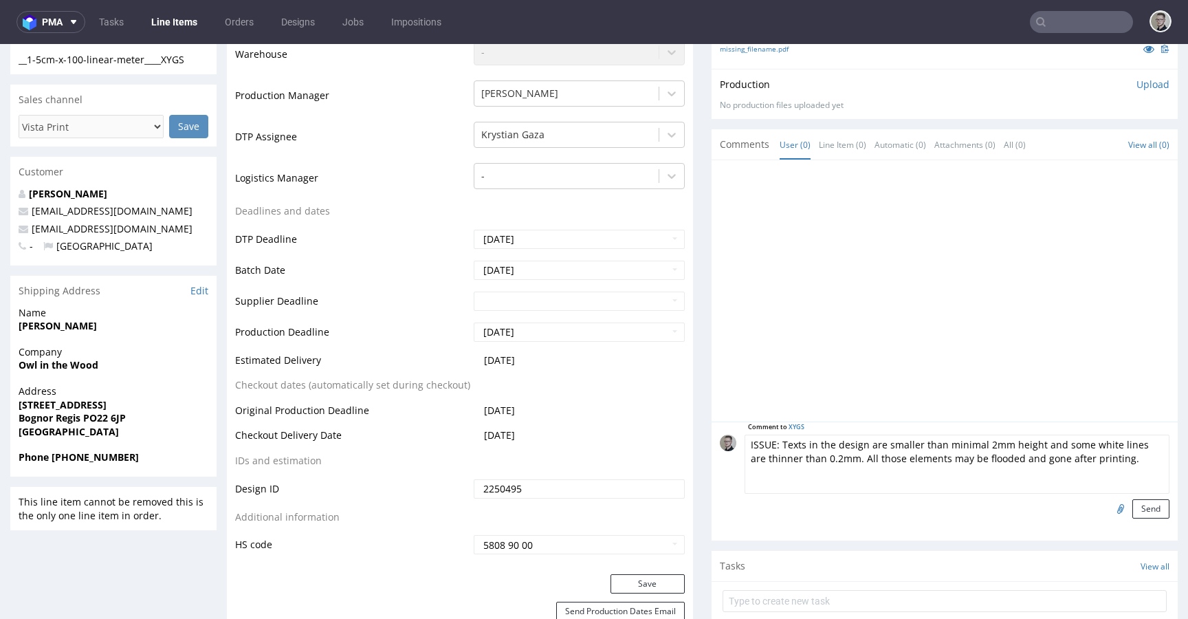
type textarea "ISSUE: Texts in the design are smaller than minimal 2mm height and some white l…"
click at [1144, 519] on div "Comment to XYGS ISSUE: Texts in the design are smaller than minimal 2mm height …" at bounding box center [945, 481] width 466 height 119
click at [1145, 510] on button "Send" at bounding box center [1151, 508] width 37 height 19
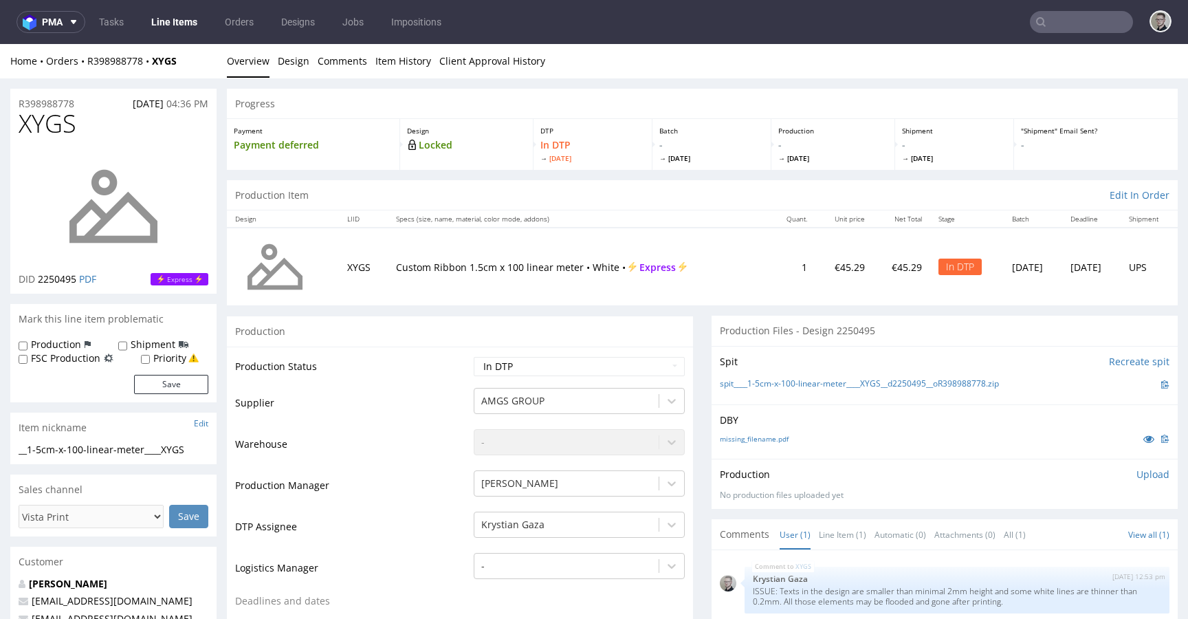
scroll to position [0, 0]
click at [1138, 470] on p "Upload" at bounding box center [1153, 475] width 33 height 14
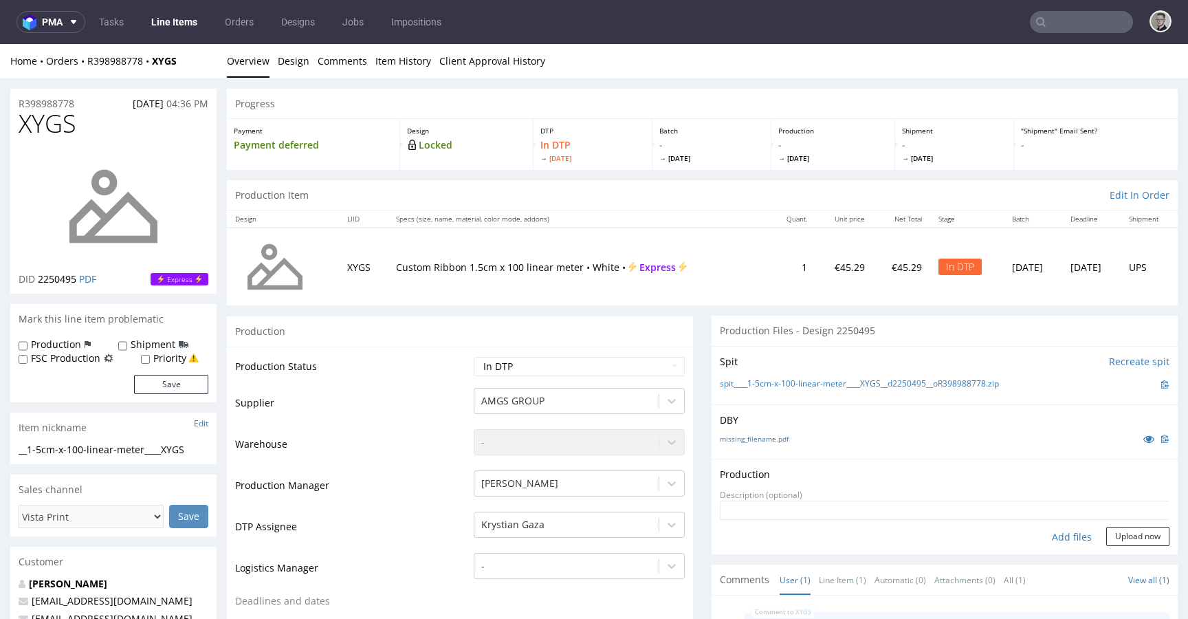
click at [1048, 532] on div "Add files" at bounding box center [1072, 537] width 69 height 21
type input "C:\fakepath\__1-5cm-x-100-linear-meter____XYGS__d2250495__oR398988778__latest__…"
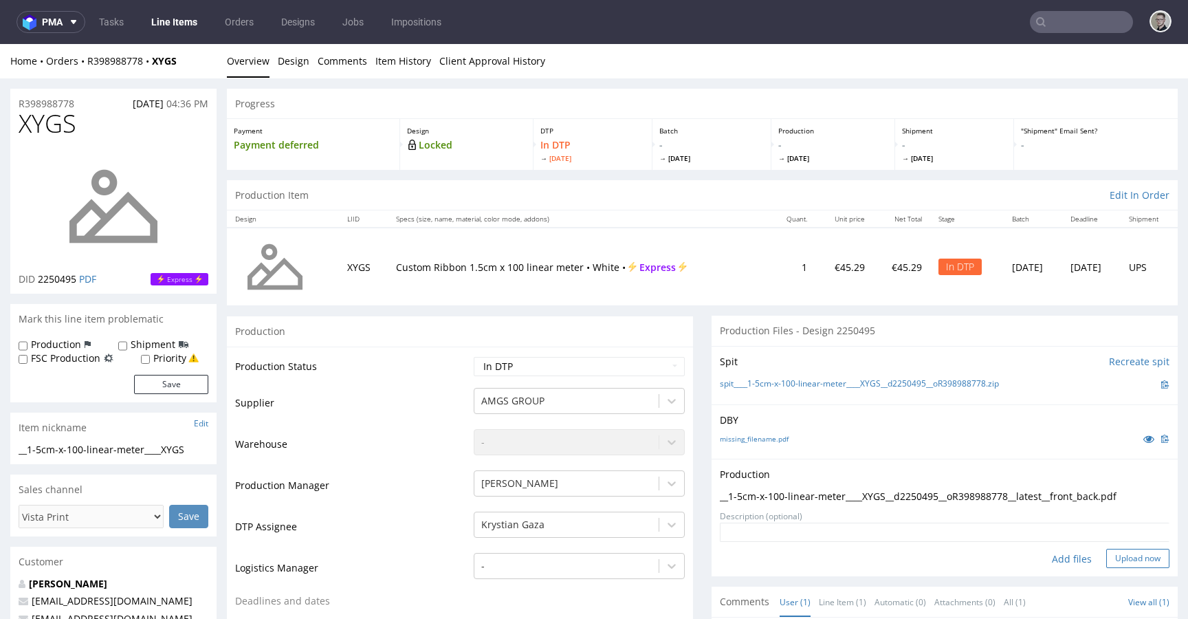
click at [1109, 552] on button "Upload now" at bounding box center [1138, 558] width 63 height 19
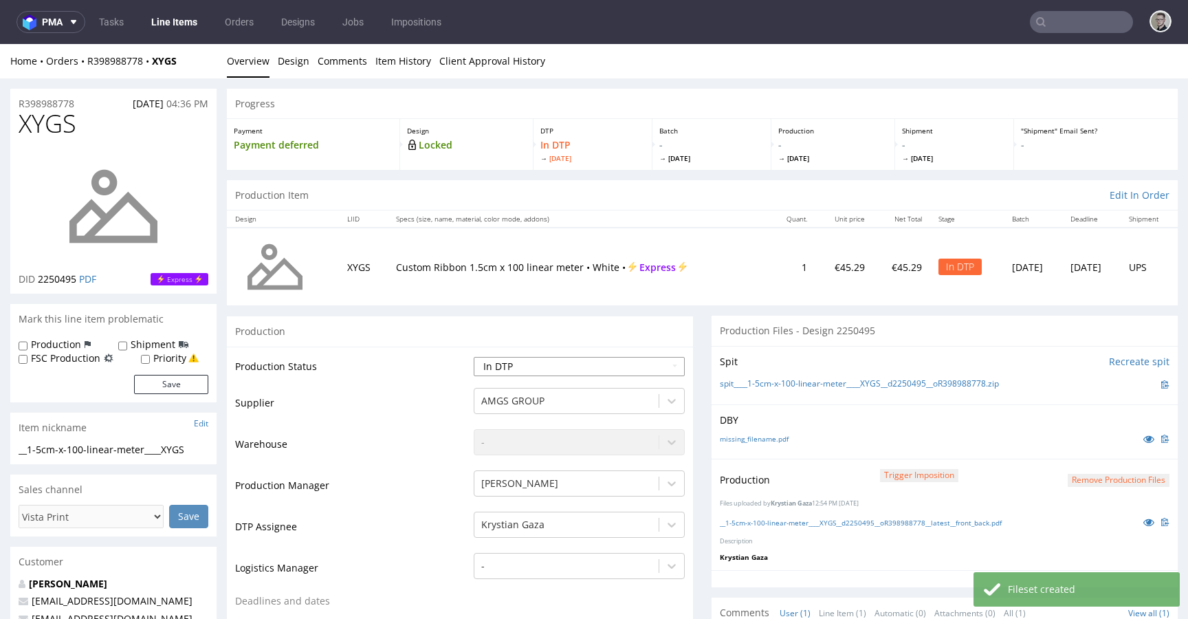
click at [561, 369] on select "Waiting for Artwork Waiting for Diecut Waiting for Mockup Waiting for DTP Waiti…" at bounding box center [579, 366] width 211 height 19
select select "dtp_production_ready"
click at [474, 357] on select "Waiting for Artwork Waiting for Diecut Waiting for Mockup Waiting for DTP Waiti…" at bounding box center [579, 366] width 211 height 19
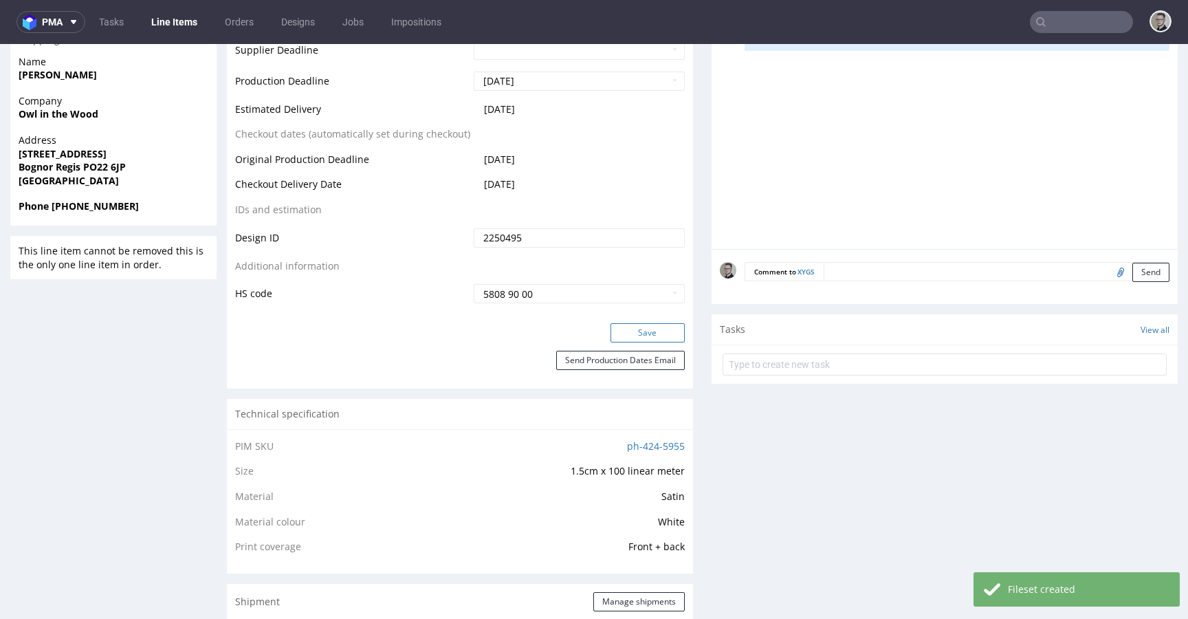
click at [649, 337] on button "Save" at bounding box center [648, 332] width 74 height 19
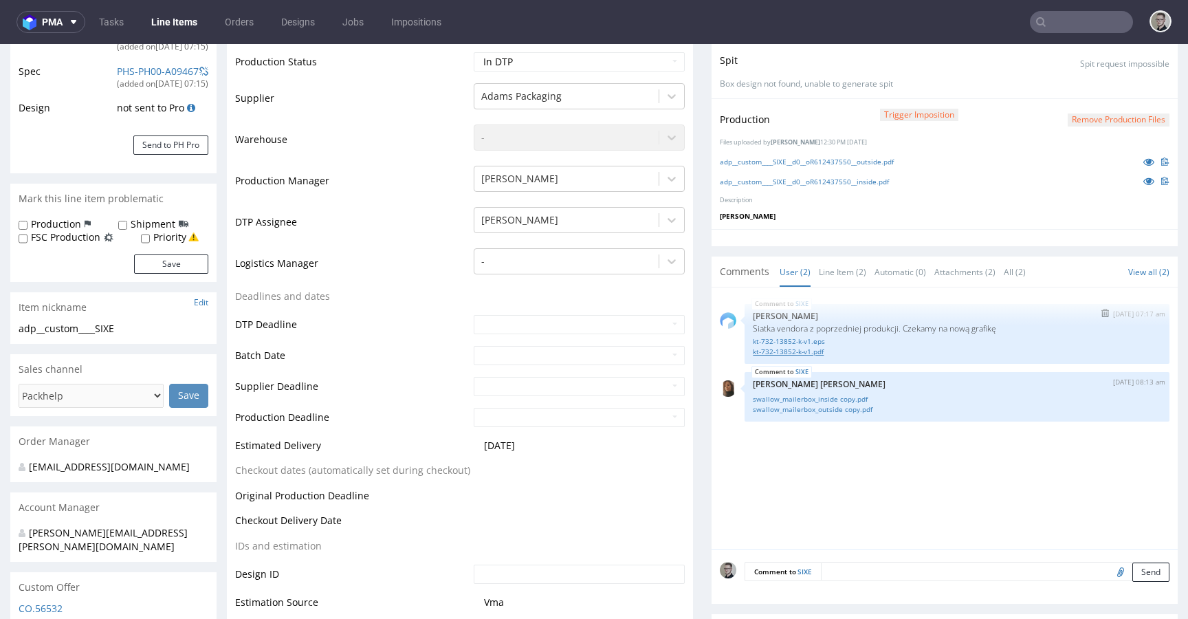
scroll to position [242, 0]
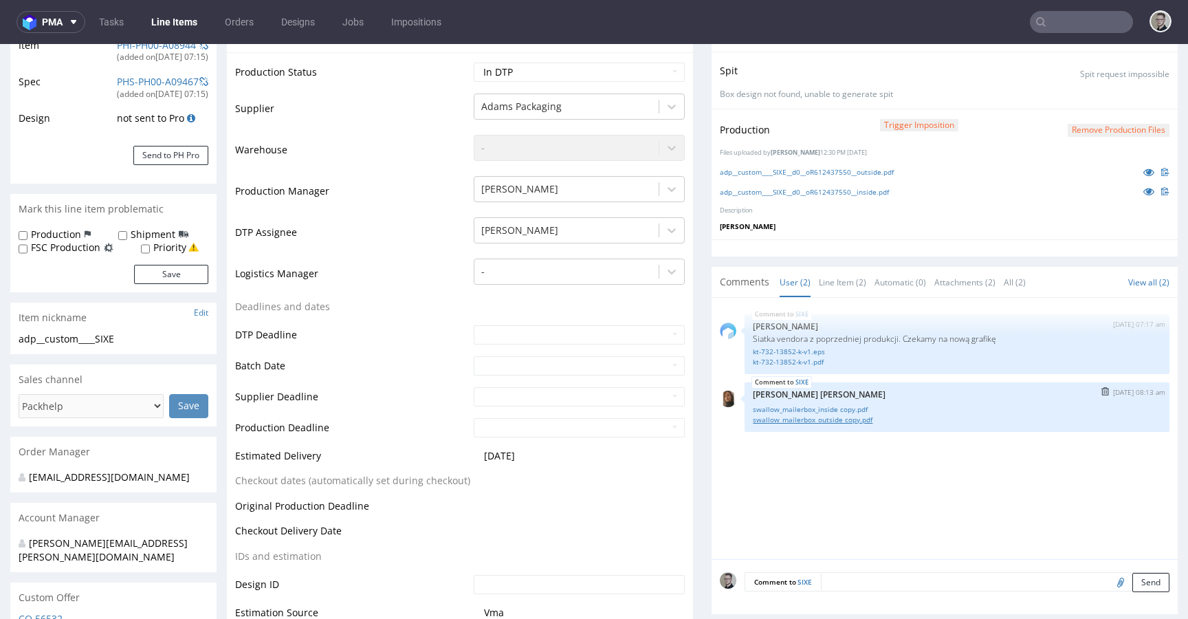
click at [843, 419] on link "swallow_mailerbox_outside copy.pdf" at bounding box center [957, 420] width 408 height 10
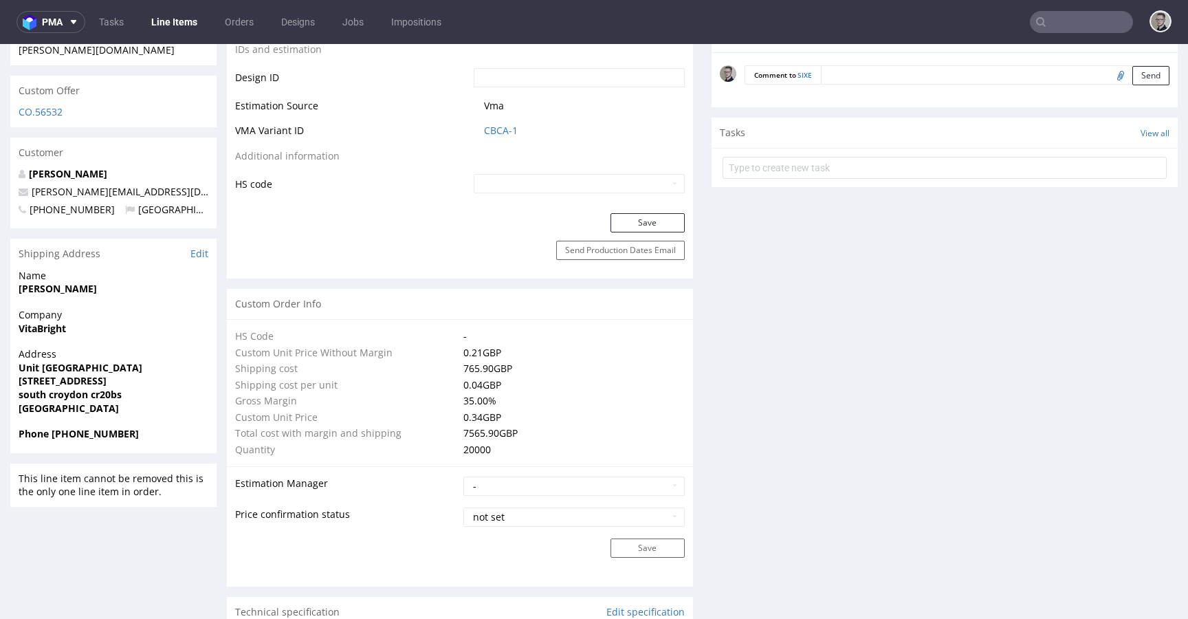
scroll to position [0, 0]
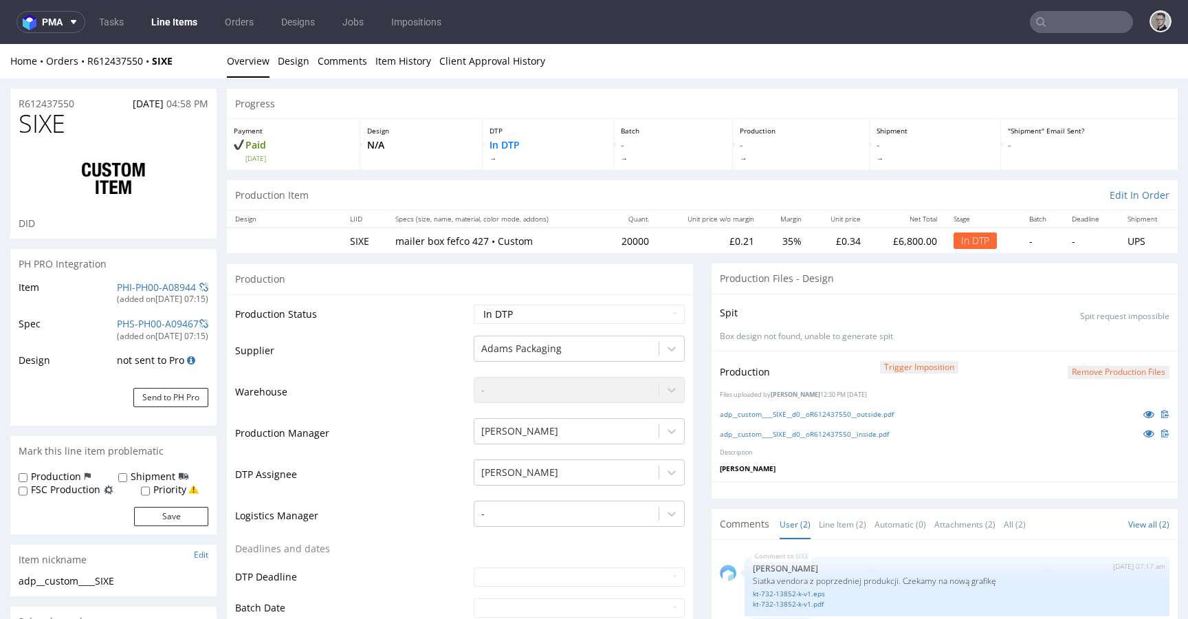
click at [968, 287] on div "Production Files - Design" at bounding box center [945, 278] width 466 height 30
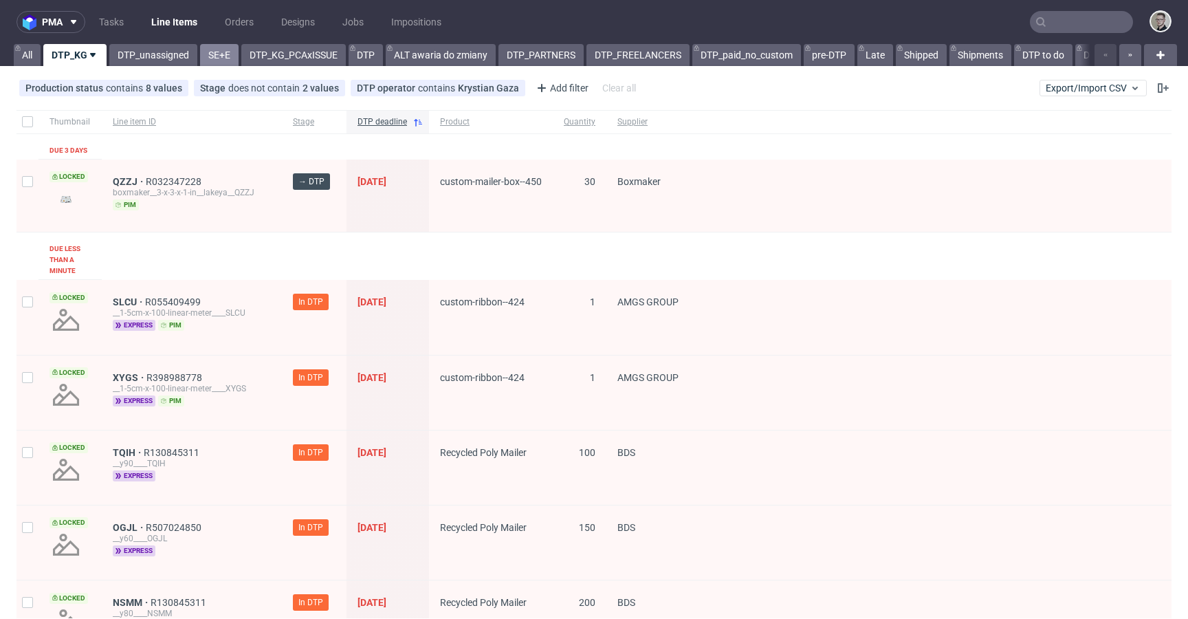
click at [221, 50] on link "SE+E" at bounding box center [219, 55] width 39 height 22
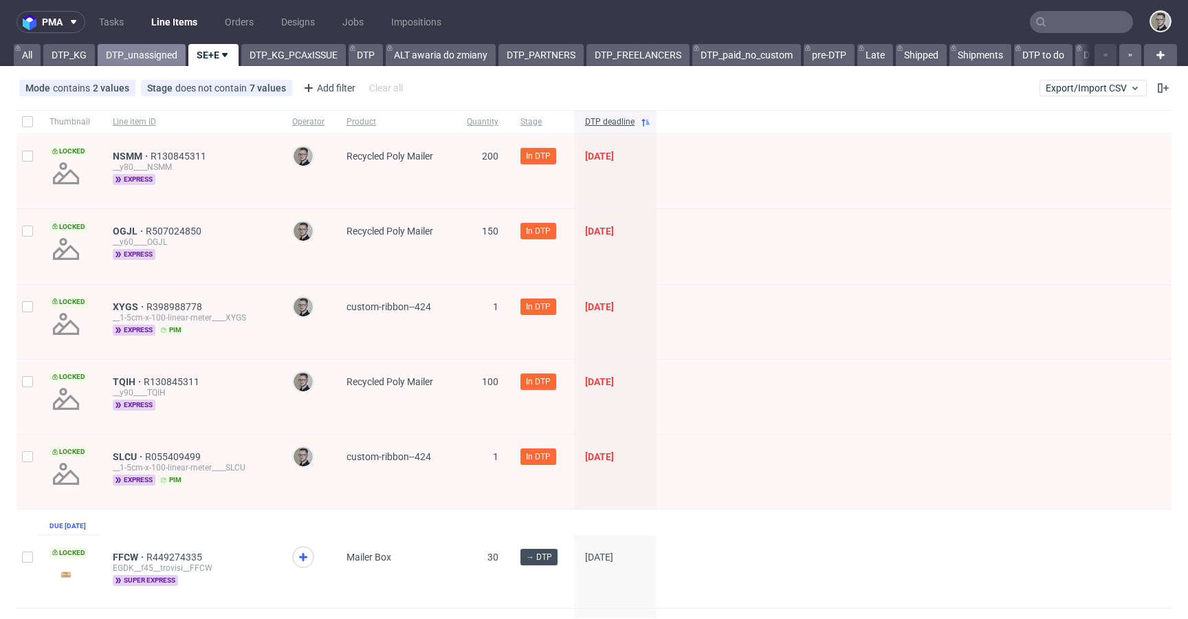
click at [143, 51] on link "DTP_unassigned" at bounding box center [142, 55] width 88 height 22
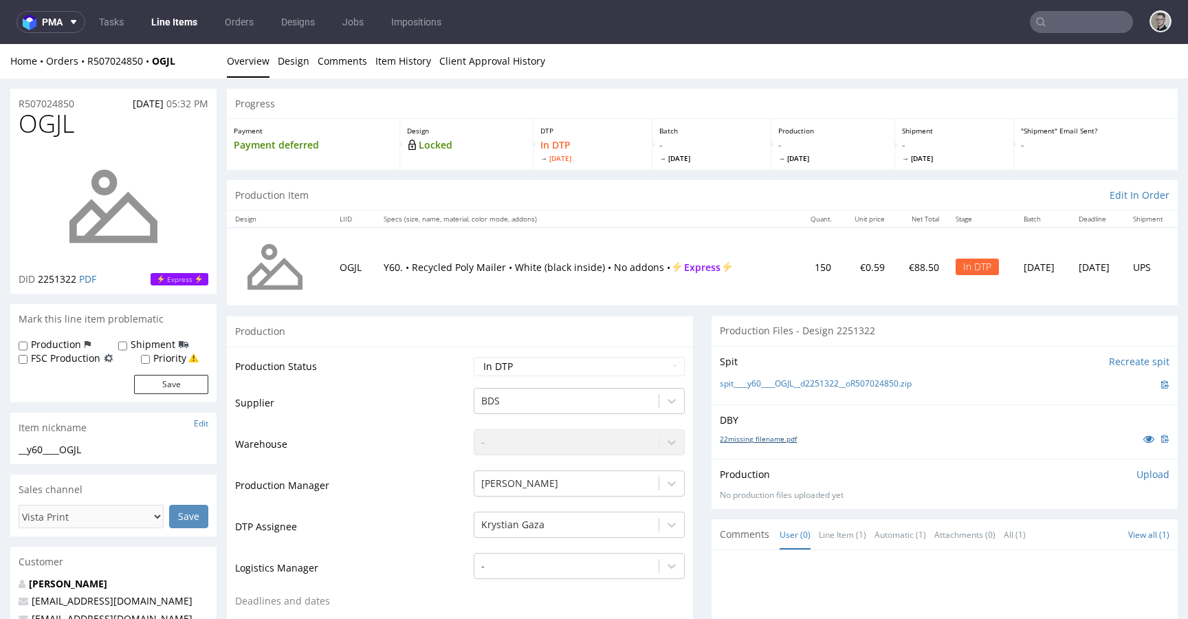
click at [762, 438] on link "22missing_filename.pdf" at bounding box center [758, 439] width 77 height 10
click at [824, 378] on link "spit____y60____OGJL__d2251322__oR507024850.zip" at bounding box center [816, 384] width 192 height 12
click at [1137, 468] on p "Upload" at bounding box center [1153, 475] width 33 height 14
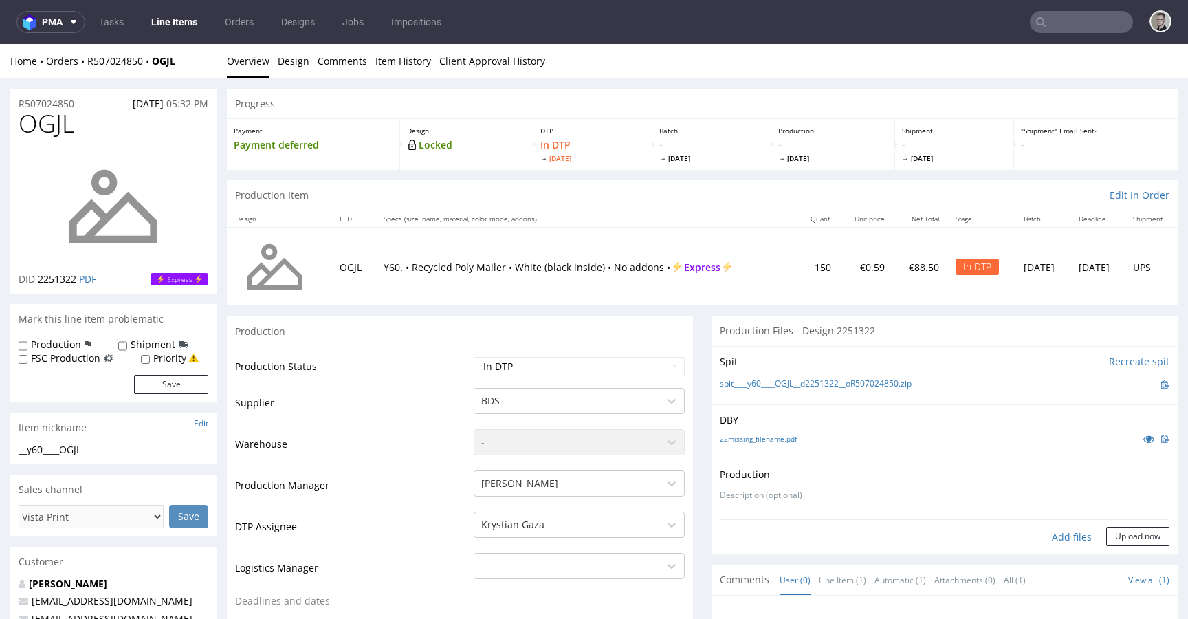
click at [1064, 535] on div "Add files" at bounding box center [1072, 537] width 69 height 21
type input "C:\fakepath\__y60____OGJL__d2251322__oR507024850__latest__outside.pdf"
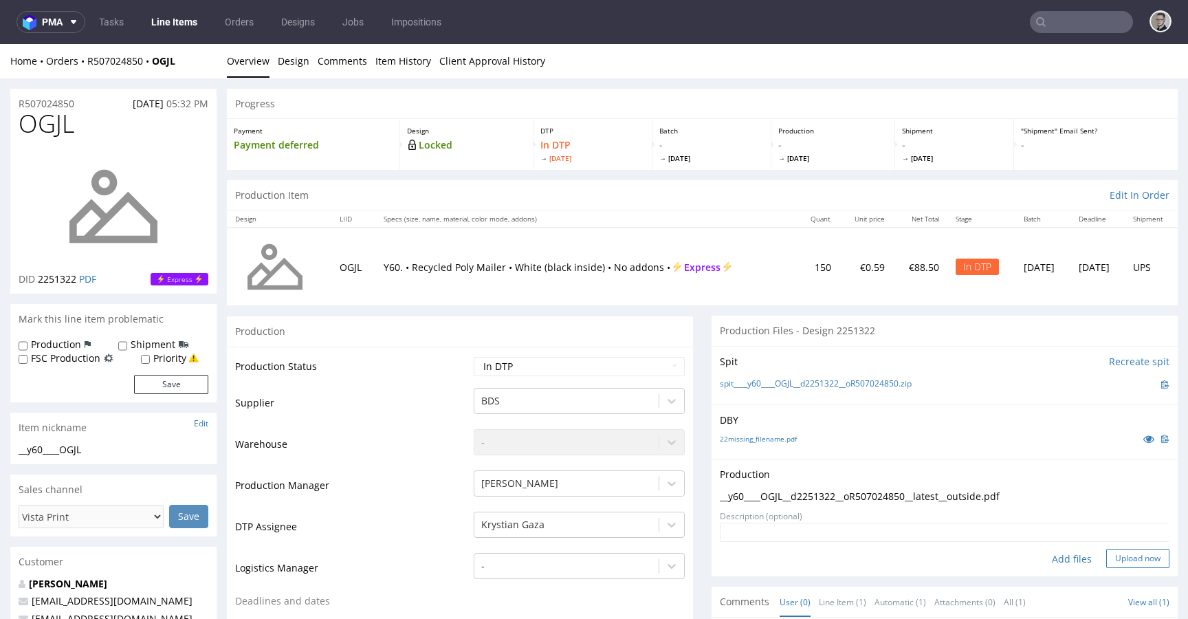
click at [1125, 559] on button "Upload now" at bounding box center [1138, 558] width 63 height 19
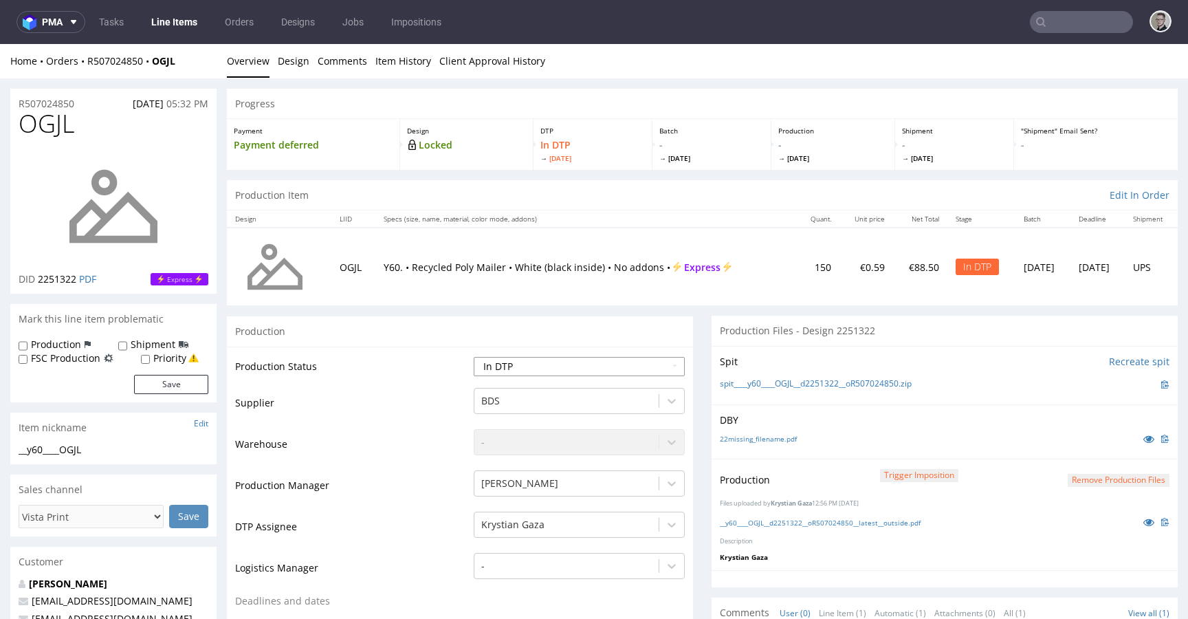
click at [574, 367] on select "Waiting for Artwork Waiting for Diecut Waiting for Mockup Waiting for DTP Waiti…" at bounding box center [579, 366] width 211 height 19
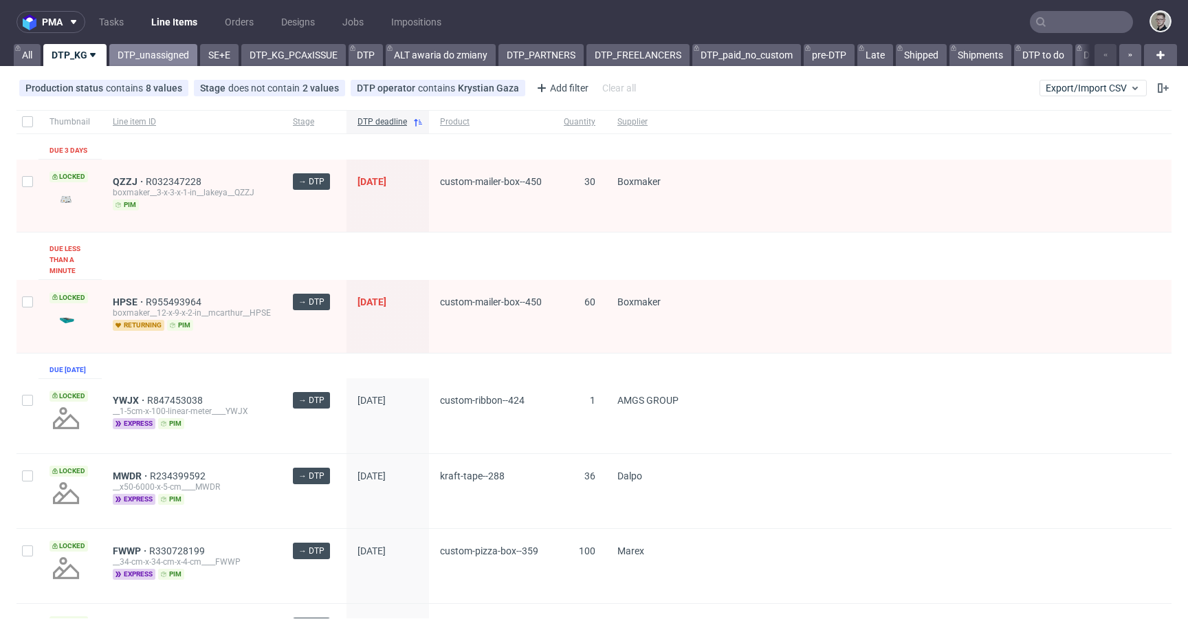
click at [167, 51] on link "DTP_unassigned" at bounding box center [153, 55] width 88 height 22
